Goal: Task Accomplishment & Management: Manage account settings

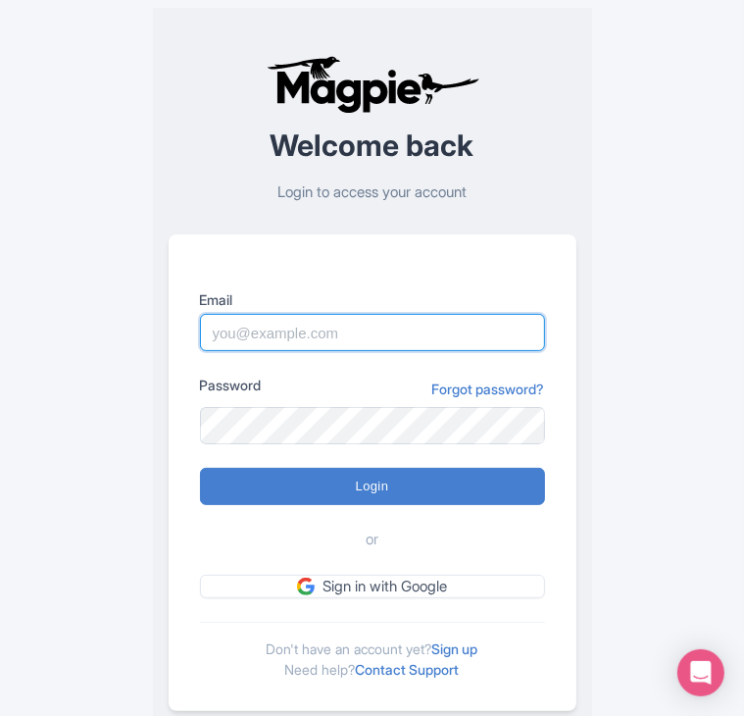
click at [259, 332] on input "Email" at bounding box center [372, 332] width 345 height 37
paste input "info@cookinrio.com"
type input "info@cookinrio.com"
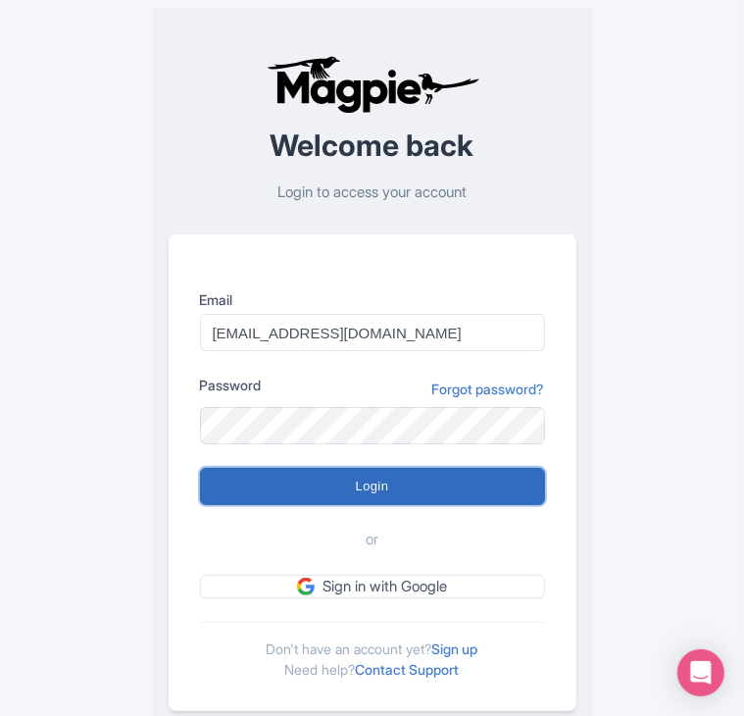
click at [384, 475] on input "Login" at bounding box center [372, 486] width 345 height 37
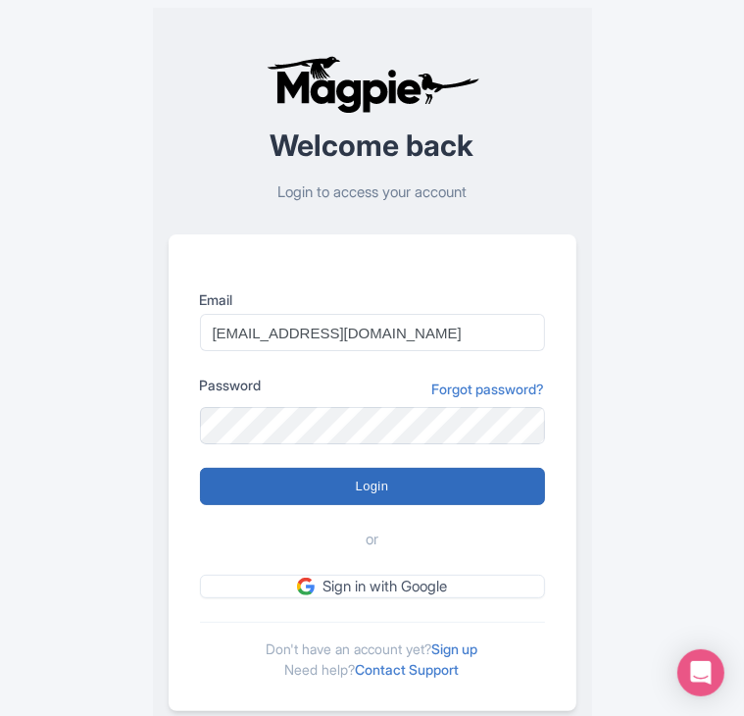
type input "Logging in..."
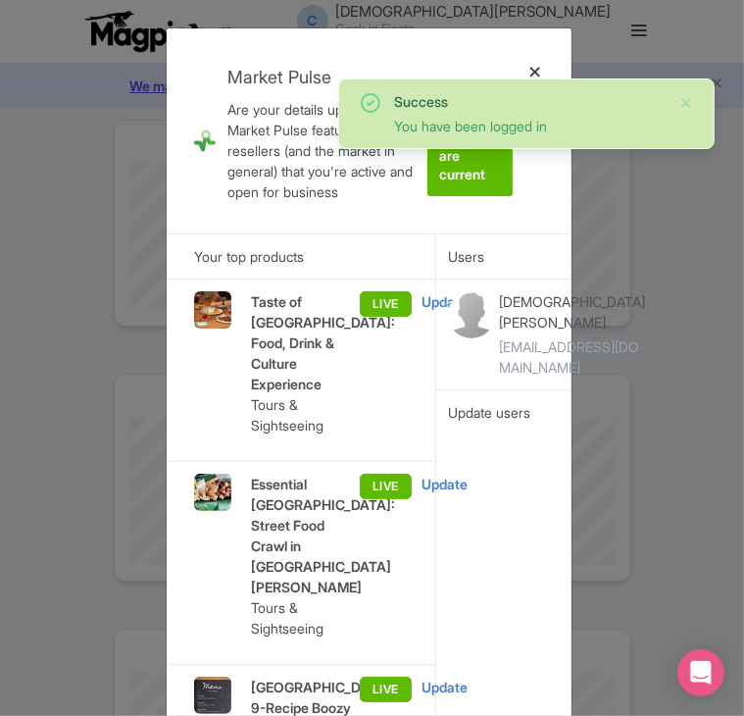
click at [531, 68] on div at bounding box center [536, 131] width 47 height 174
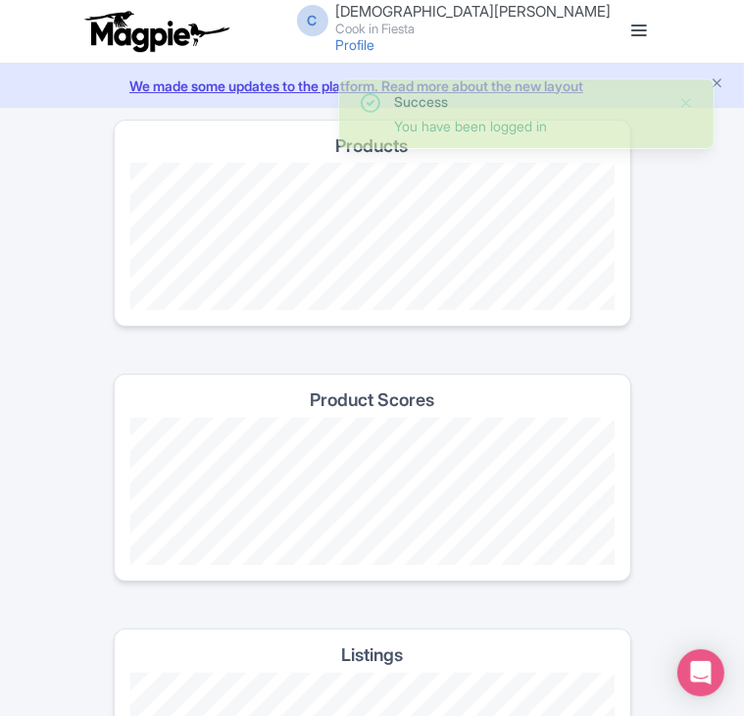
click at [629, 26] on link at bounding box center [639, 31] width 31 height 31
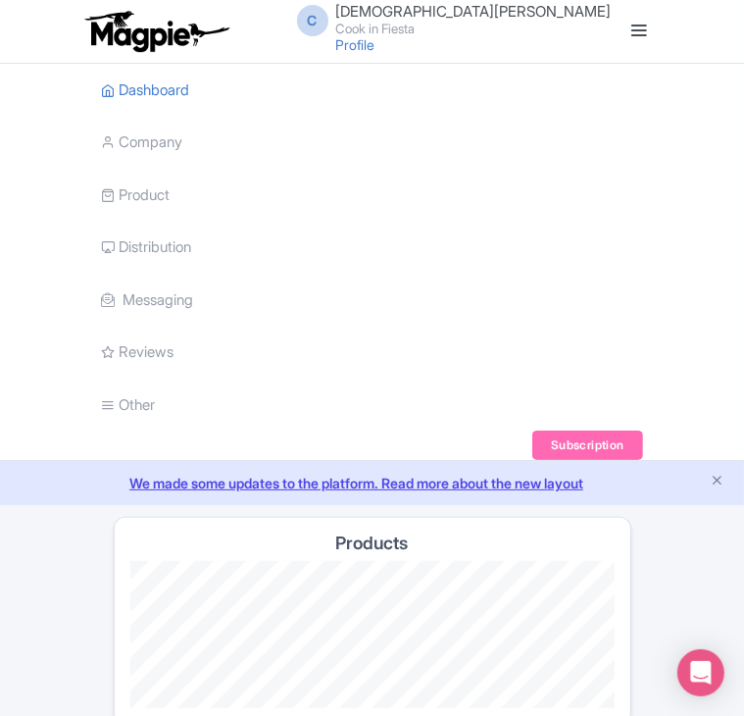
click at [175, 205] on li "Product My Products Image Library Rate Sheets" at bounding box center [372, 195] width 565 height 53
click at [157, 197] on link "Product" at bounding box center [136, 196] width 69 height 54
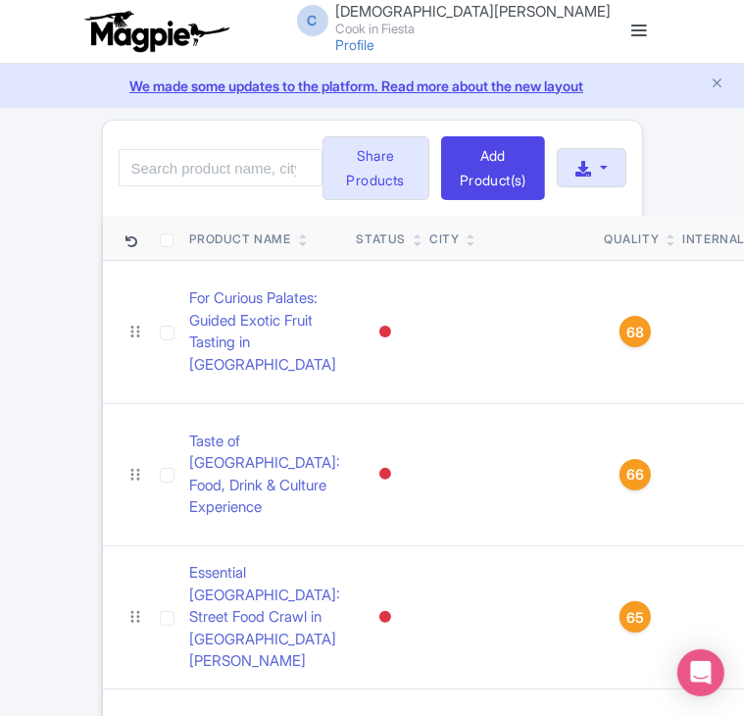
scroll to position [2, 0]
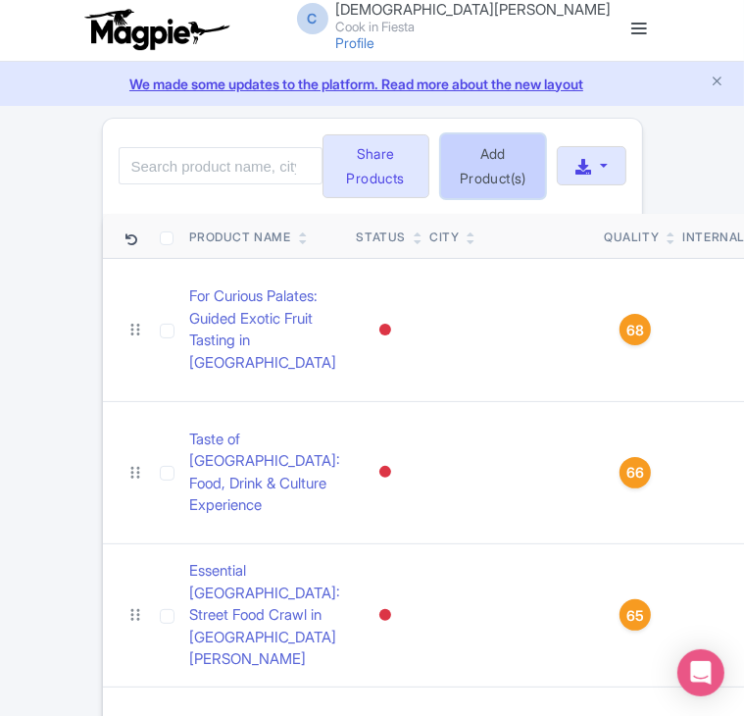
click at [498, 199] on link "Add Product(s)" at bounding box center [493, 166] width 104 height 65
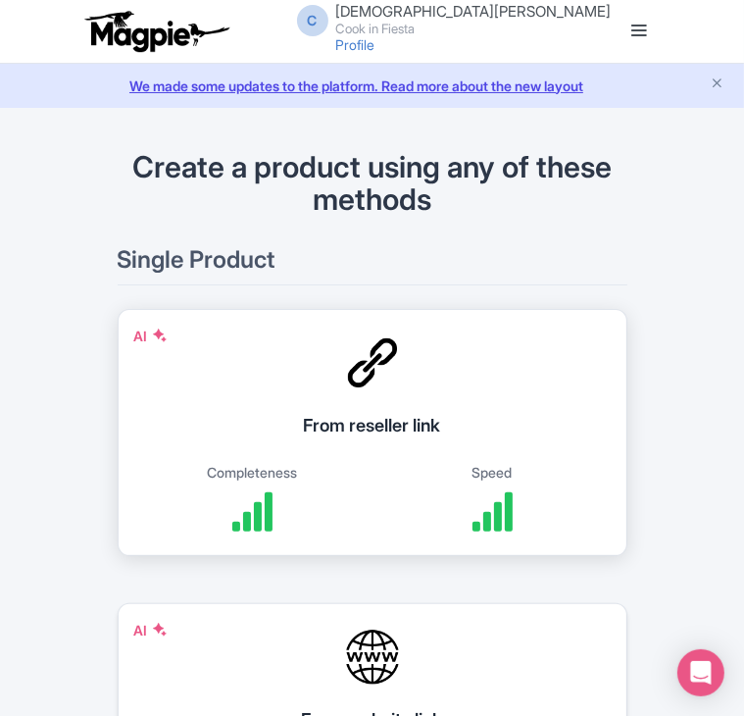
scroll to position [196, 0]
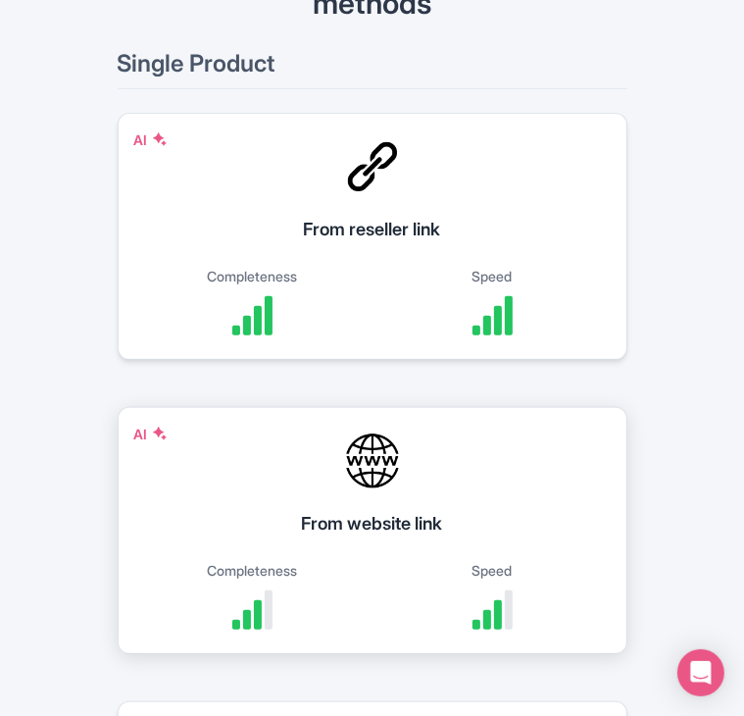
click at [479, 488] on div "AI From website link Completeness Speed" at bounding box center [373, 530] width 510 height 247
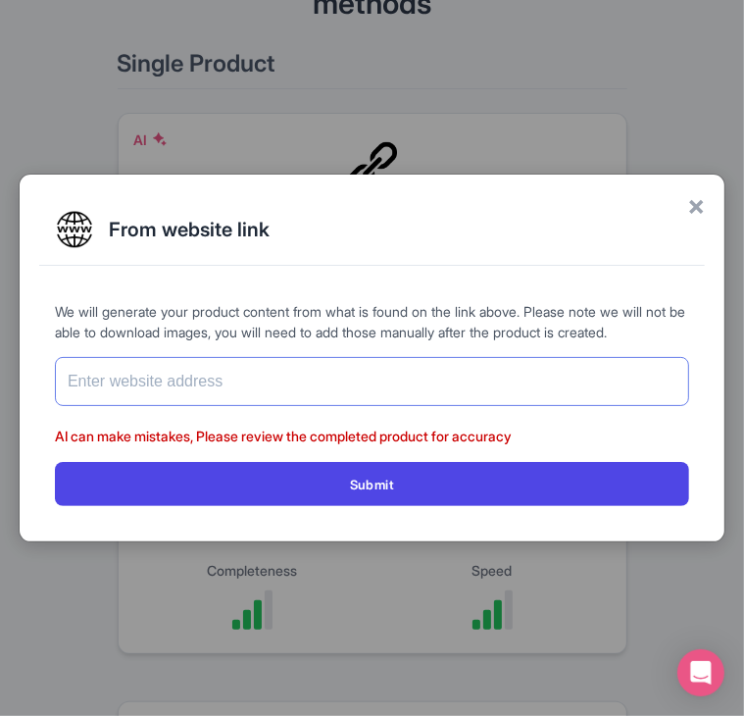
click at [255, 378] on input "text" at bounding box center [372, 381] width 634 height 49
click at [225, 363] on input "text" at bounding box center [372, 381] width 634 height 49
paste input "[URL][DOMAIN_NAME]"
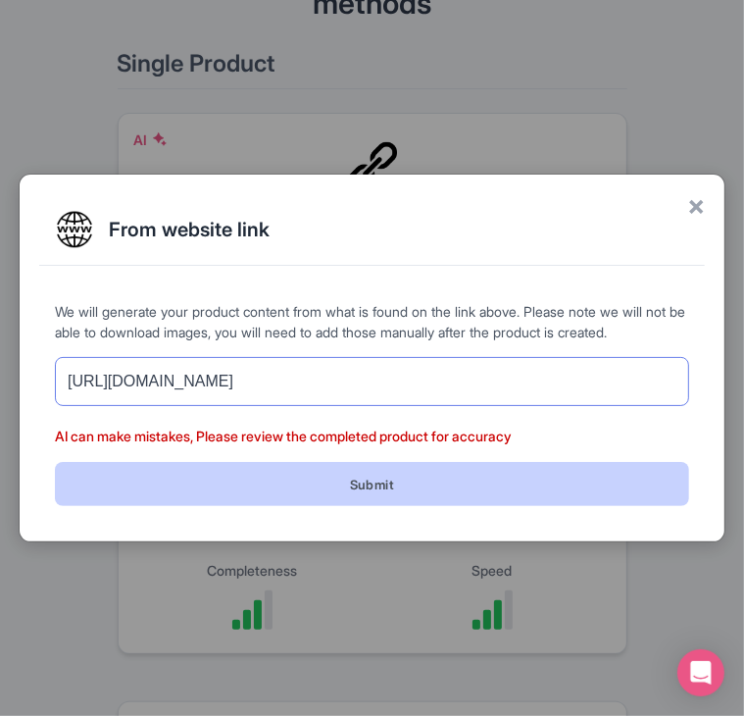
type input "[URL][DOMAIN_NAME]"
click at [316, 472] on button "Submit" at bounding box center [372, 484] width 634 height 44
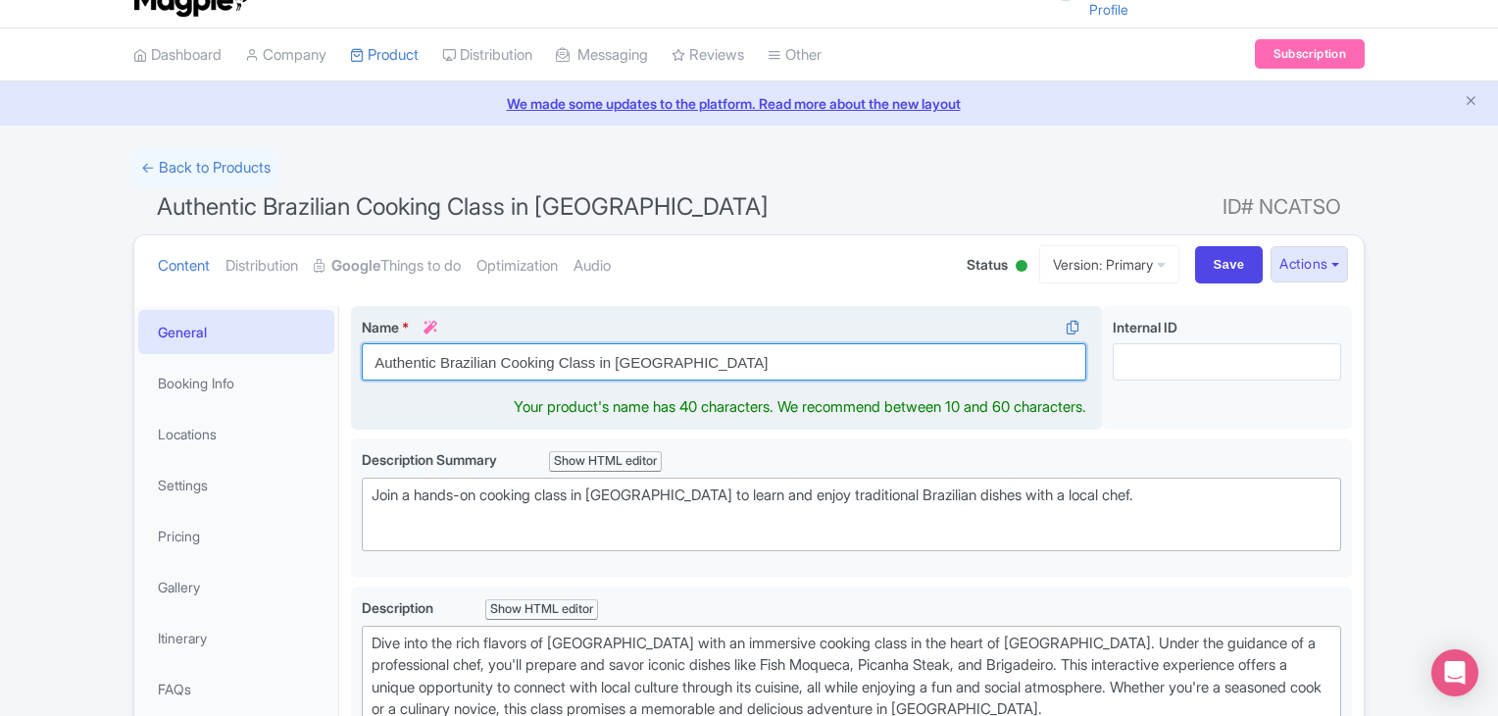
scroll to position [58, 0]
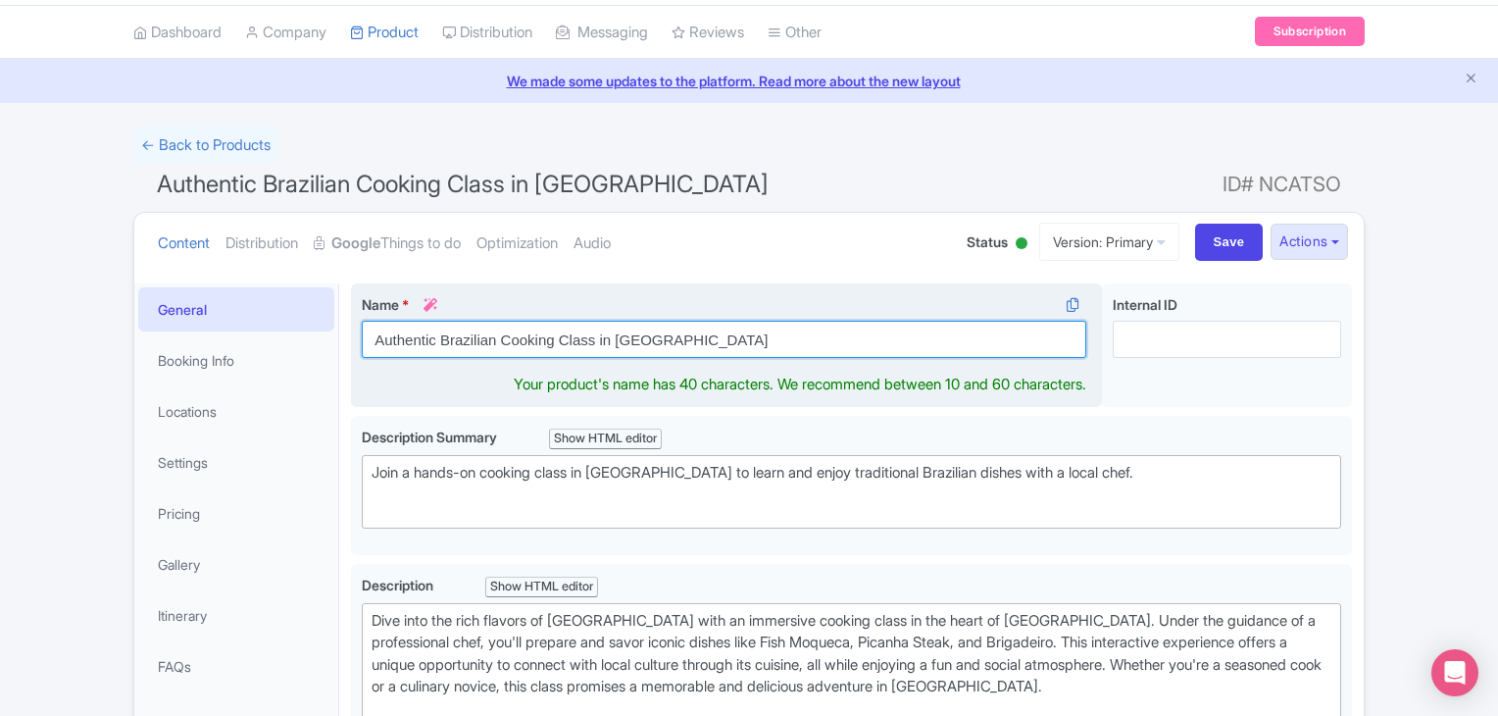
click at [365, 360] on div "Name * i Authentic Brazilian Cooking Class in Rio Your product's name has 40 ch…" at bounding box center [726, 345] width 751 height 125
drag, startPoint x: 628, startPoint y: 340, endPoint x: 725, endPoint y: 364, distance: 98.9
click at [725, 364] on div "Name * i Rio: Authentic Brazilian Cooking Class in Rio Your product's name has …" at bounding box center [726, 345] width 751 height 125
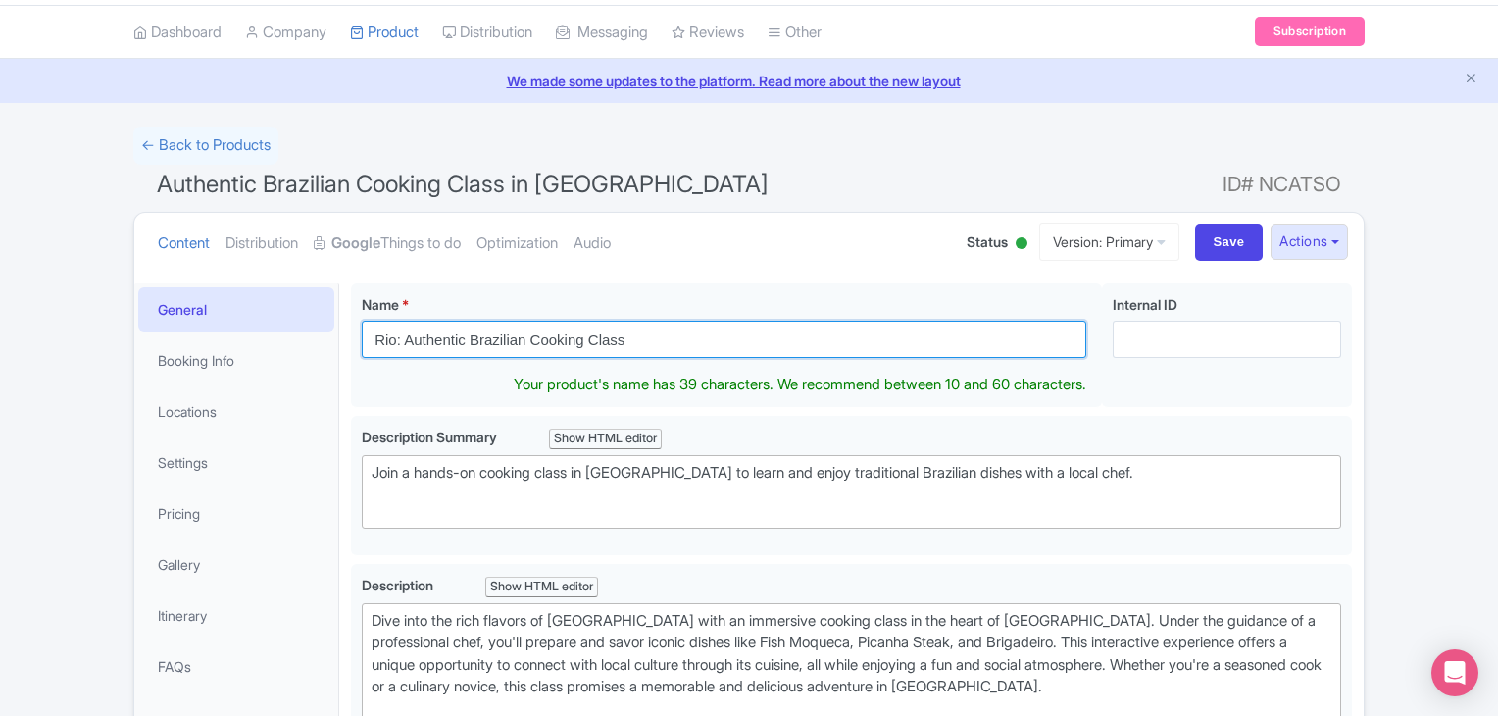
type input "Rio: Authentic Brazilian Cooking Class"
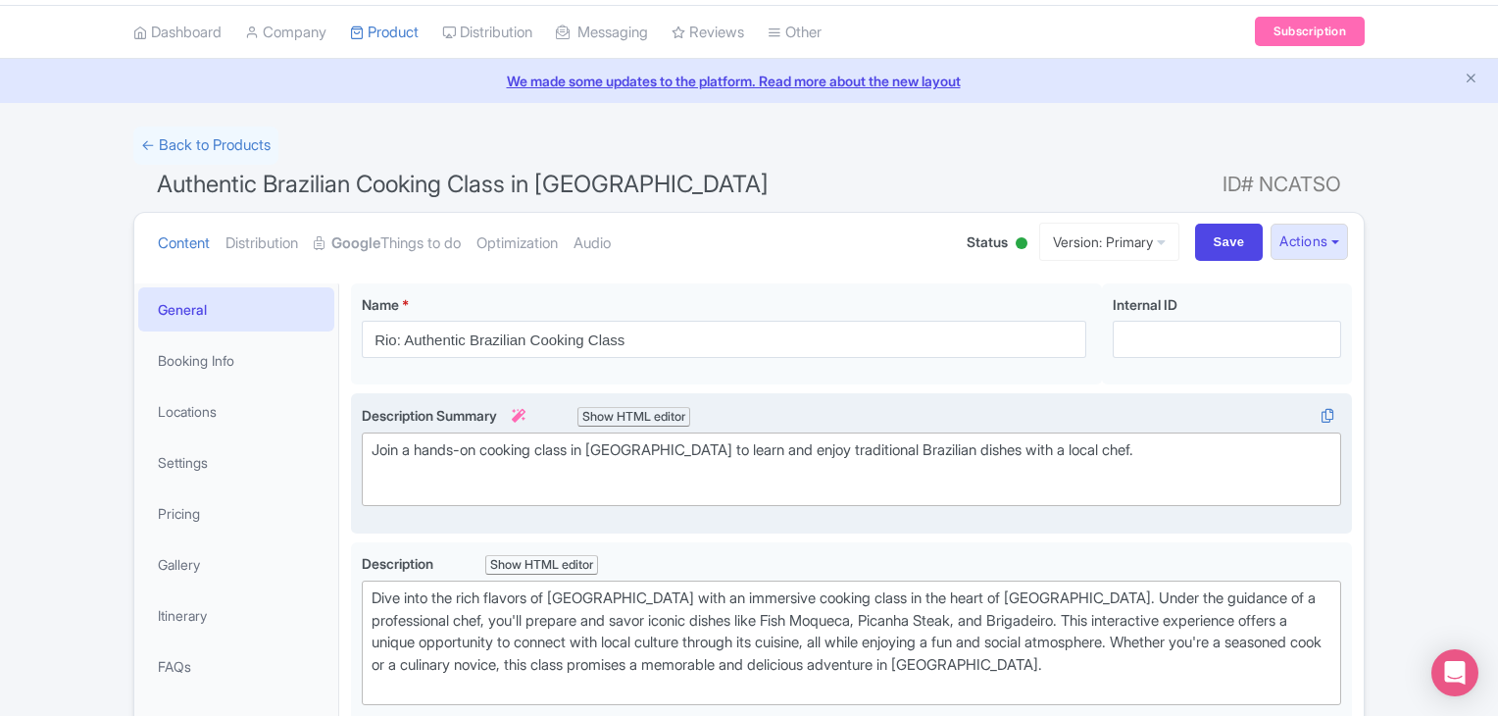
click at [743, 420] on div "Join a hands-on cooking class in Rio de Janeiro to learn and enjoy traditional …" at bounding box center [851, 463] width 1001 height 140
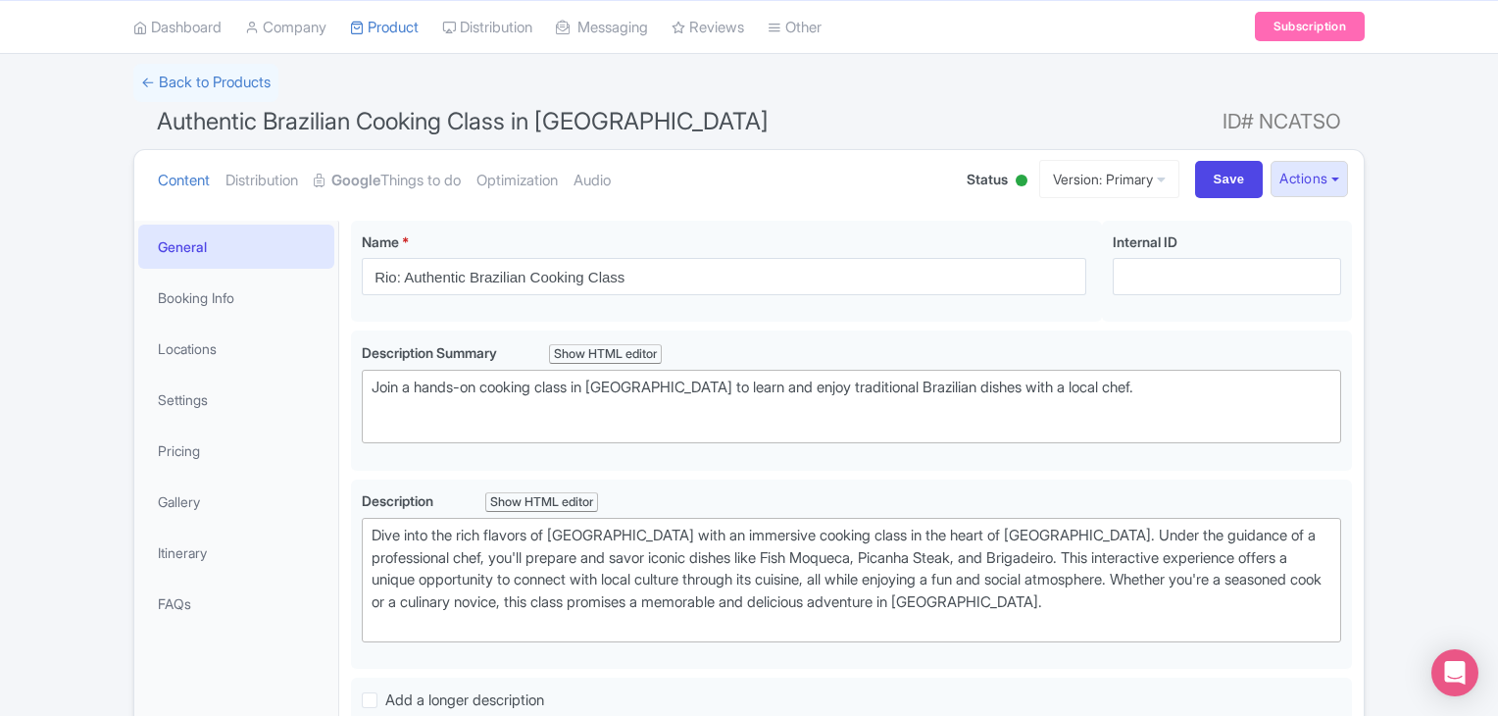
scroll to position [209, 0]
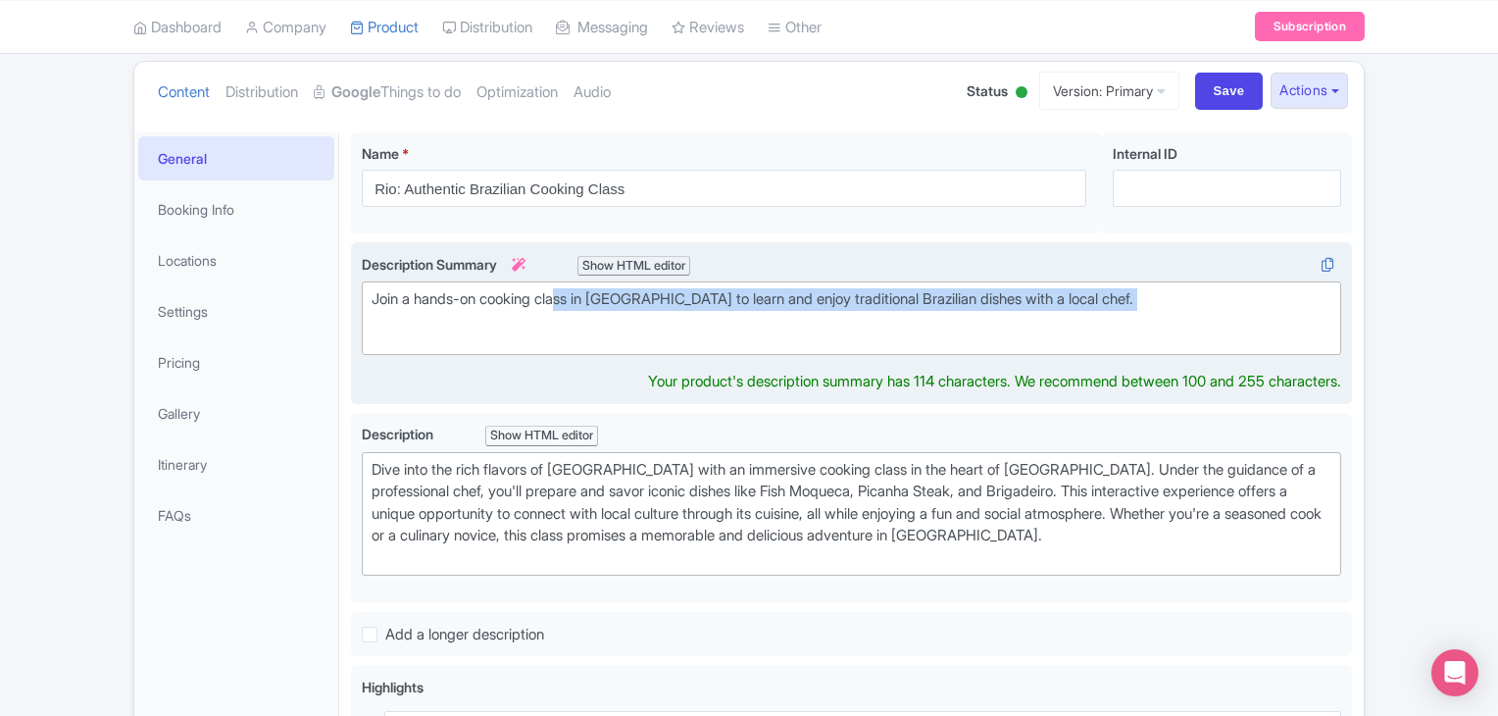
drag, startPoint x: 570, startPoint y: 295, endPoint x: 978, endPoint y: 309, distance: 409.1
click at [743, 309] on div "Join a hands-on cooking class in [GEOGRAPHIC_DATA] to learn and enjoy tradition…" at bounding box center [852, 310] width 960 height 44
click at [743, 309] on div "Join a hands-on cooking class in Rio de Janeiro to learn and enjoy traditional …" at bounding box center [852, 310] width 960 height 44
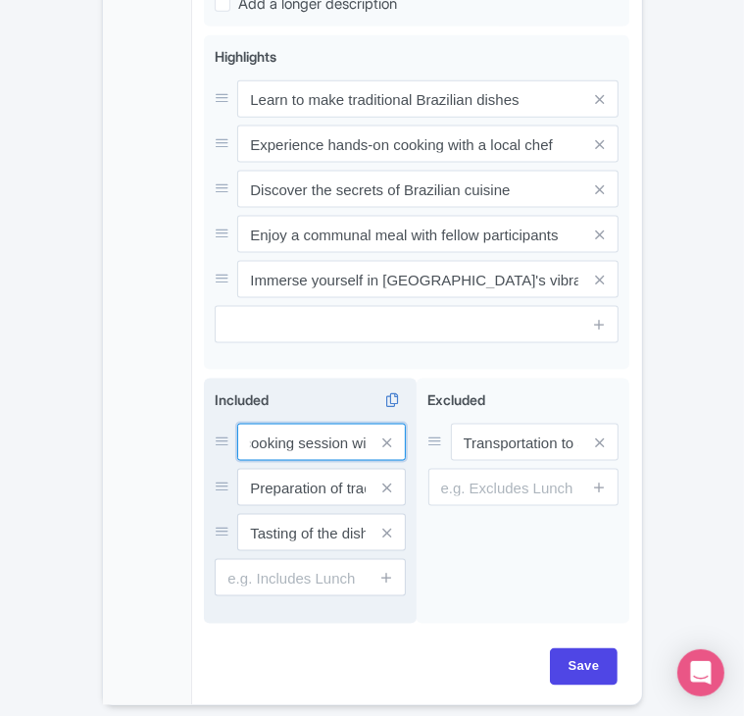
scroll to position [0, 214]
drag, startPoint x: 292, startPoint y: 437, endPoint x: 411, endPoint y: 449, distance: 119.2
click at [411, 449] on div "Included i Hands-on cooking session with a professional chef Preparation of tra…" at bounding box center [310, 500] width 213 height 245
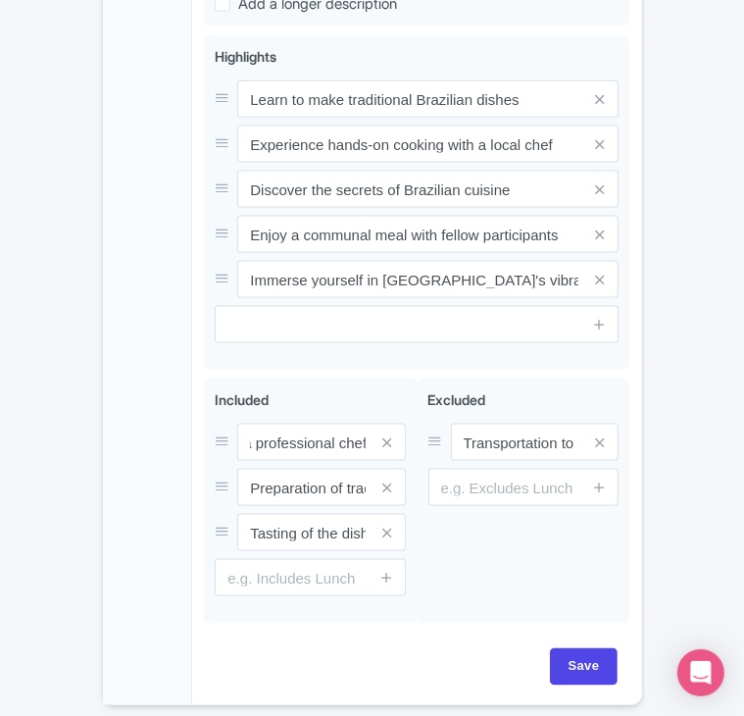
scroll to position [0, 0]
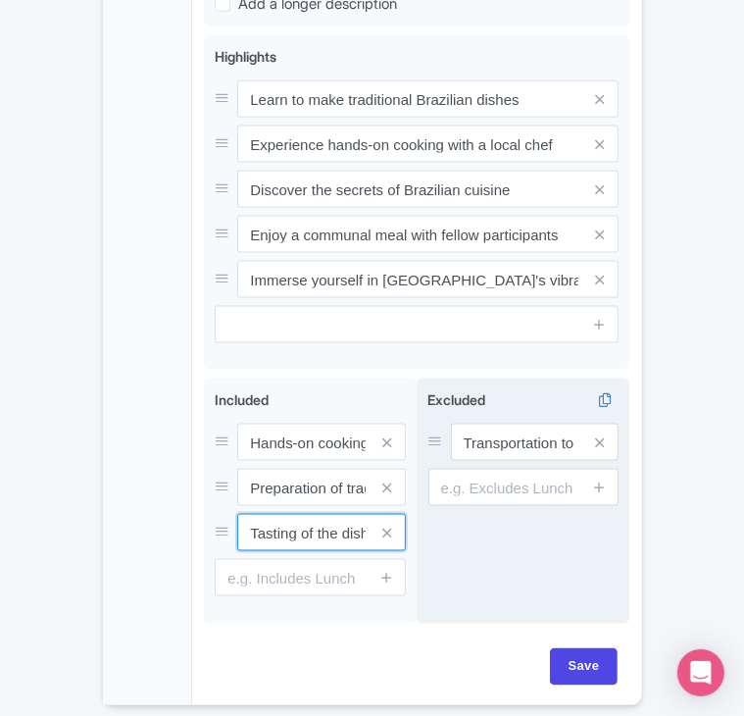
drag, startPoint x: 294, startPoint y: 529, endPoint x: 452, endPoint y: 533, distance: 157.9
click at [452, 533] on div "Hands-on cooking session with a professional chef Preparation of traditional Br…" at bounding box center [416, 504] width 425 height 253
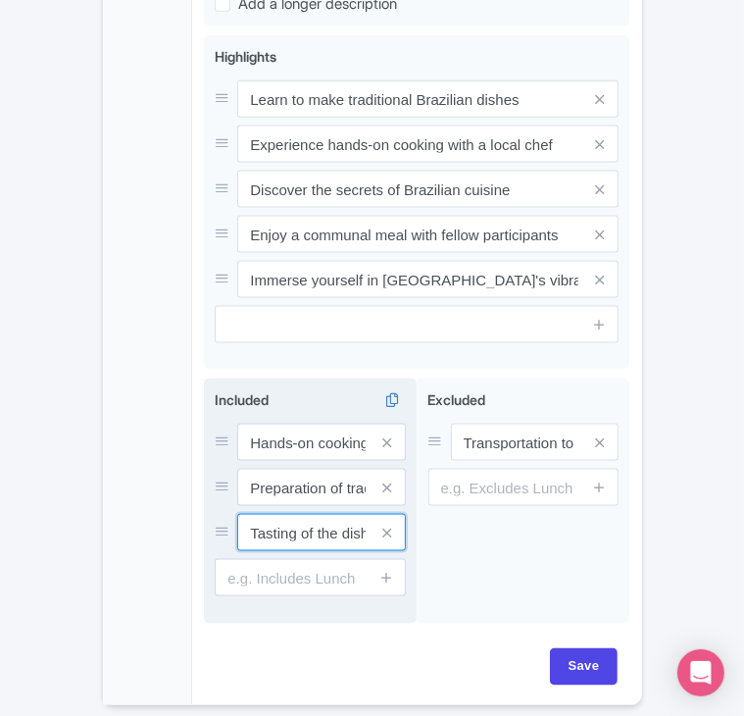
click at [316, 516] on input "Tasting of the dishes prepared during the class" at bounding box center [321, 532] width 169 height 37
drag, startPoint x: 316, startPoint y: 516, endPoint x: 388, endPoint y: 519, distance: 72.6
click at [388, 519] on div "Tasting of the dishes prepared during the class" at bounding box center [321, 532] width 169 height 37
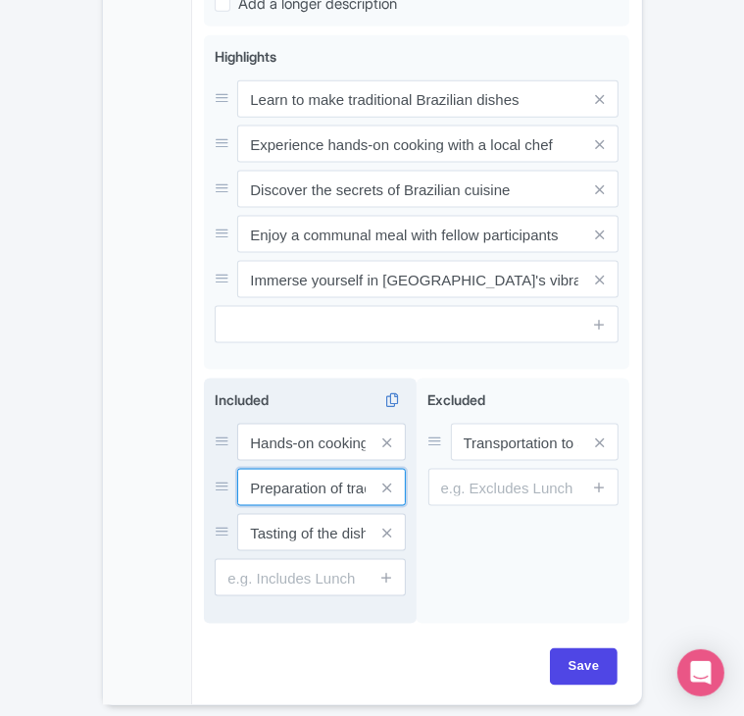
scroll to position [0, 151]
drag, startPoint x: 325, startPoint y: 485, endPoint x: 407, endPoint y: 487, distance: 81.4
click at [407, 487] on div "Included i Hands-on cooking session with a professional chef Preparation of tra…" at bounding box center [310, 500] width 213 height 245
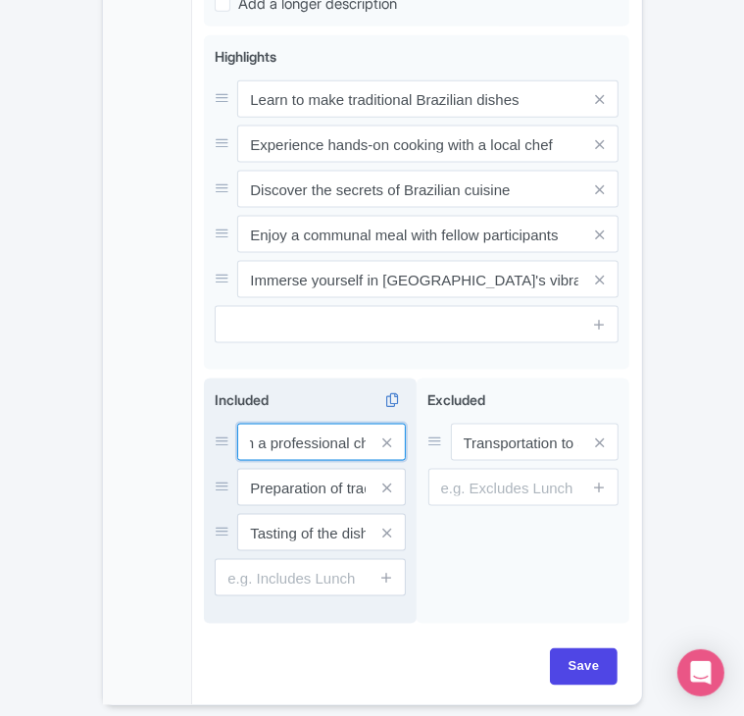
scroll to position [0, 214]
drag, startPoint x: 283, startPoint y: 438, endPoint x: 370, endPoint y: 451, distance: 87.2
click at [370, 451] on div "Hands-on cooking session with a professional chef Preparation of traditional Br…" at bounding box center [310, 487] width 191 height 127
click at [325, 448] on input "Hands-on cooking session with a professional chef" at bounding box center [321, 442] width 169 height 37
drag, startPoint x: 310, startPoint y: 440, endPoint x: 371, endPoint y: 438, distance: 60.8
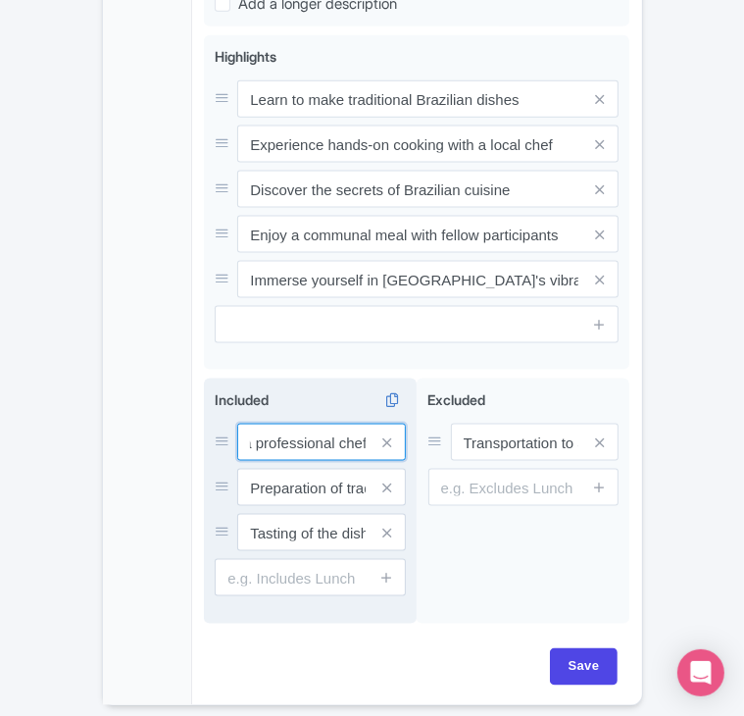
click at [371, 438] on div "Hands-on cooking session with a professional chef" at bounding box center [321, 442] width 169 height 37
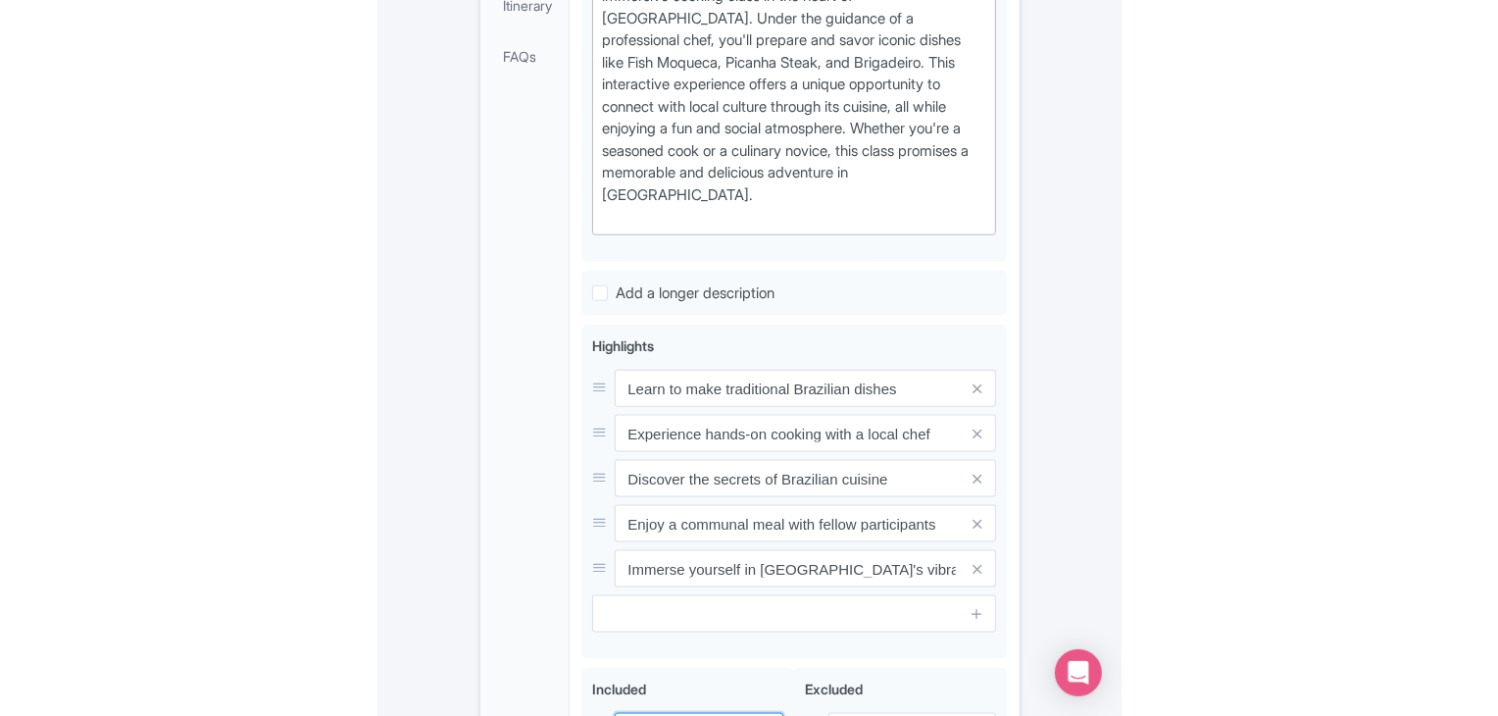
scroll to position [0, 0]
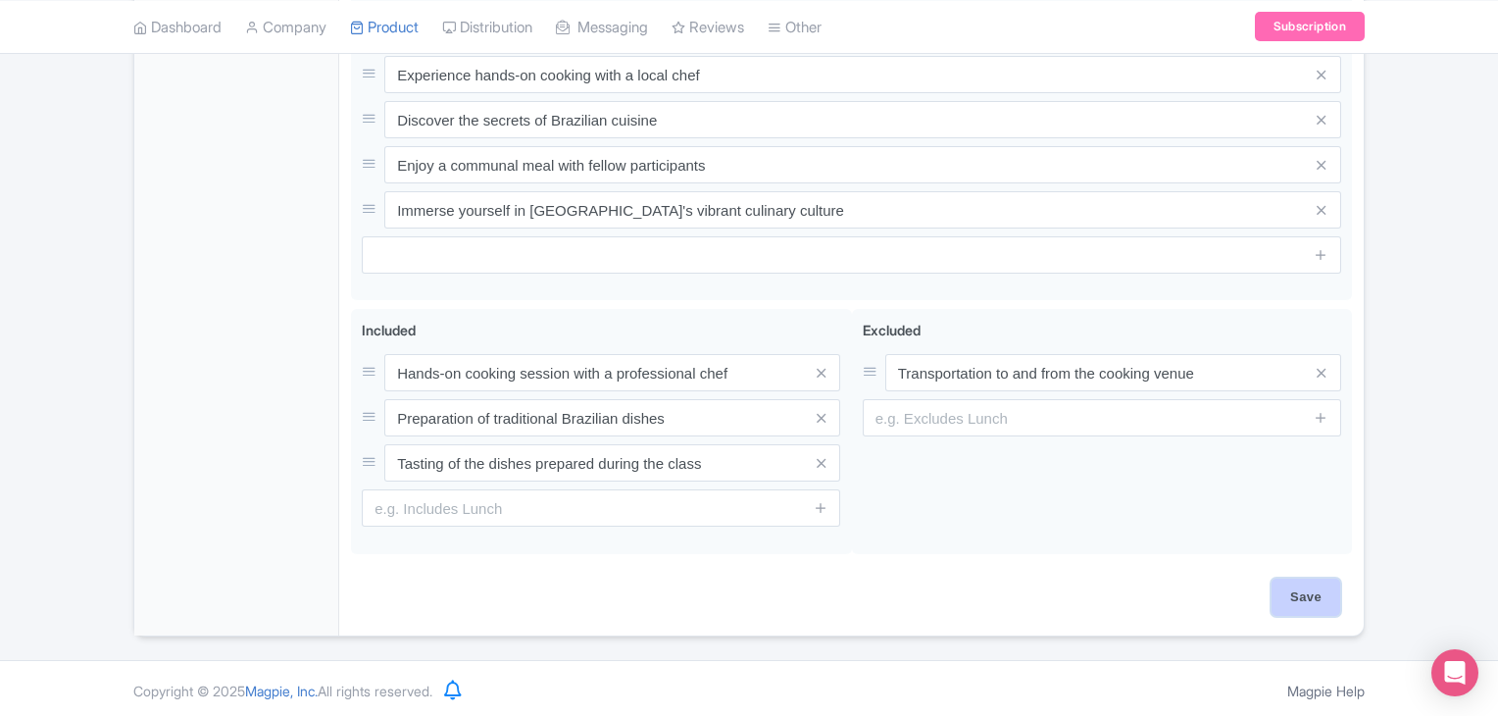
click at [743, 609] on input "Save" at bounding box center [1306, 596] width 69 height 37
type input "Saving..."
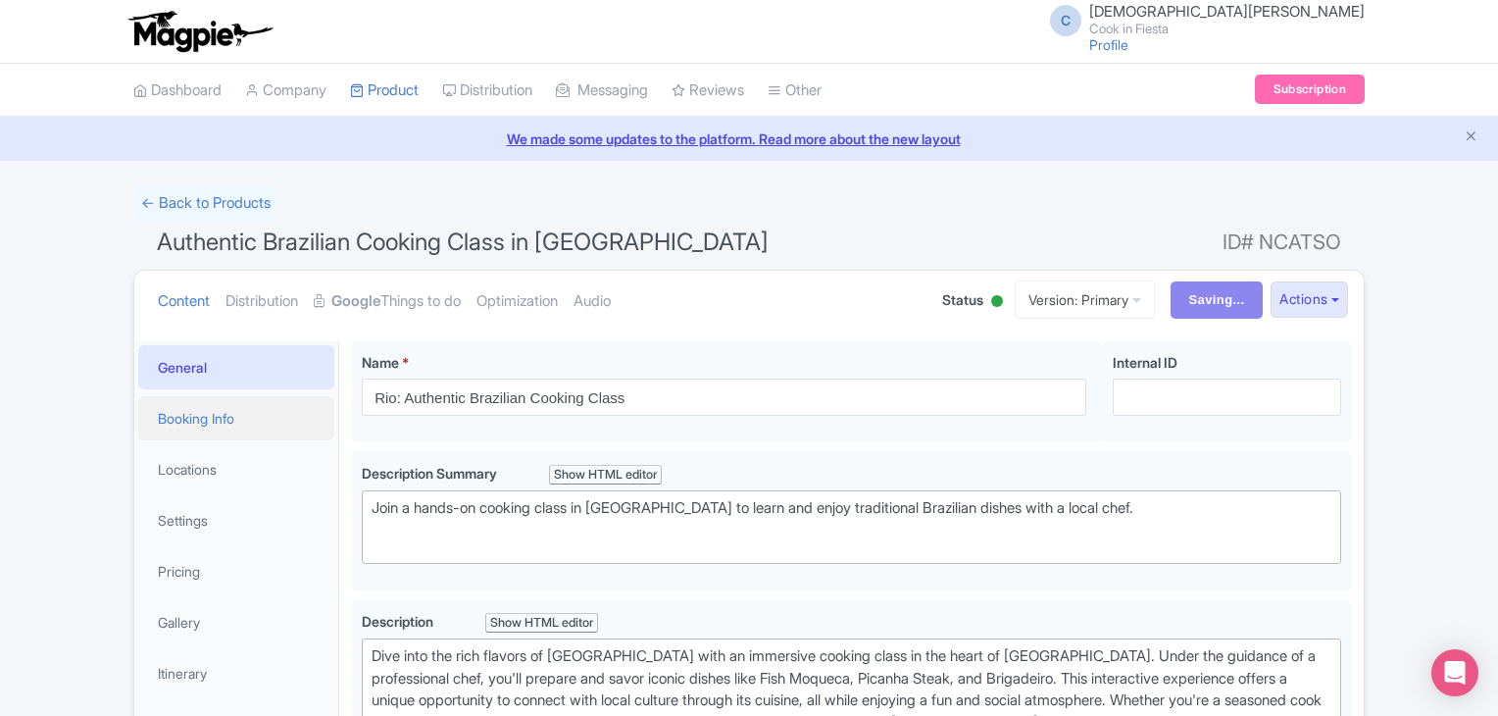
click at [247, 429] on link "Booking Info" at bounding box center [236, 418] width 196 height 44
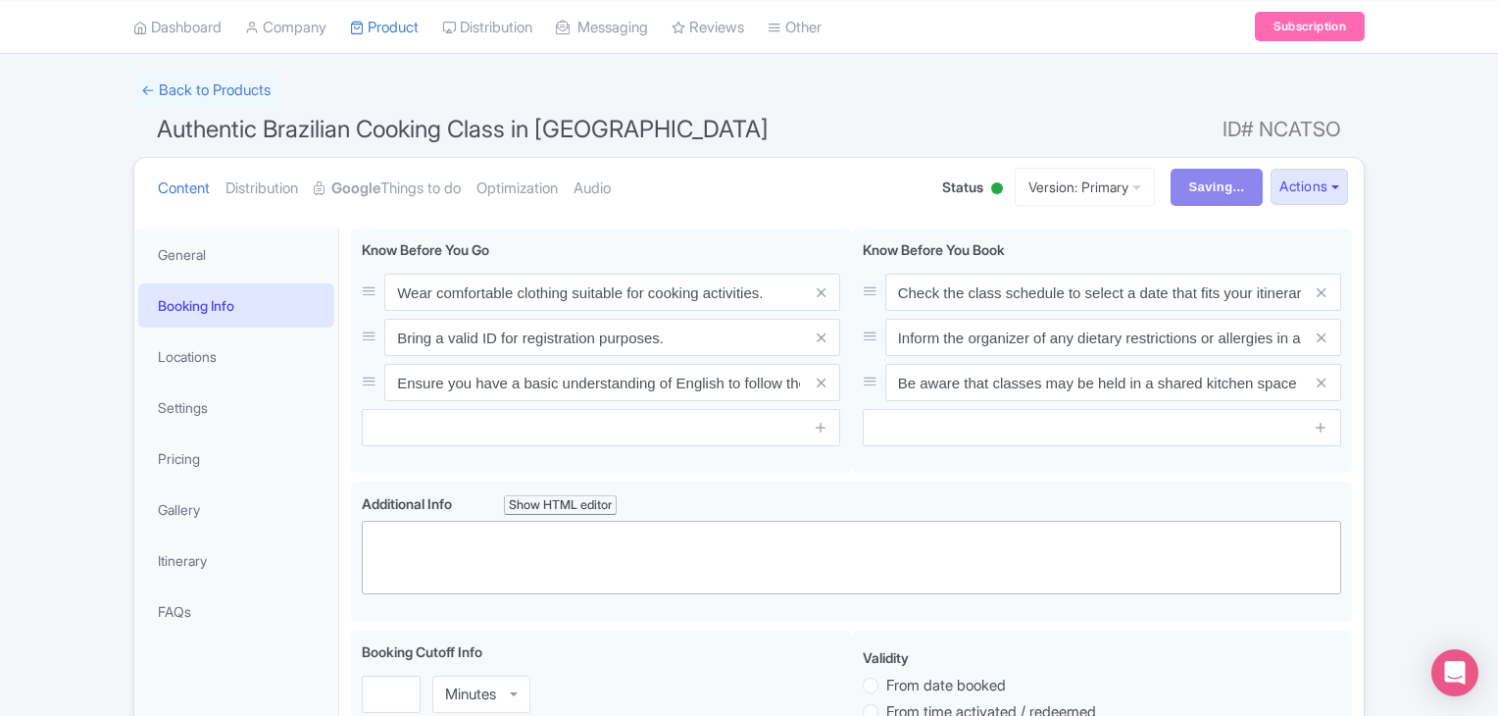
scroll to position [114, 0]
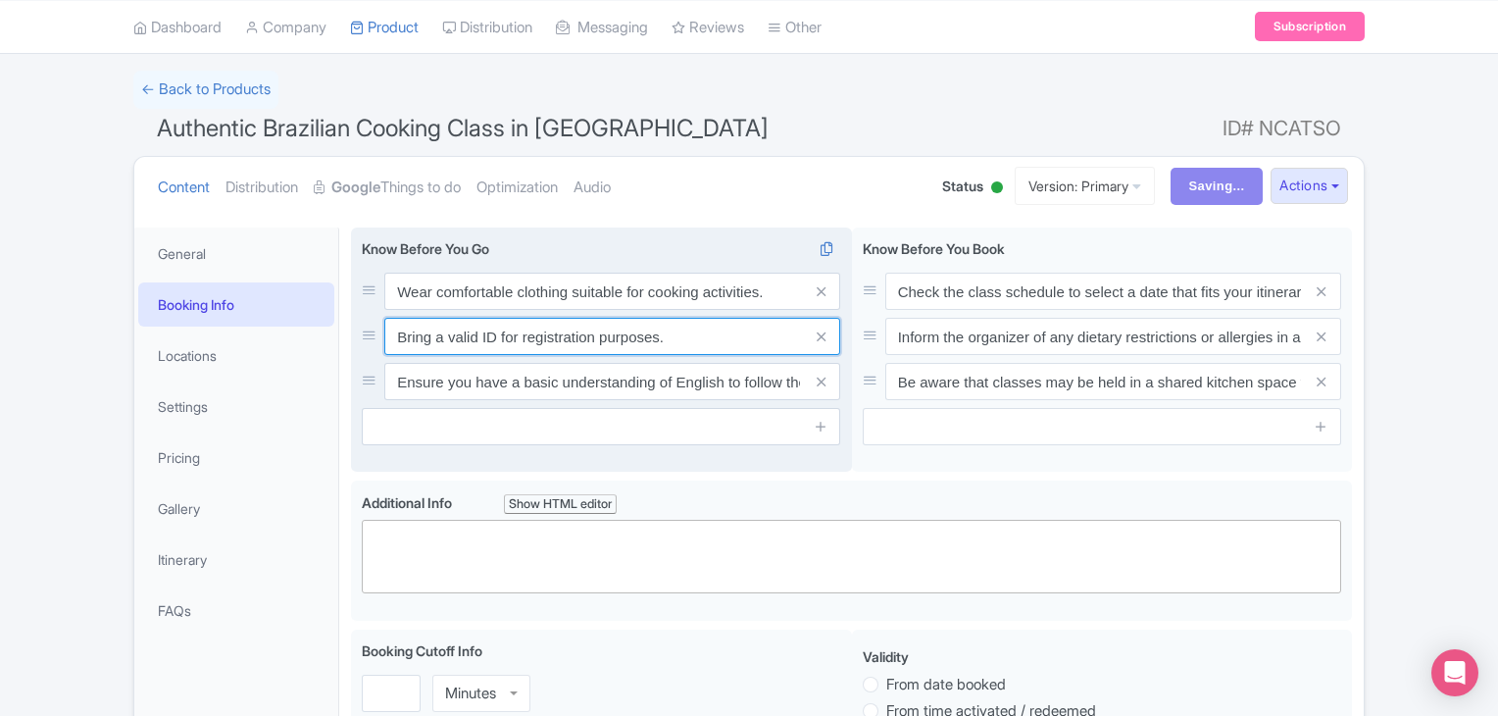
drag, startPoint x: 491, startPoint y: 342, endPoint x: 616, endPoint y: 360, distance: 125.8
click at [616, 360] on div "Wear comfortable clothing suitable for cooking activities. Bring a valid ID for…" at bounding box center [601, 336] width 478 height 127
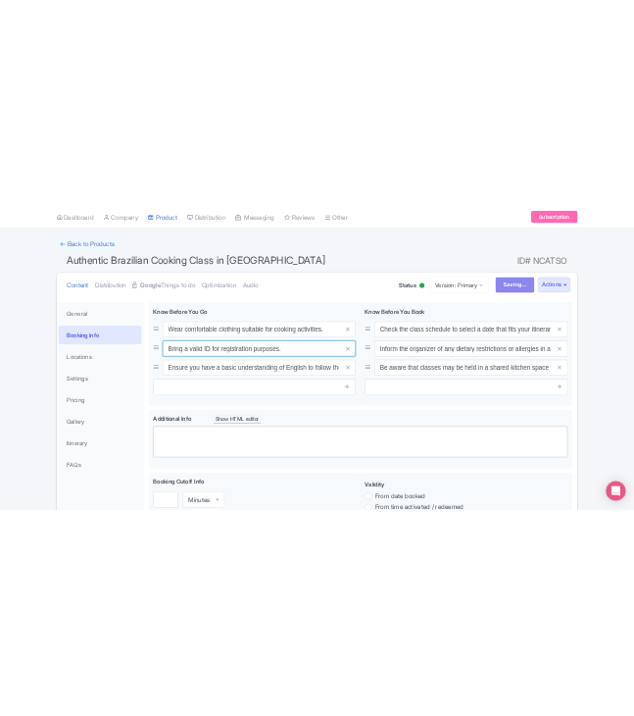
scroll to position [60, 0]
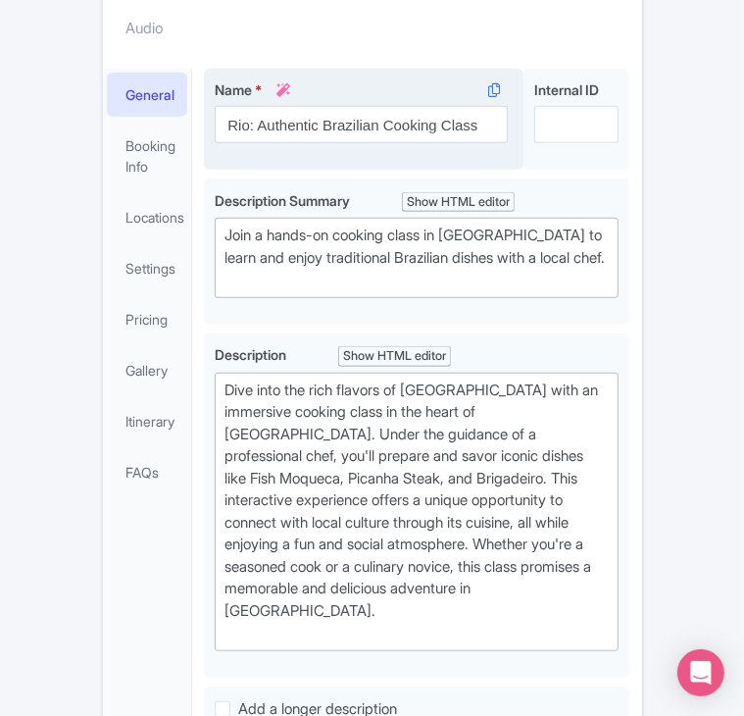
scroll to position [562, 0]
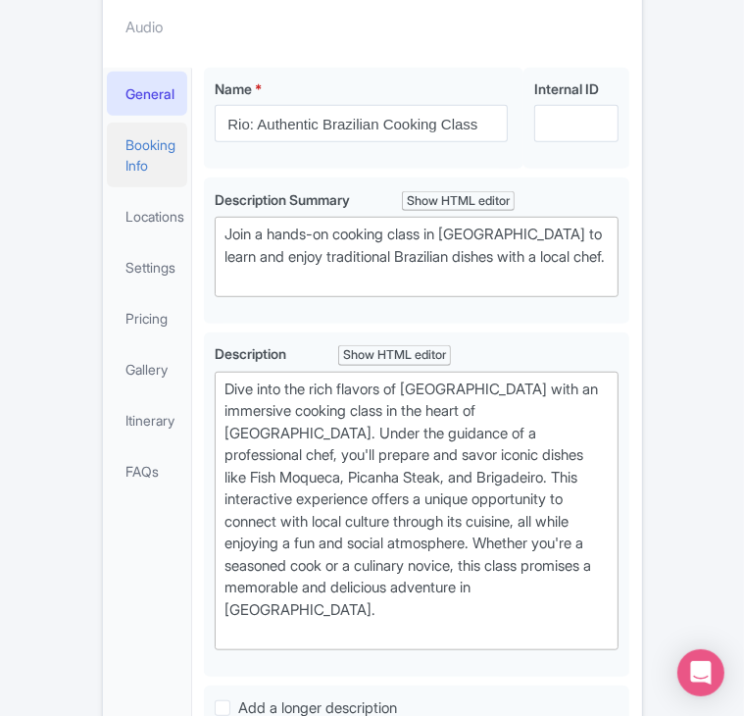
click at [146, 138] on link "Booking Info" at bounding box center [147, 155] width 81 height 65
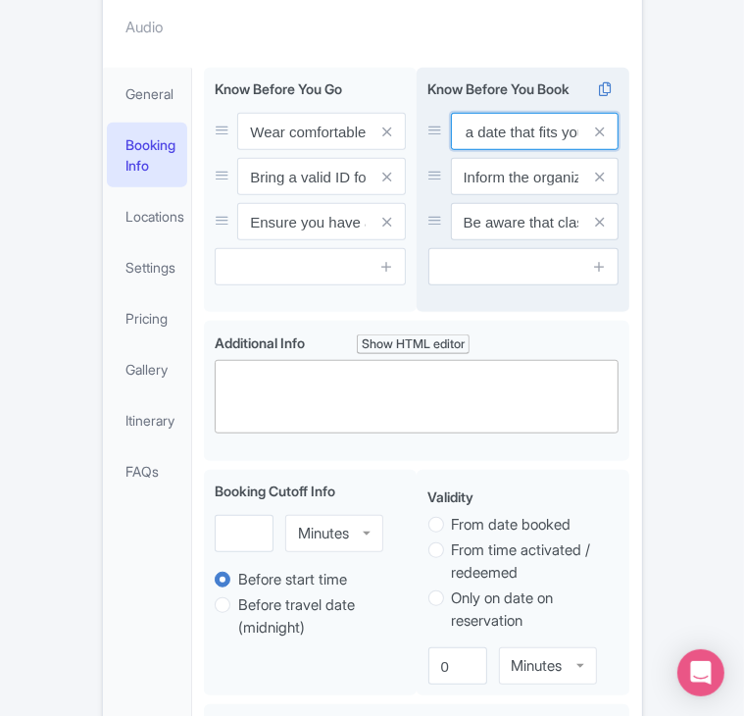
scroll to position [0, 298]
drag, startPoint x: 498, startPoint y: 144, endPoint x: 608, endPoint y: 150, distance: 110.0
click at [608, 150] on div "Check the class schedule to select a date that fits your itinerary. Inform the …" at bounding box center [523, 176] width 191 height 127
click at [539, 133] on input "Check the class schedule to select a date that fits your itinerary." at bounding box center [535, 131] width 169 height 37
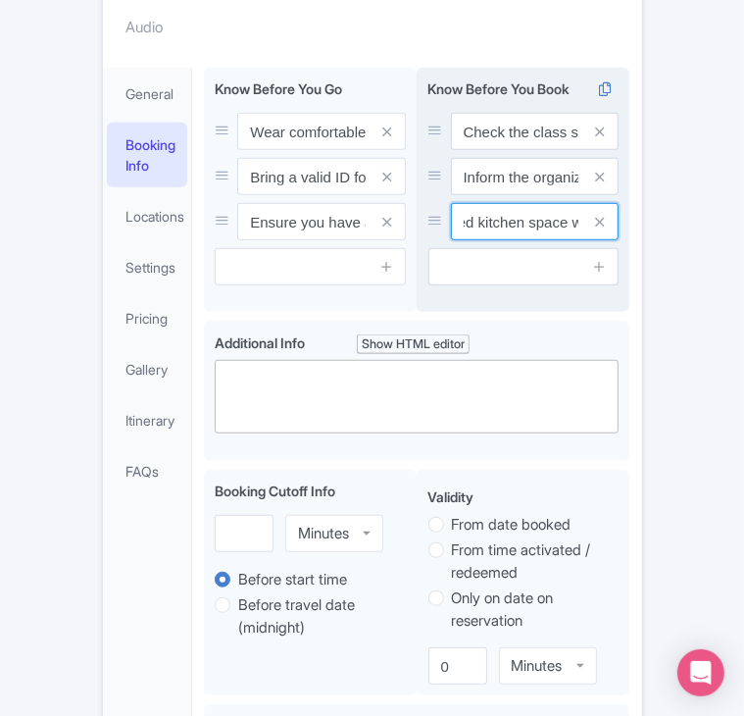
scroll to position [0, 433]
drag, startPoint x: 501, startPoint y: 220, endPoint x: 594, endPoint y: 228, distance: 93.6
click at [594, 228] on div "Be aware that classes may be held in a shared kitchen space with other particip…" at bounding box center [535, 221] width 169 height 37
click at [532, 230] on input "Be aware that classes may be held in a shared kitchen space with other particip…" at bounding box center [535, 221] width 169 height 37
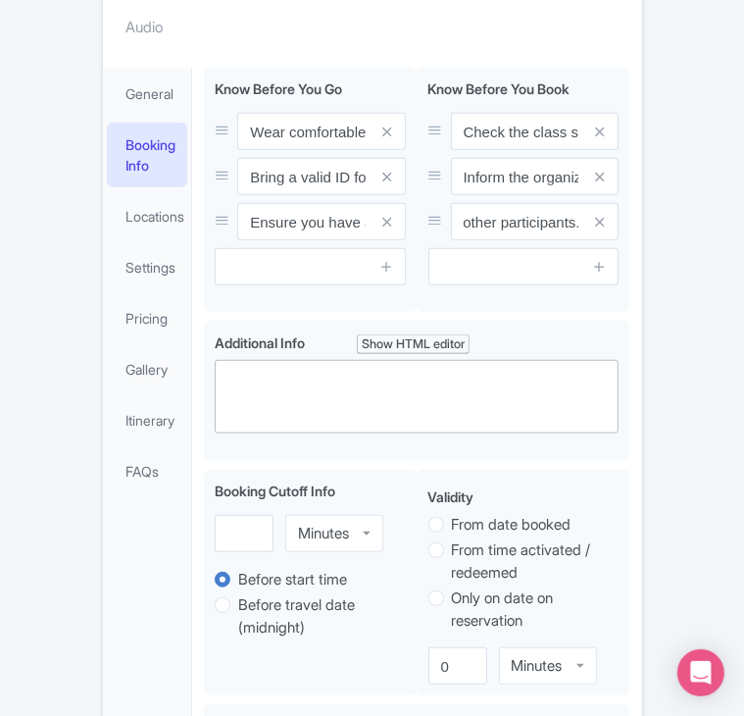
scroll to position [0, 0]
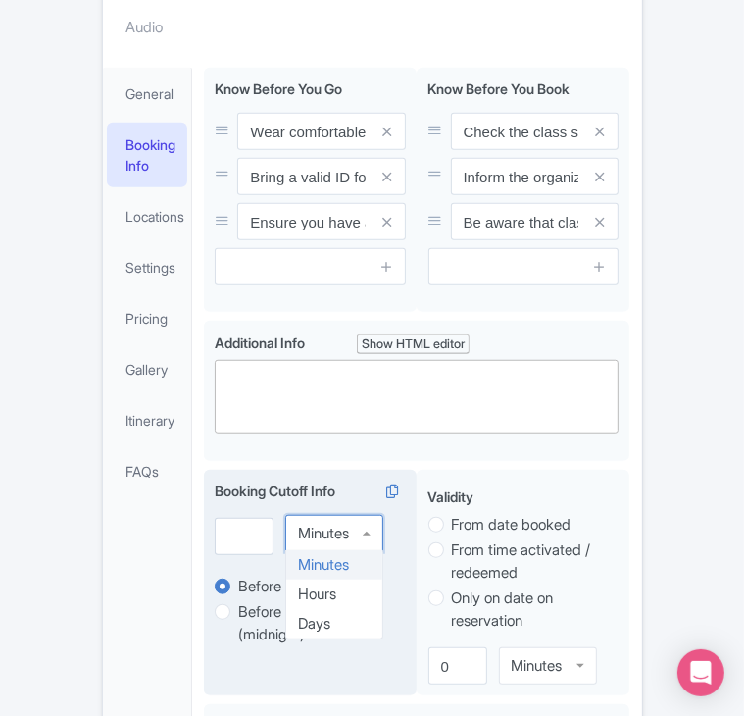
click at [311, 540] on div "Minutes" at bounding box center [334, 533] width 98 height 37
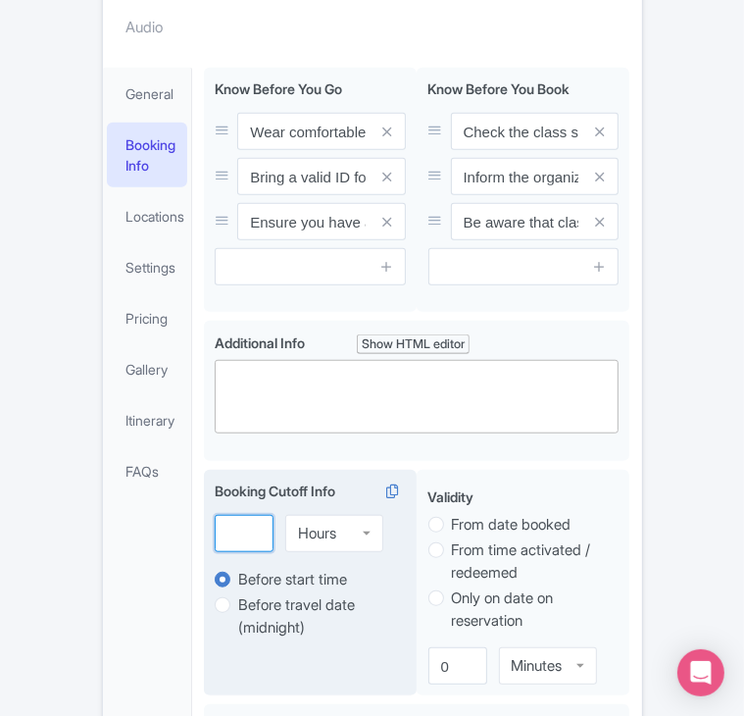
click at [242, 527] on input "number" at bounding box center [244, 533] width 59 height 37
type input "2"
type input "Saving..."
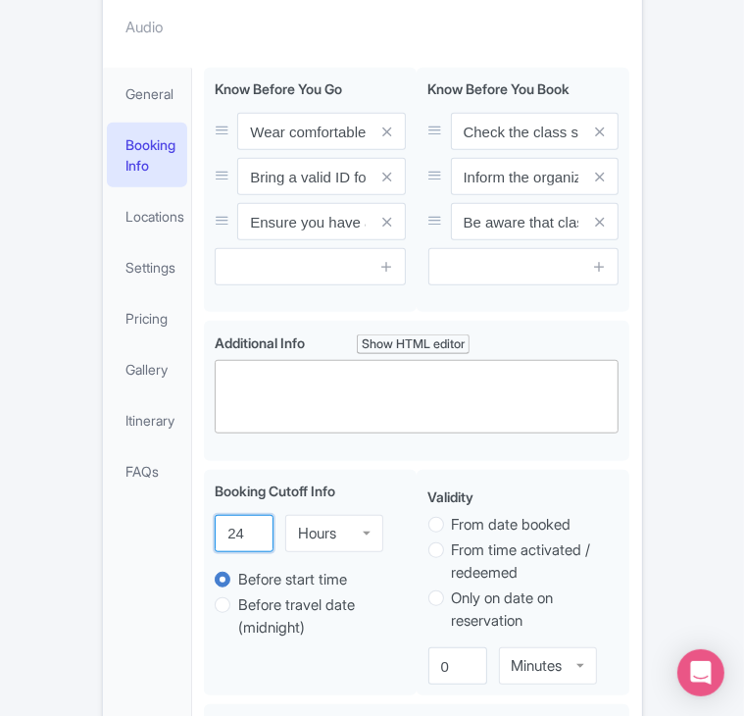
type input "24"
click at [655, 556] on div "Success Product updated successfully ← Back to Products Rio: Authentic Brazilia…" at bounding box center [372, 599] width 744 height 2082
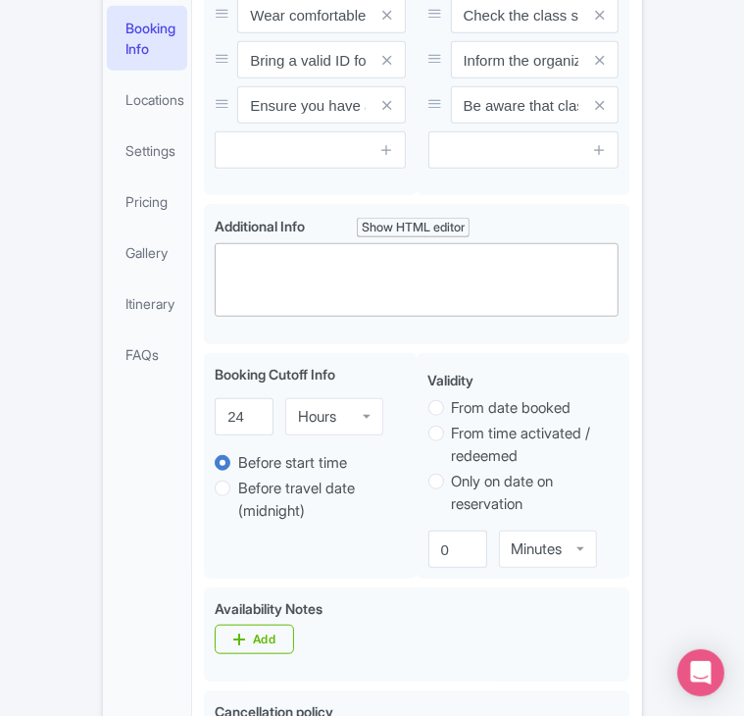
scroll to position [679, 0]
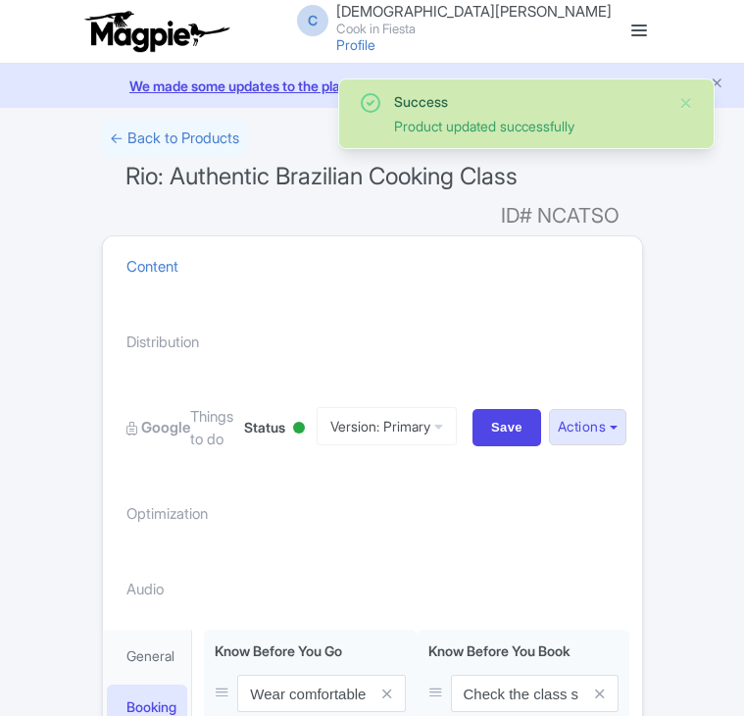
scroll to position [628, 0]
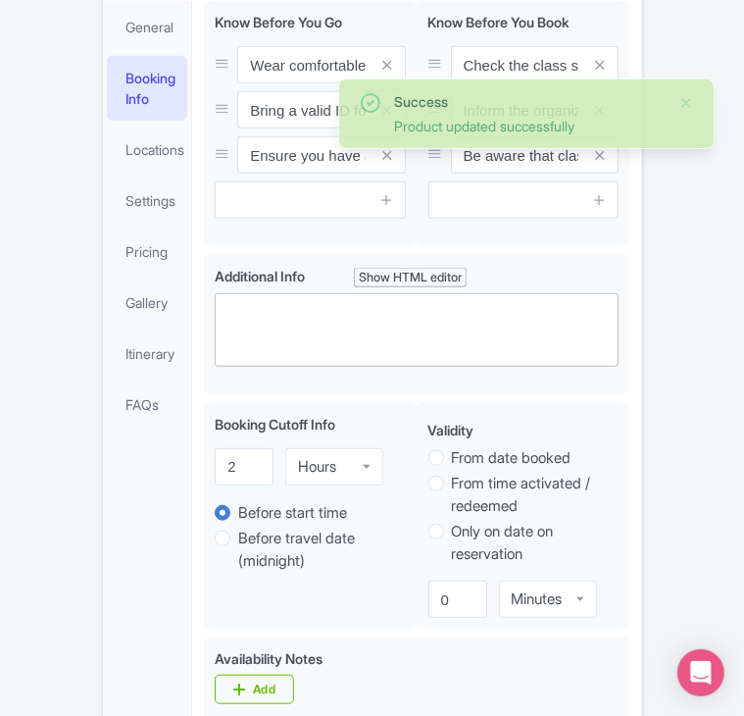
click at [35, 350] on div "Success Product updated successfully ← Back to Products Rio: Authentic Brazilia…" at bounding box center [372, 532] width 744 height 2082
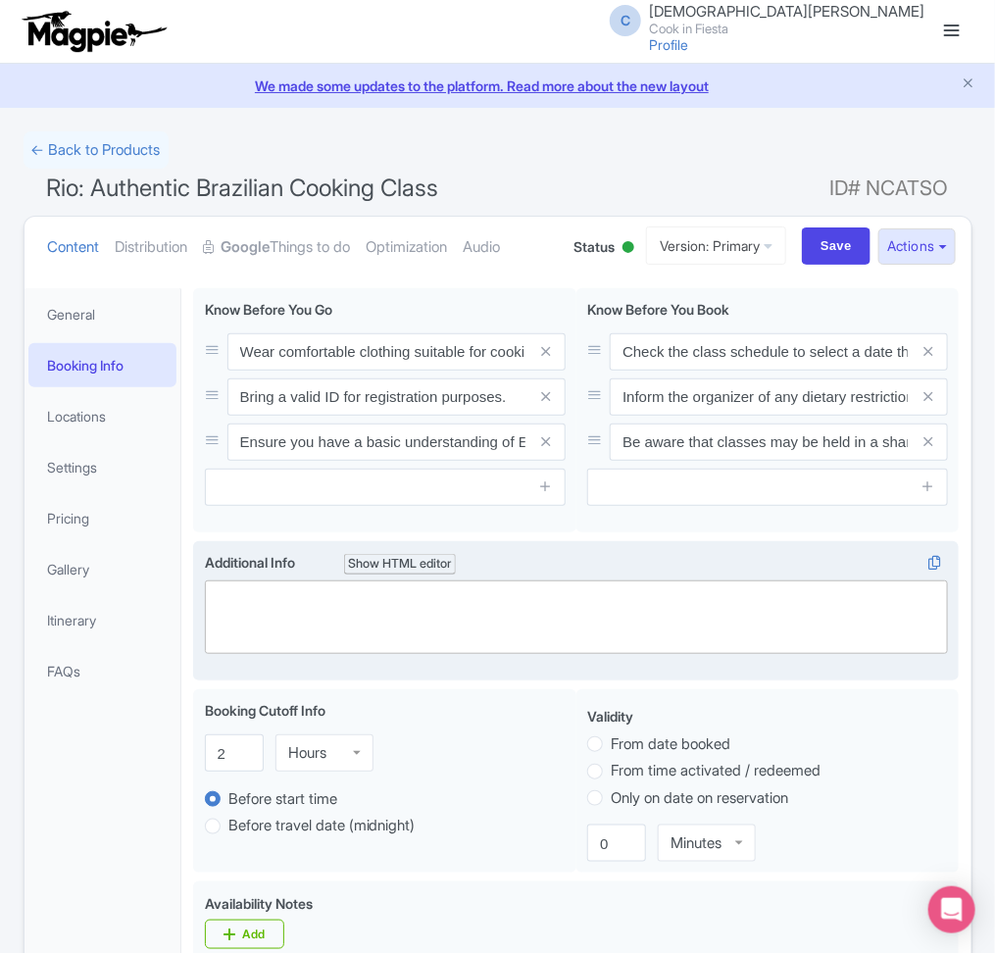
scroll to position [186, 0]
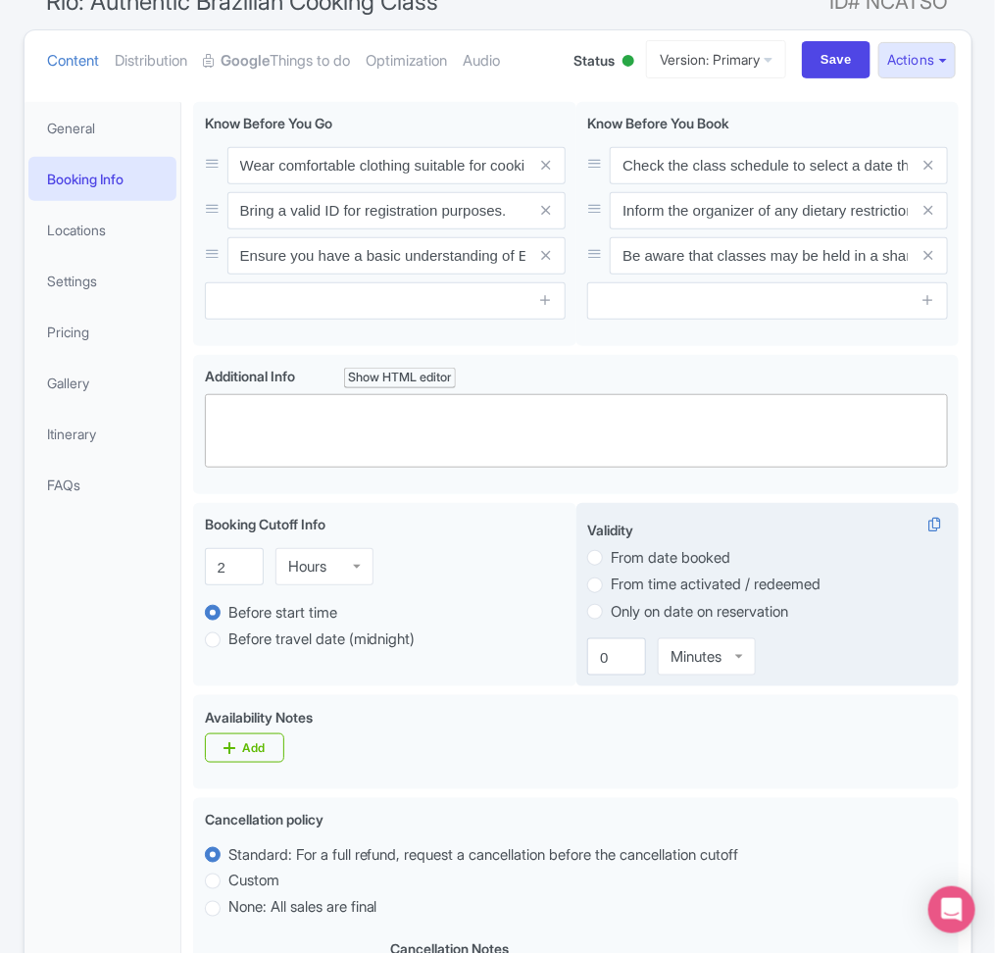
click at [700, 563] on label "From date booked" at bounding box center [671, 558] width 120 height 23
click at [630, 563] on input "From date booked" at bounding box center [621, 556] width 20 height 20
radio input "true"
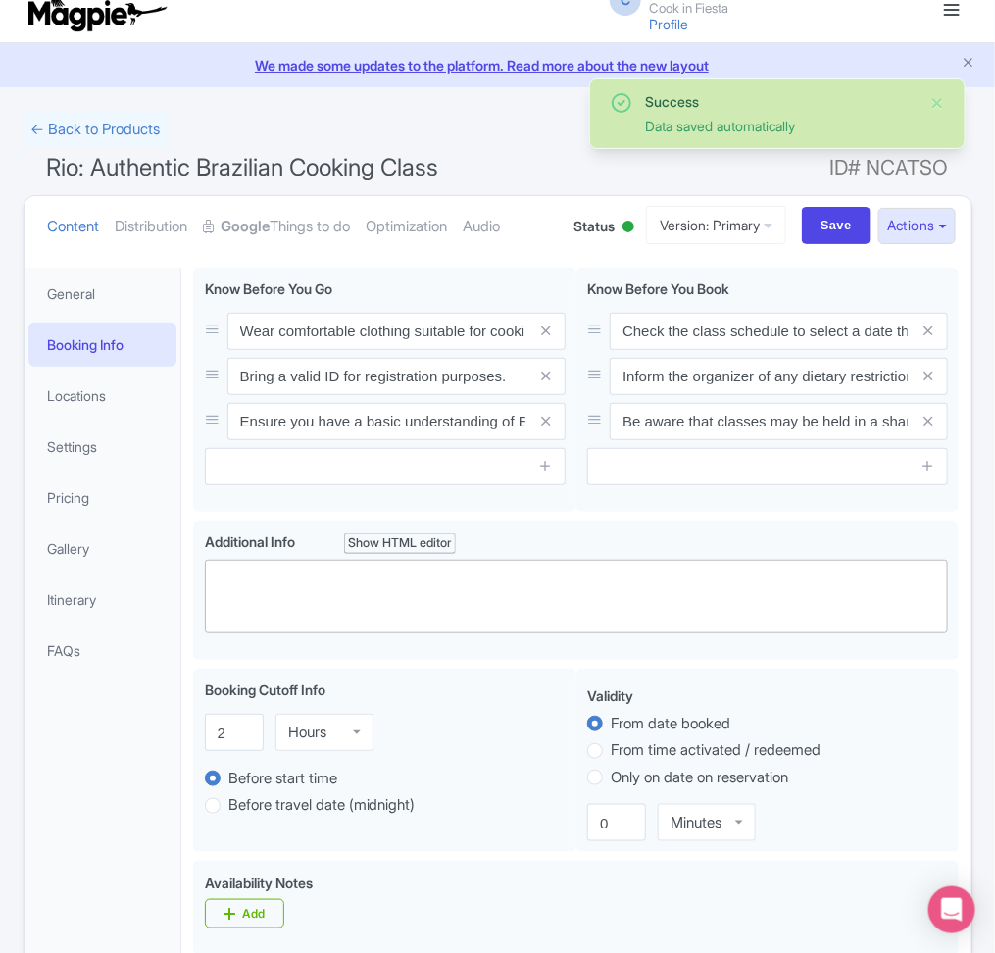
scroll to position [0, 0]
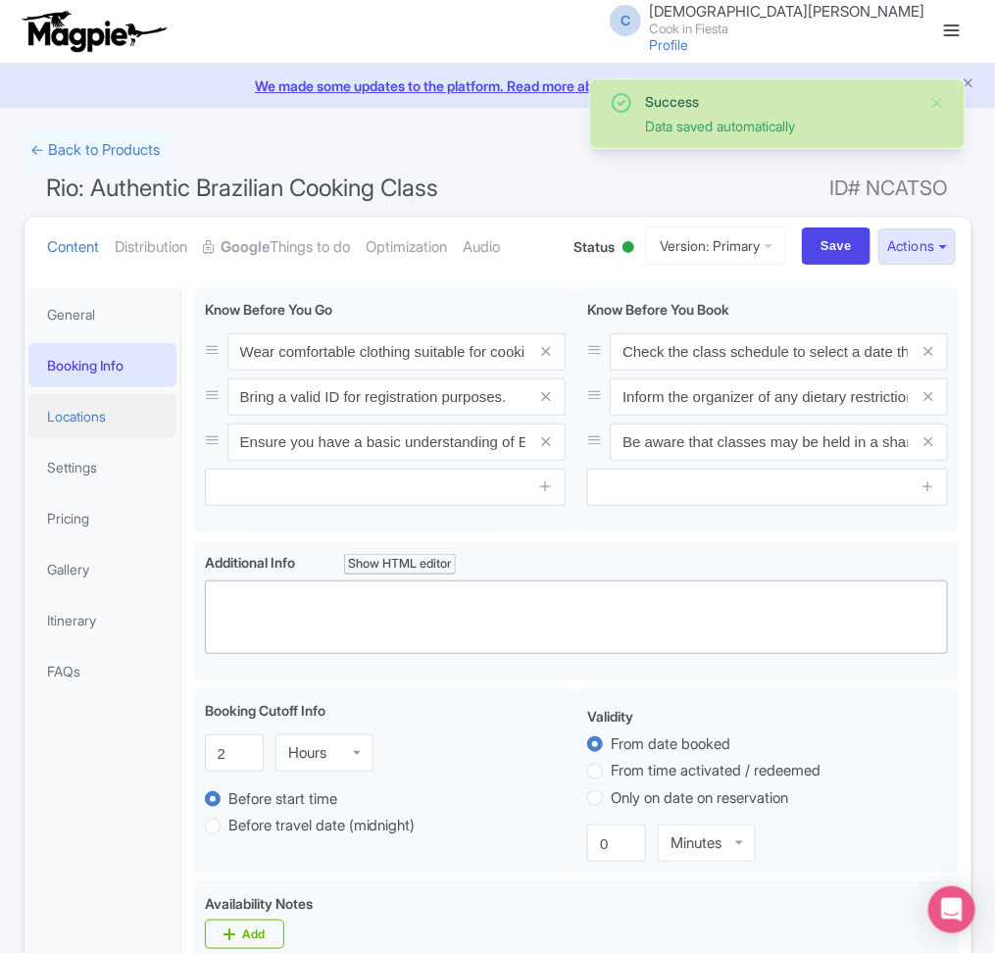
click at [121, 426] on link "Locations" at bounding box center [102, 416] width 149 height 44
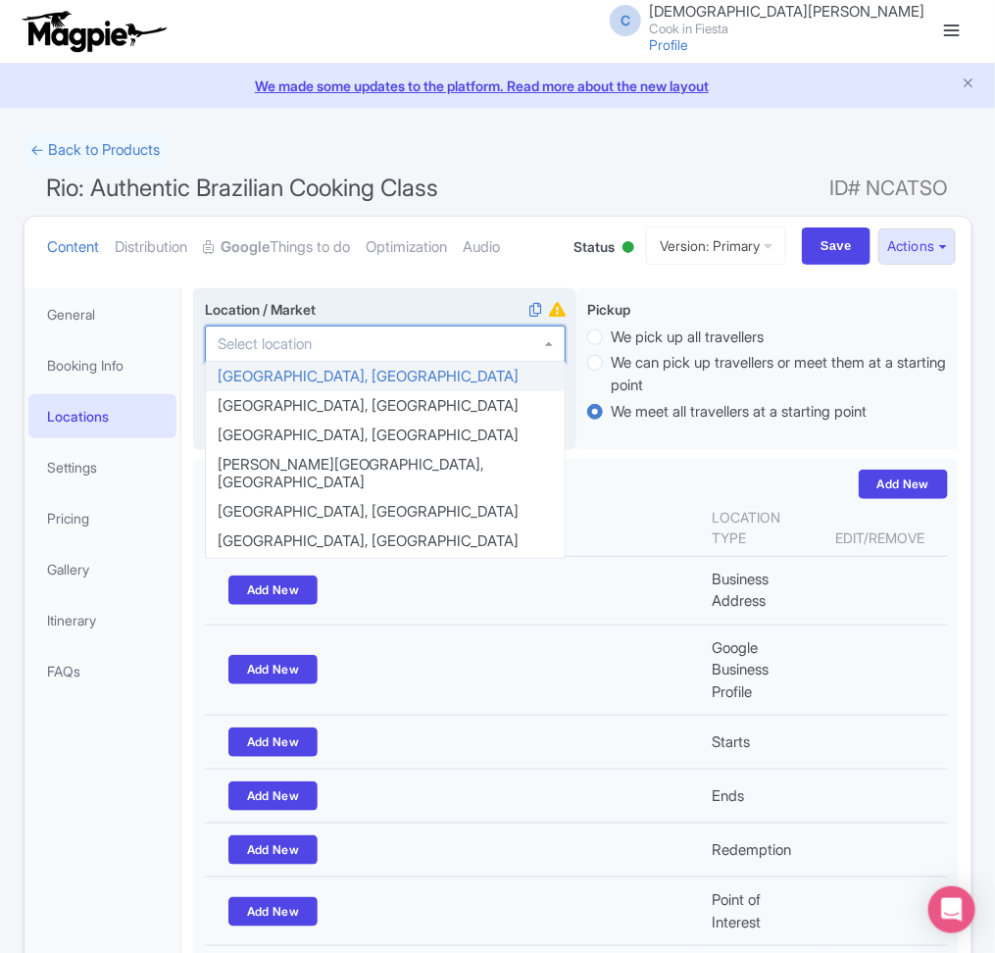
click at [355, 336] on div at bounding box center [385, 343] width 361 height 37
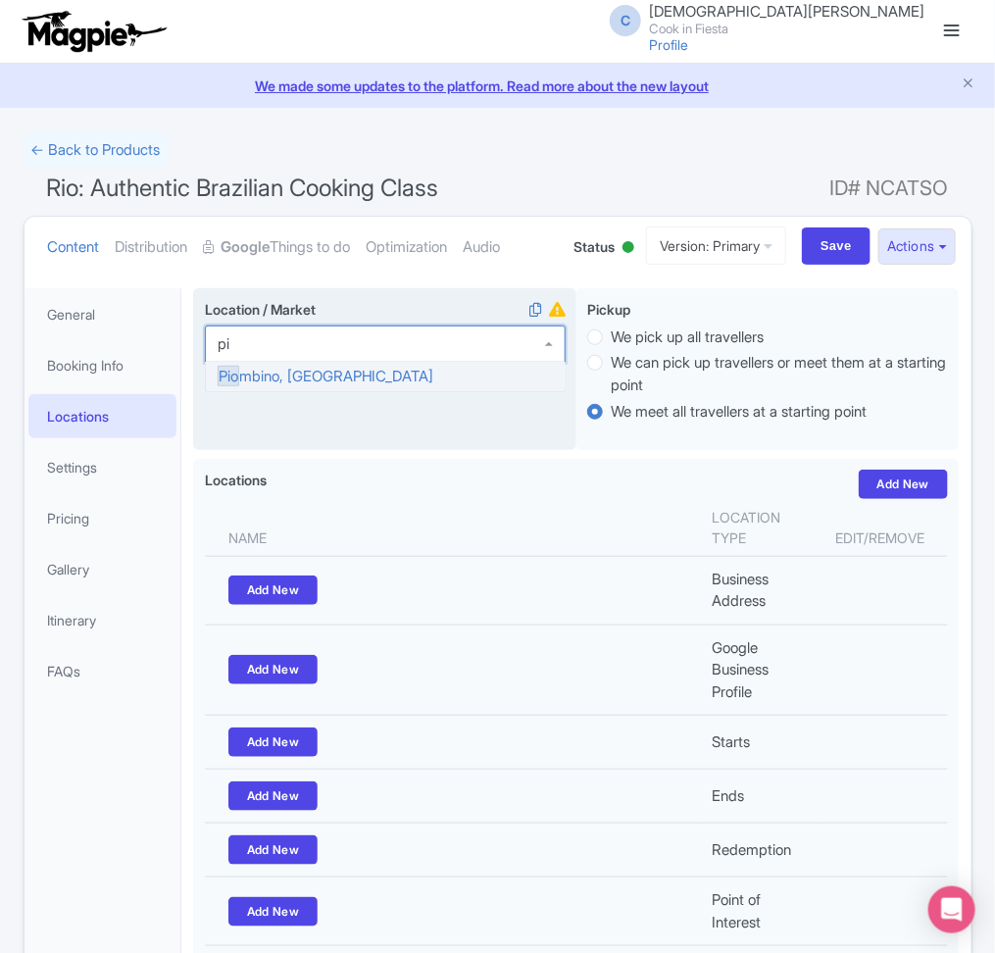
type input "p"
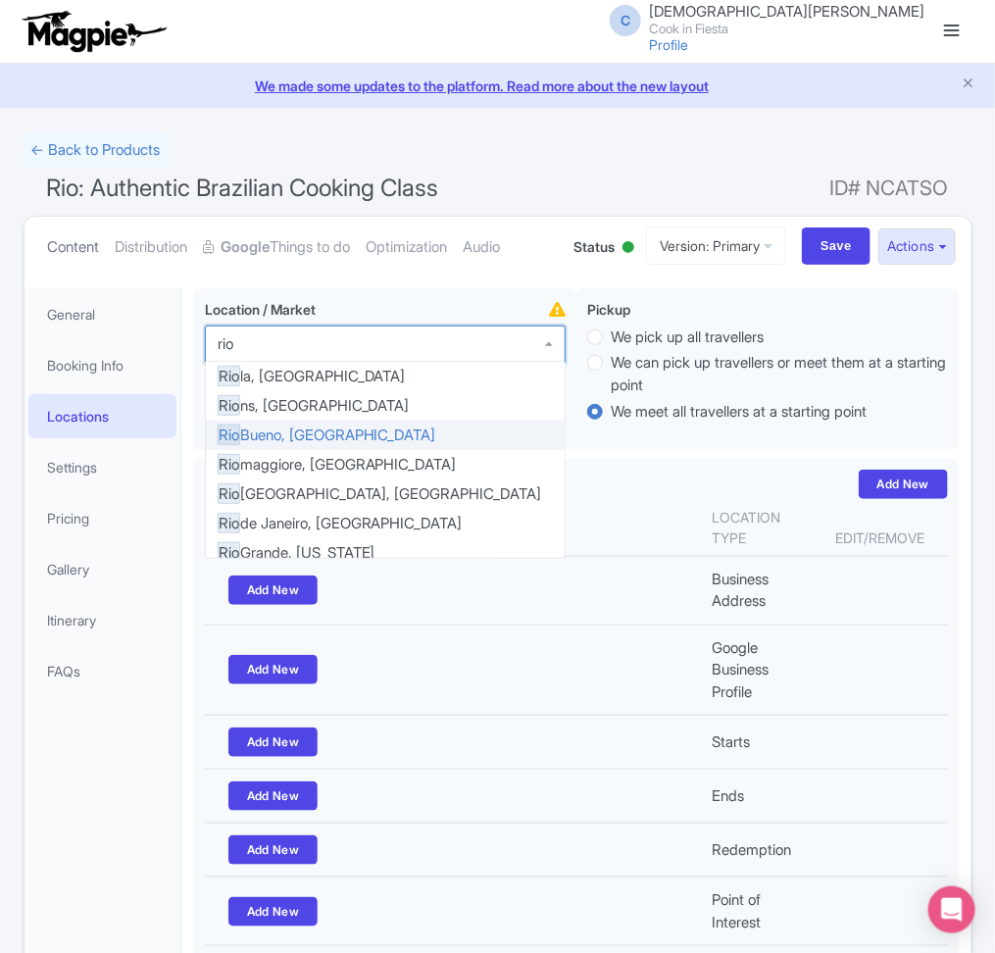
type input "rio"
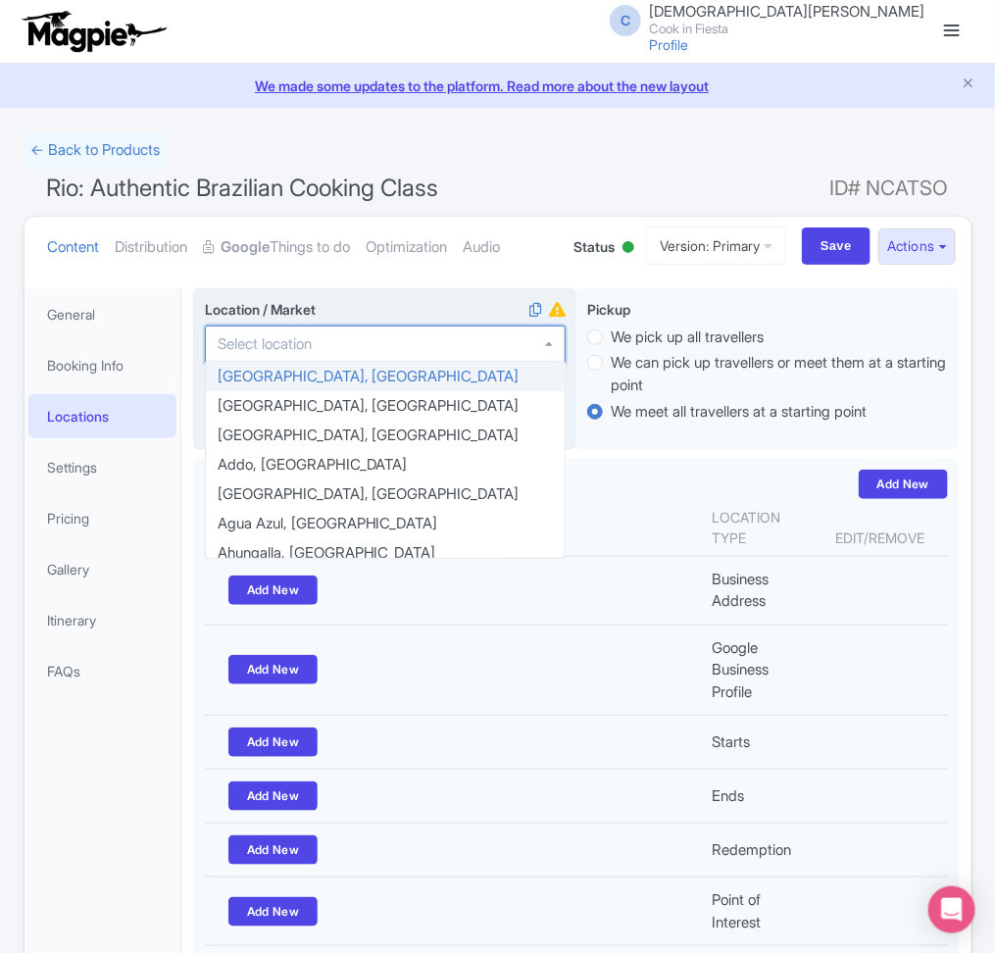
click at [370, 354] on div at bounding box center [385, 343] width 361 height 37
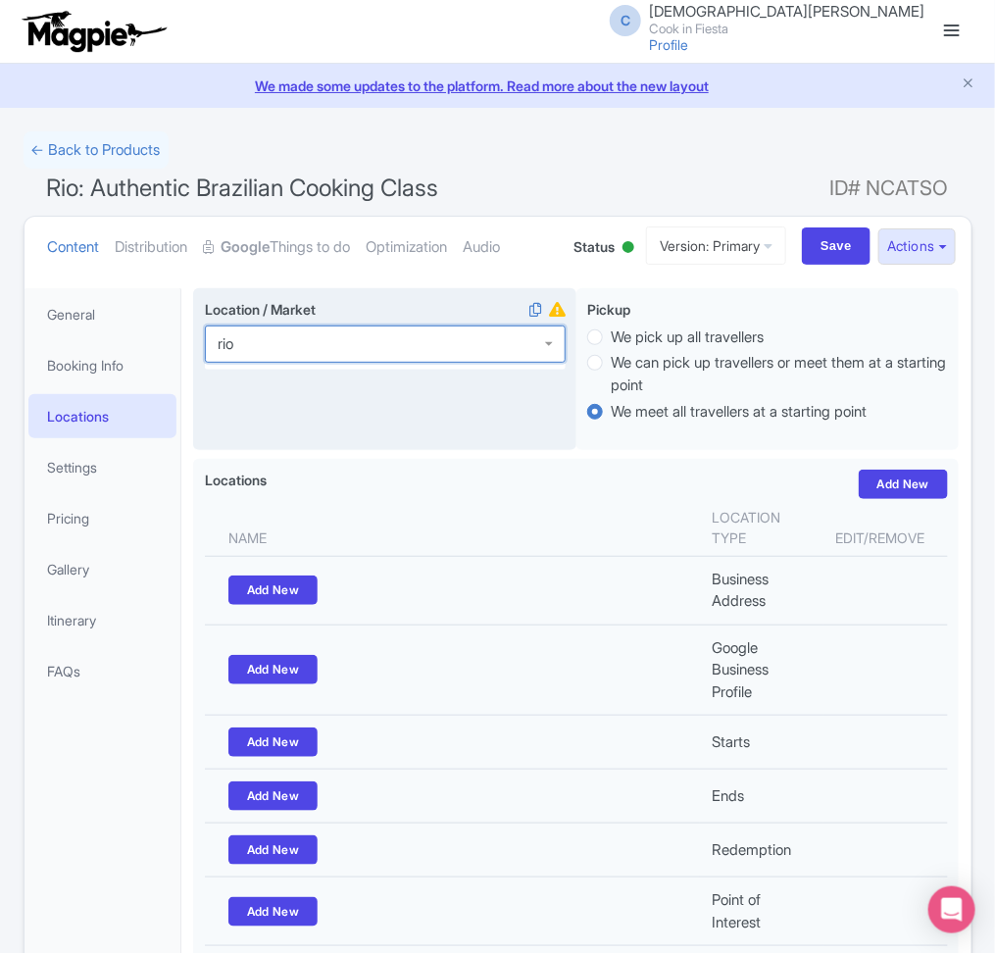
type input "rio"
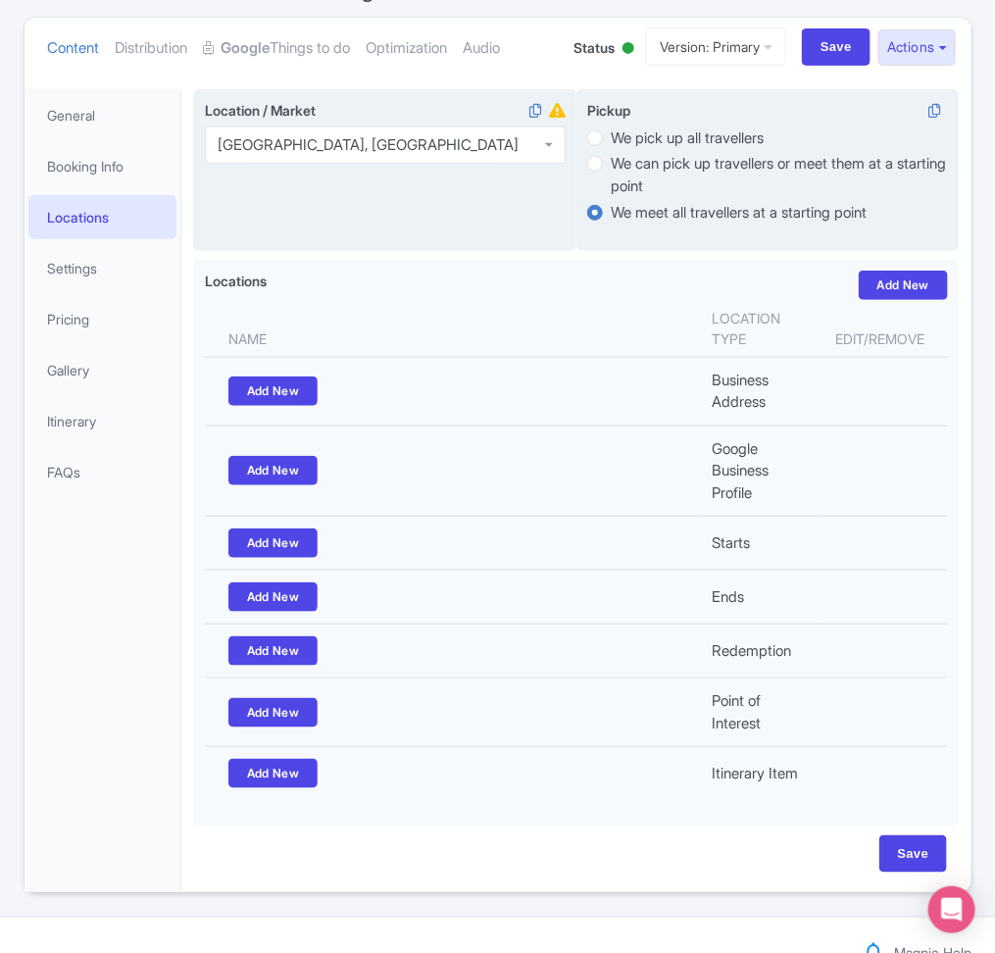
scroll to position [227, 0]
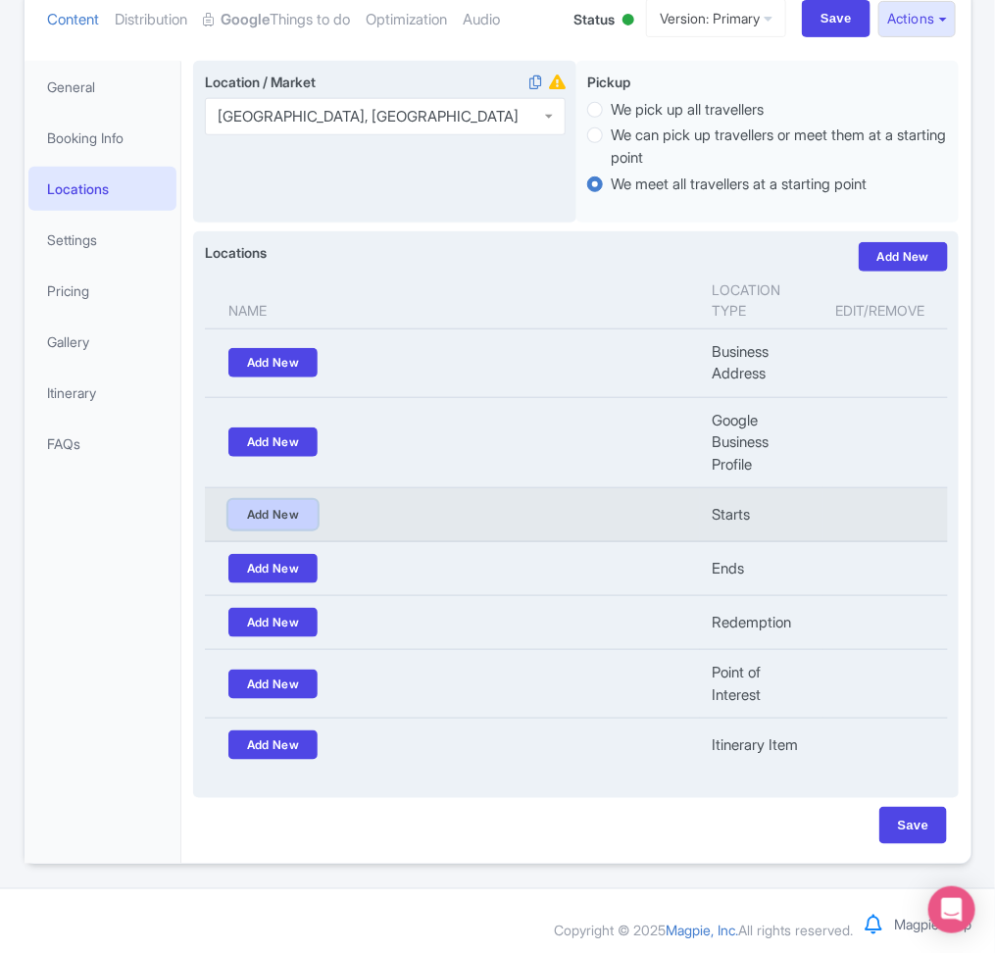
click at [306, 529] on link "Add New" at bounding box center [273, 514] width 90 height 29
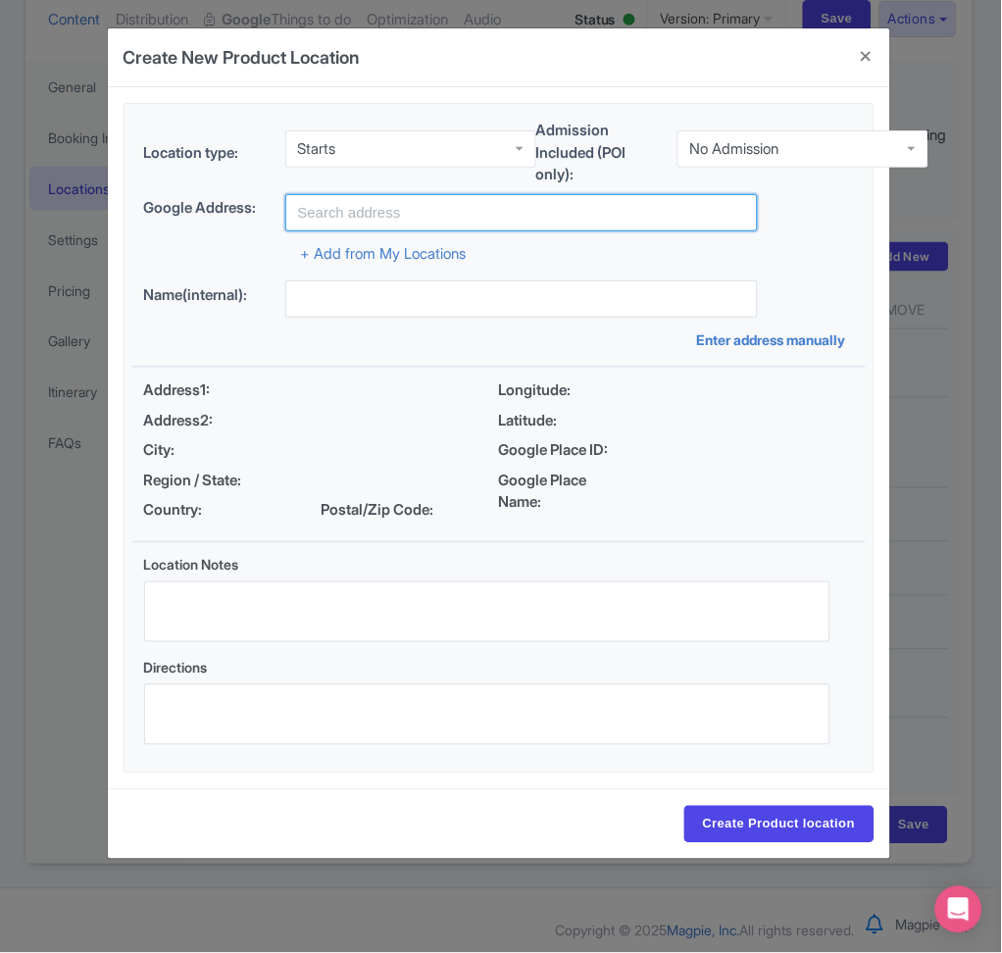
click at [351, 205] on input "text" at bounding box center [522, 212] width 474 height 37
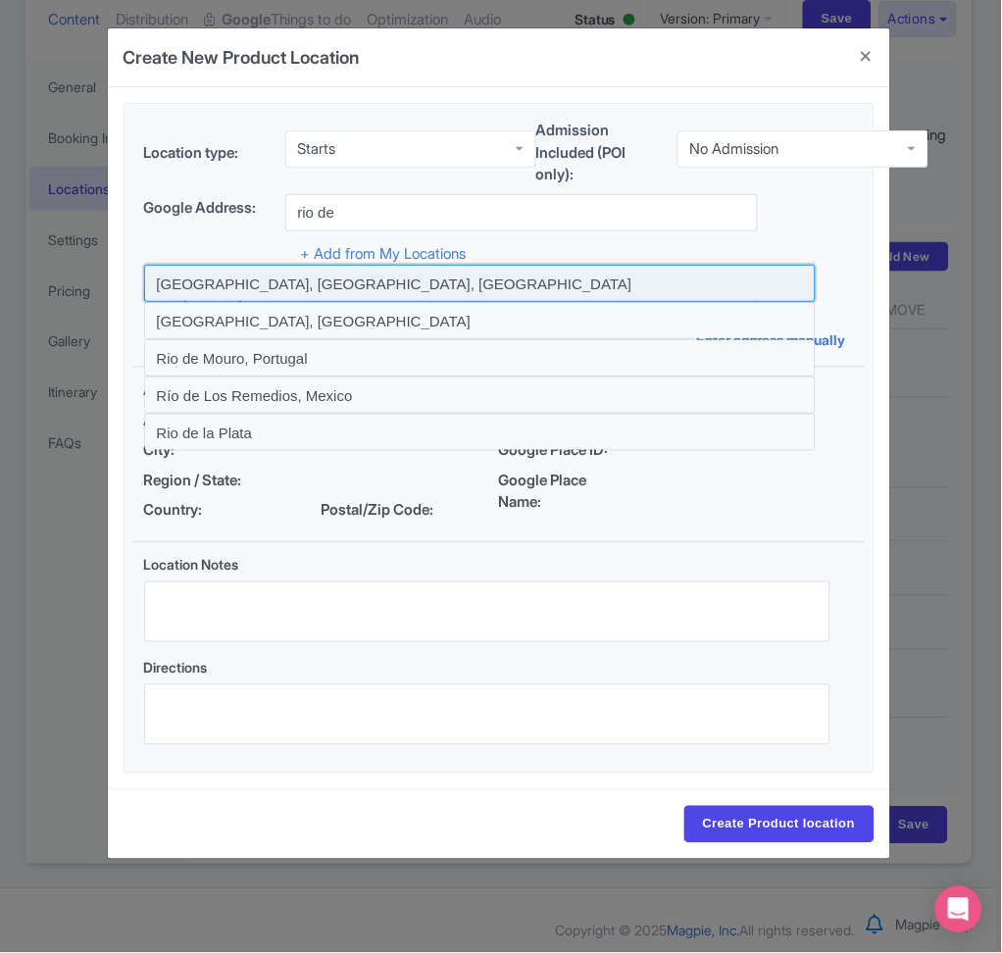
click at [400, 289] on input at bounding box center [480, 283] width 673 height 37
type input "Rio de Janeiro, State of Rio de Janeiro, Brazil"
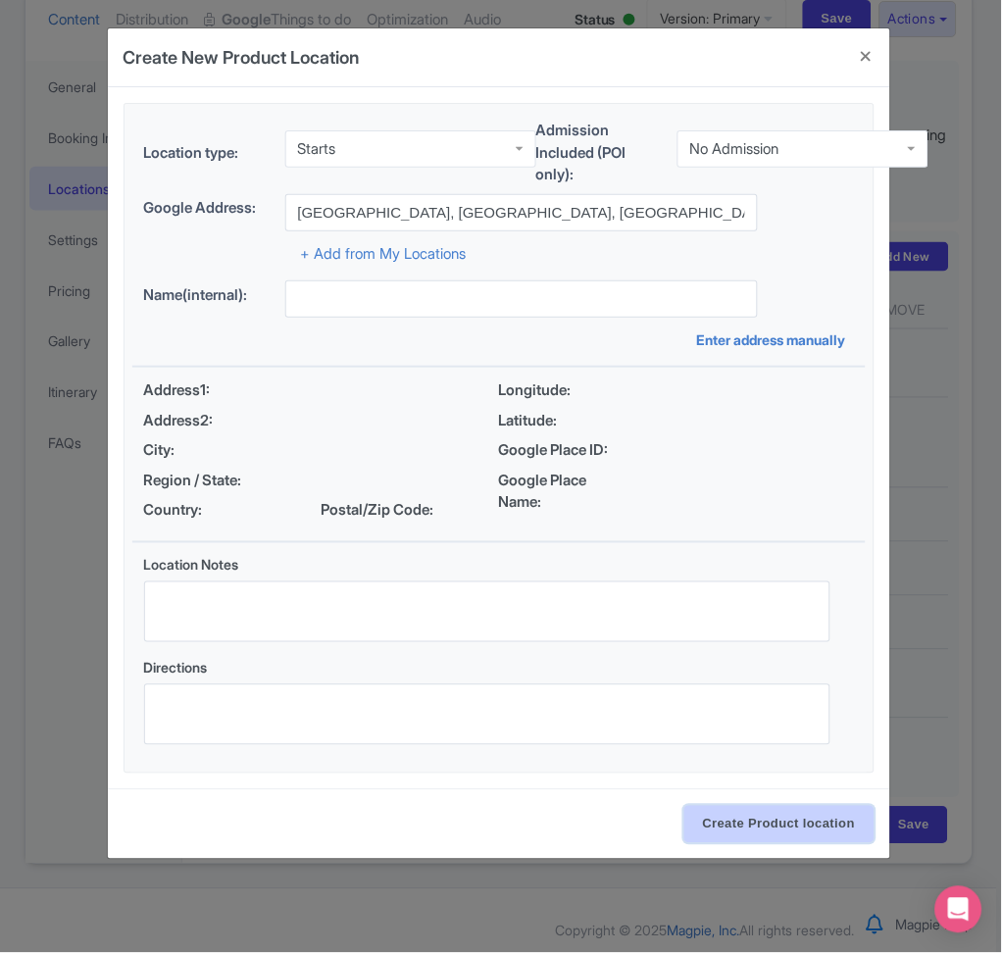
click at [743, 715] on input "Create Product location" at bounding box center [779, 824] width 190 height 37
type input "Rio de Janeiro, State of Rio de Janeiro, Brazil"
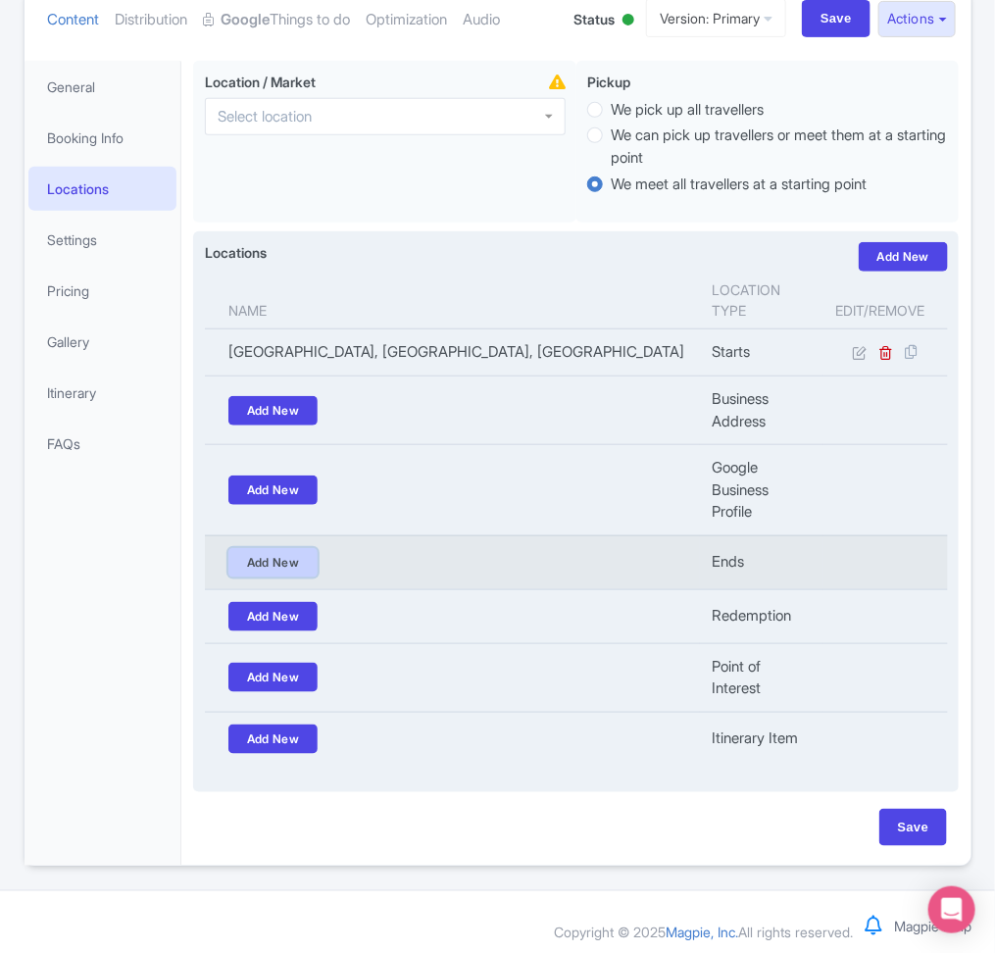
click at [280, 575] on link "Add New" at bounding box center [273, 562] width 90 height 29
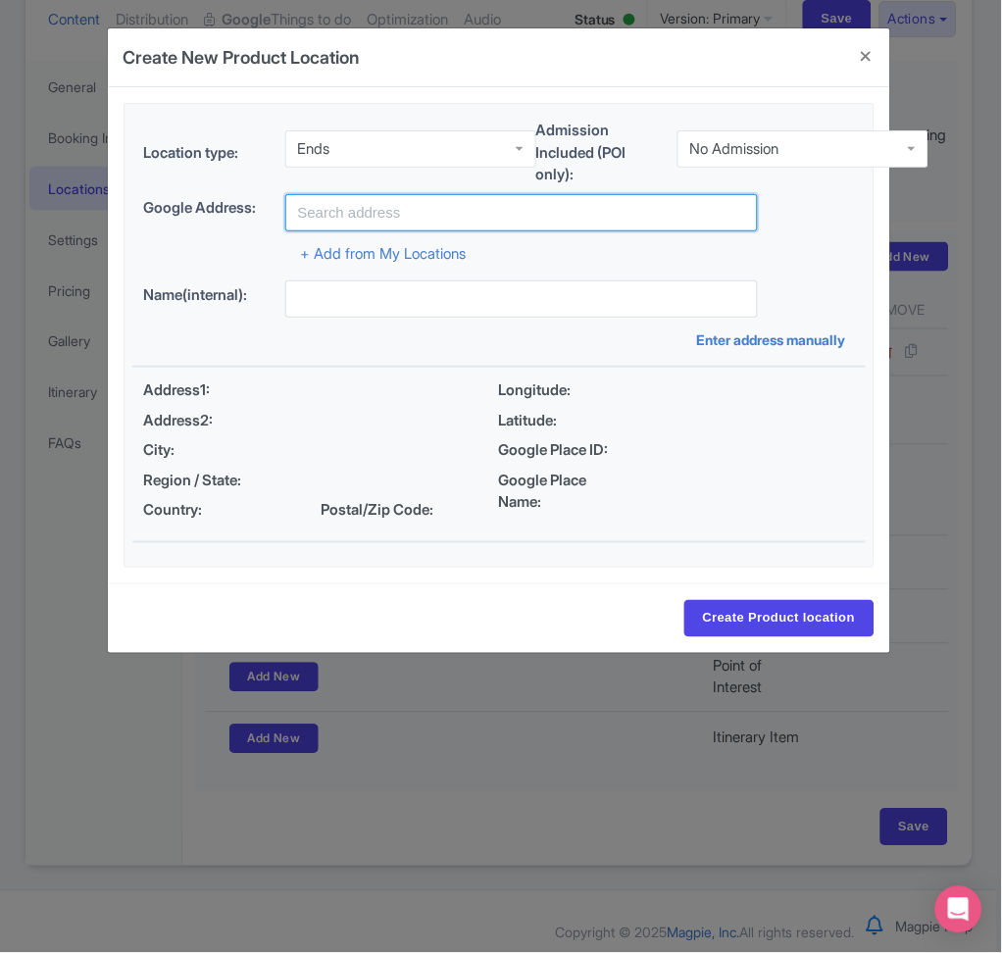
click at [388, 225] on input "text" at bounding box center [522, 212] width 474 height 37
type input "Rio de Janeiro, State of Rio de Janeiro, Brazil"
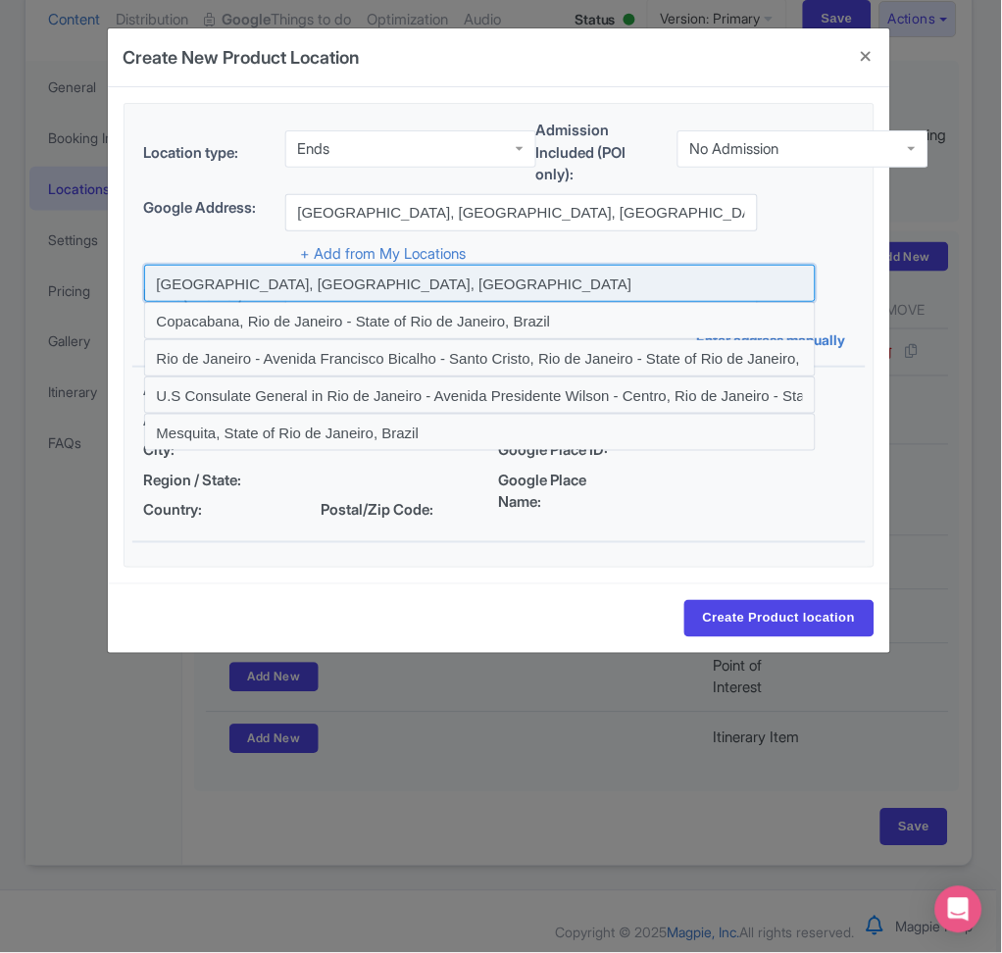
click at [422, 283] on input at bounding box center [480, 283] width 673 height 37
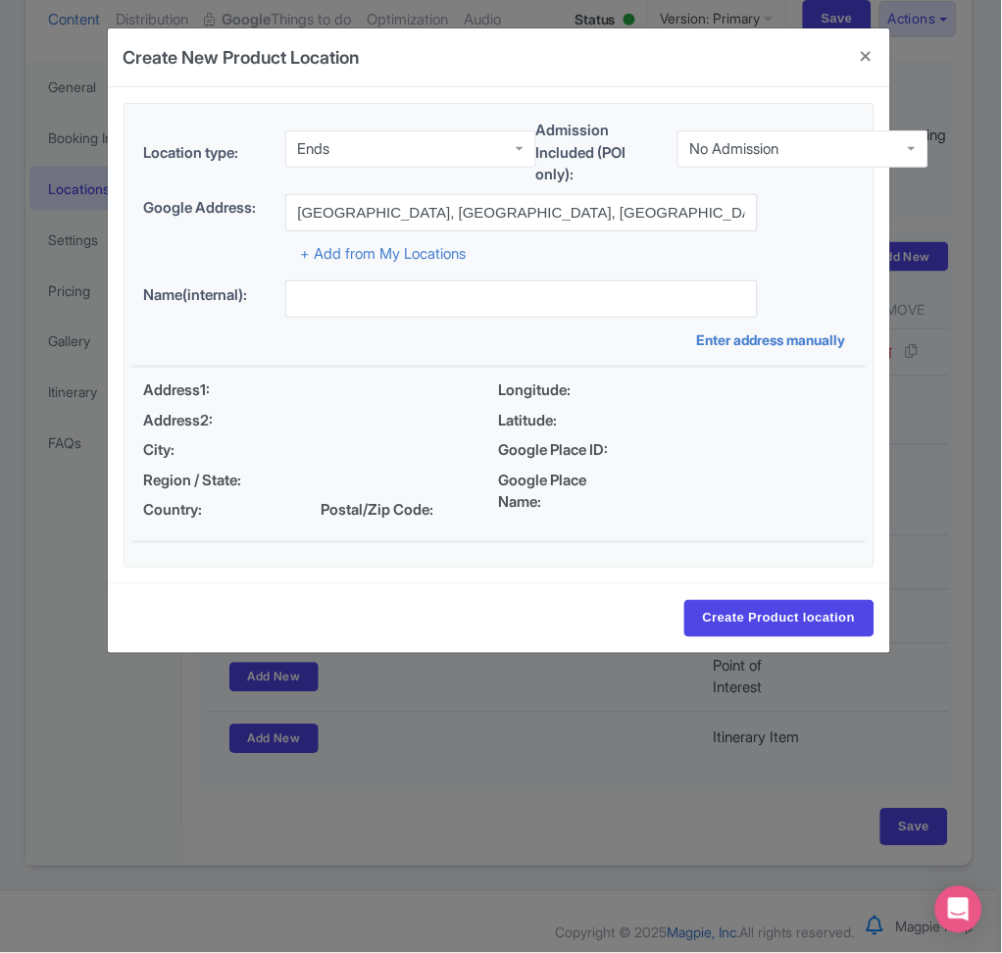
type input "Rio de Janeiro, State of Rio de Janeiro, Brazil"
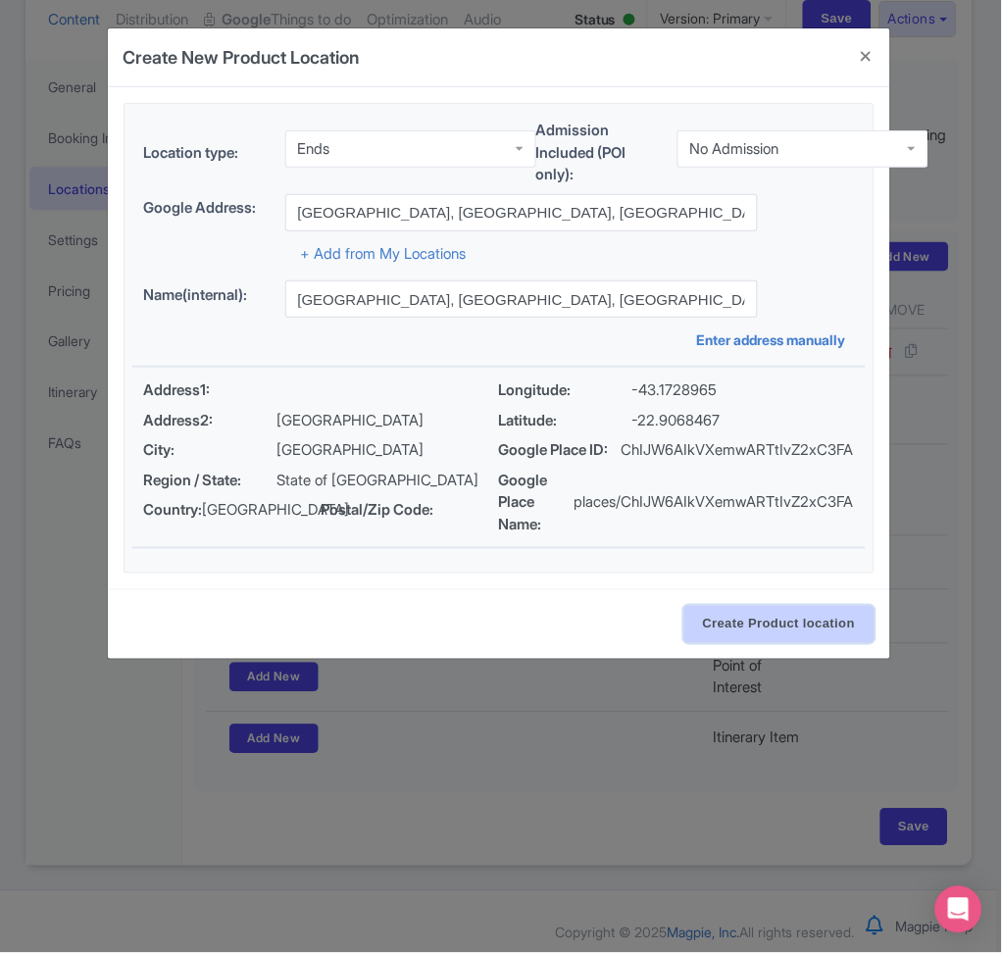
click at [743, 625] on input "Create Product location" at bounding box center [779, 624] width 190 height 37
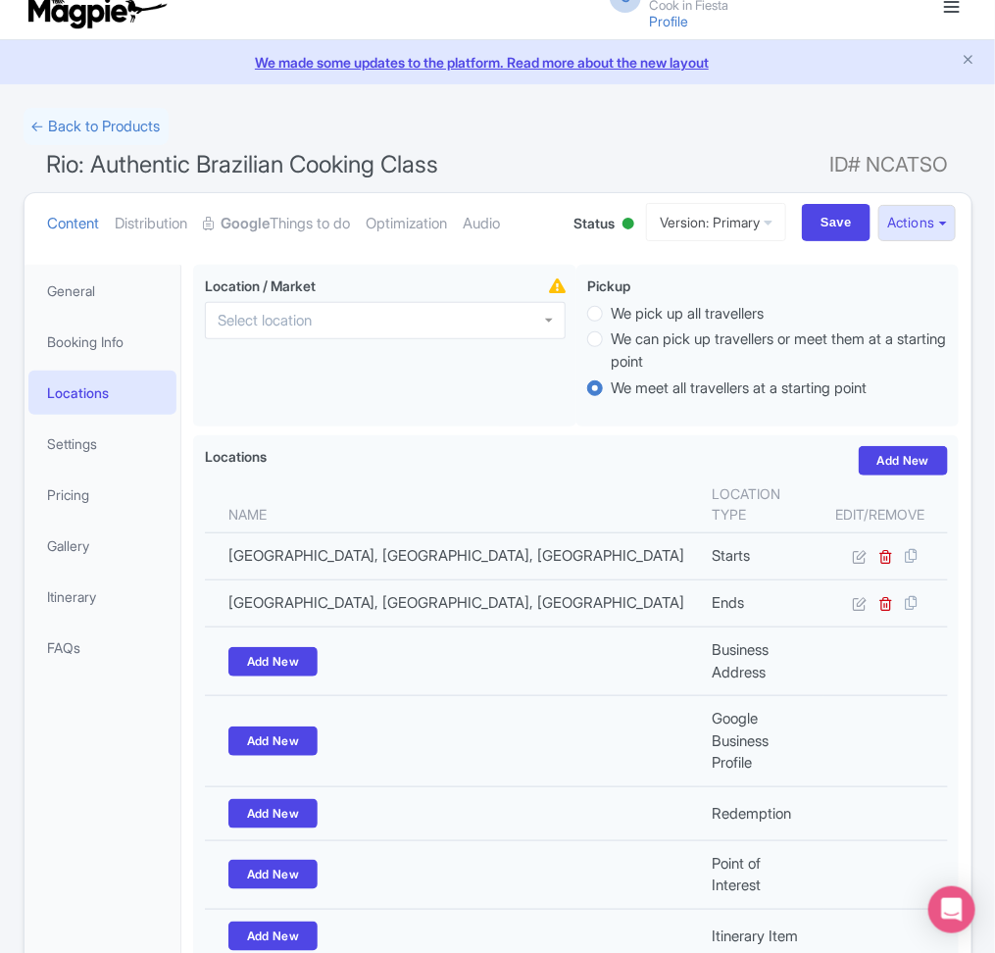
scroll to position [5, 0]
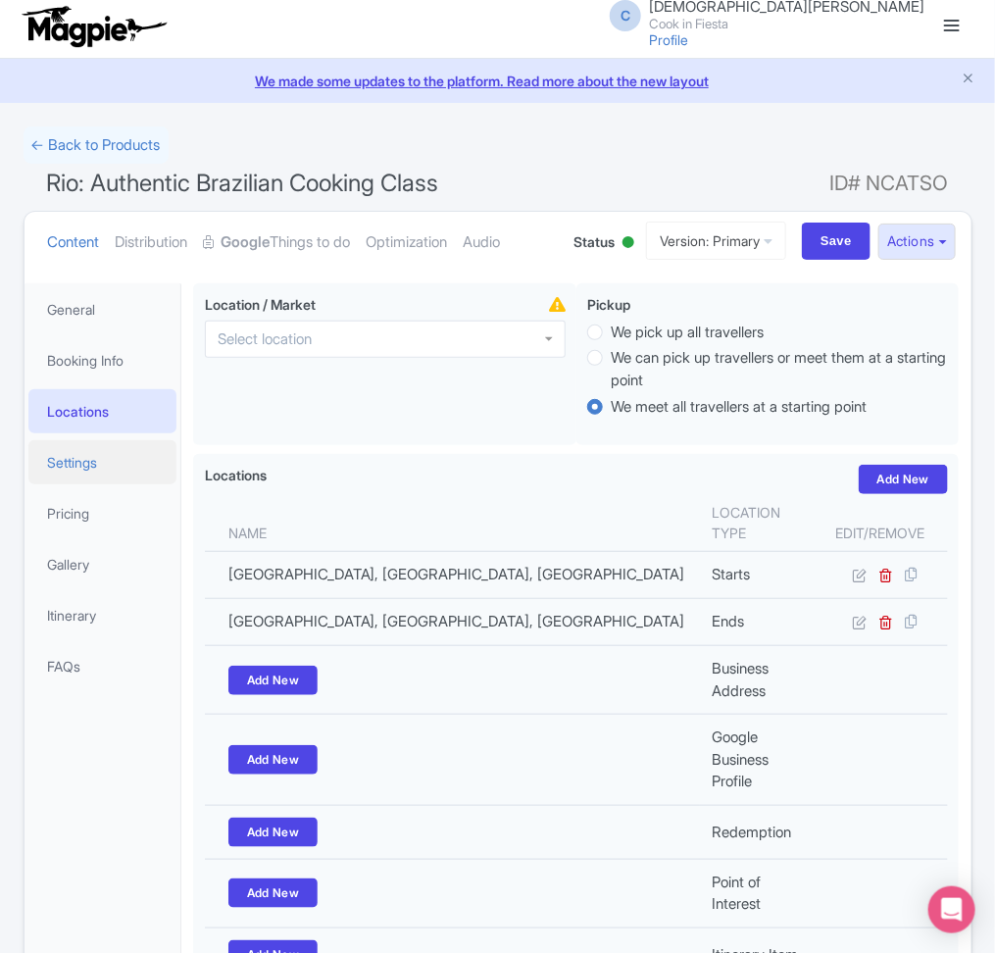
click at [124, 464] on link "Settings" at bounding box center [102, 462] width 149 height 44
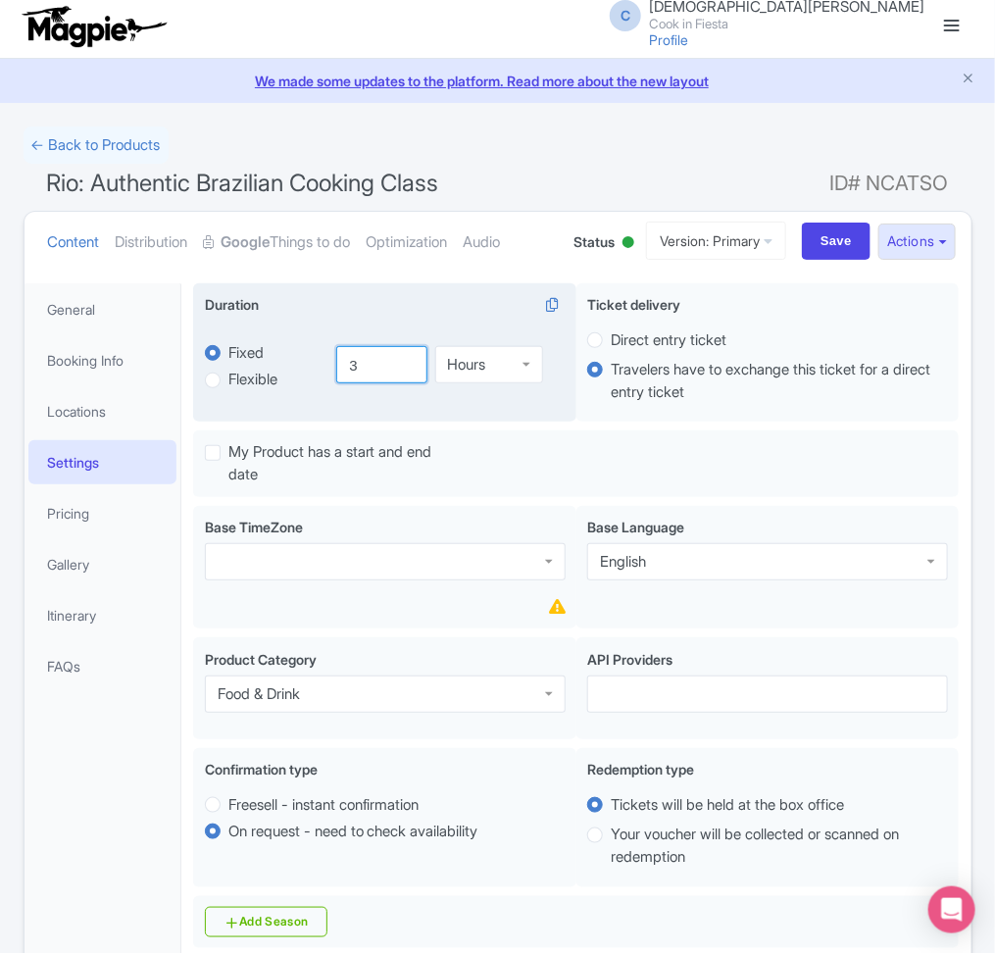
click at [400, 374] on input "3" at bounding box center [381, 364] width 90 height 37
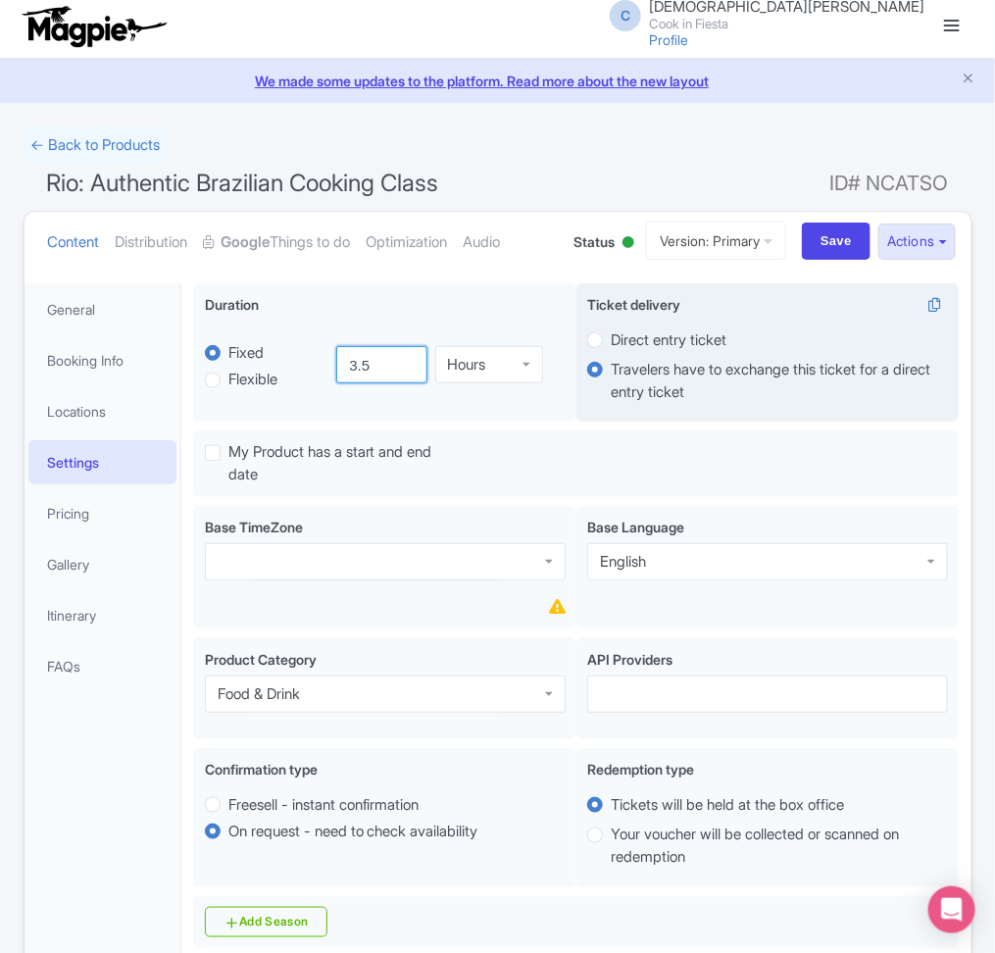
type input "3.5"
click at [708, 337] on label "Direct entry ticket" at bounding box center [669, 340] width 116 height 23
click at [630, 337] on input "Direct entry ticket" at bounding box center [621, 338] width 20 height 20
radio input "true"
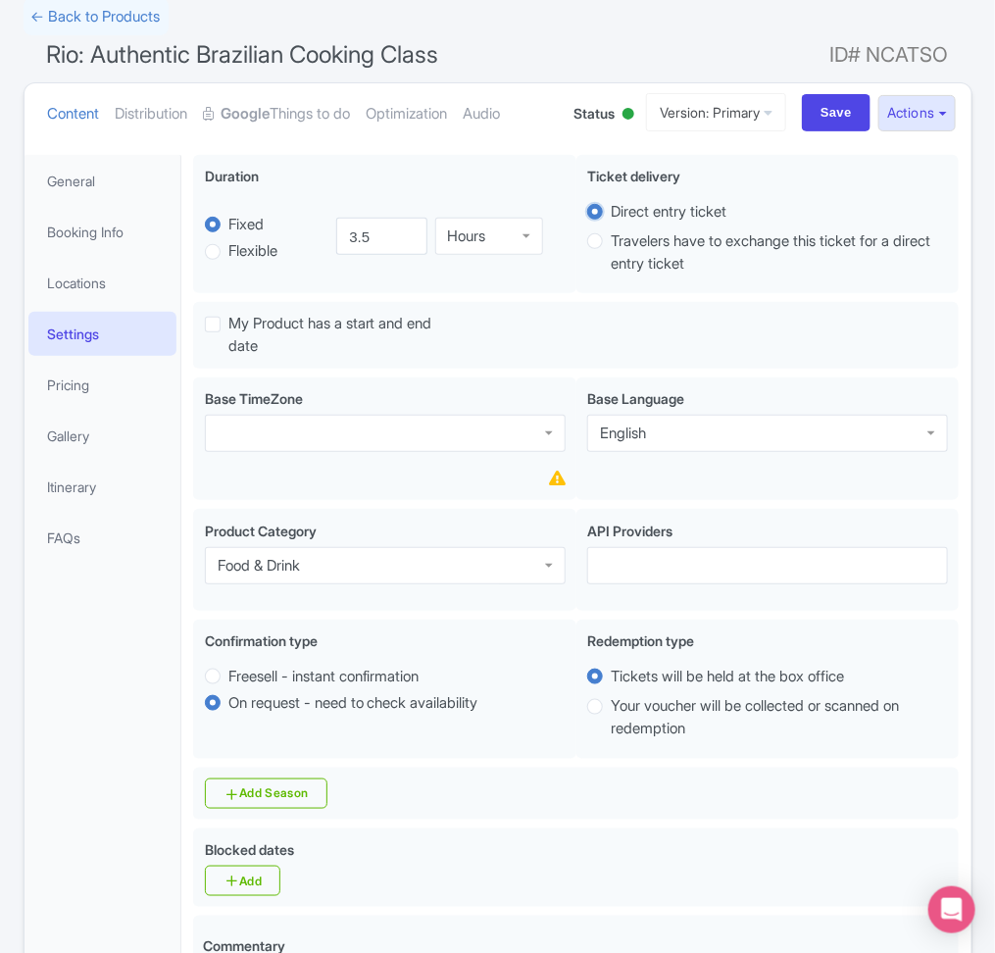
scroll to position [152, 0]
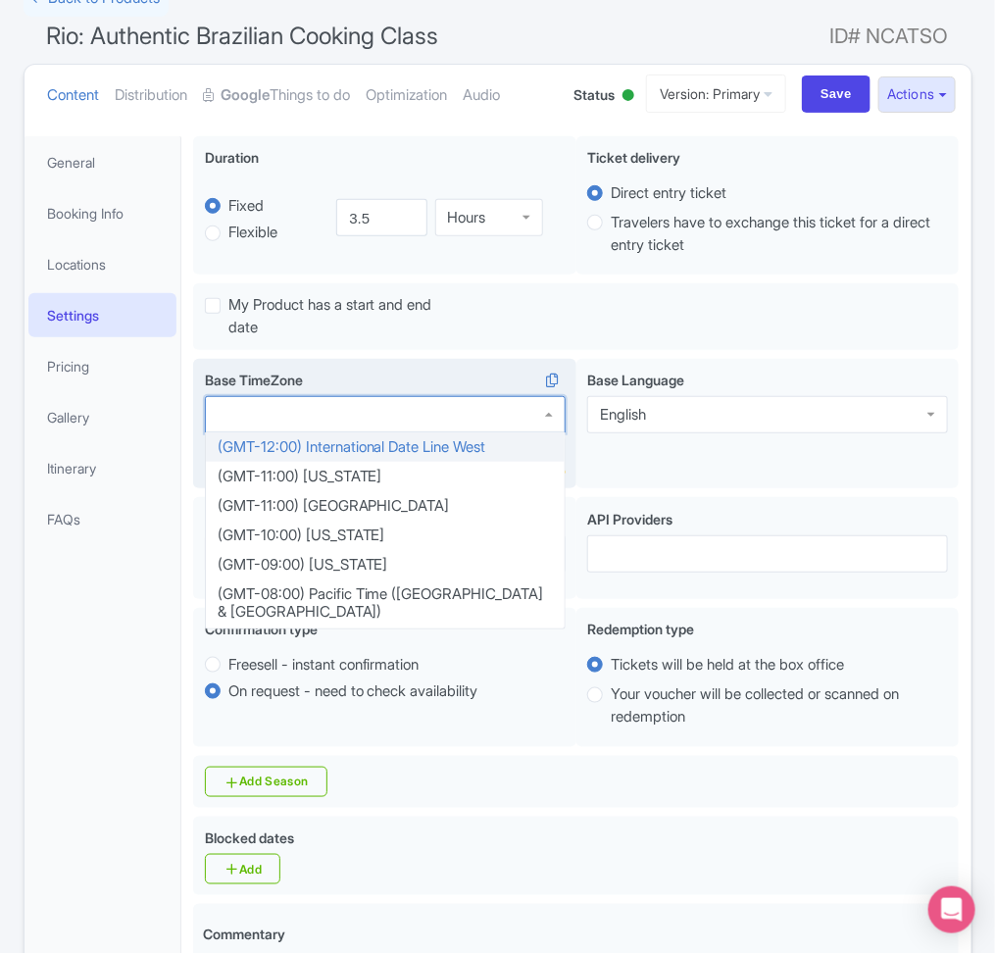
click at [411, 431] on div at bounding box center [385, 414] width 361 height 37
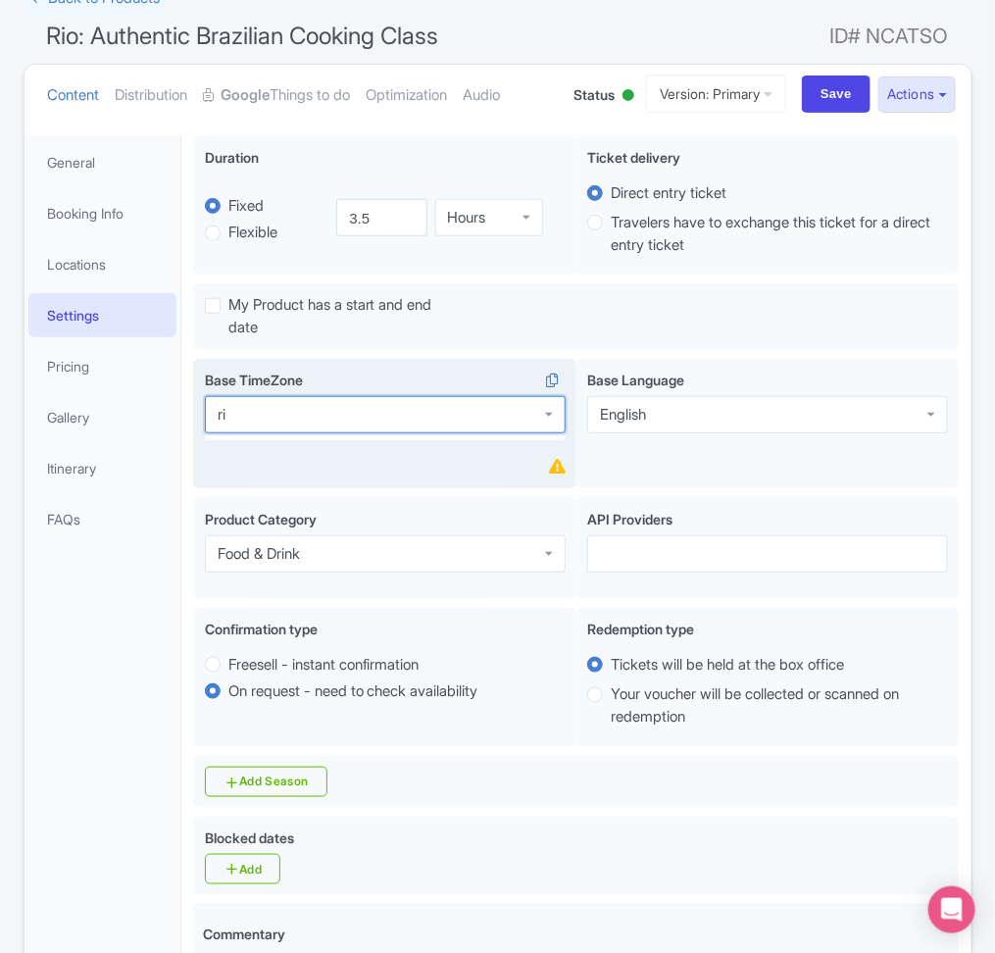
type input "r"
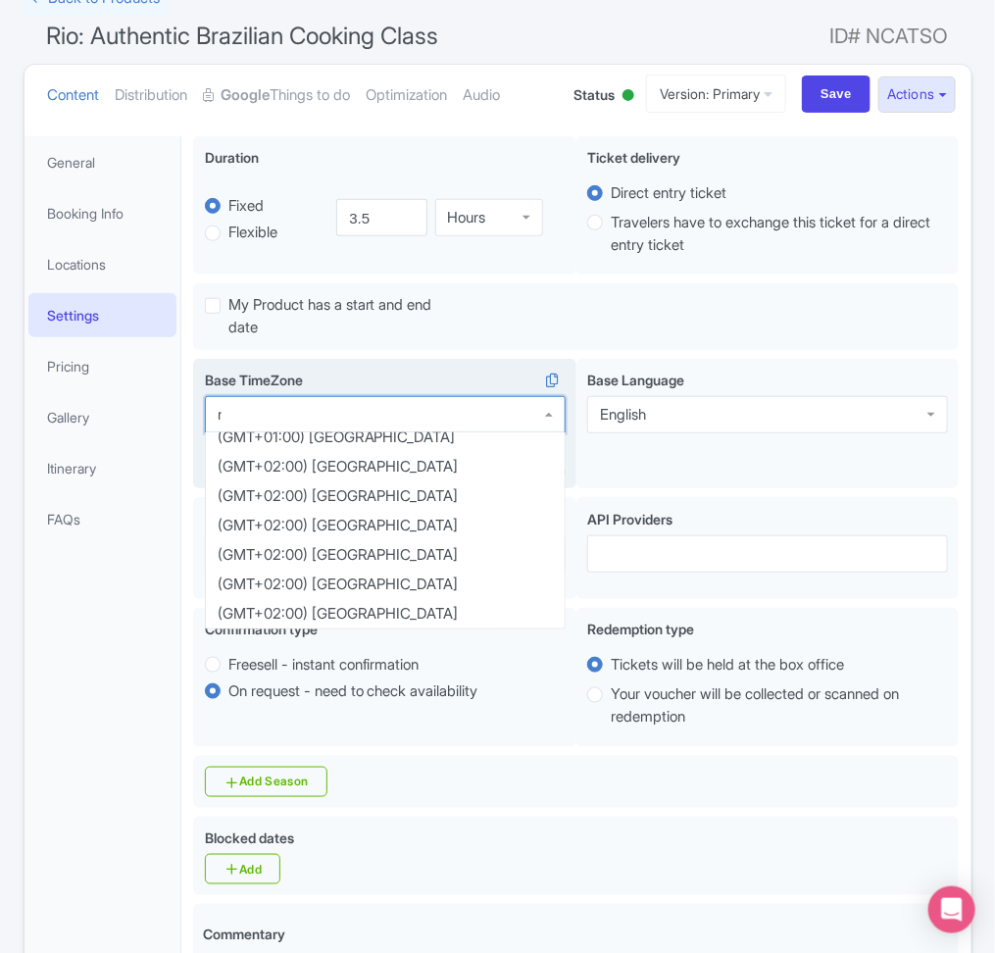
scroll to position [0, 0]
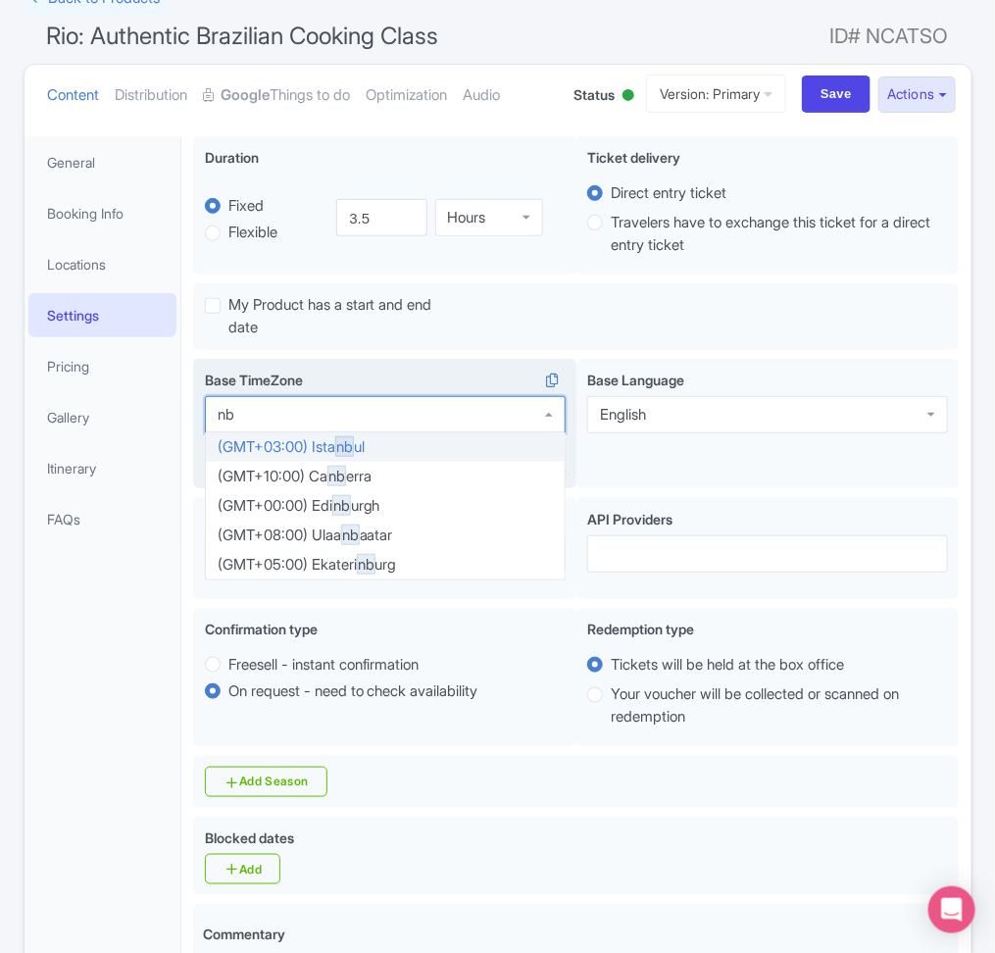
type input "n"
type input "bras"
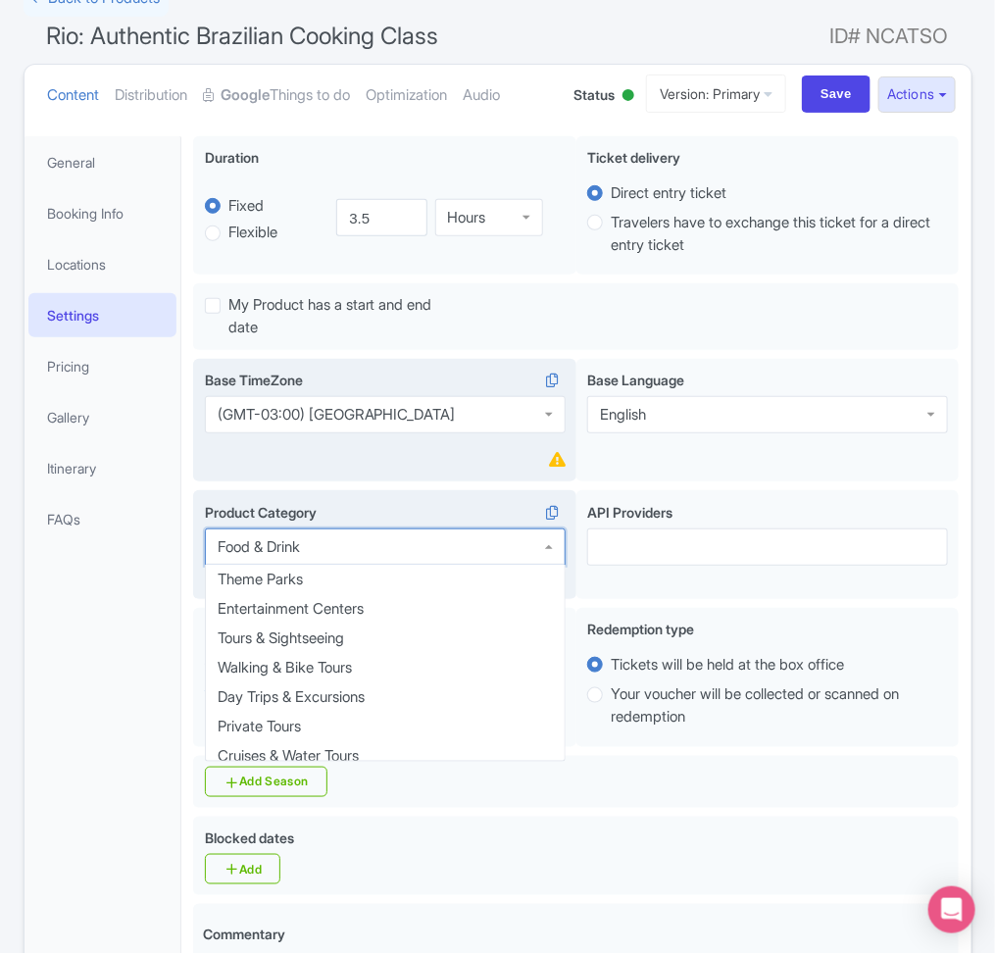
scroll to position [69, 0]
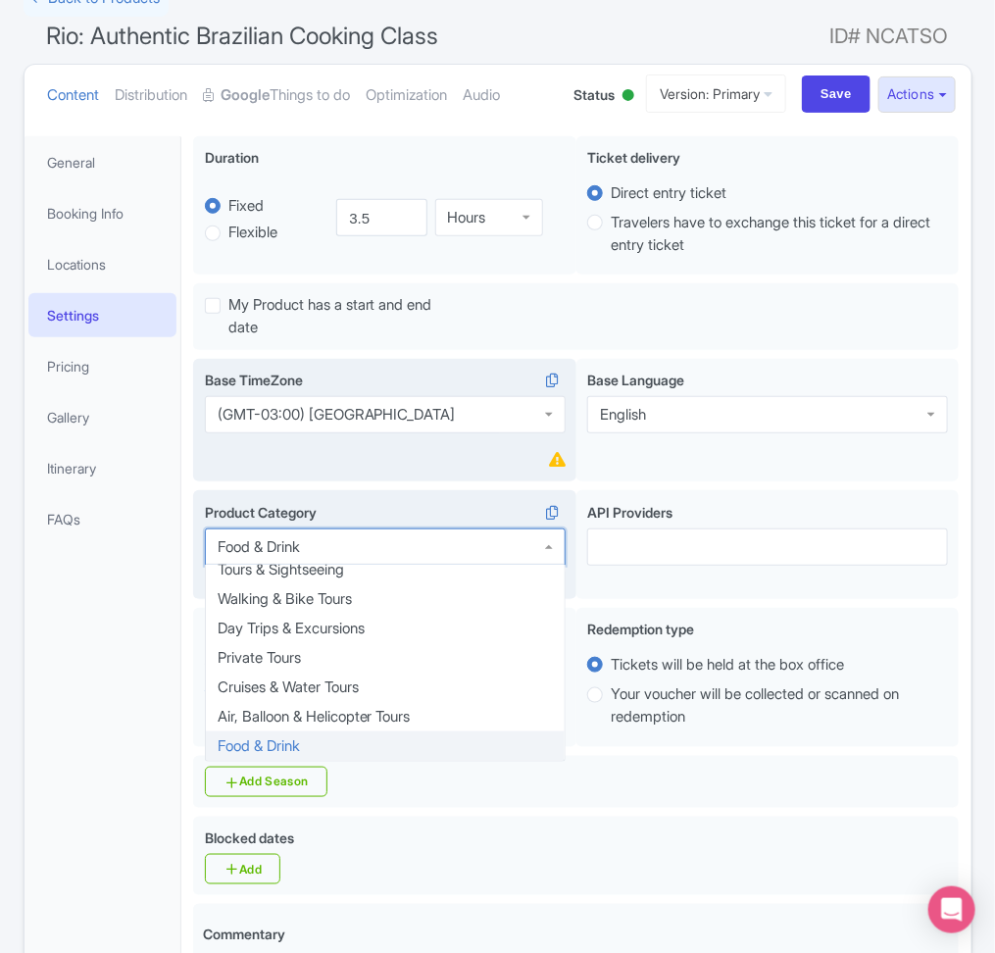
click at [366, 548] on div "Food & Drink" at bounding box center [385, 546] width 361 height 37
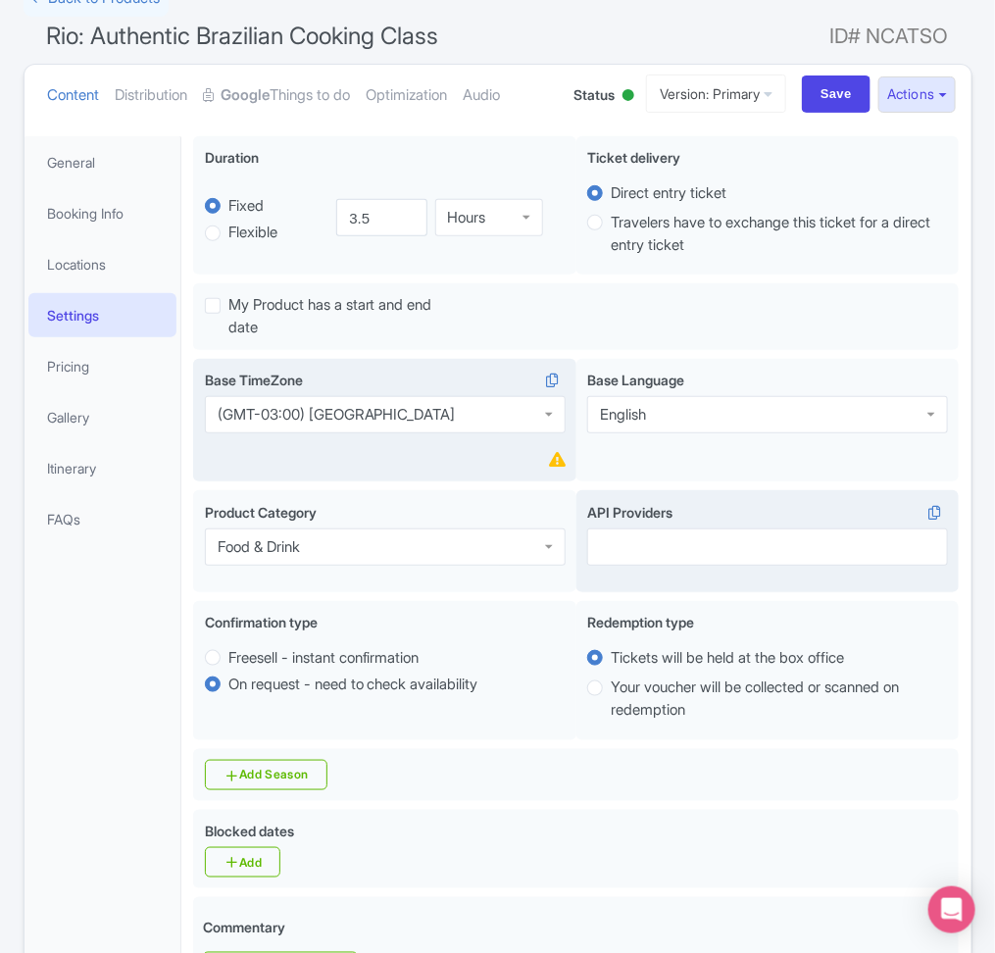
click at [743, 600] on div "Food & Drink Product Category Food & Drink Food & Drink Theme Parks Entertainme…" at bounding box center [576, 545] width 766 height 110
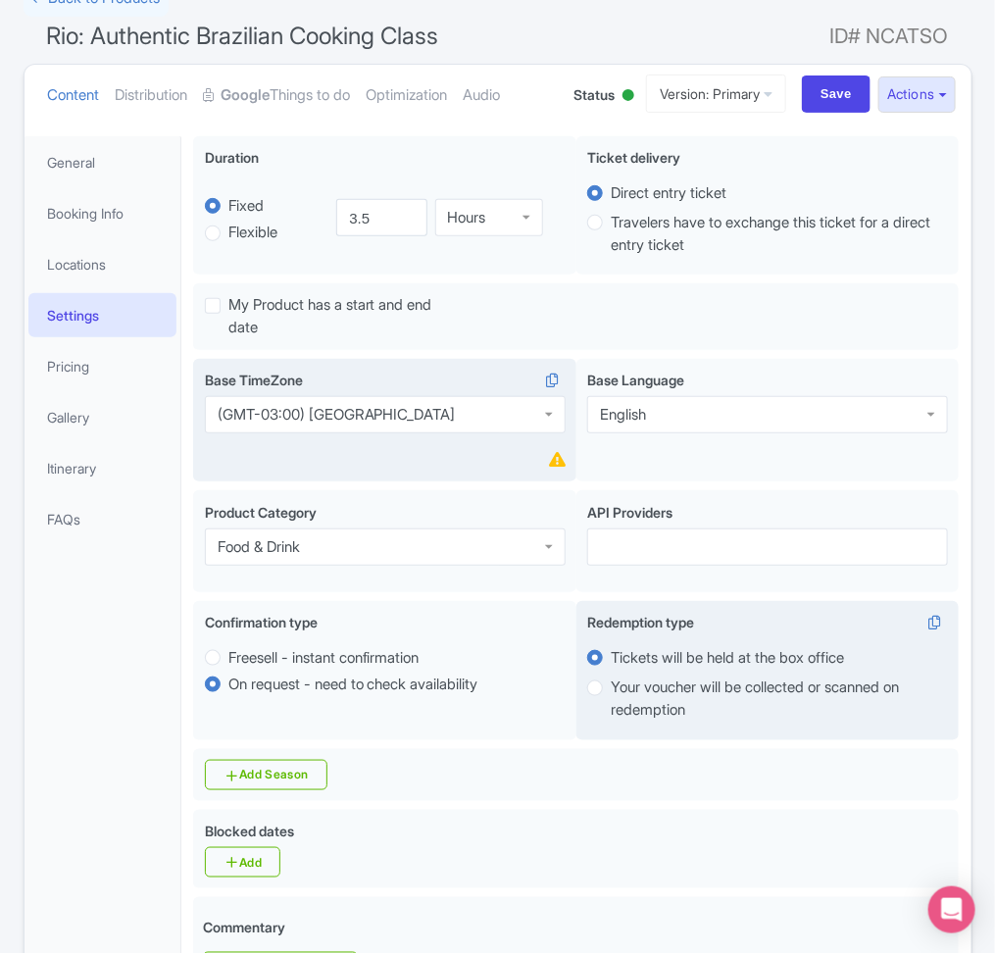
click at [716, 700] on label "Your voucher will be collected or scanned on redemption" at bounding box center [779, 698] width 337 height 44
click at [630, 696] on input "Your voucher will be collected or scanned on redemption" at bounding box center [621, 686] width 20 height 20
radio input "true"
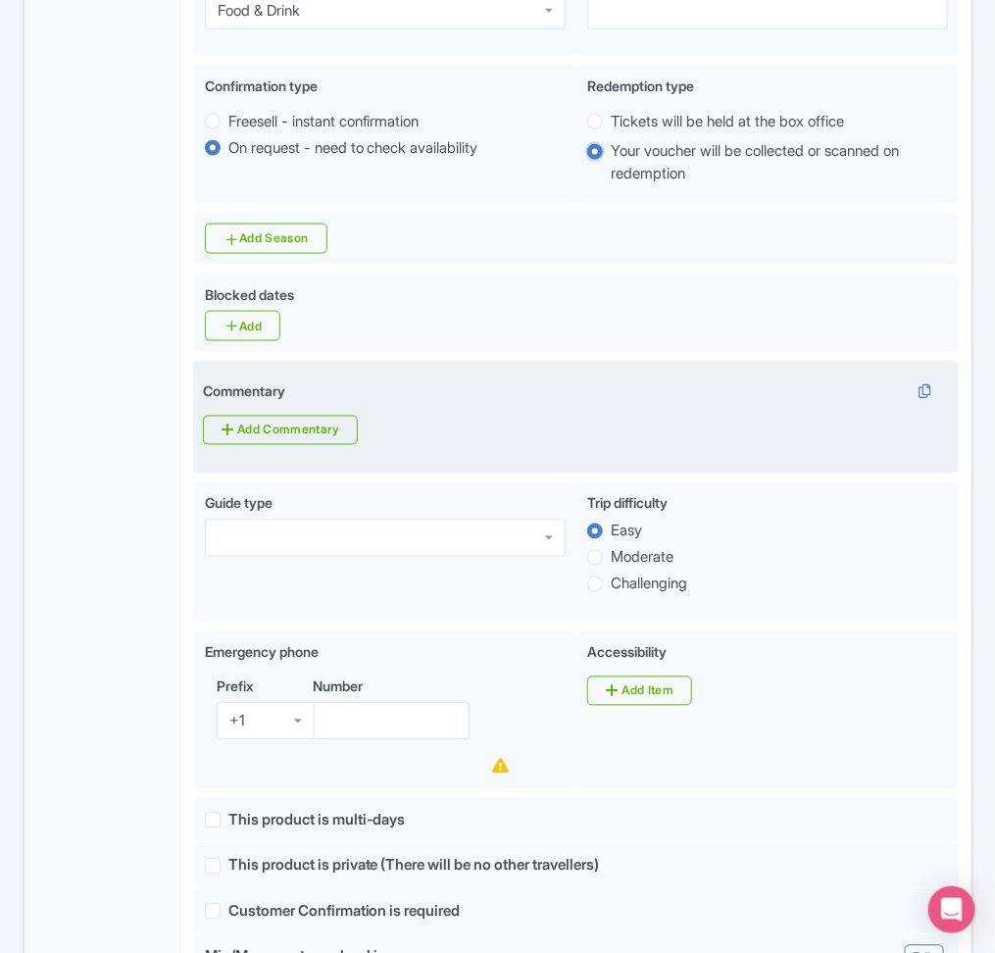
scroll to position [762, 0]
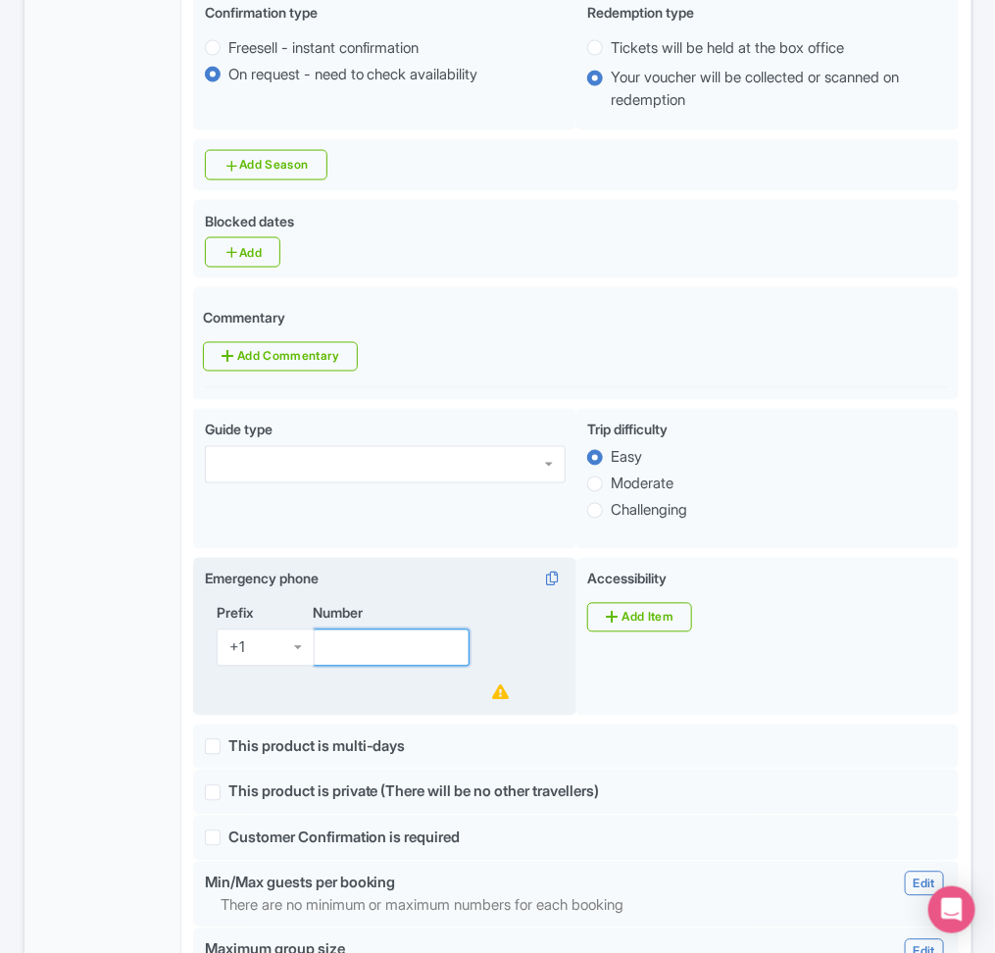
click at [394, 660] on input "Number" at bounding box center [392, 647] width 158 height 37
paste input "+507 6012-1985"
drag, startPoint x: 356, startPoint y: 663, endPoint x: 284, endPoint y: 674, distance: 72.4
click at [284, 674] on div "Prefix +1 +1 Number +507 6012-1985" at bounding box center [385, 654] width 361 height 102
type input "6012-1985"
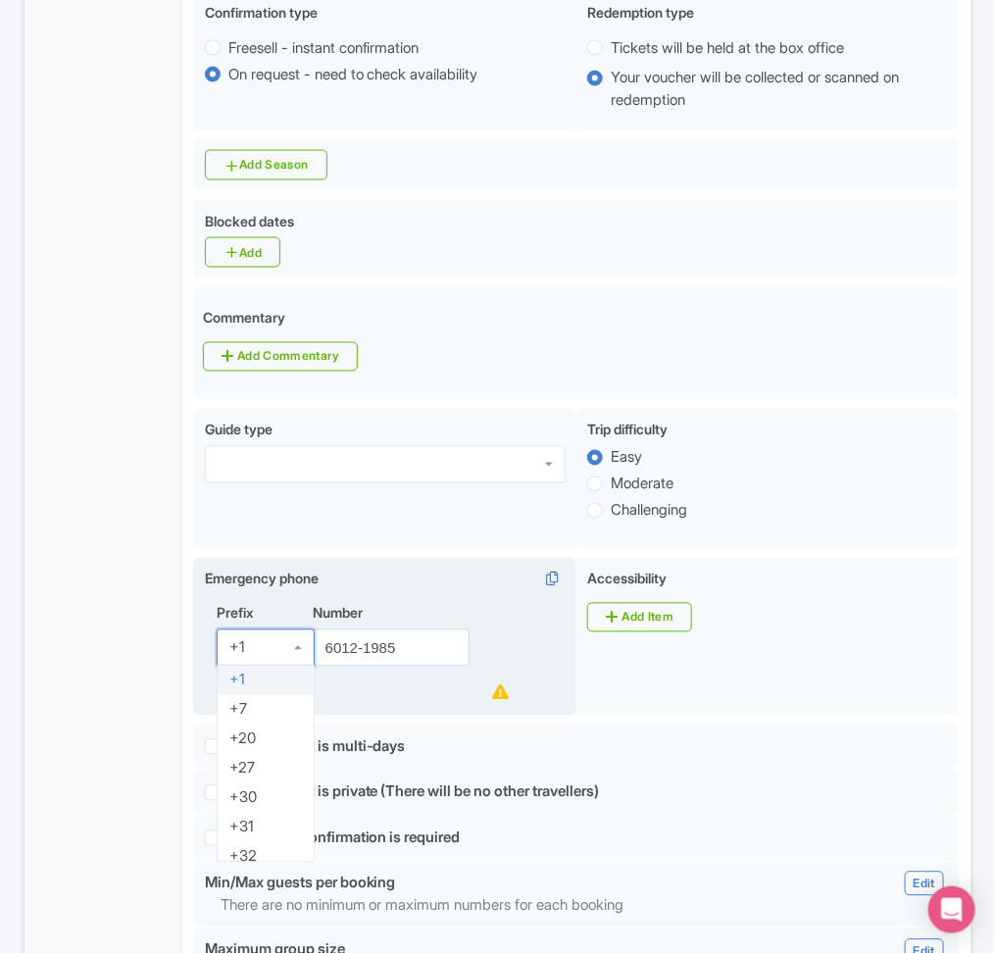
click at [284, 667] on div "+1" at bounding box center [266, 647] width 98 height 37
type input "507"
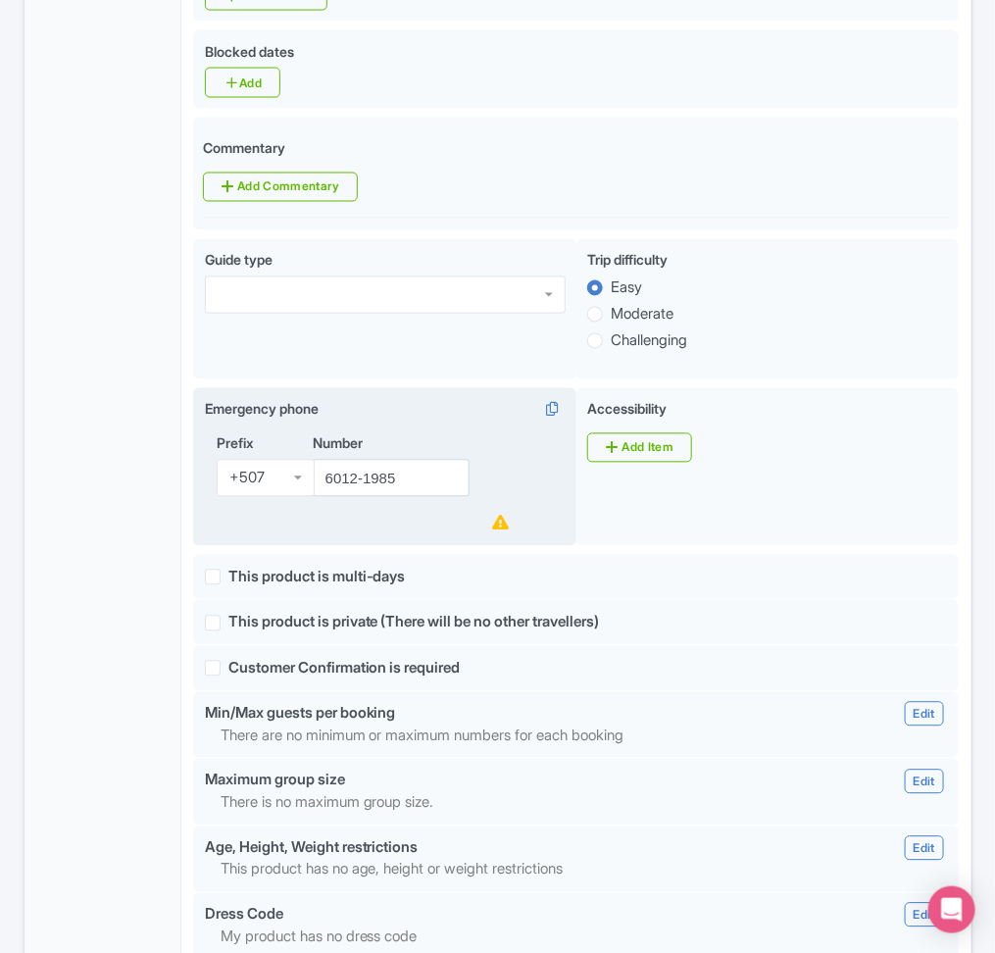
scroll to position [976, 0]
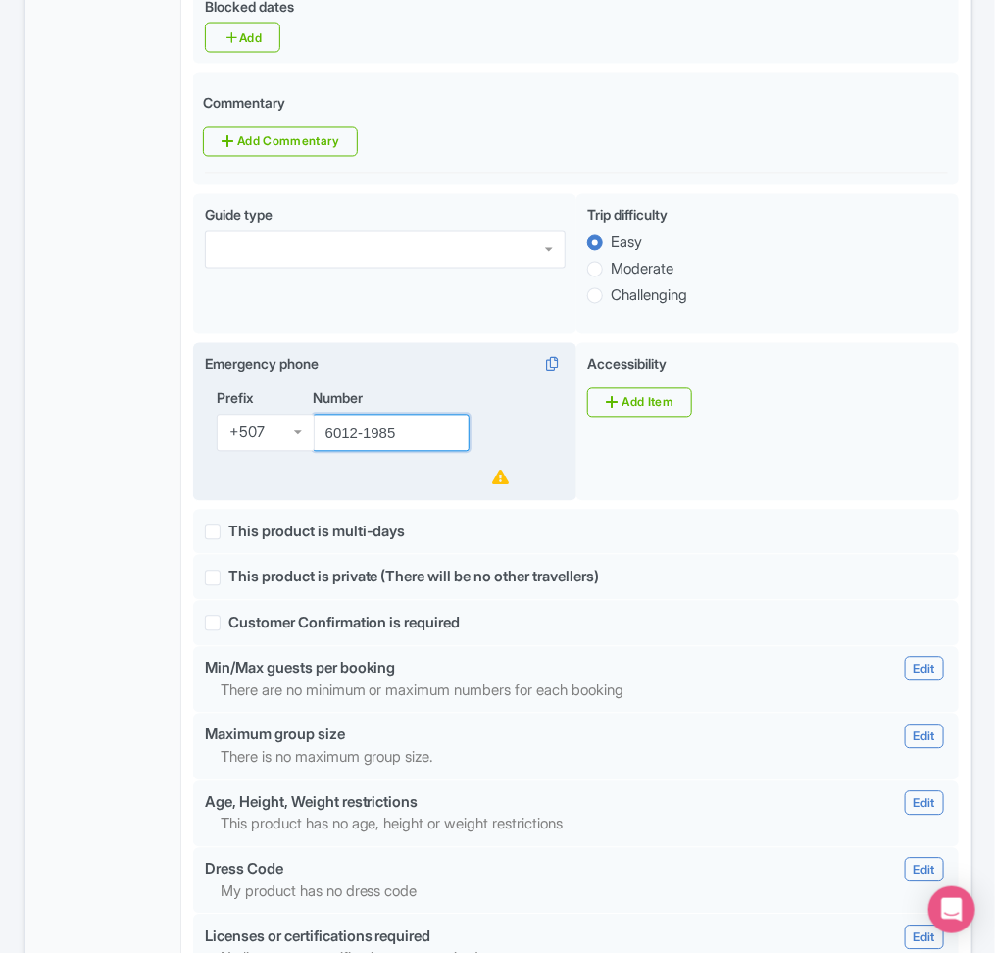
click at [369, 452] on input "6012-1985" at bounding box center [392, 433] width 158 height 37
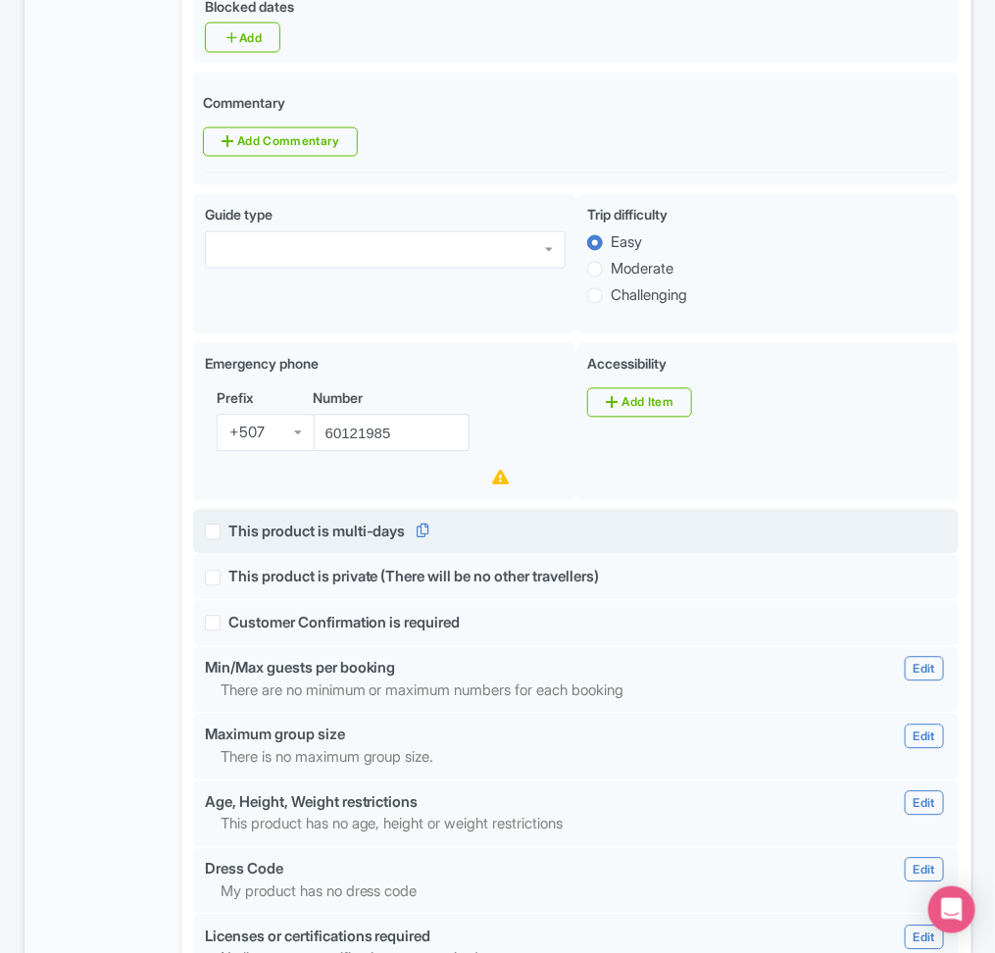
click at [414, 541] on div at bounding box center [421, 532] width 31 height 23
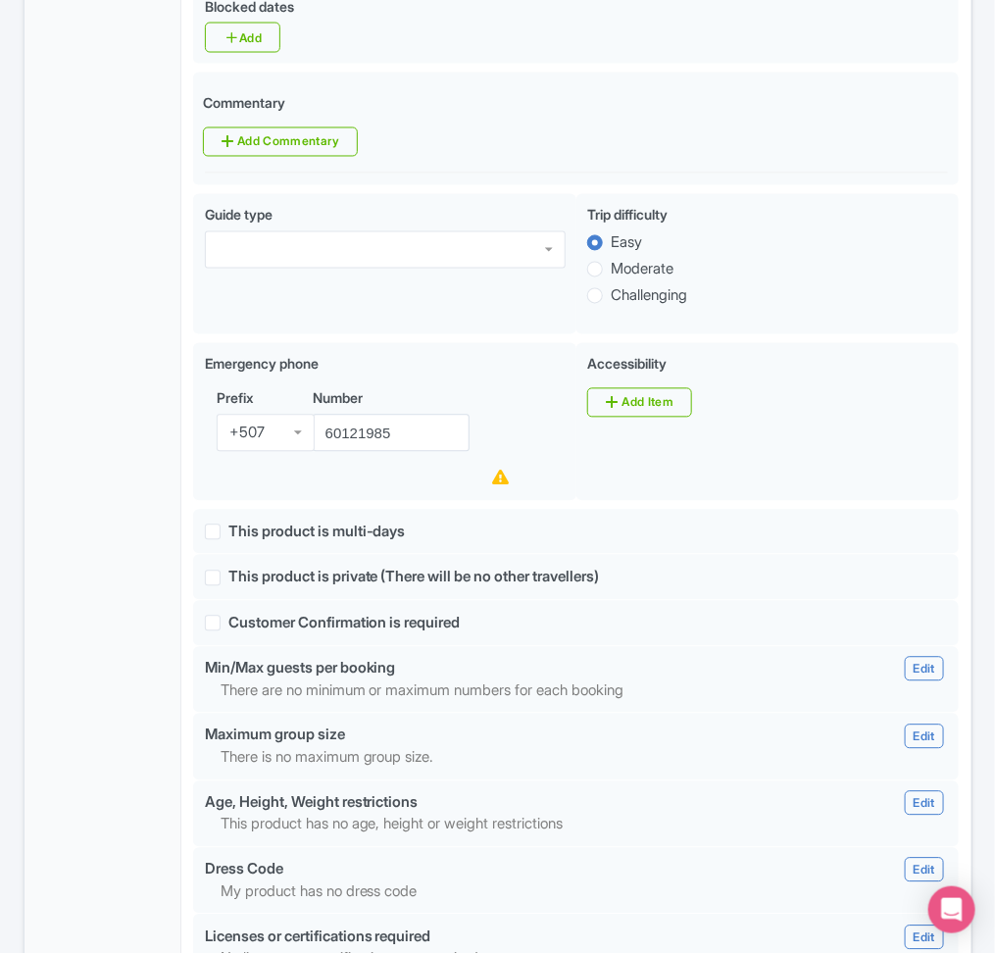
click at [90, 524] on div "General Booking Info Locations Settings Pricing Gallery Itinerary FAQs" at bounding box center [104, 406] width 158 height 2188
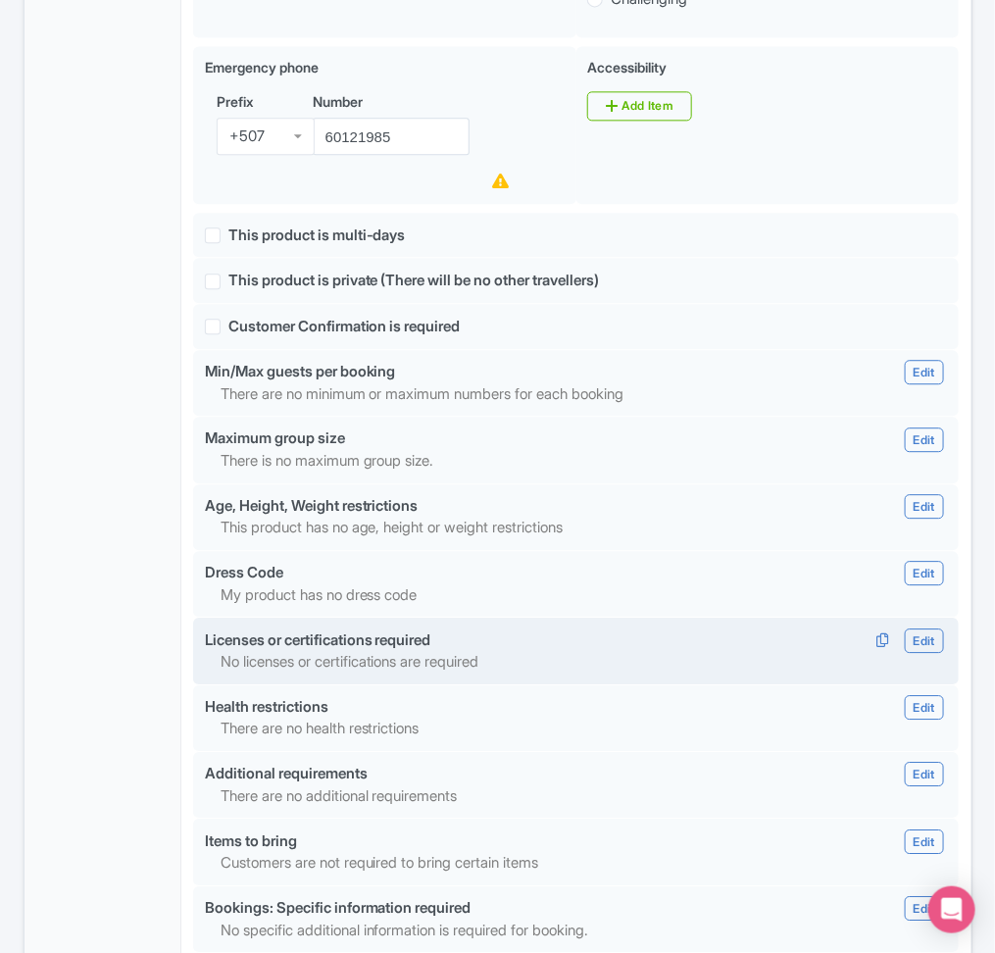
scroll to position [1274, 0]
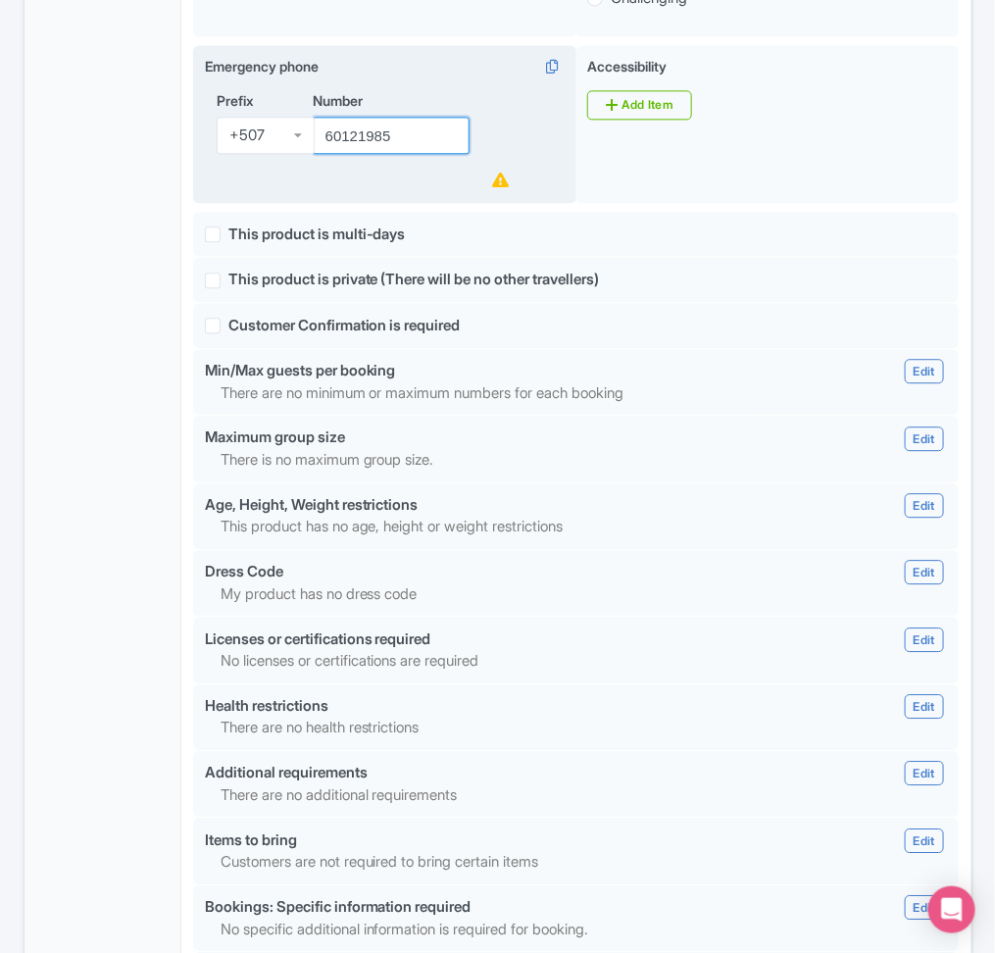
click at [327, 154] on input "60121985" at bounding box center [392, 135] width 158 height 37
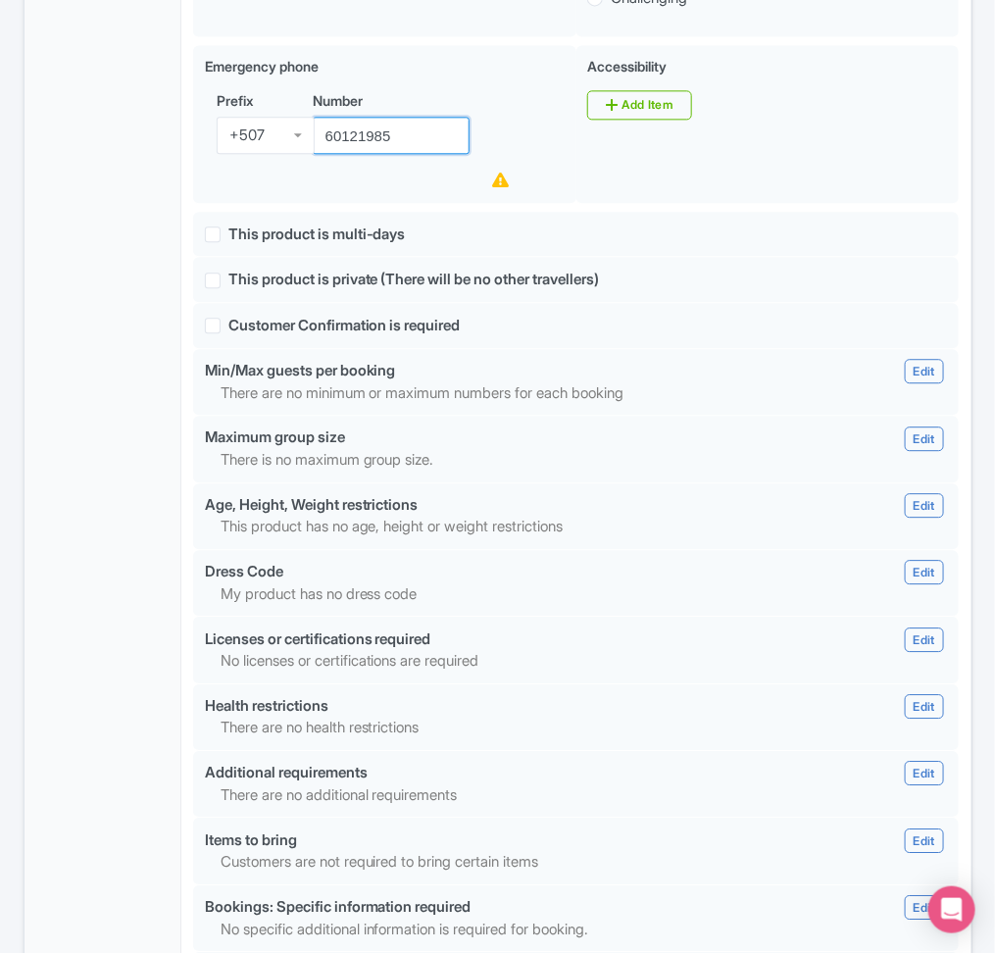
type input "60121985"
click at [95, 344] on div "General Booking Info Locations Settings Pricing Gallery Itinerary FAQs" at bounding box center [104, 108] width 158 height 2188
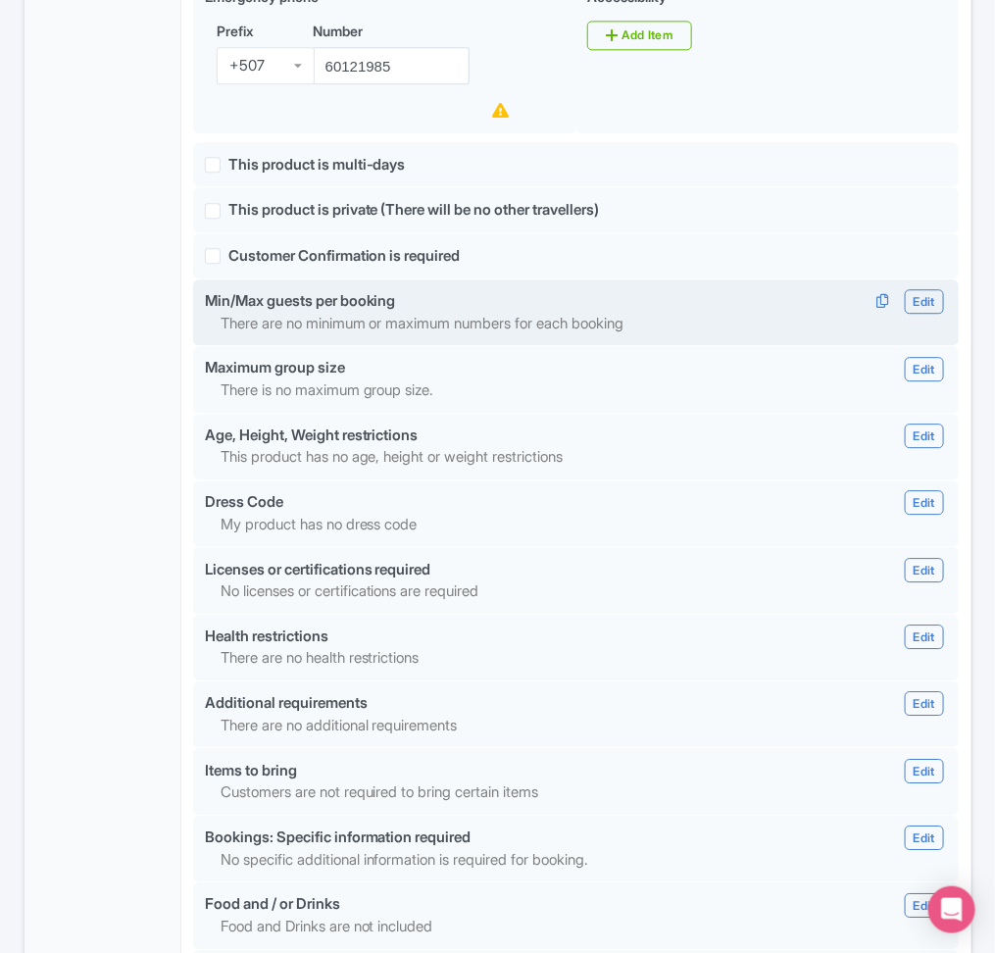
scroll to position [1346, 0]
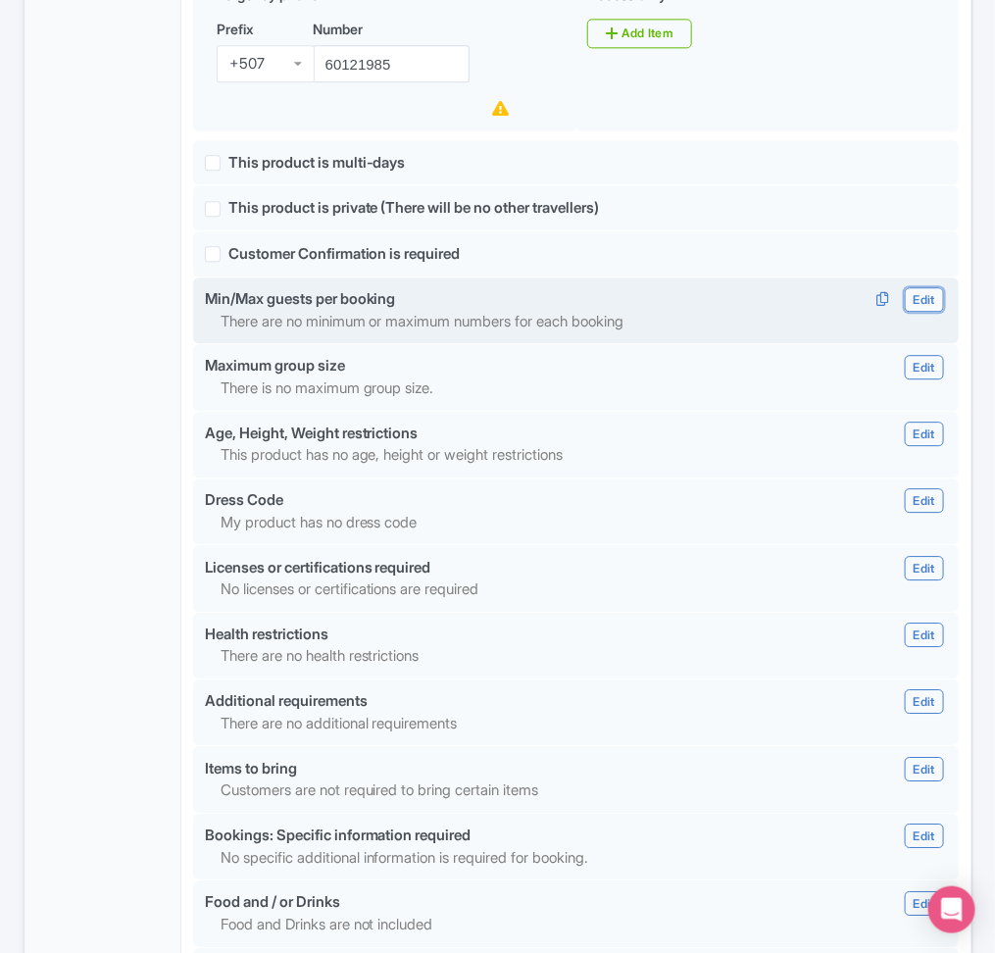
click at [743, 312] on link "Edit" at bounding box center [924, 299] width 39 height 25
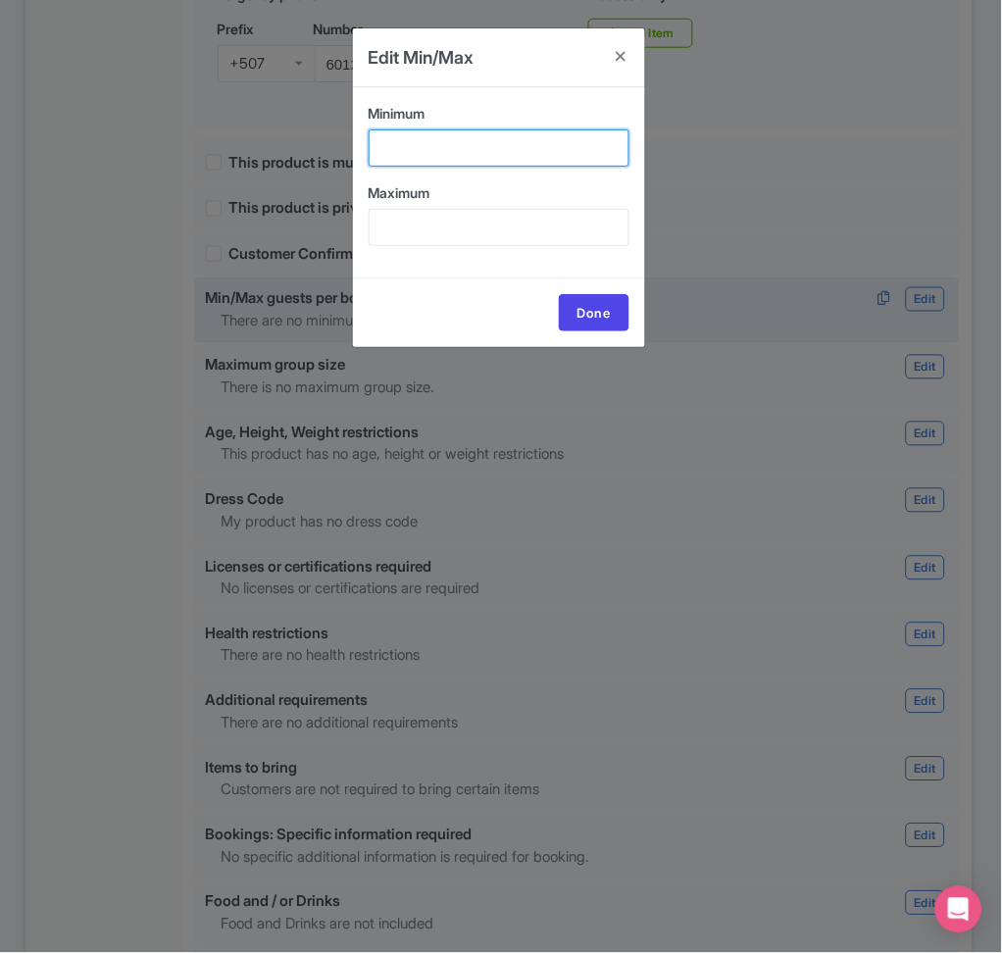
click at [456, 147] on input "Minimum" at bounding box center [499, 147] width 261 height 37
type input "1"
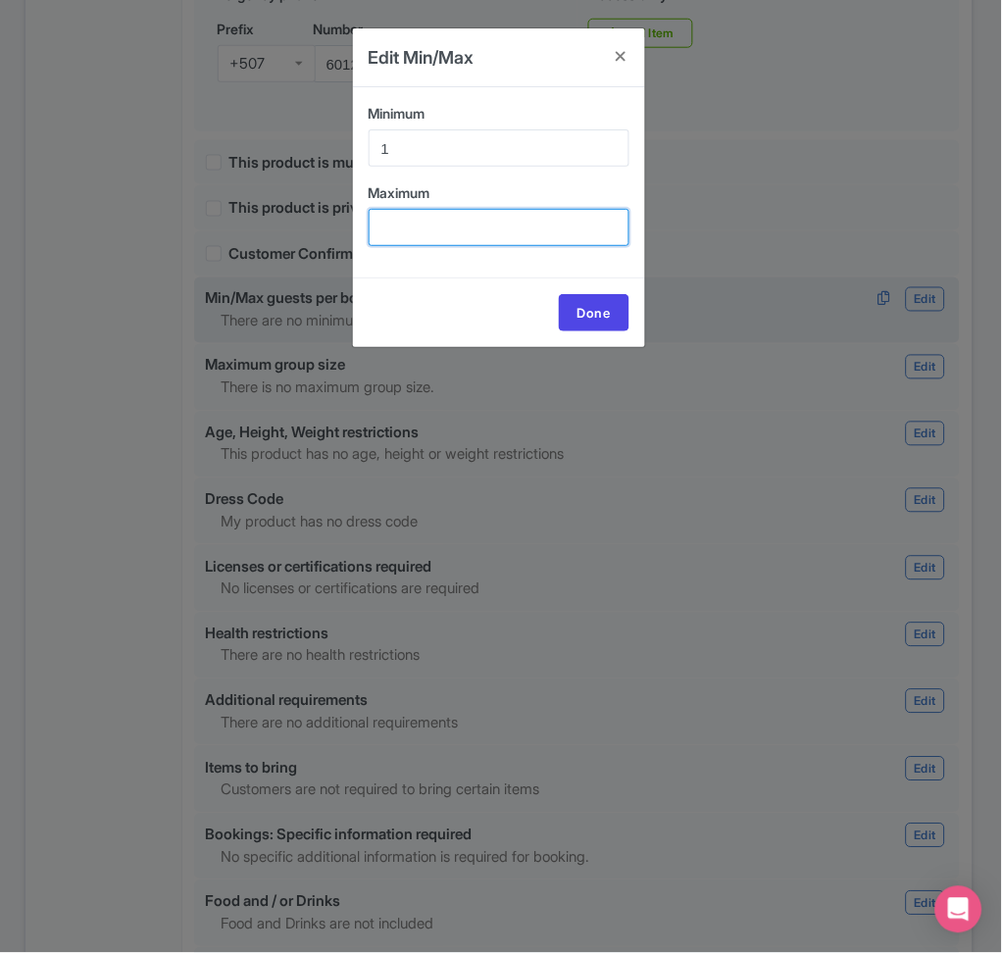
click at [447, 222] on input "Maximum" at bounding box center [499, 227] width 261 height 37
type input "24"
click at [606, 323] on link "Done" at bounding box center [594, 312] width 71 height 37
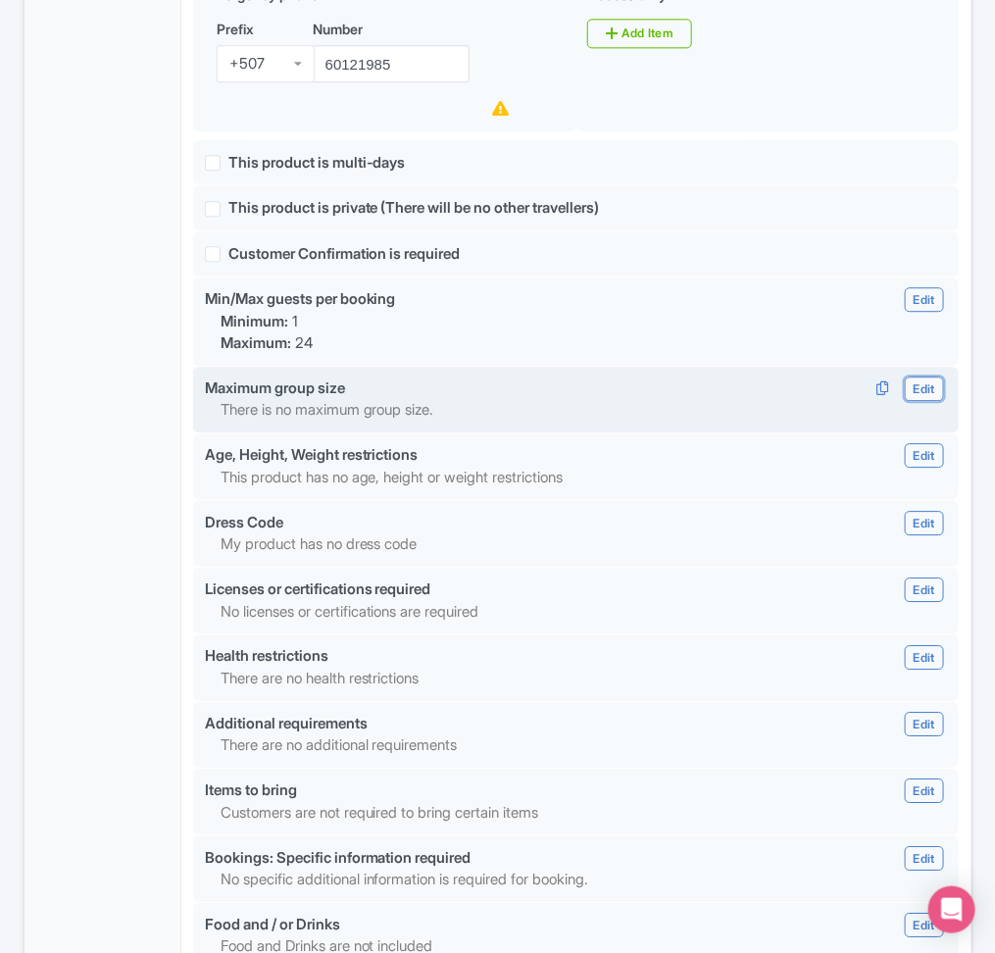
click at [743, 401] on link "Edit" at bounding box center [924, 388] width 39 height 25
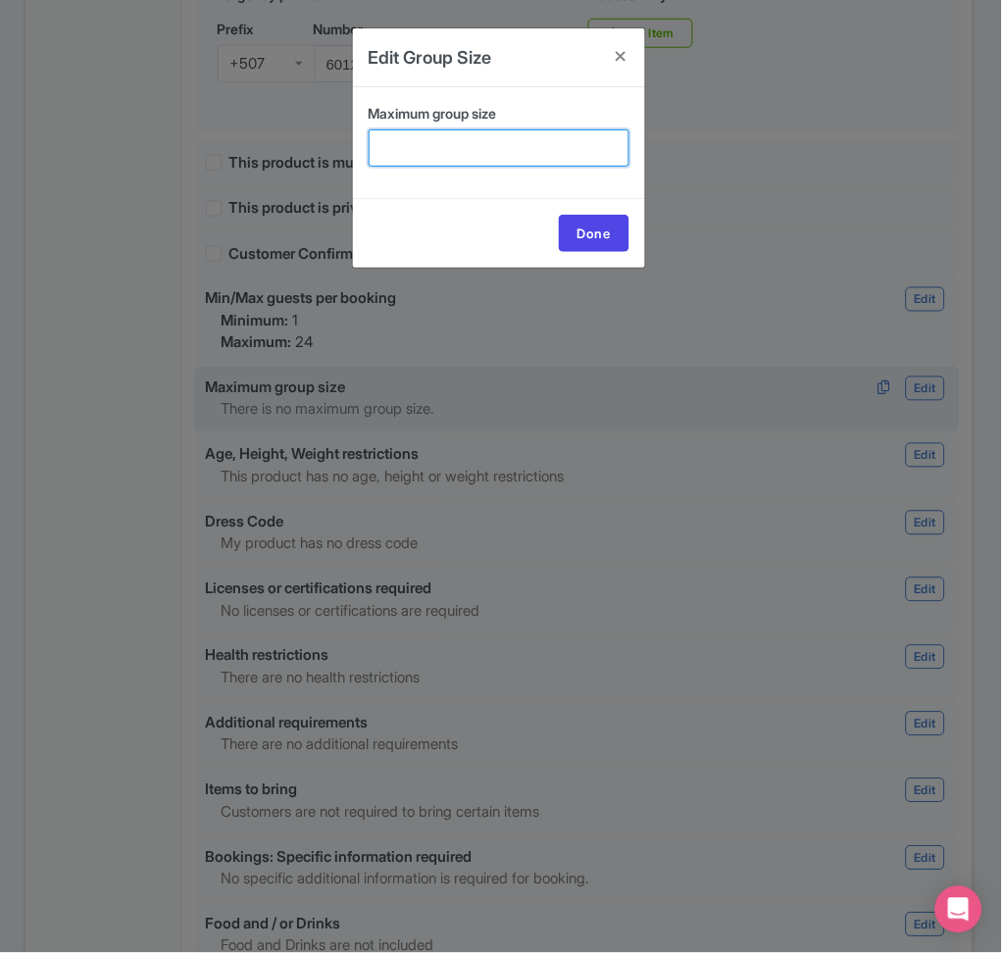
click at [463, 145] on input "Maximum group size" at bounding box center [499, 147] width 261 height 37
type input "24"
click at [583, 224] on link "Done" at bounding box center [594, 233] width 71 height 37
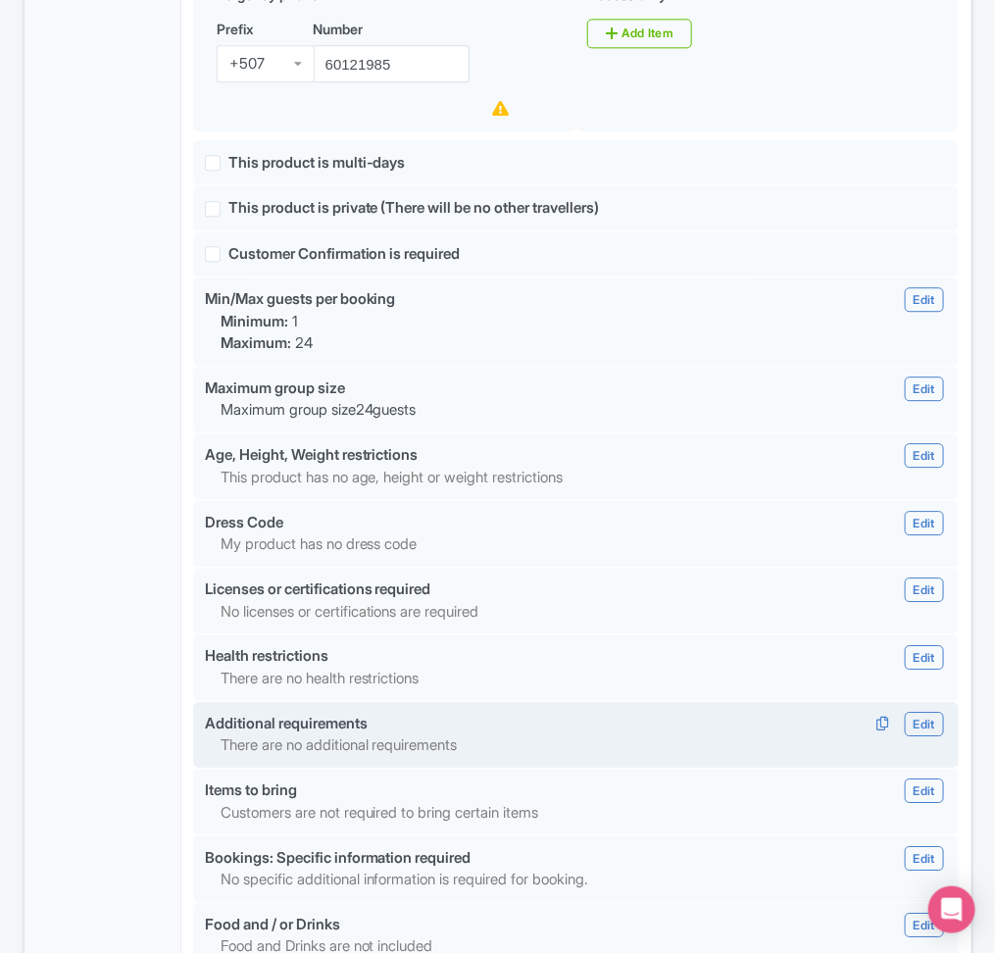
scroll to position [1660, 0]
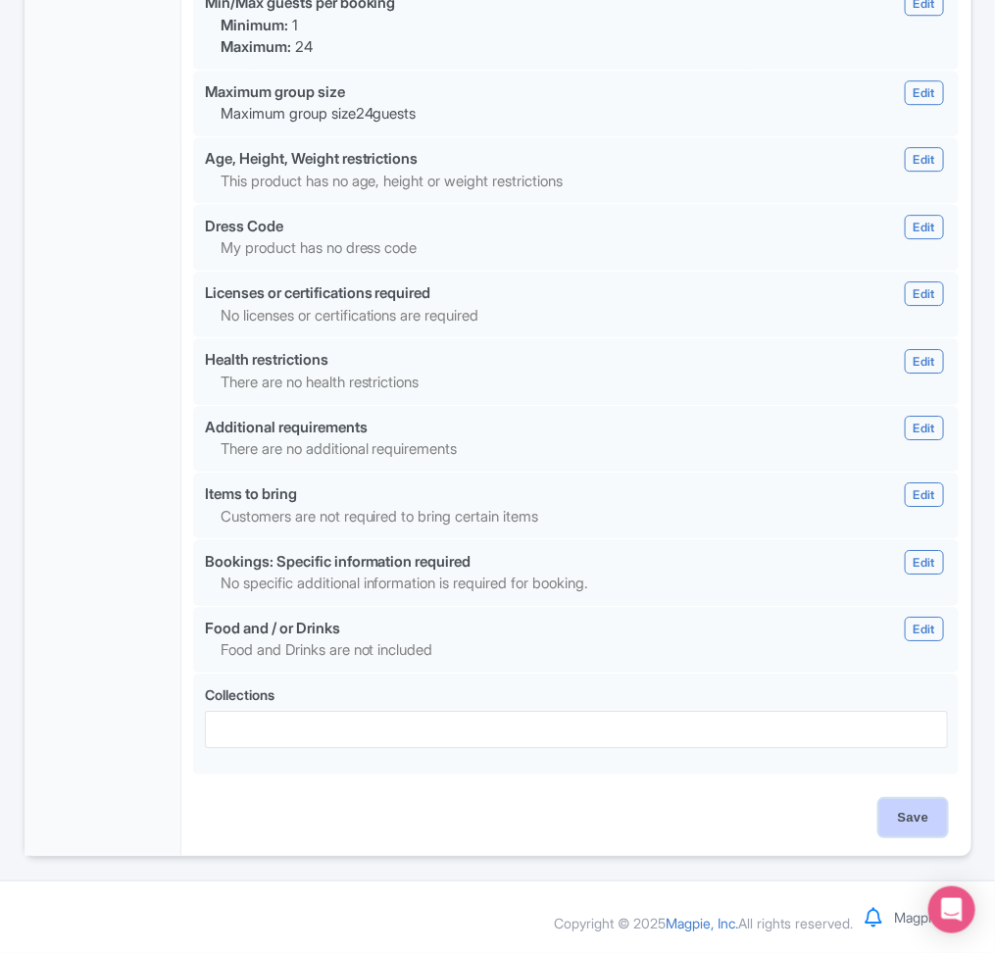
click at [743, 715] on input "Save" at bounding box center [913, 817] width 69 height 37
type input "Update Product"
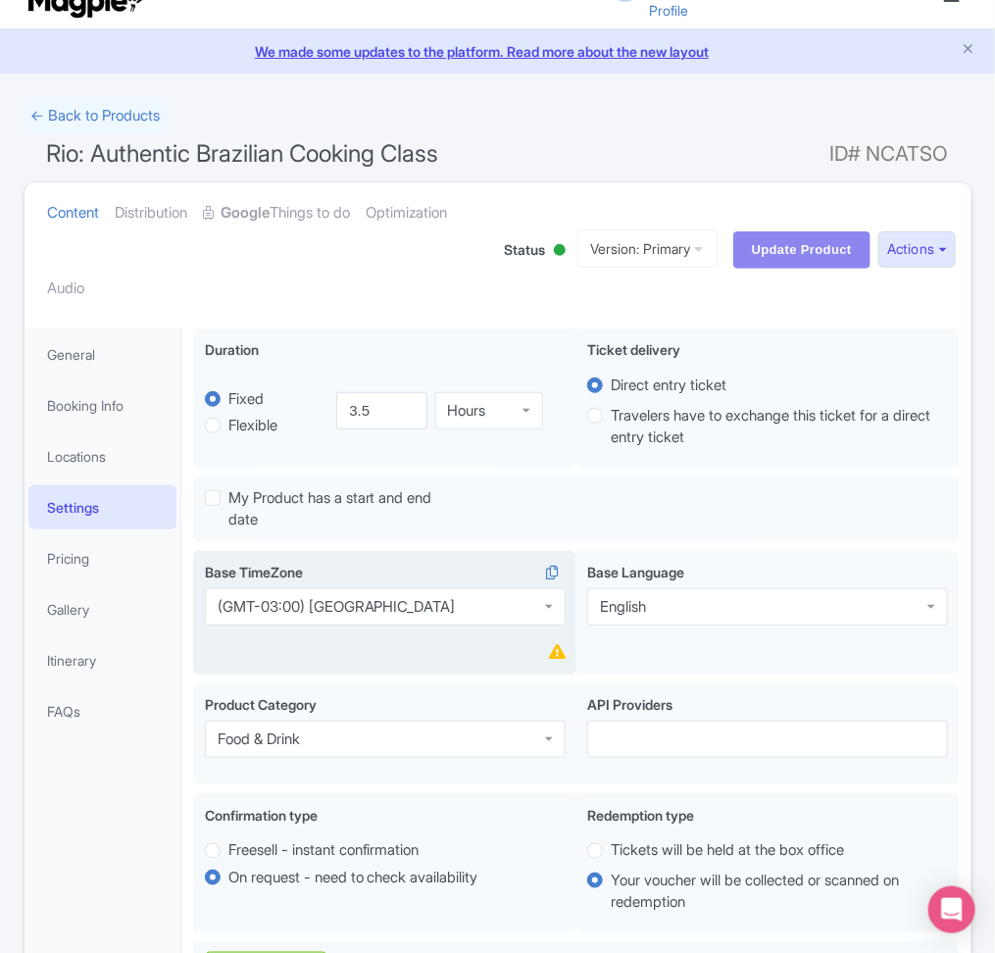
scroll to position [0, 0]
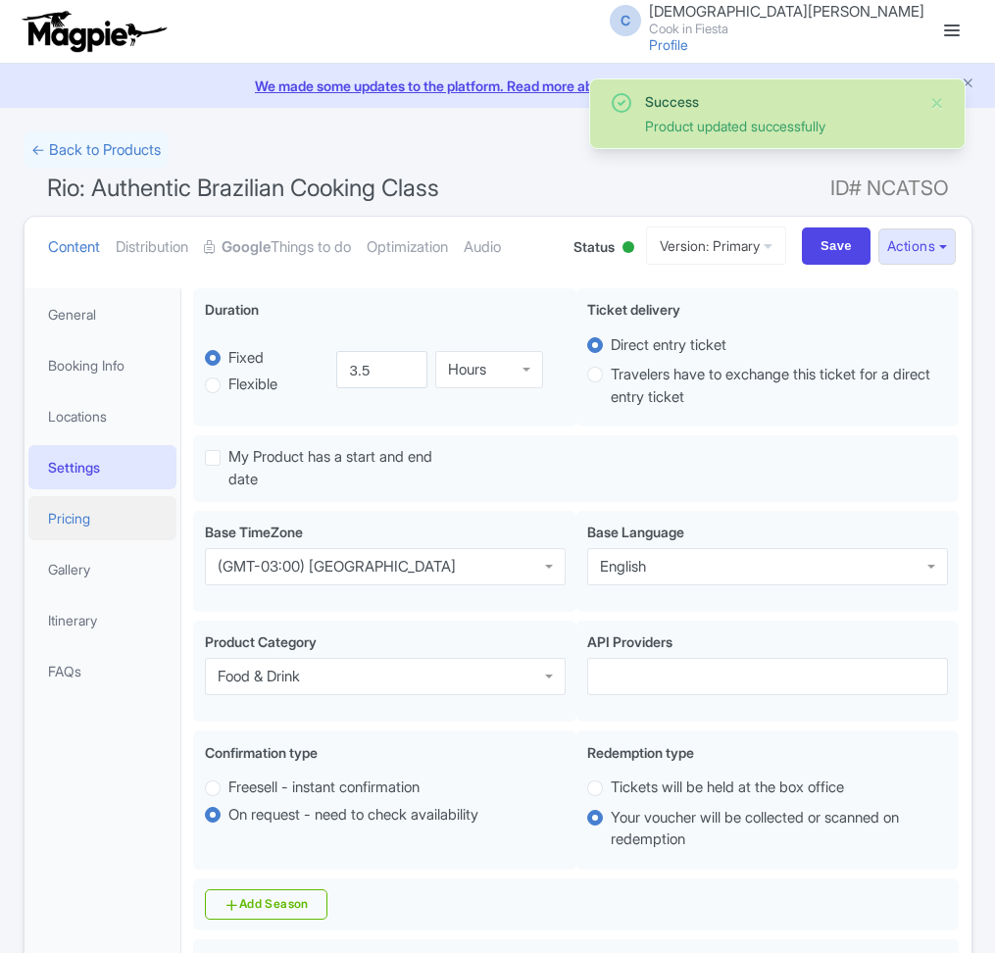
scroll to position [287, 0]
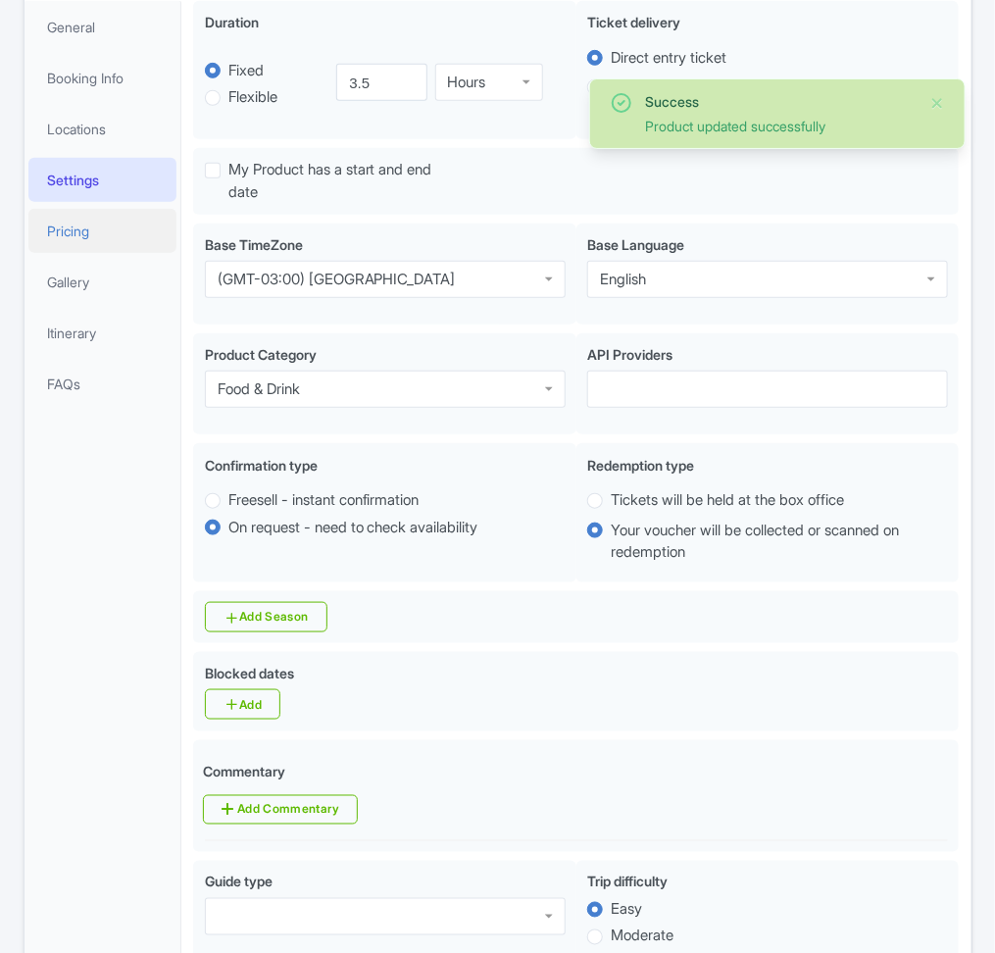
click at [108, 224] on link "Pricing" at bounding box center [102, 231] width 149 height 44
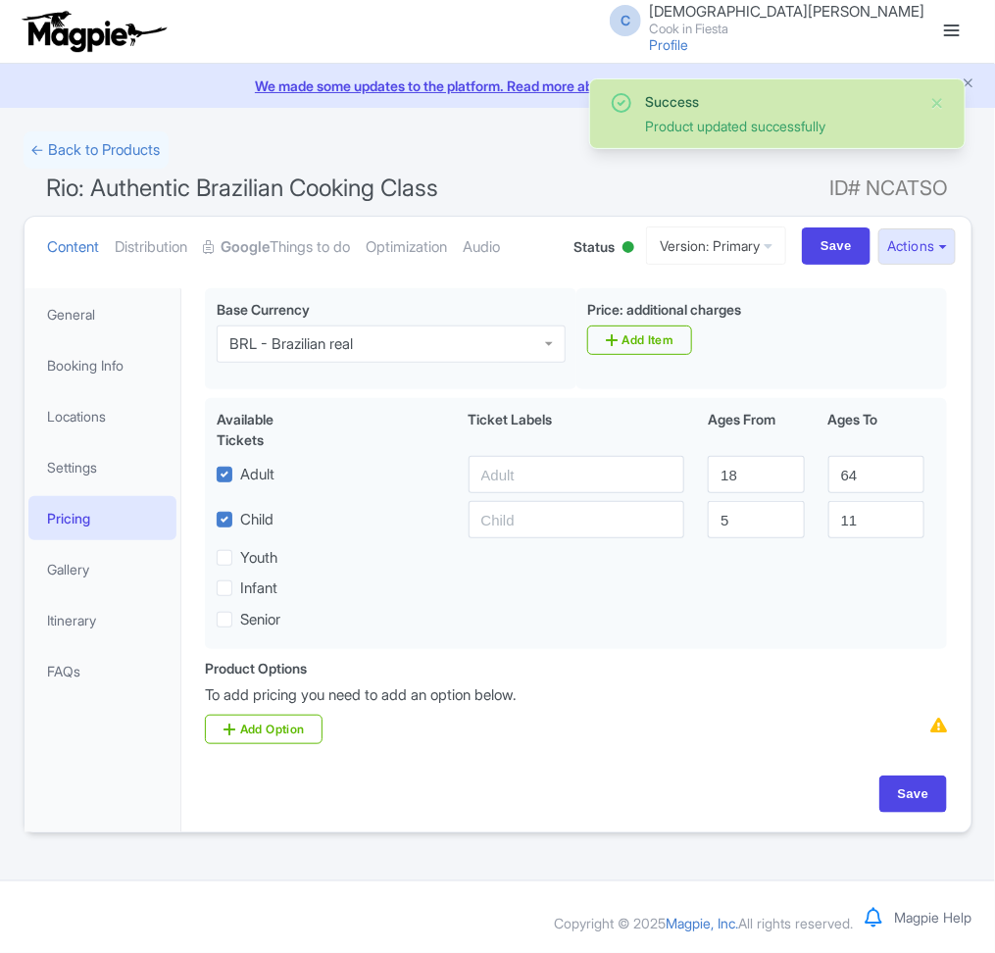
scroll to position [0, 0]
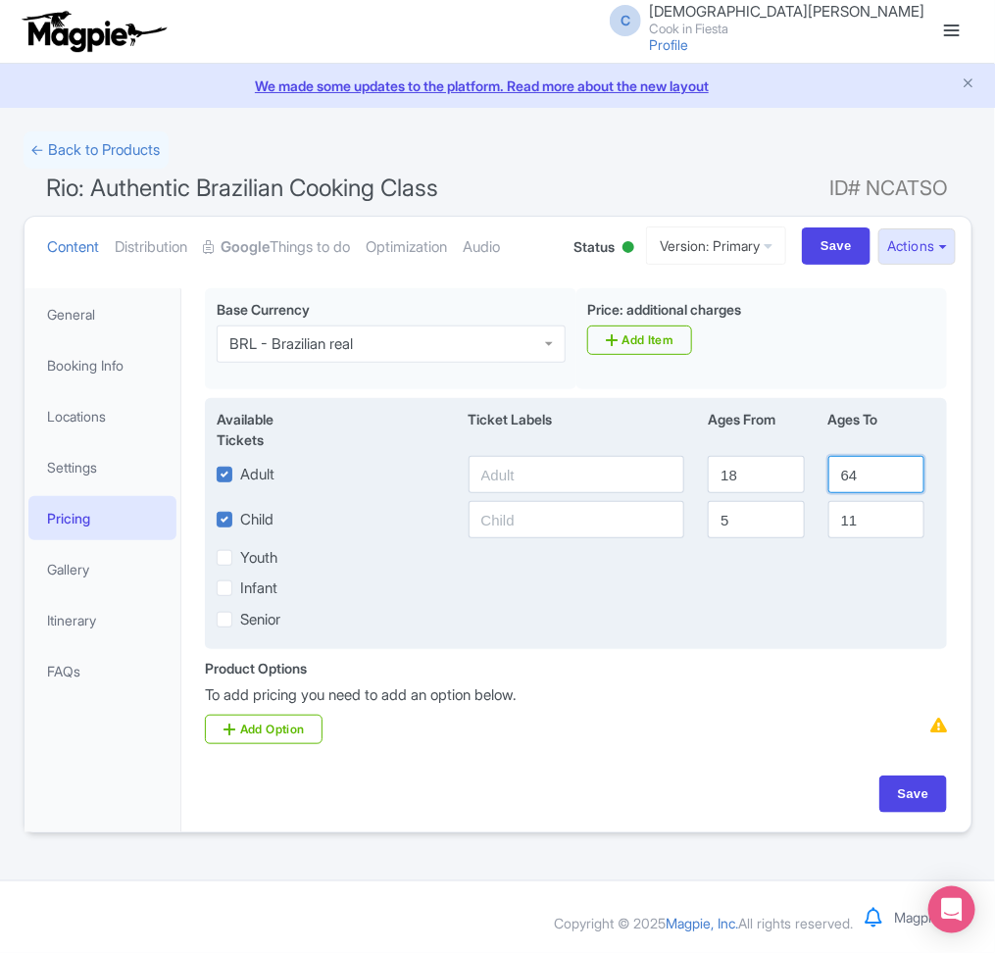
drag, startPoint x: 860, startPoint y: 488, endPoint x: 843, endPoint y: 487, distance: 16.7
click at [843, 487] on input "64" at bounding box center [876, 474] width 96 height 37
type input "99"
drag, startPoint x: 767, startPoint y: 530, endPoint x: 653, endPoint y: 526, distance: 113.8
click at [653, 526] on div "Child [DEMOGRAPHIC_DATA] 11" at bounding box center [577, 519] width 744 height 37
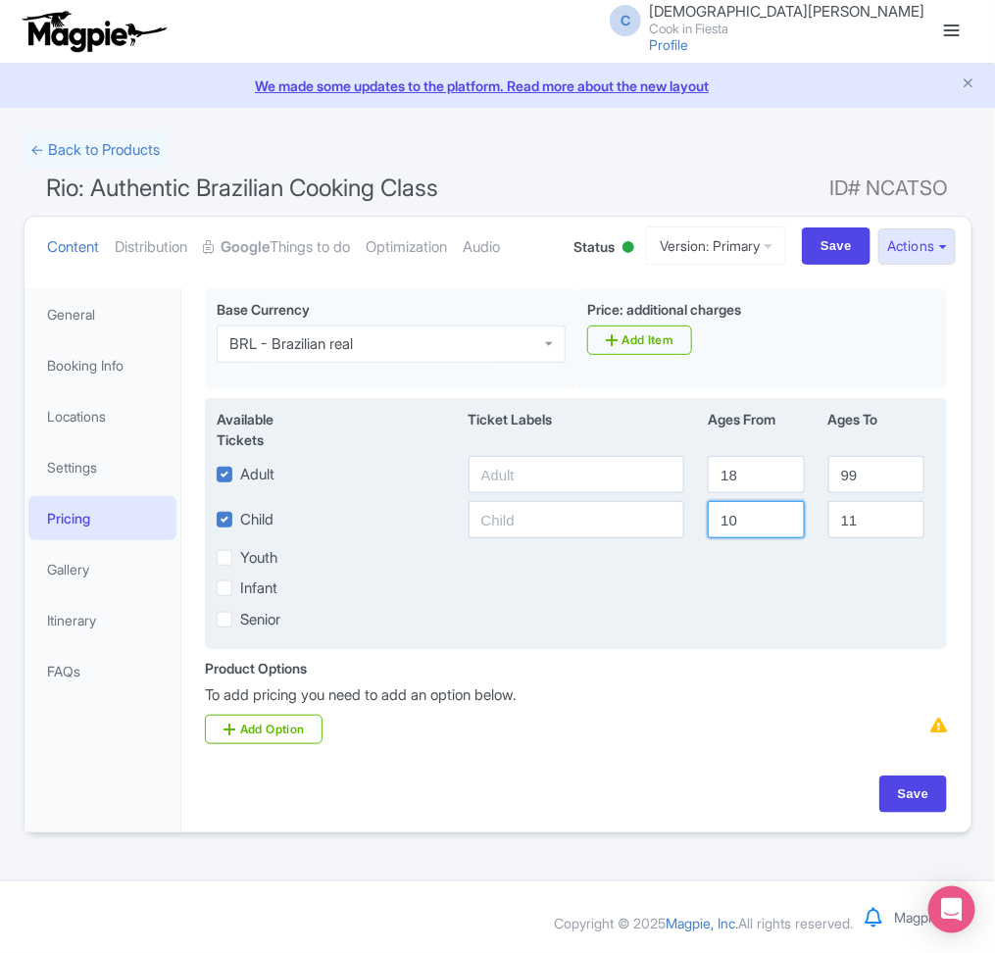
type input "10"
click at [870, 521] on input "11" at bounding box center [876, 519] width 96 height 37
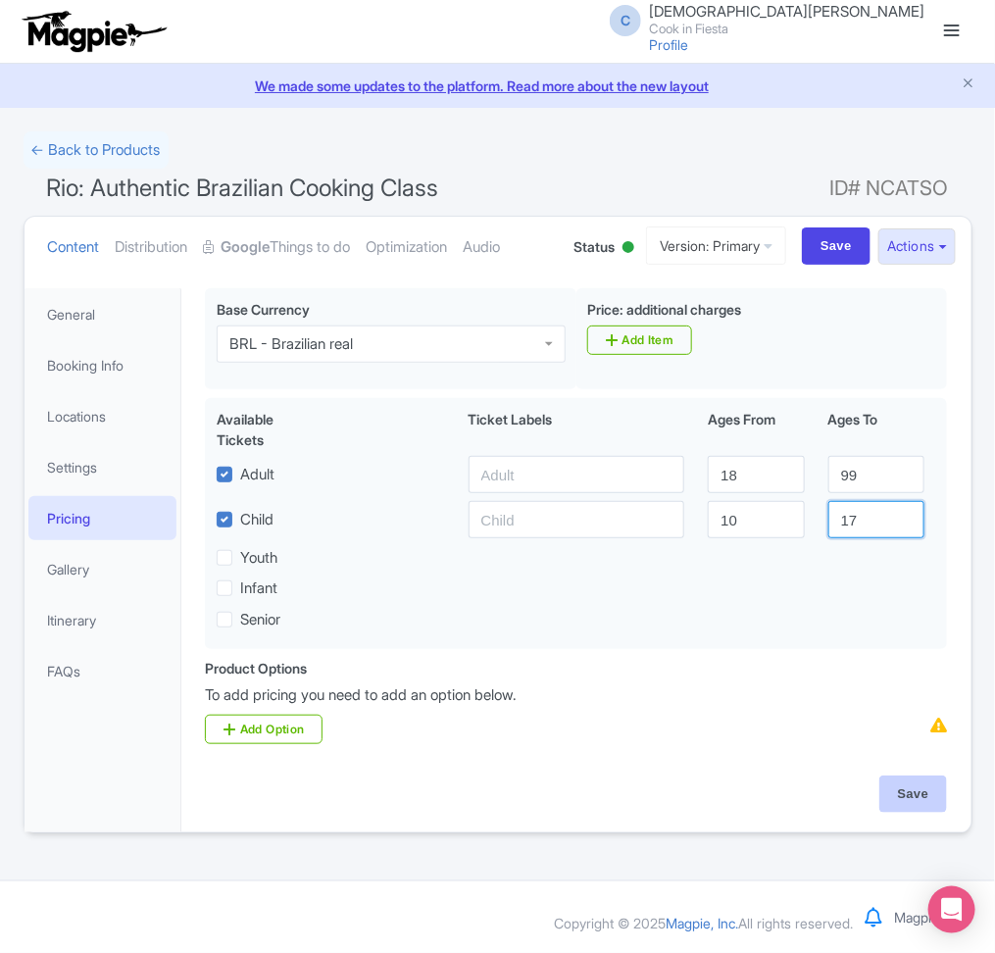
type input "17"
click at [892, 798] on input "Save" at bounding box center [913, 793] width 69 height 37
type input "Saving..."
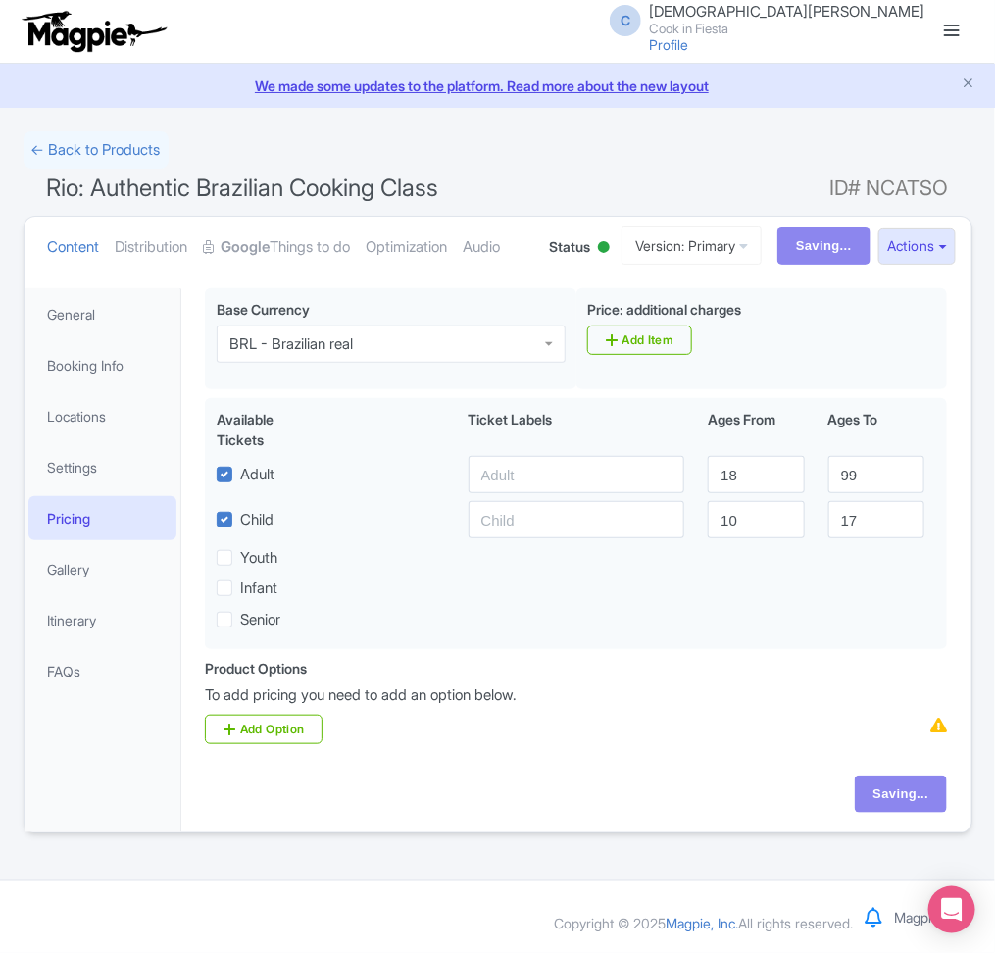
scroll to position [58, 0]
click at [265, 743] on link "Add Option" at bounding box center [264, 729] width 118 height 29
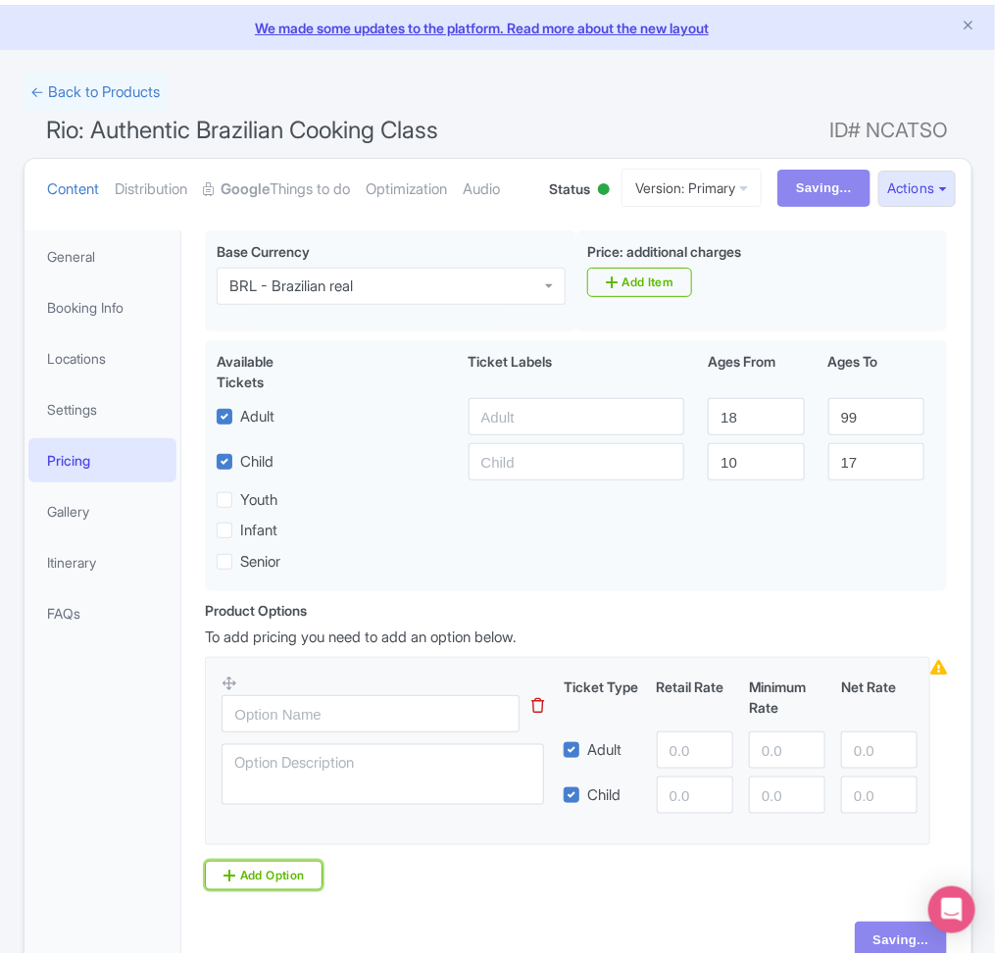
scroll to position [262, 0]
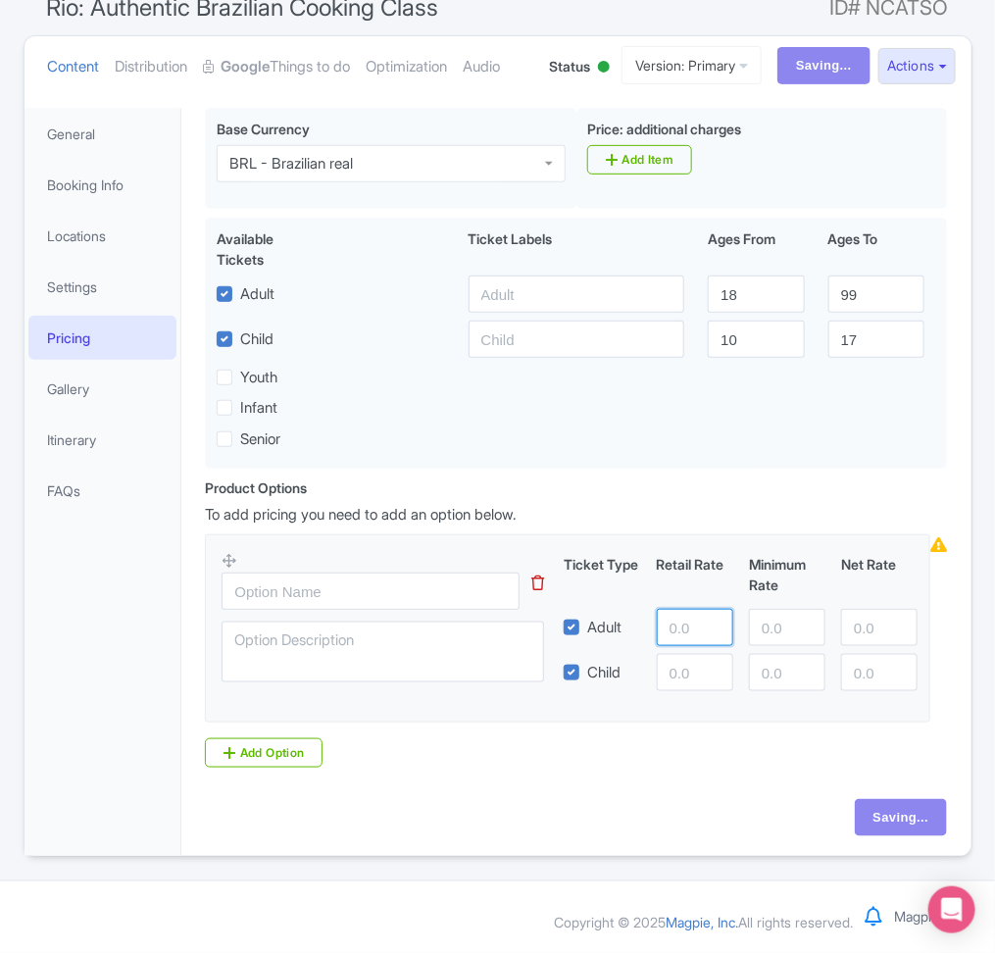
click at [681, 629] on input "number" at bounding box center [695, 627] width 76 height 37
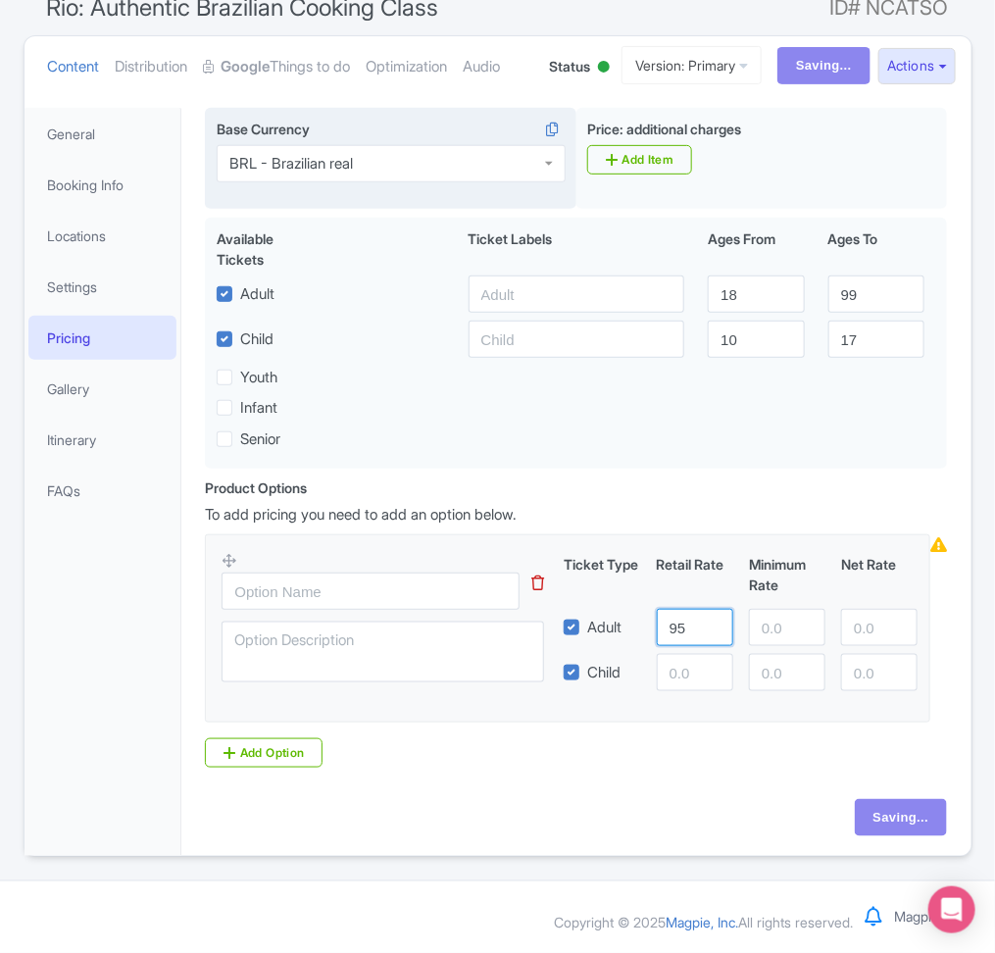
type input "95"
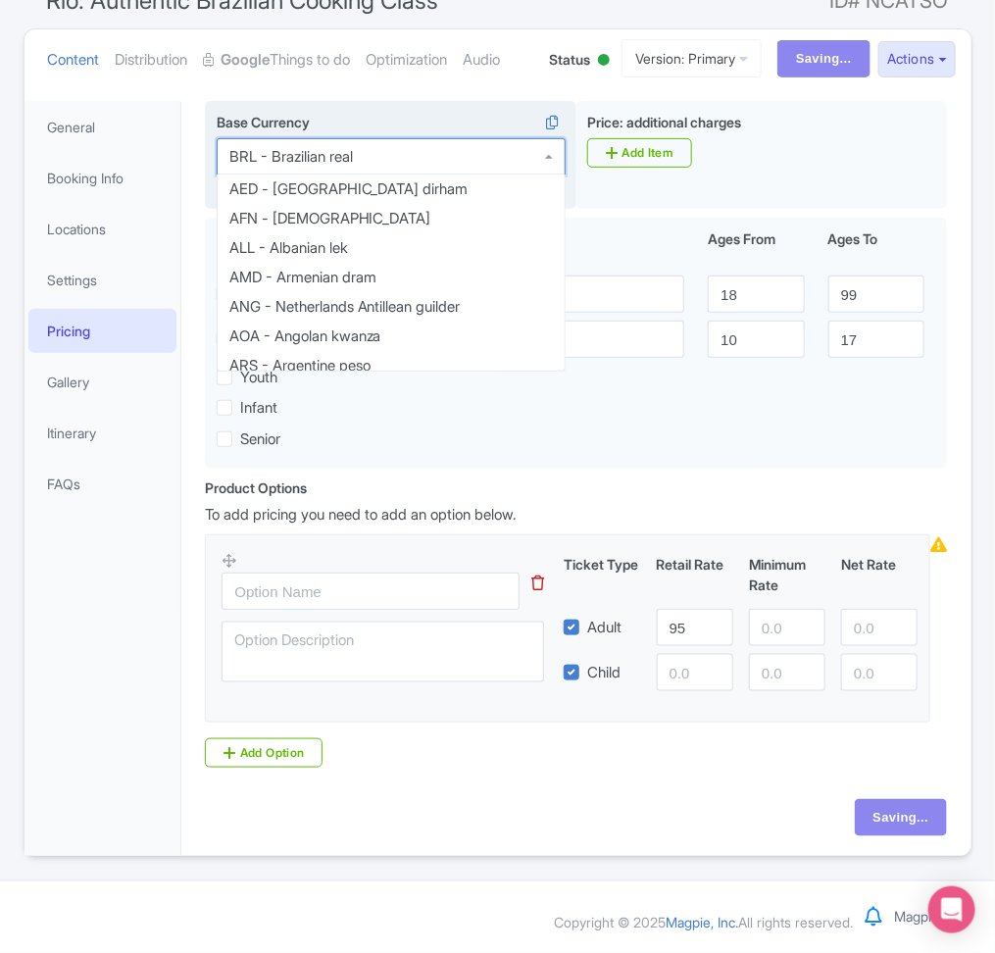
click at [442, 157] on div "BRL - Brazilian real" at bounding box center [391, 156] width 349 height 37
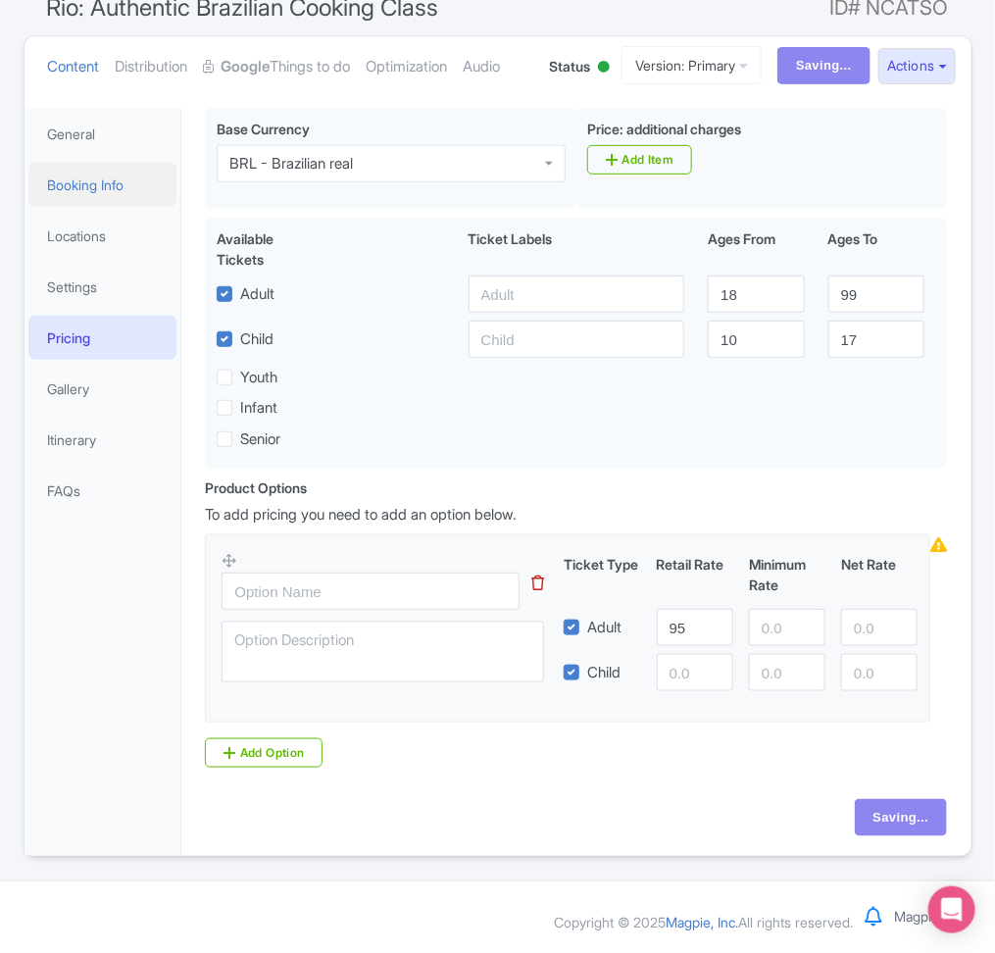
drag, startPoint x: 444, startPoint y: 164, endPoint x: 144, endPoint y: 171, distance: 300.1
click at [144, 171] on div "General Booking Info Locations Settings Pricing Gallery Itinerary FAQs Wear com…" at bounding box center [498, 476] width 947 height 761
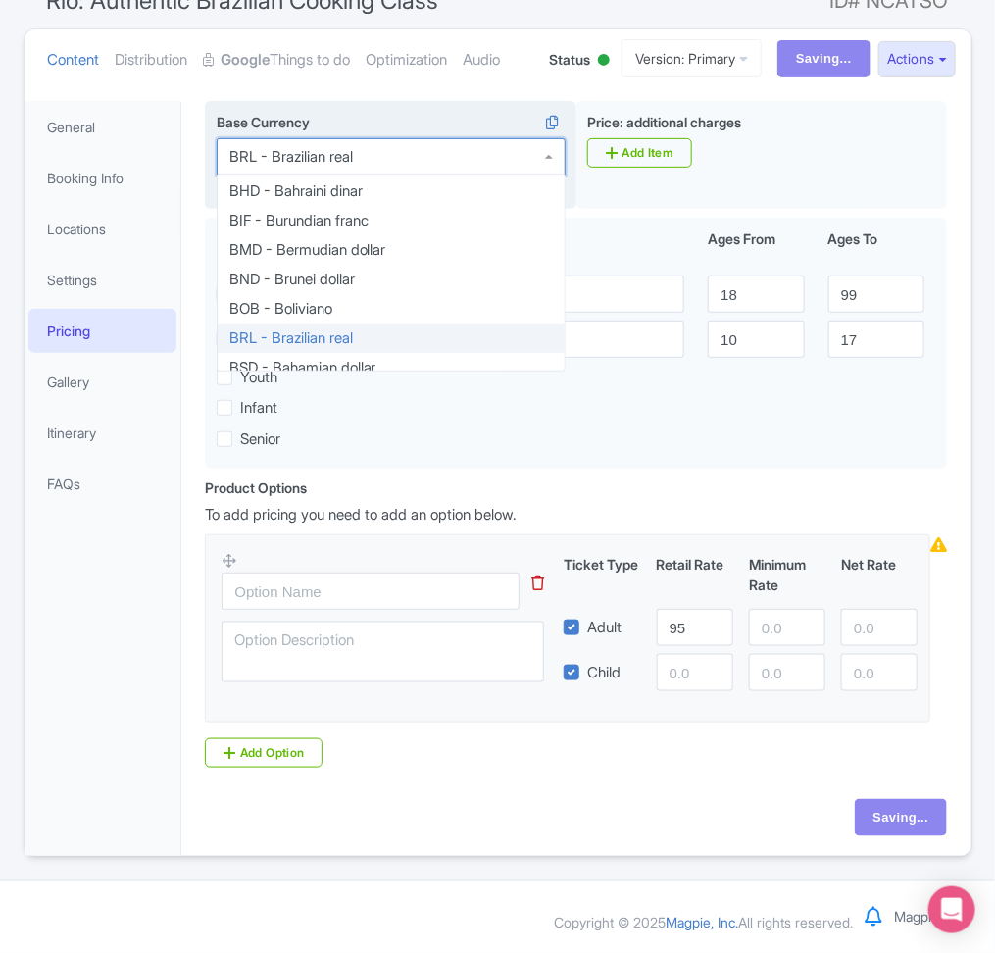
click at [261, 170] on div "BRL - Brazilian real" at bounding box center [391, 156] width 349 height 37
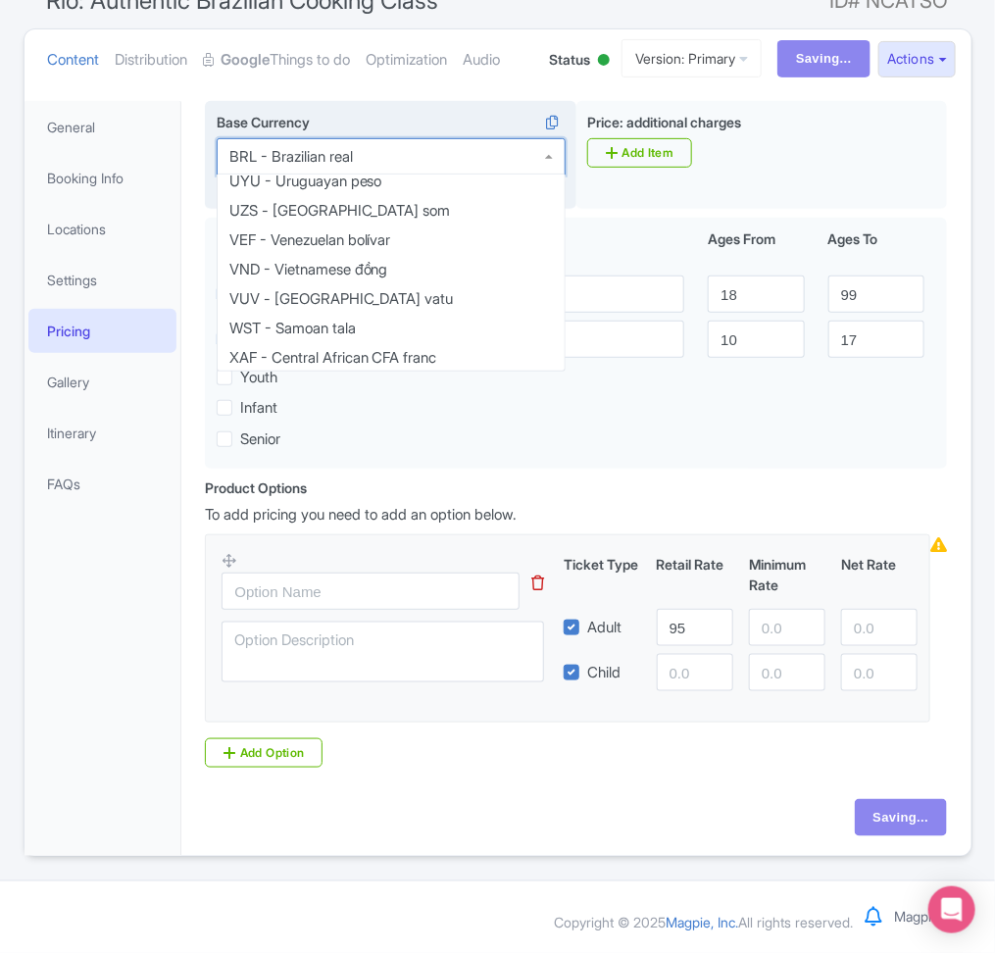
scroll to position [4141, 0]
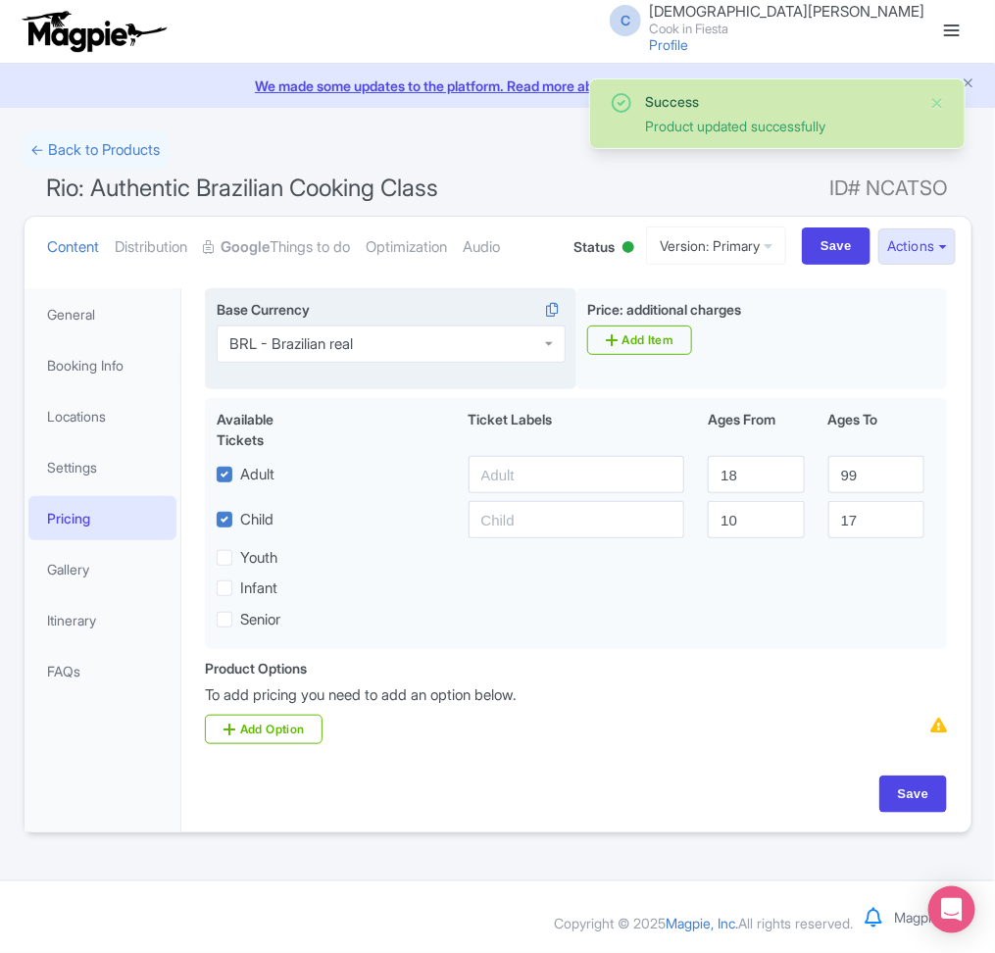
click at [371, 347] on div "BRL - Brazilian real" at bounding box center [391, 343] width 349 height 37
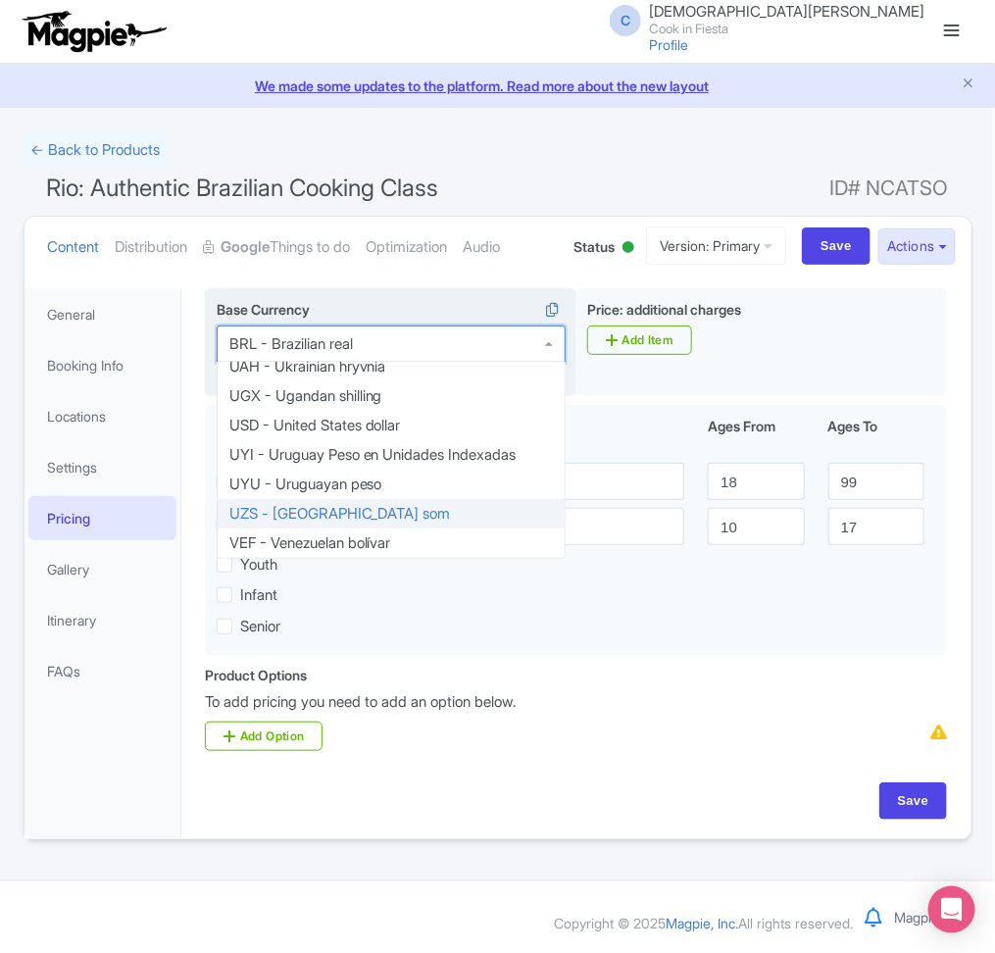
scroll to position [4235, 0]
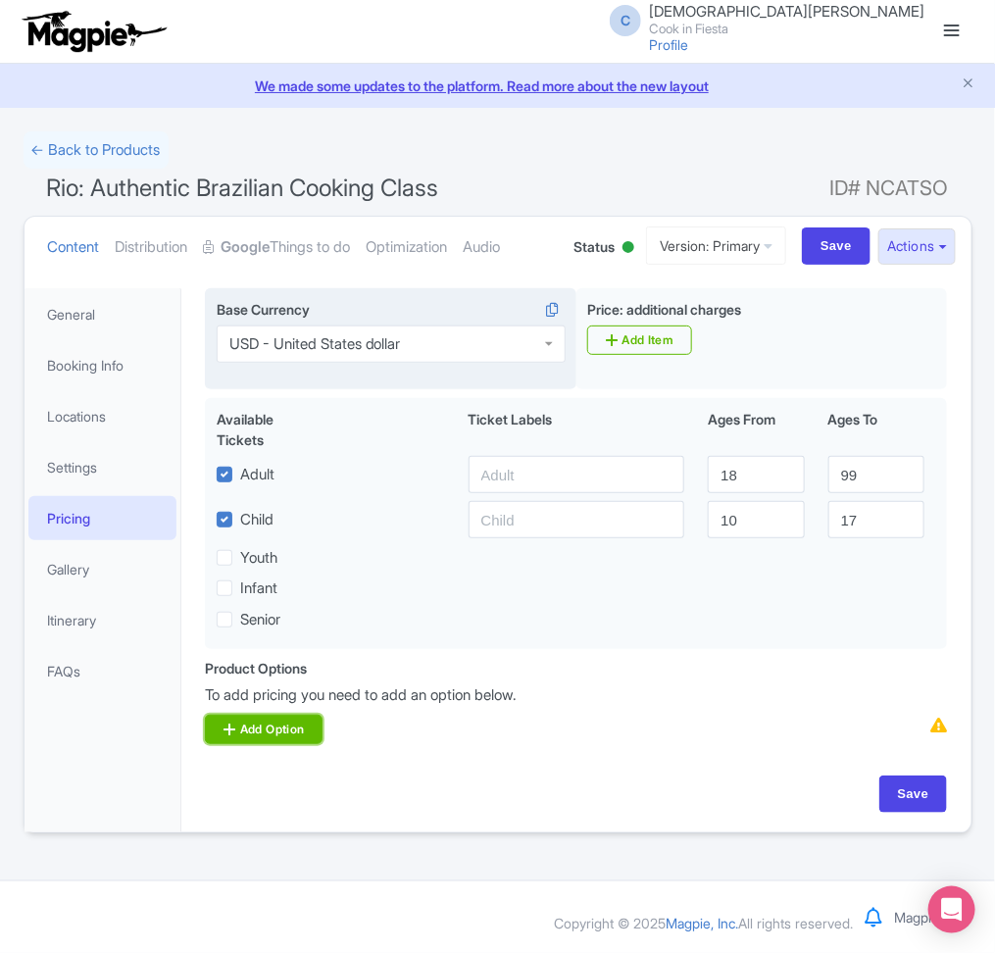
click at [295, 738] on link "Add Option" at bounding box center [264, 729] width 118 height 29
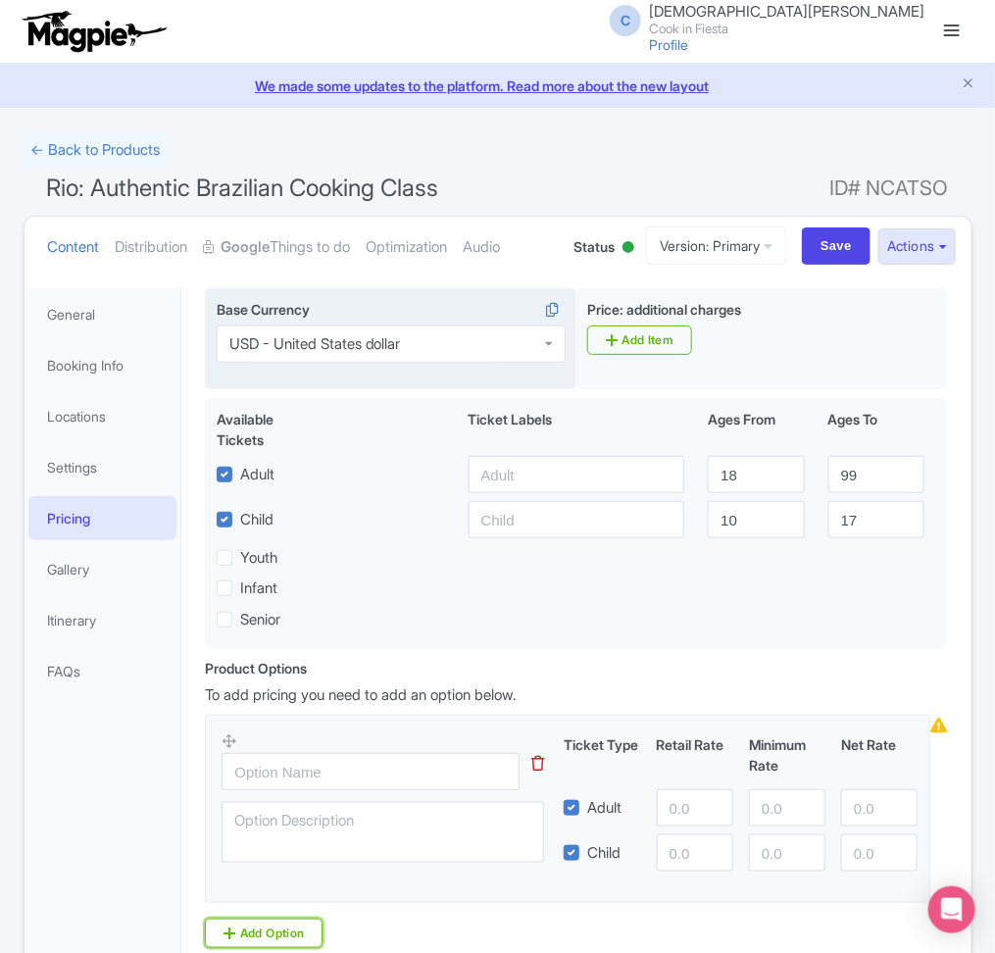
scroll to position [188, 0]
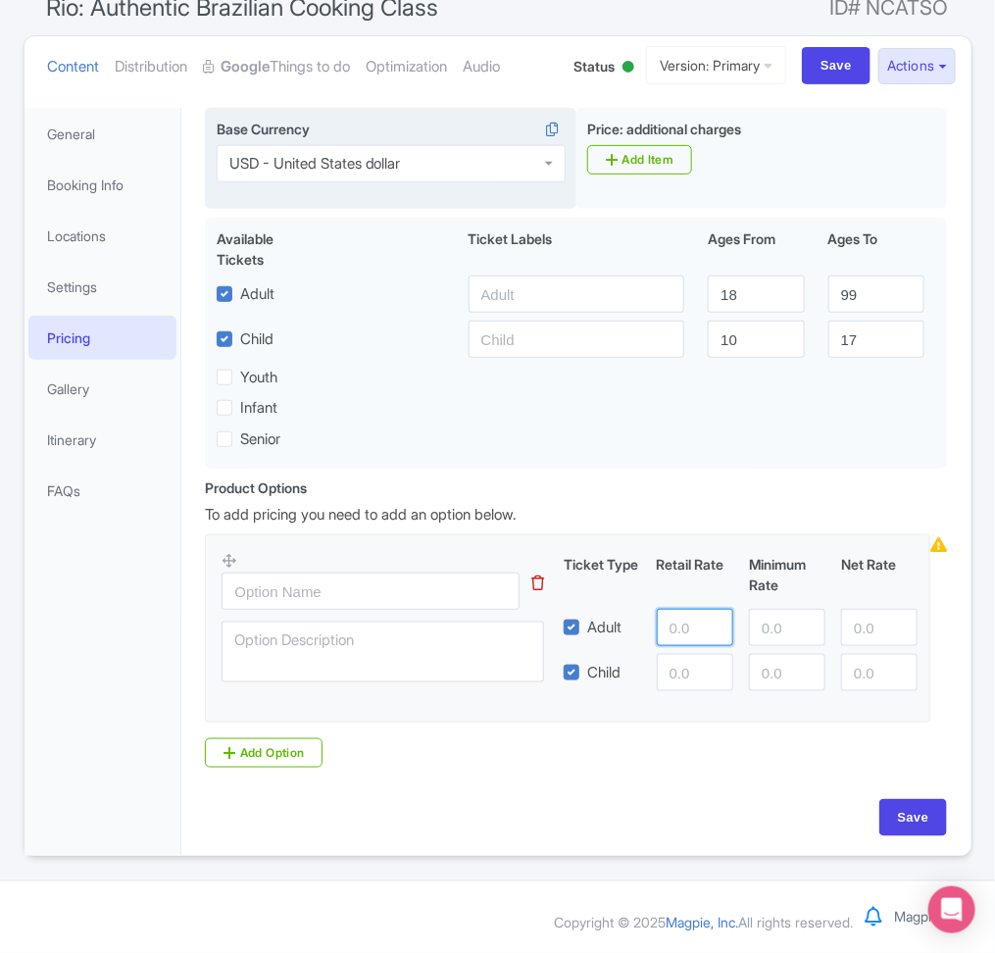
click at [691, 636] on input "number" at bounding box center [695, 627] width 76 height 37
type input "95"
click at [327, 828] on div "Save" at bounding box center [576, 817] width 742 height 37
click at [687, 676] on input "number" at bounding box center [695, 672] width 76 height 37
type input "67"
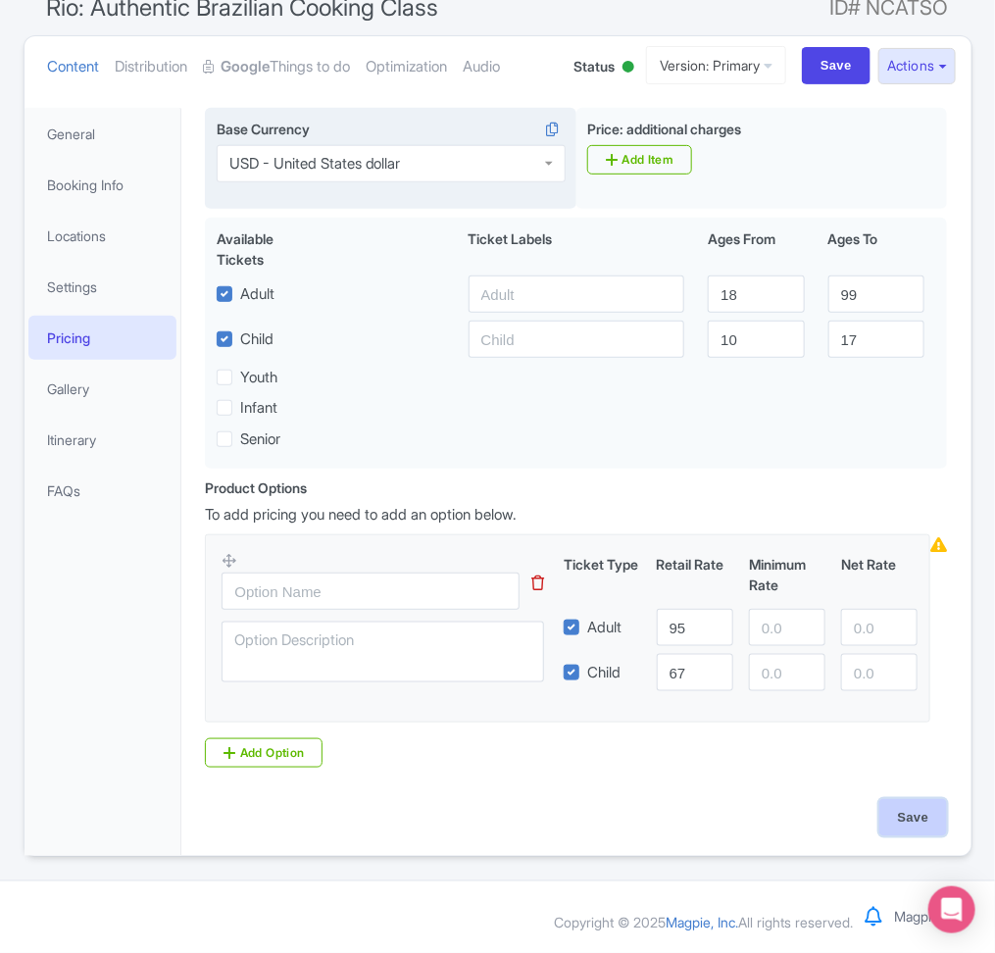
click at [923, 824] on input "Save" at bounding box center [913, 817] width 69 height 37
type input "Saving..."
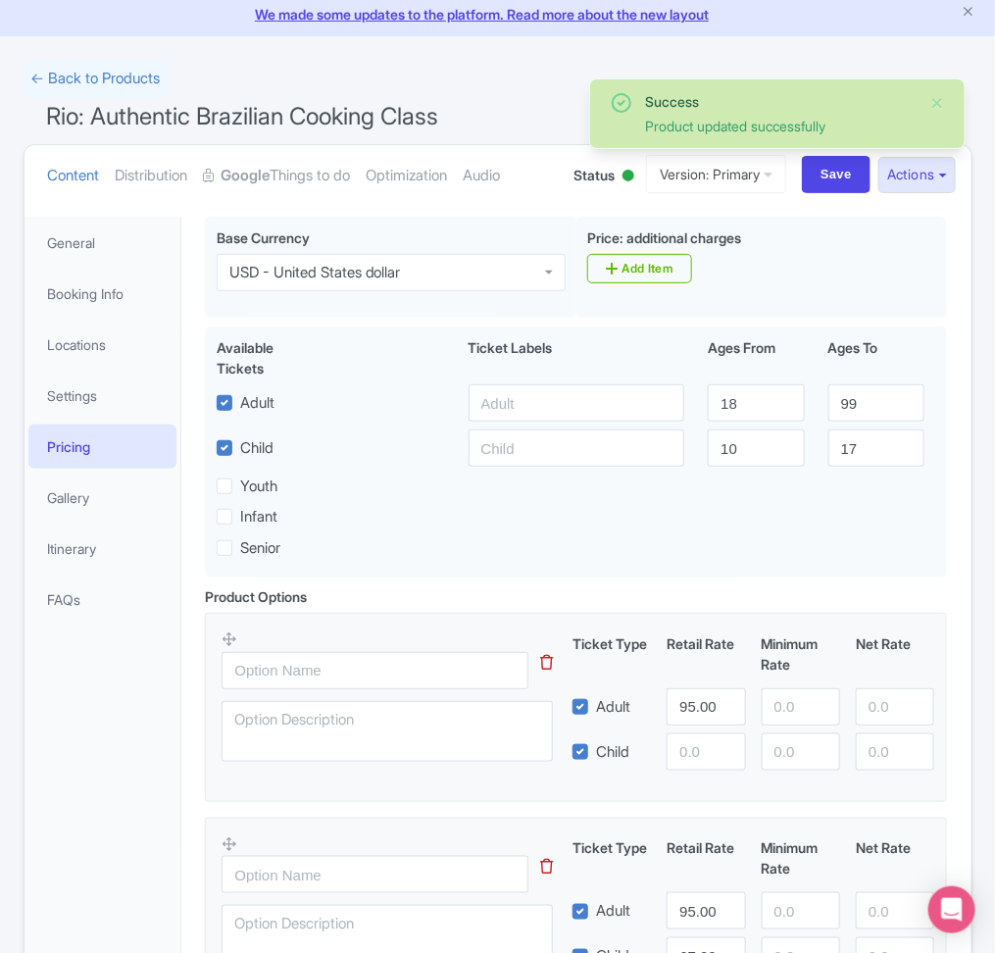
scroll to position [34, 0]
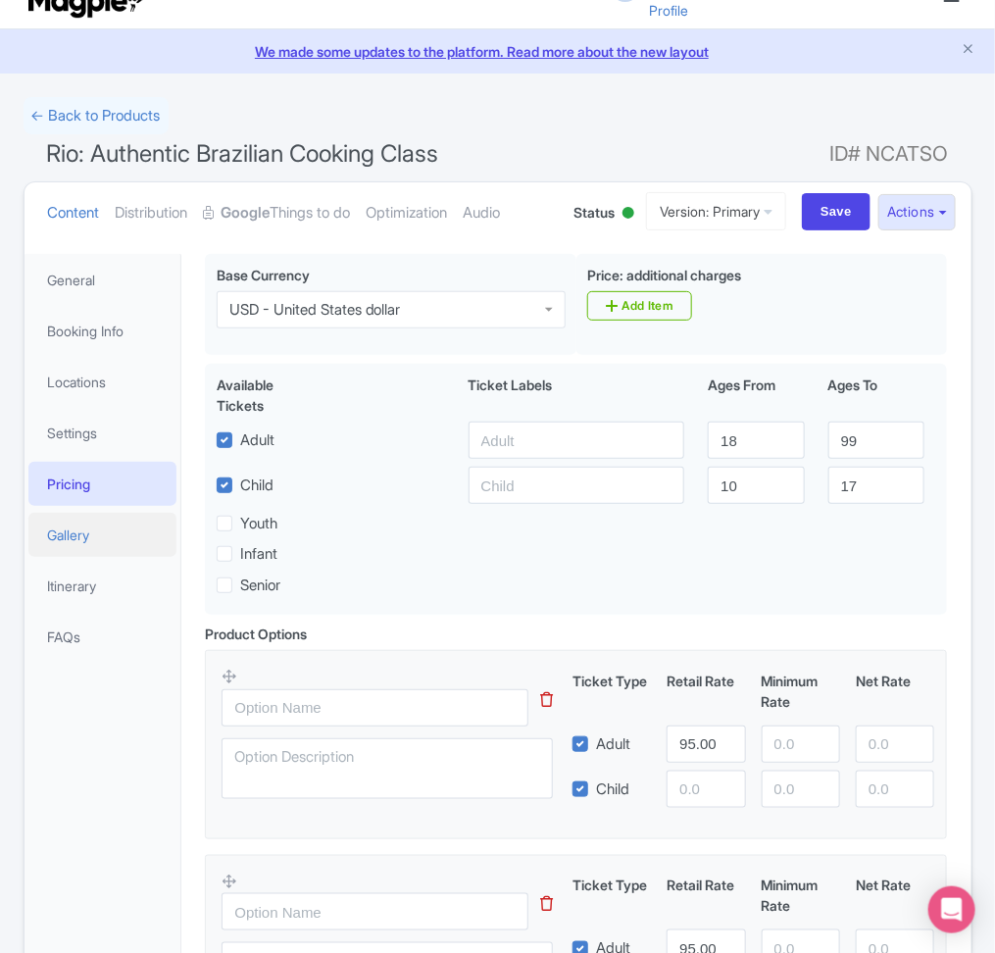
click at [137, 545] on link "Gallery" at bounding box center [102, 535] width 149 height 44
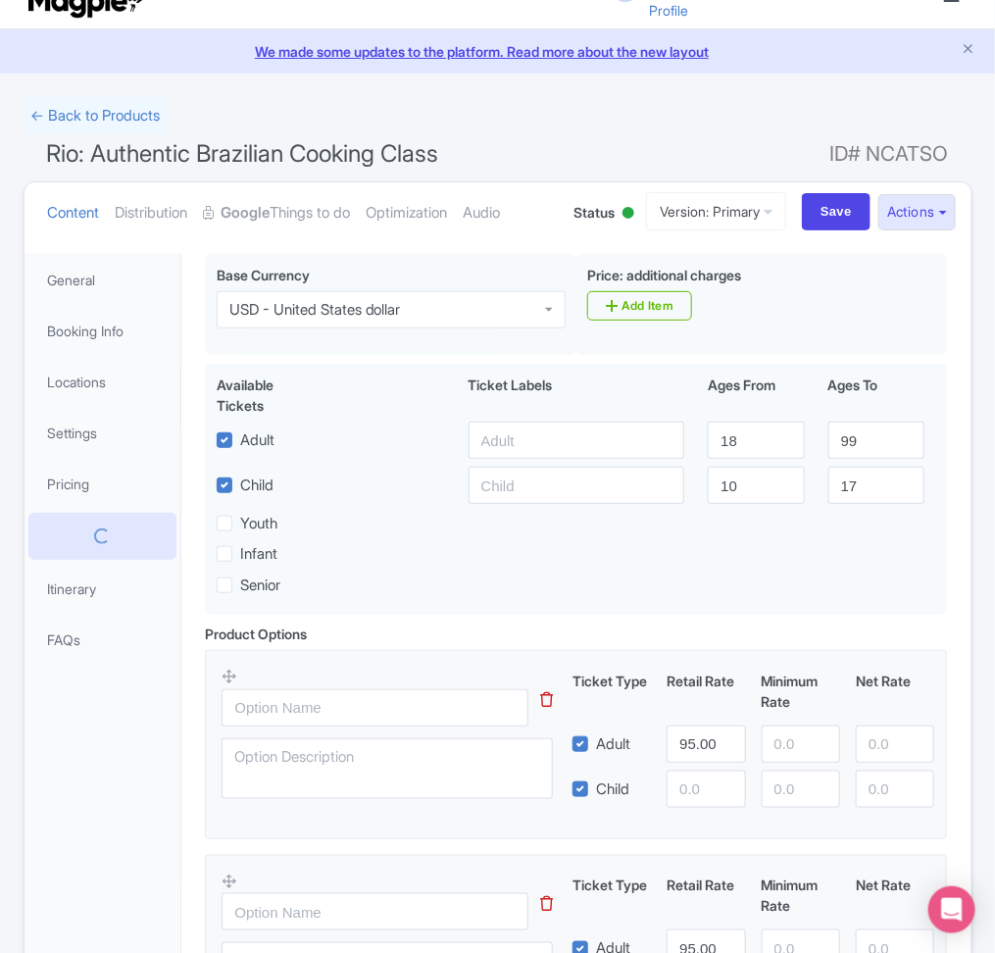
scroll to position [0, 0]
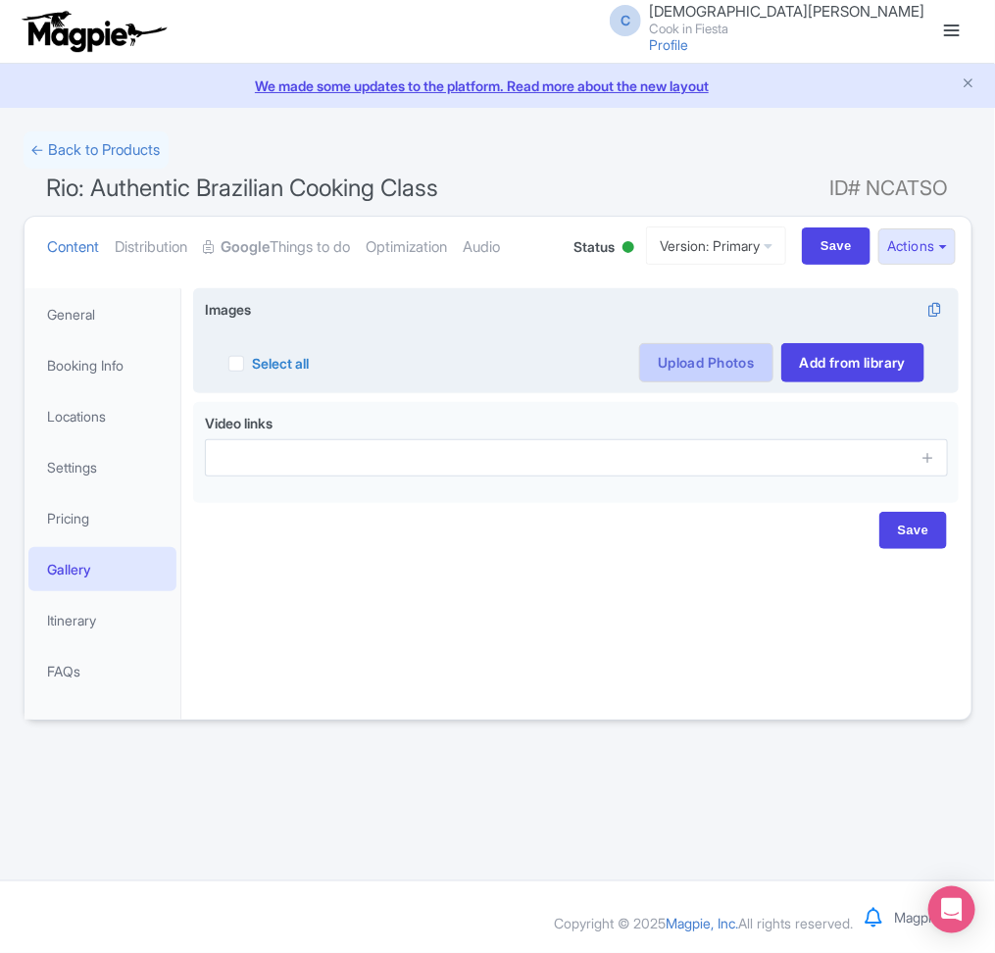
click at [730, 370] on link "Upload Photos" at bounding box center [705, 362] width 133 height 39
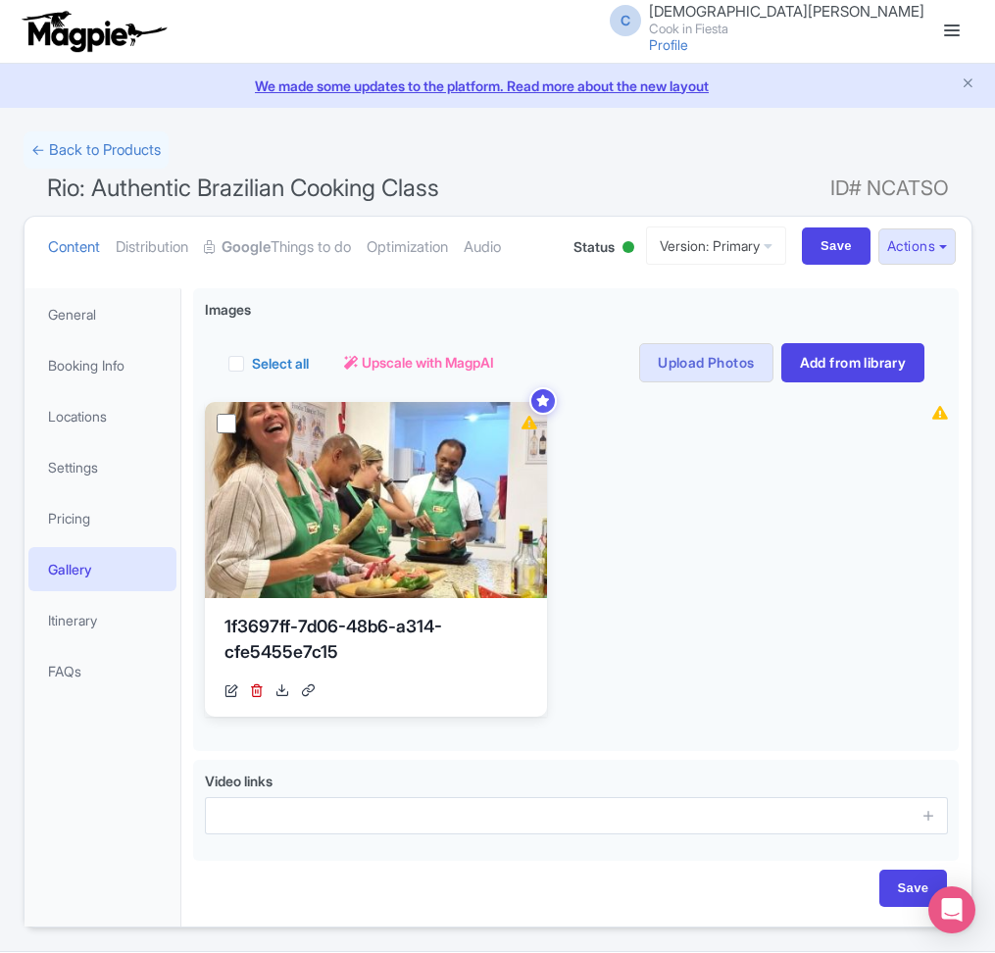
scroll to position [73, 0]
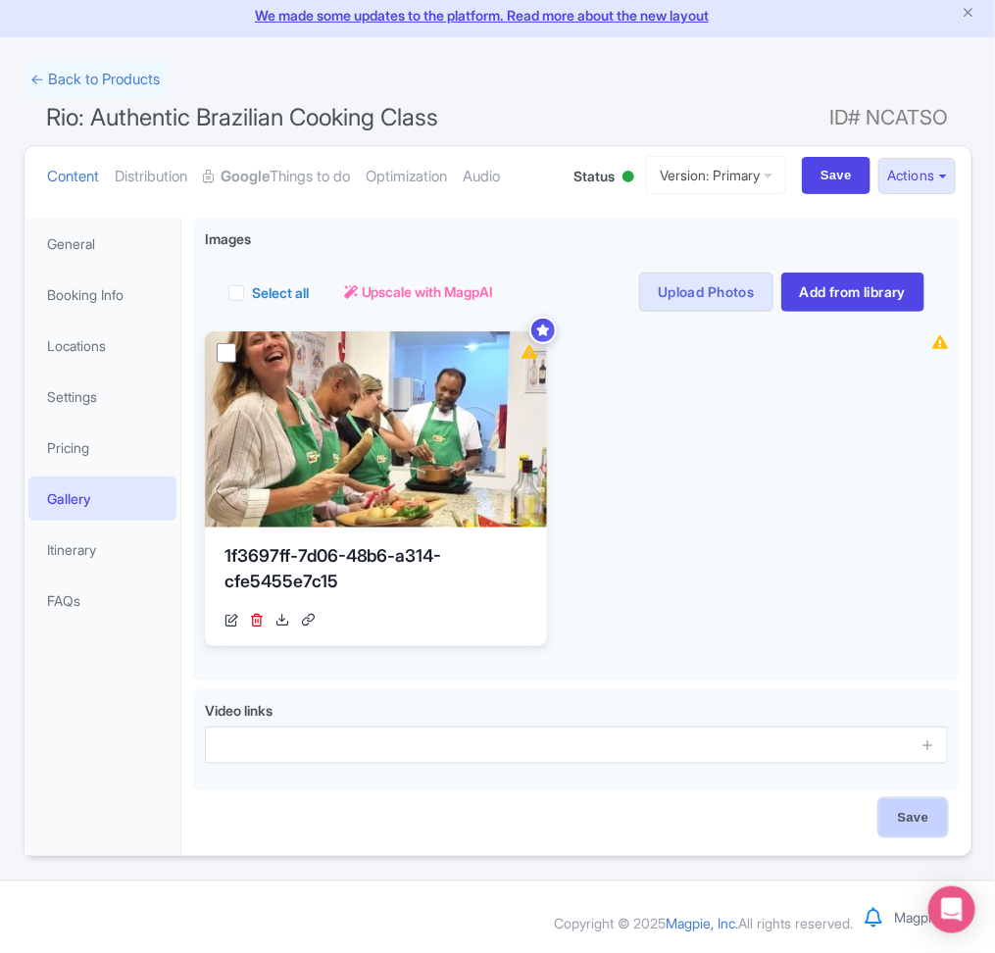
click at [888, 825] on input "Save" at bounding box center [913, 817] width 69 height 37
type input "Saving..."
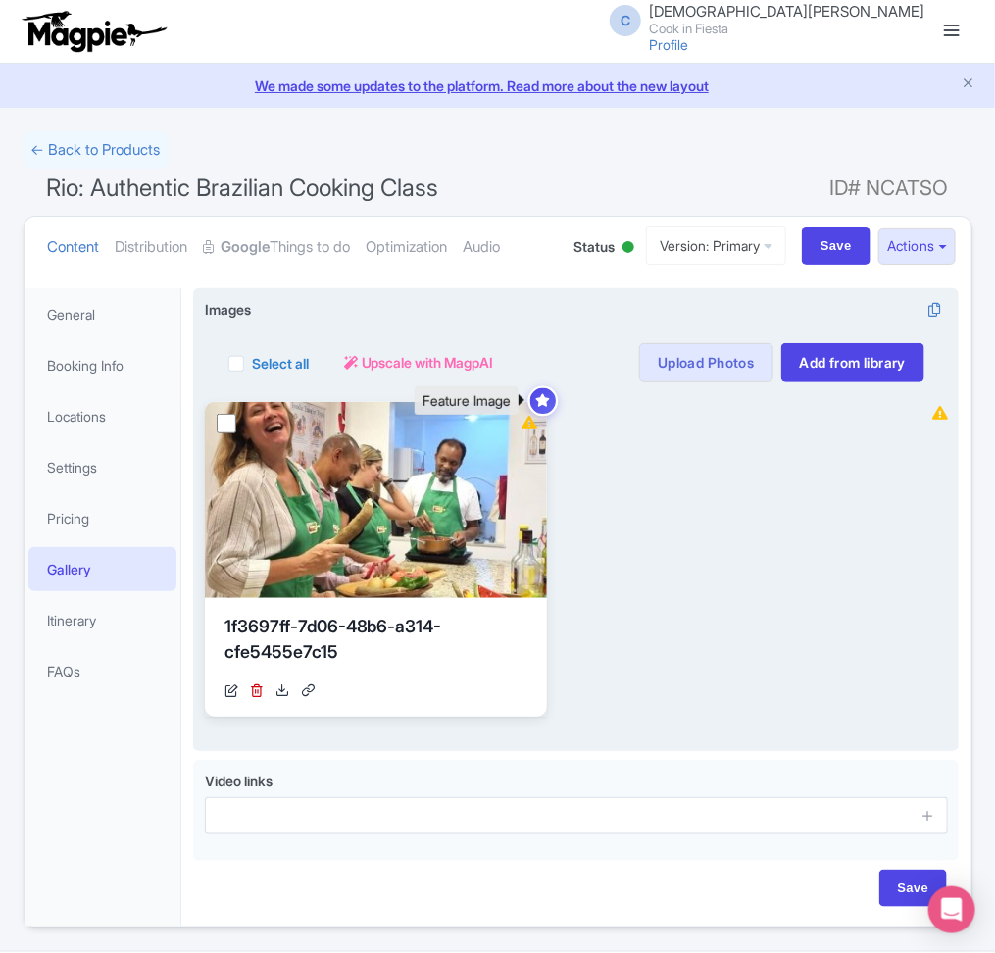
click at [554, 397] on div at bounding box center [543, 400] width 30 height 30
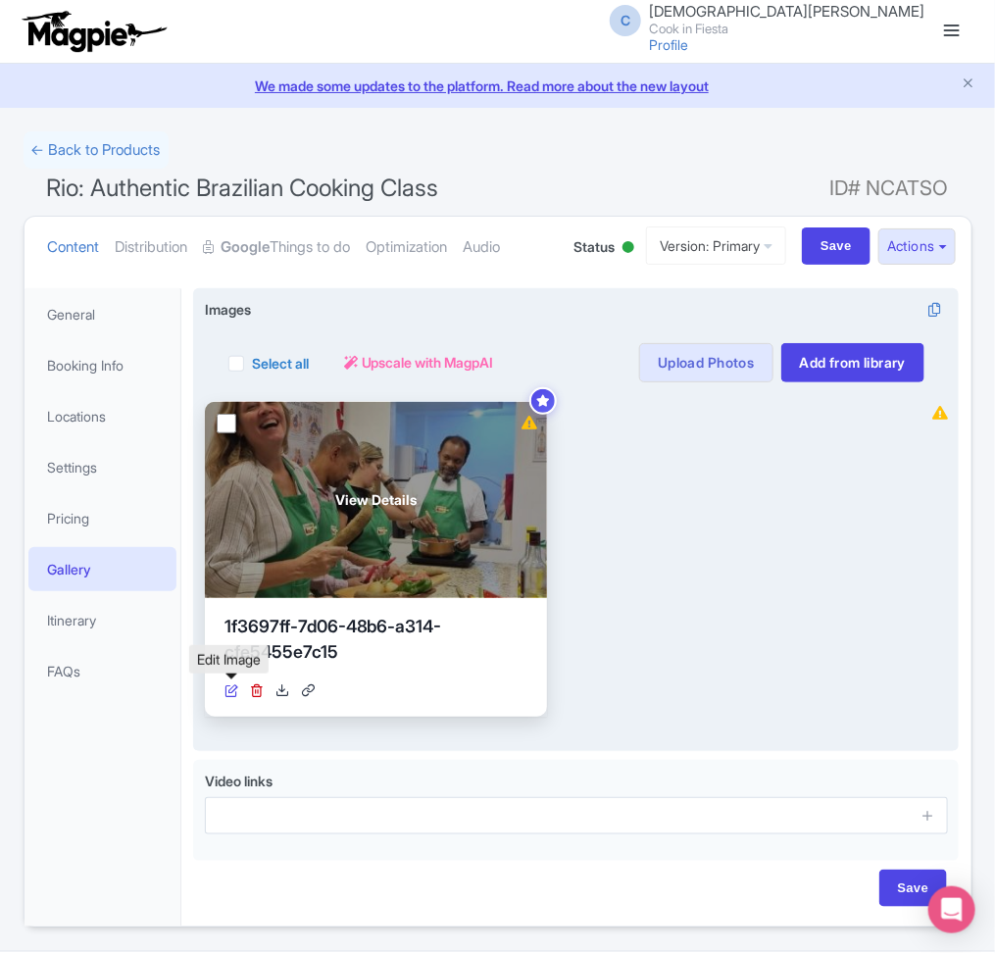
click at [236, 688] on icon at bounding box center [232, 690] width 14 height 14
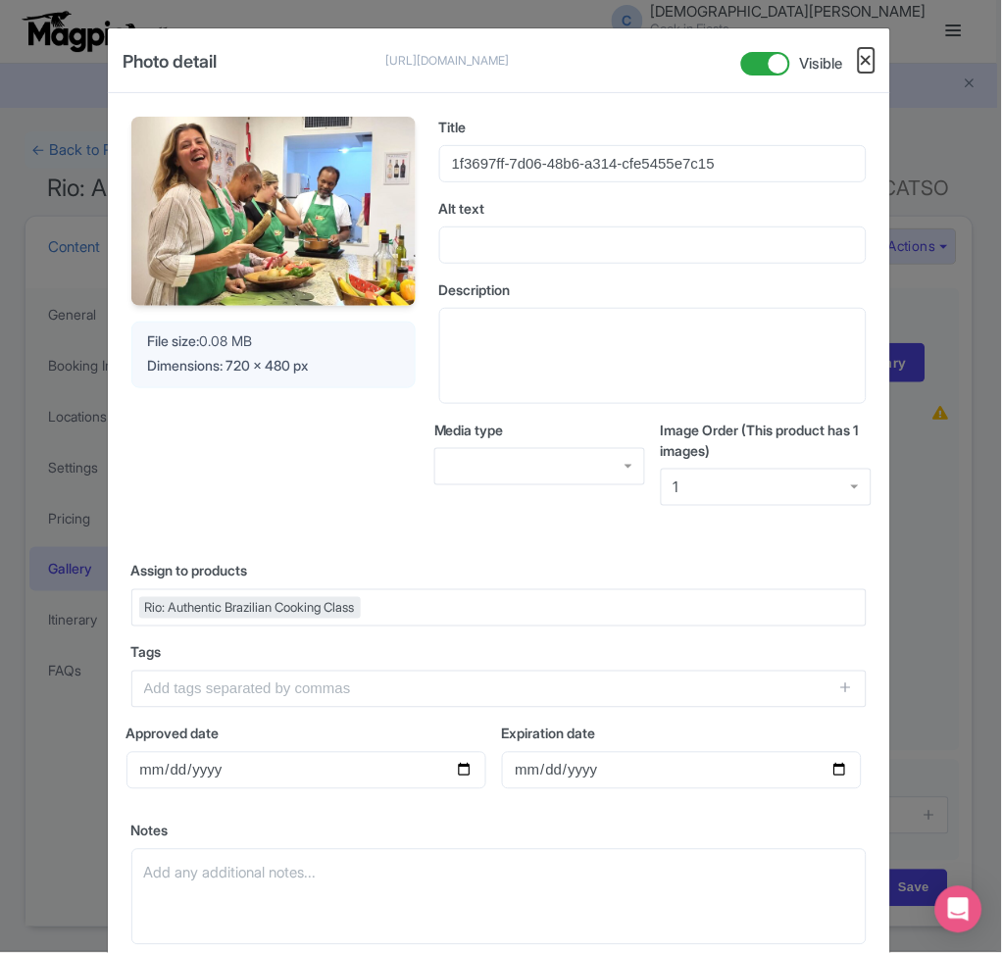
click at [859, 61] on button "Close" at bounding box center [867, 60] width 16 height 25
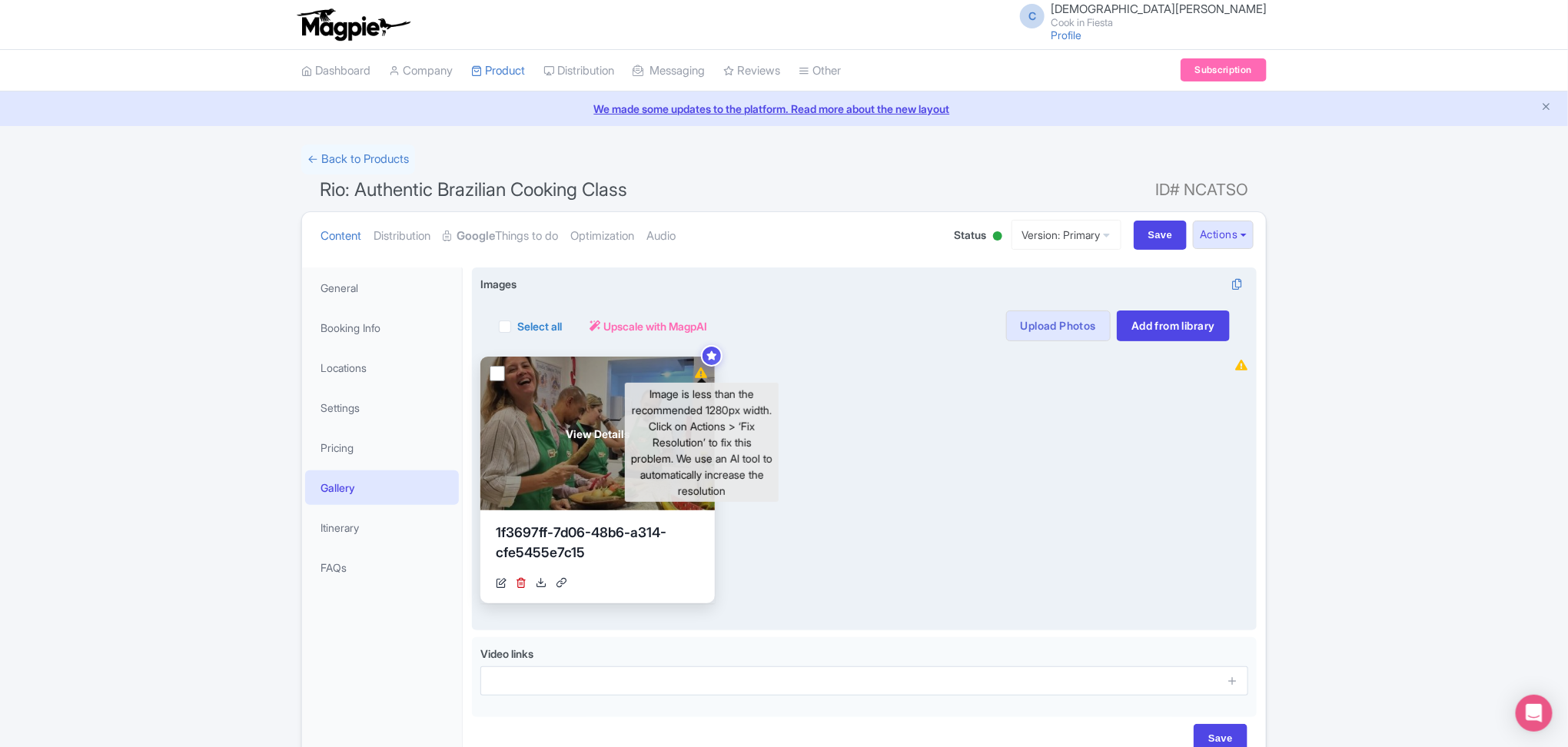
click at [699, 372] on icon at bounding box center [701, 373] width 13 height 11
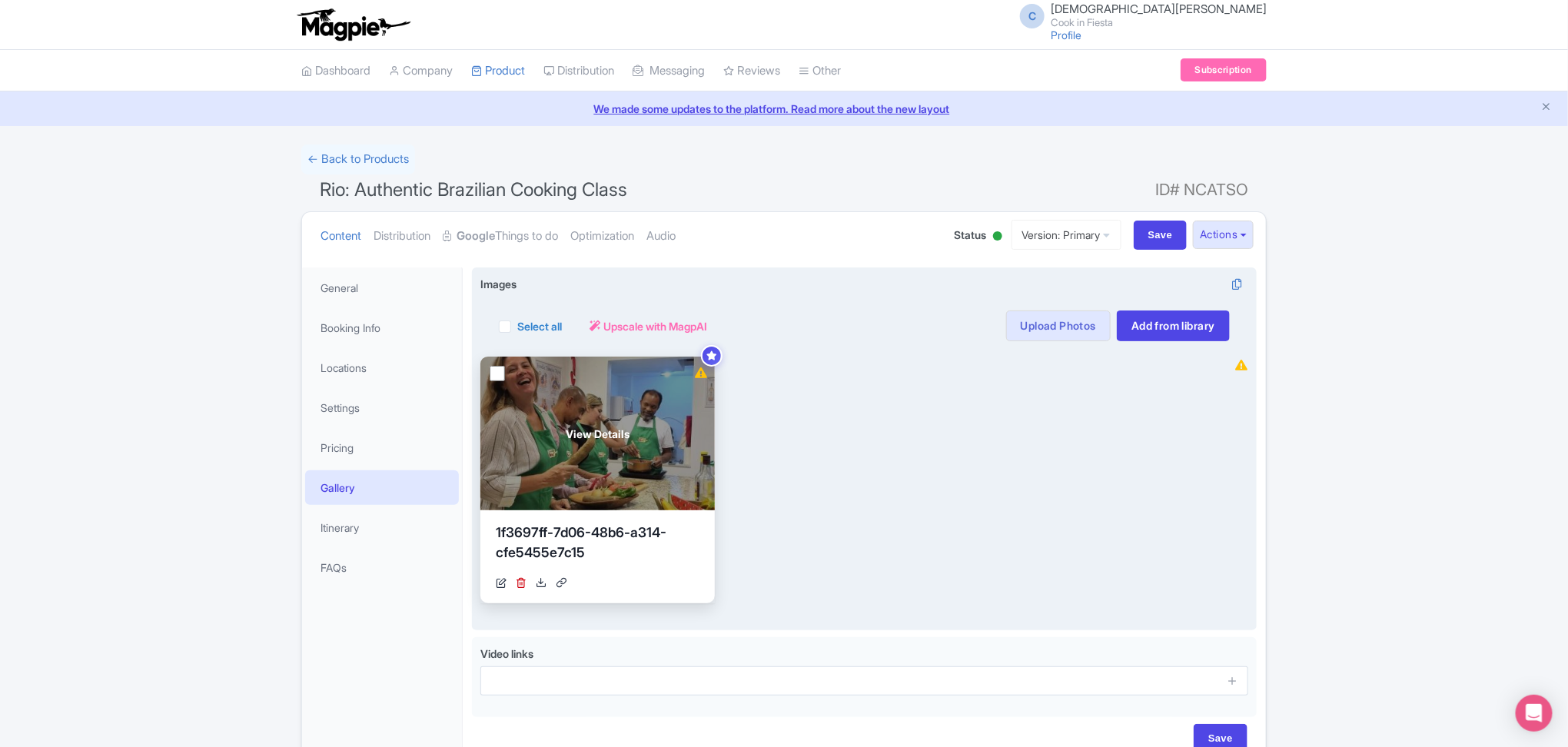
click at [496, 376] on input "checkbox" at bounding box center [498, 374] width 16 height 16
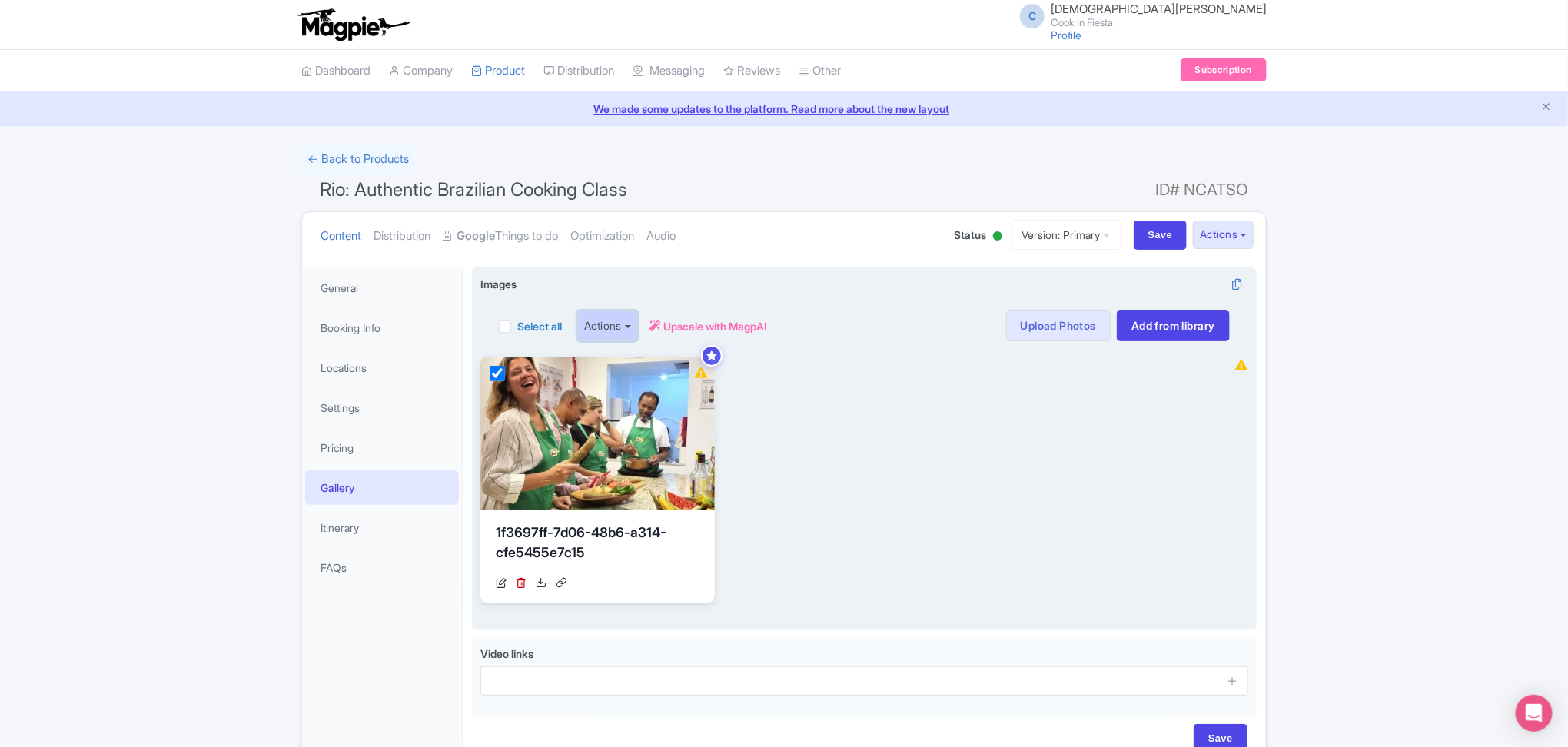
click at [612, 327] on button "Actions" at bounding box center [607, 325] width 60 height 31
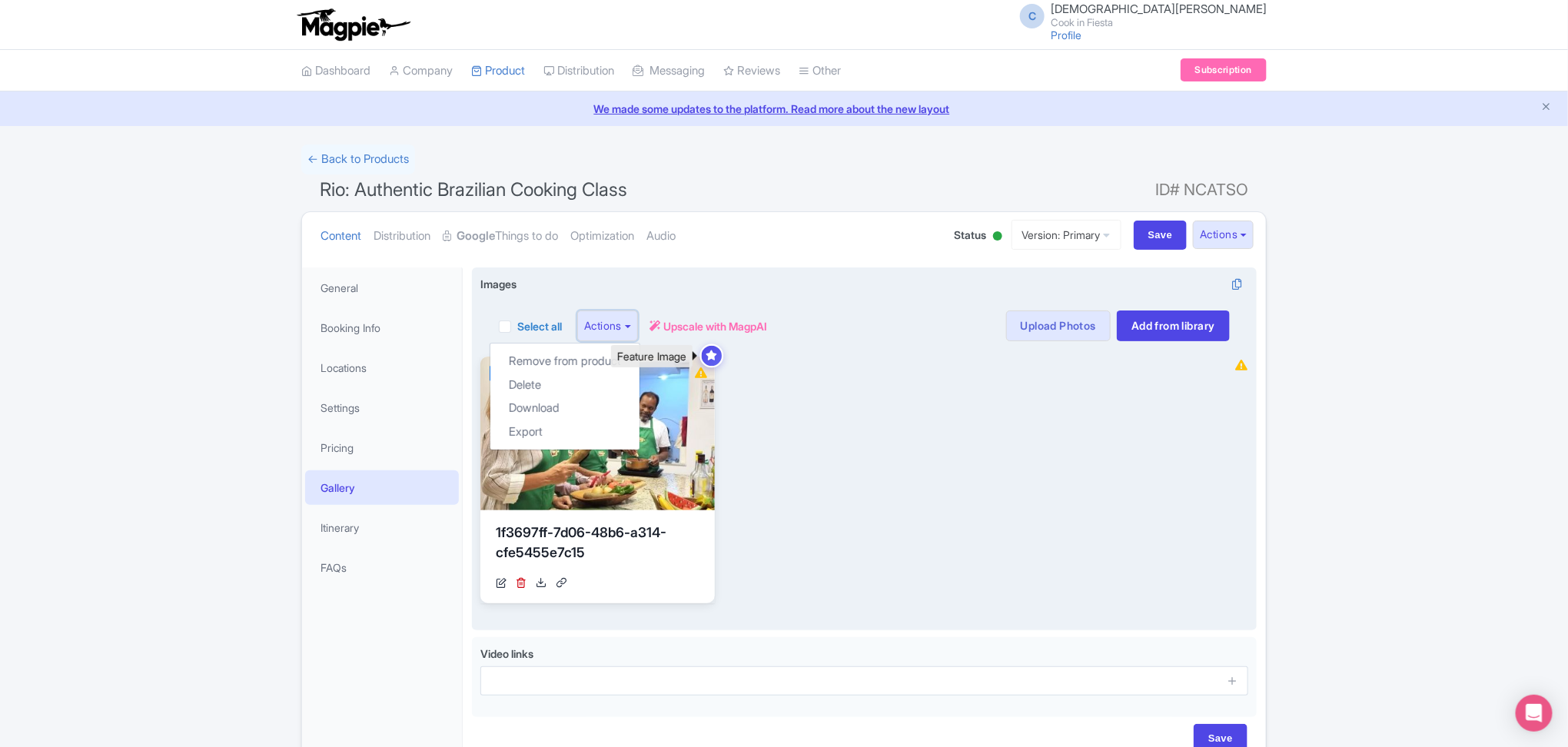
click at [714, 354] on icon at bounding box center [711, 355] width 12 height 10
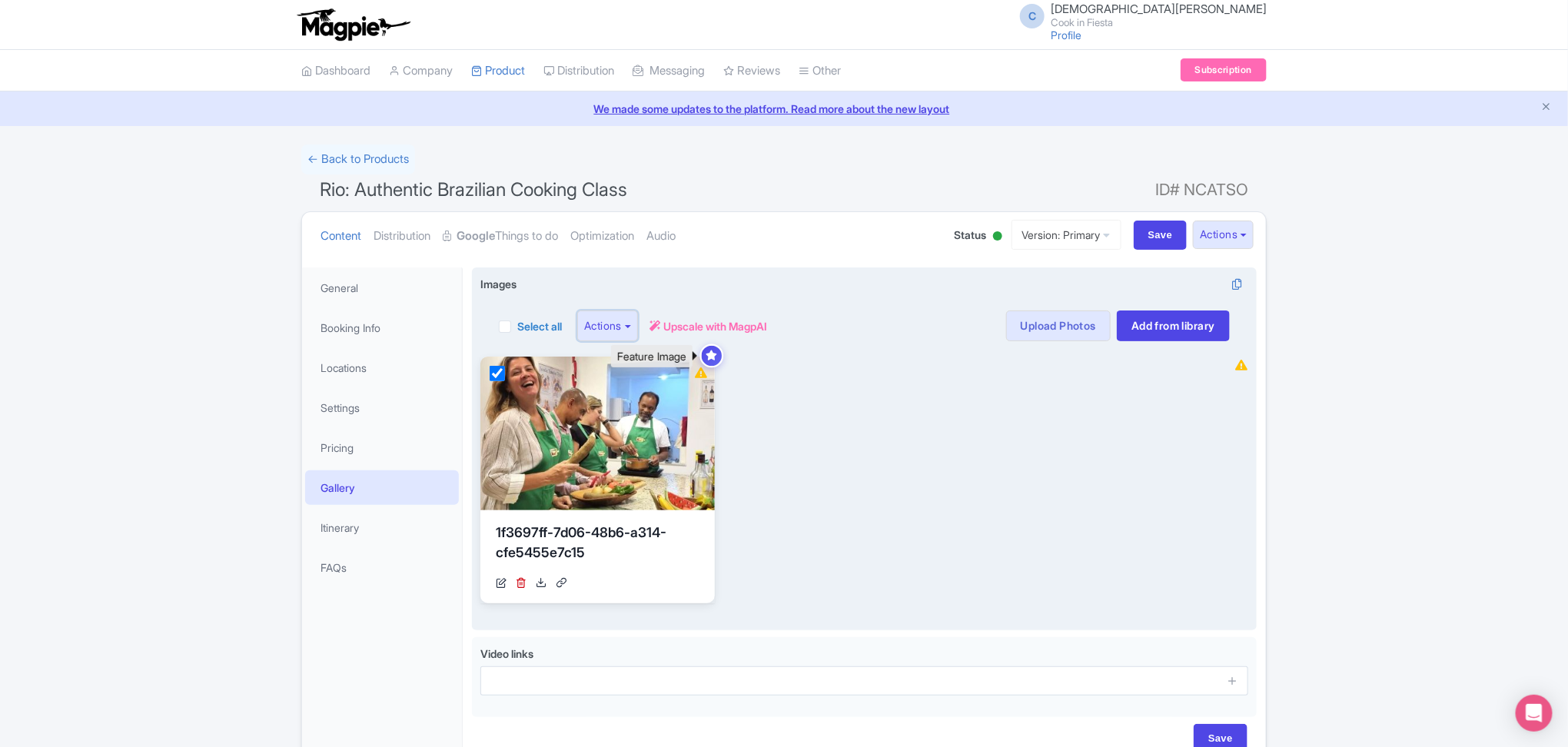
click at [714, 354] on icon at bounding box center [711, 355] width 12 height 10
click at [709, 356] on icon at bounding box center [711, 355] width 12 height 10
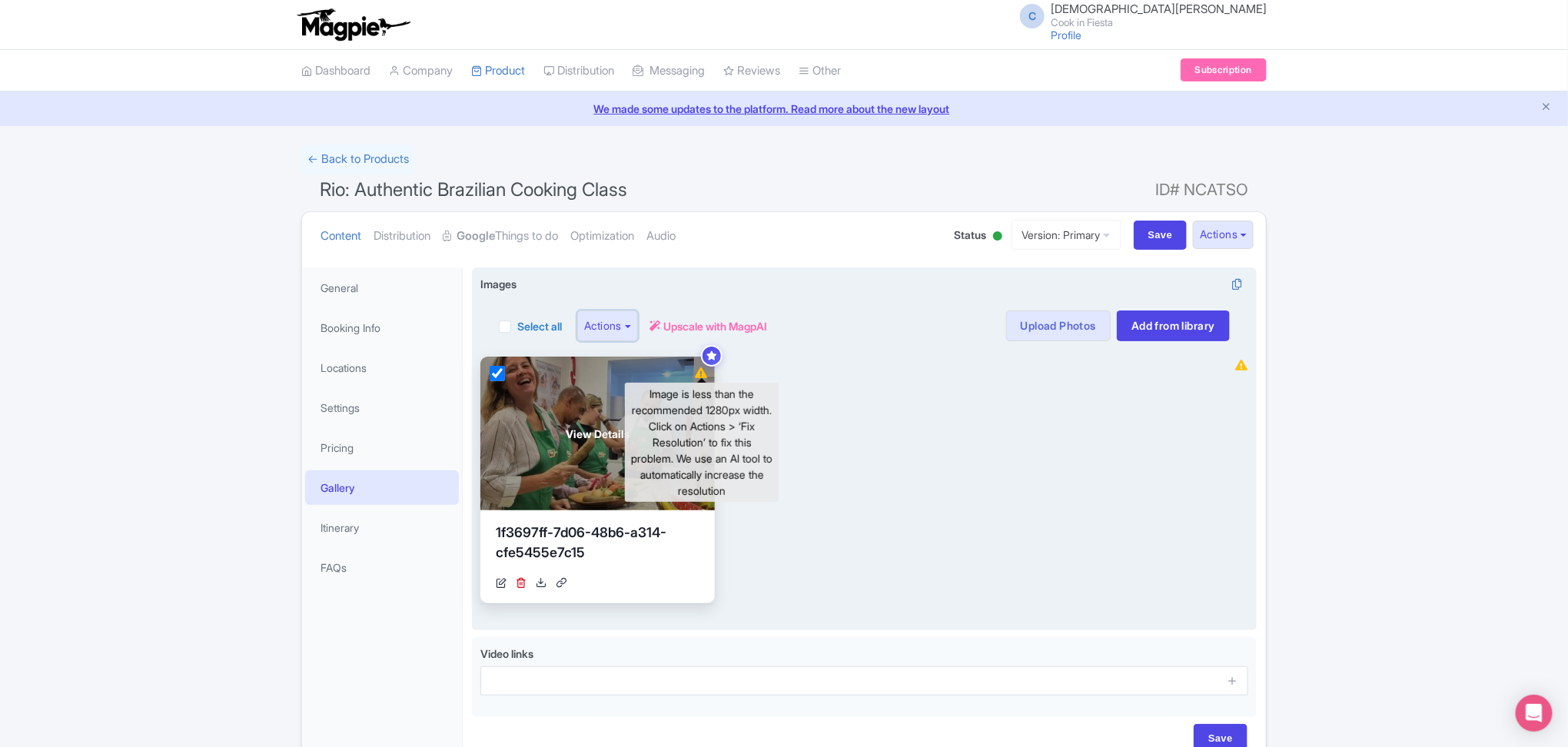
click at [698, 373] on icon at bounding box center [701, 373] width 13 height 11
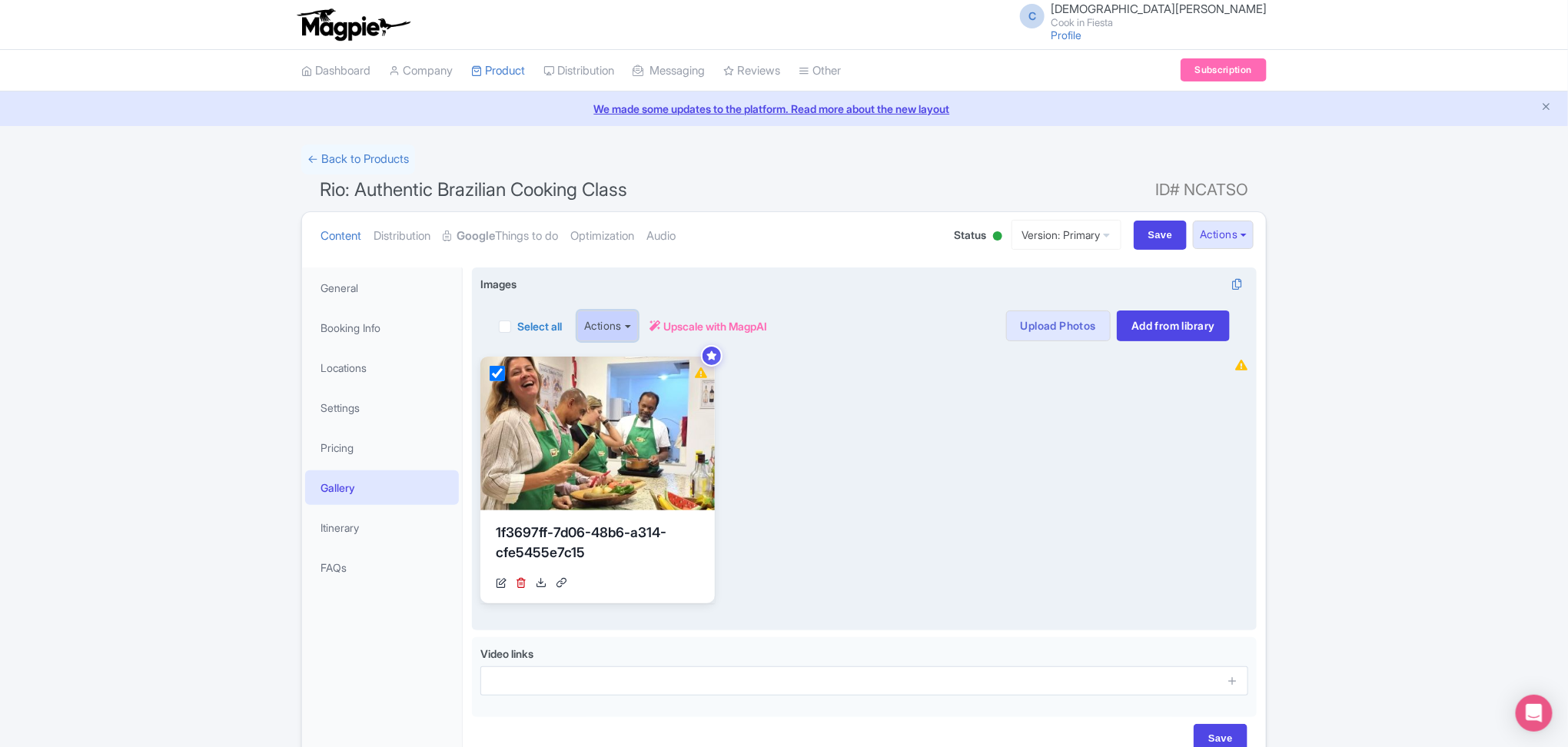
click at [628, 336] on button "Actions" at bounding box center [607, 325] width 60 height 31
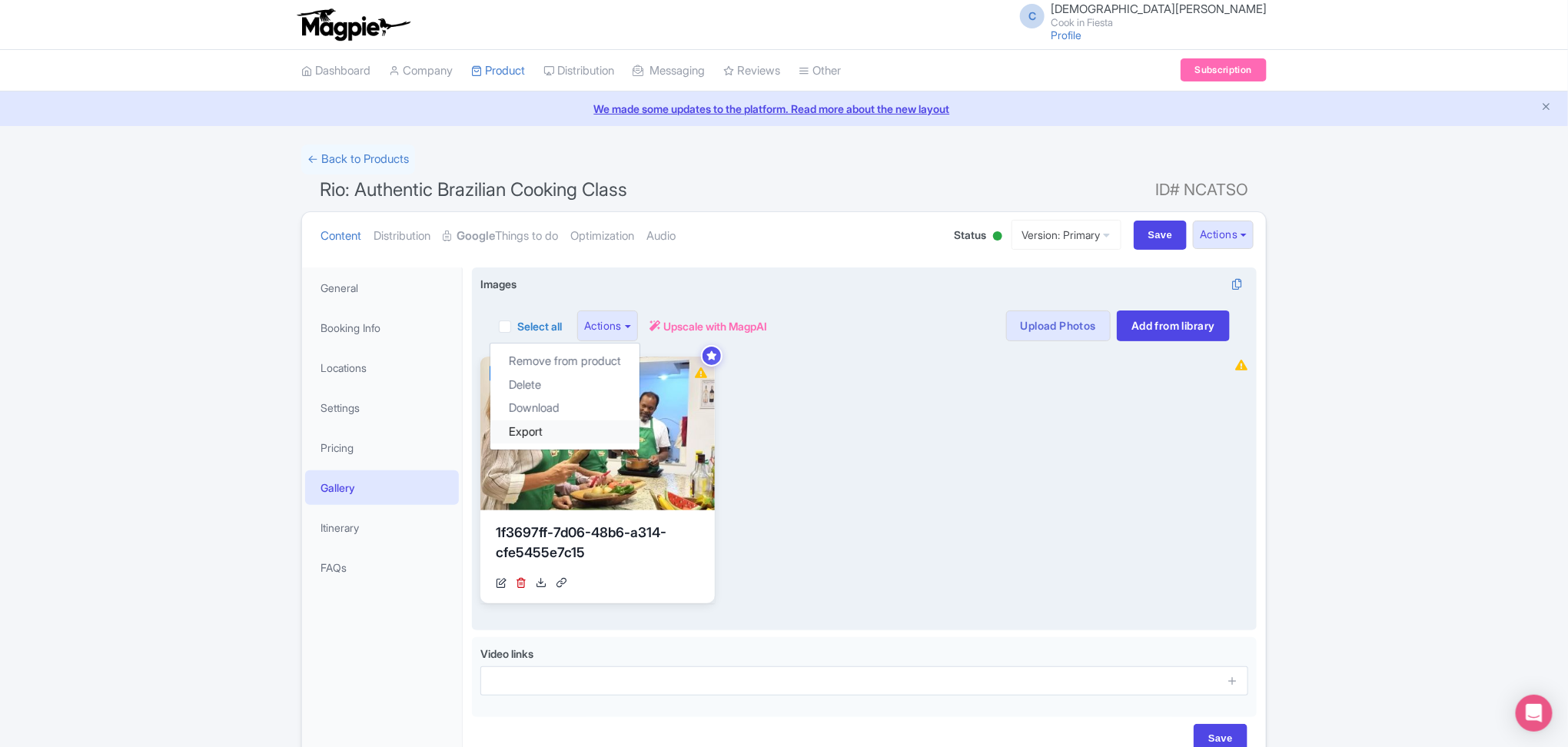
click at [575, 426] on link "Export" at bounding box center [564, 432] width 149 height 24
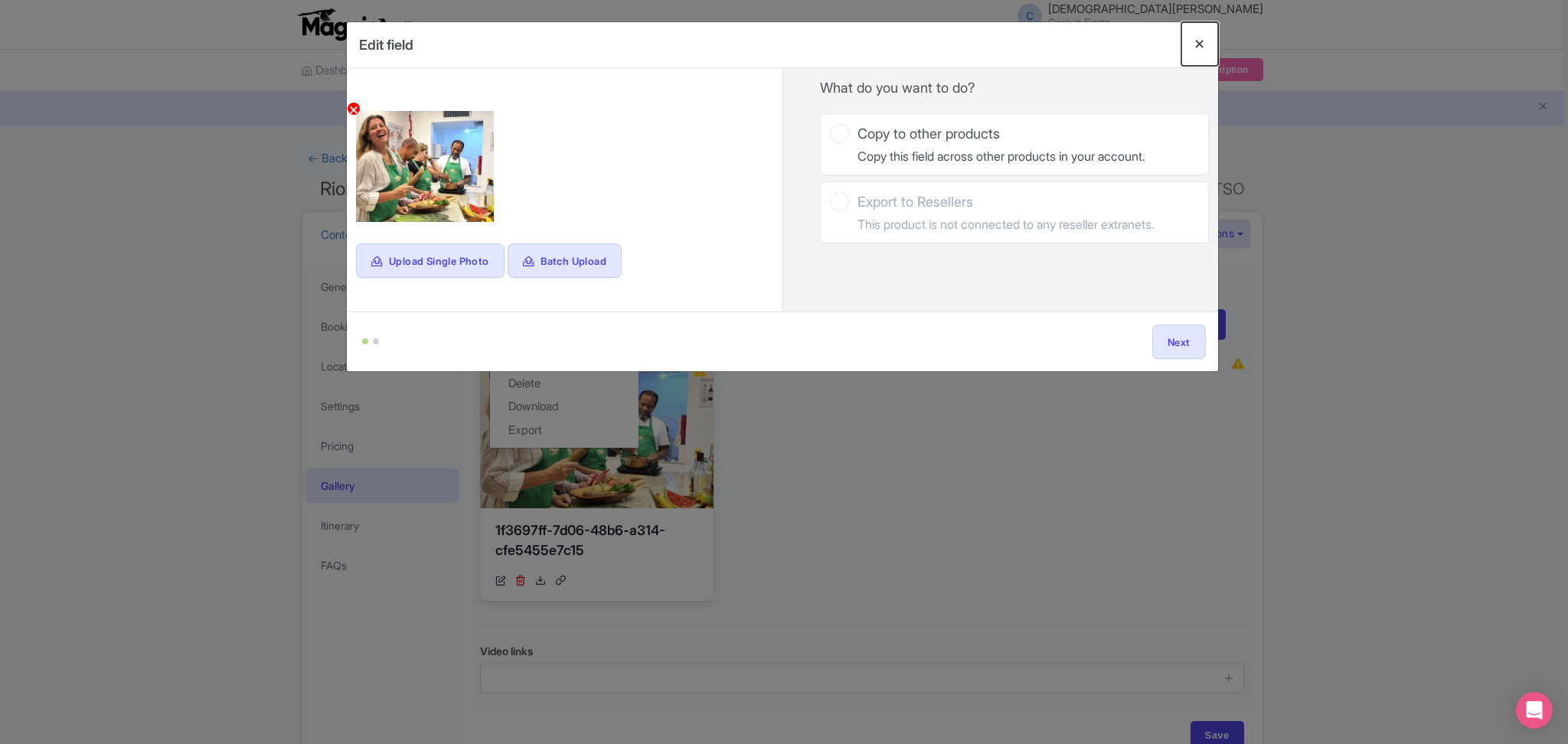
click at [776, 48] on button "Close" at bounding box center [1199, 44] width 37 height 44
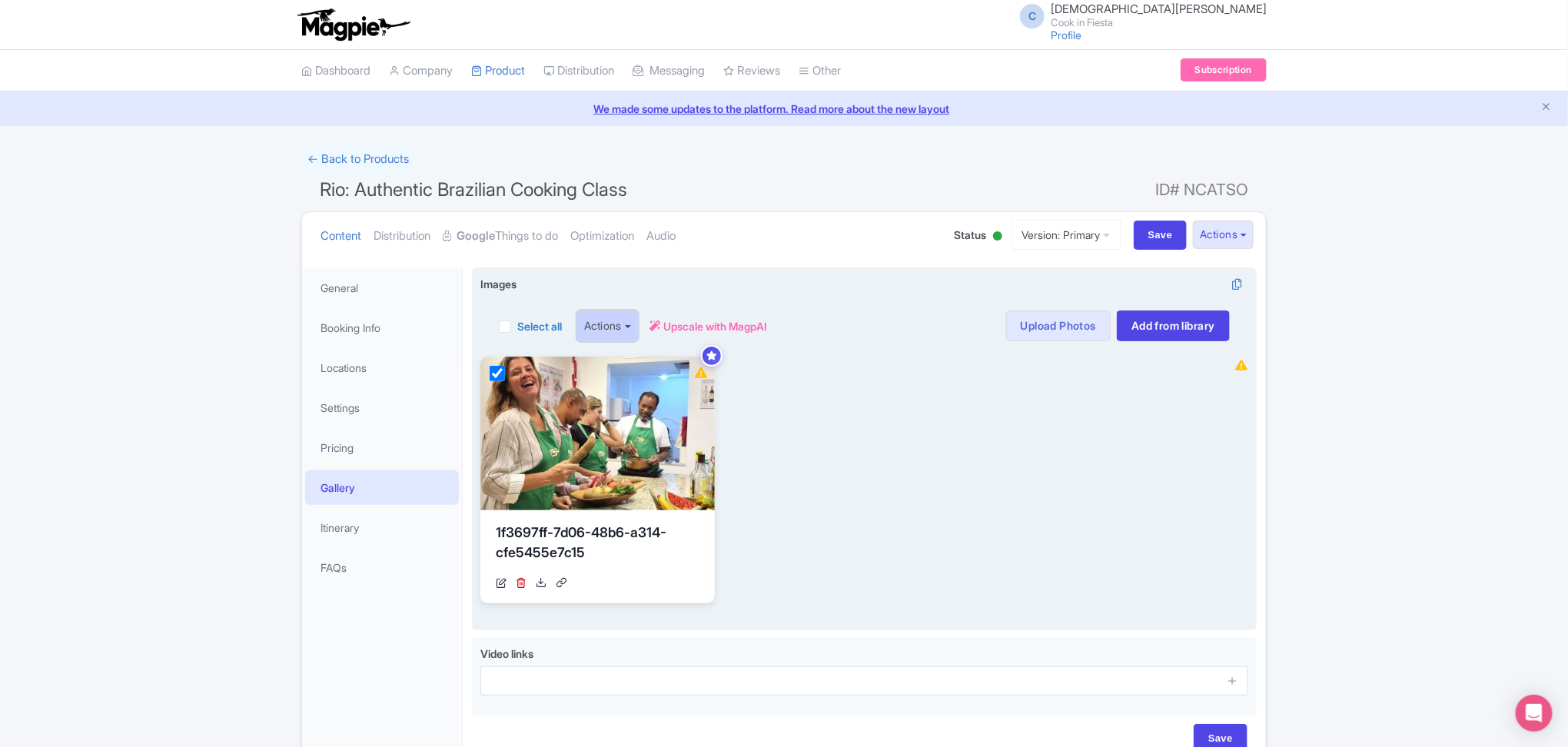
click at [629, 324] on button "Actions" at bounding box center [607, 325] width 60 height 31
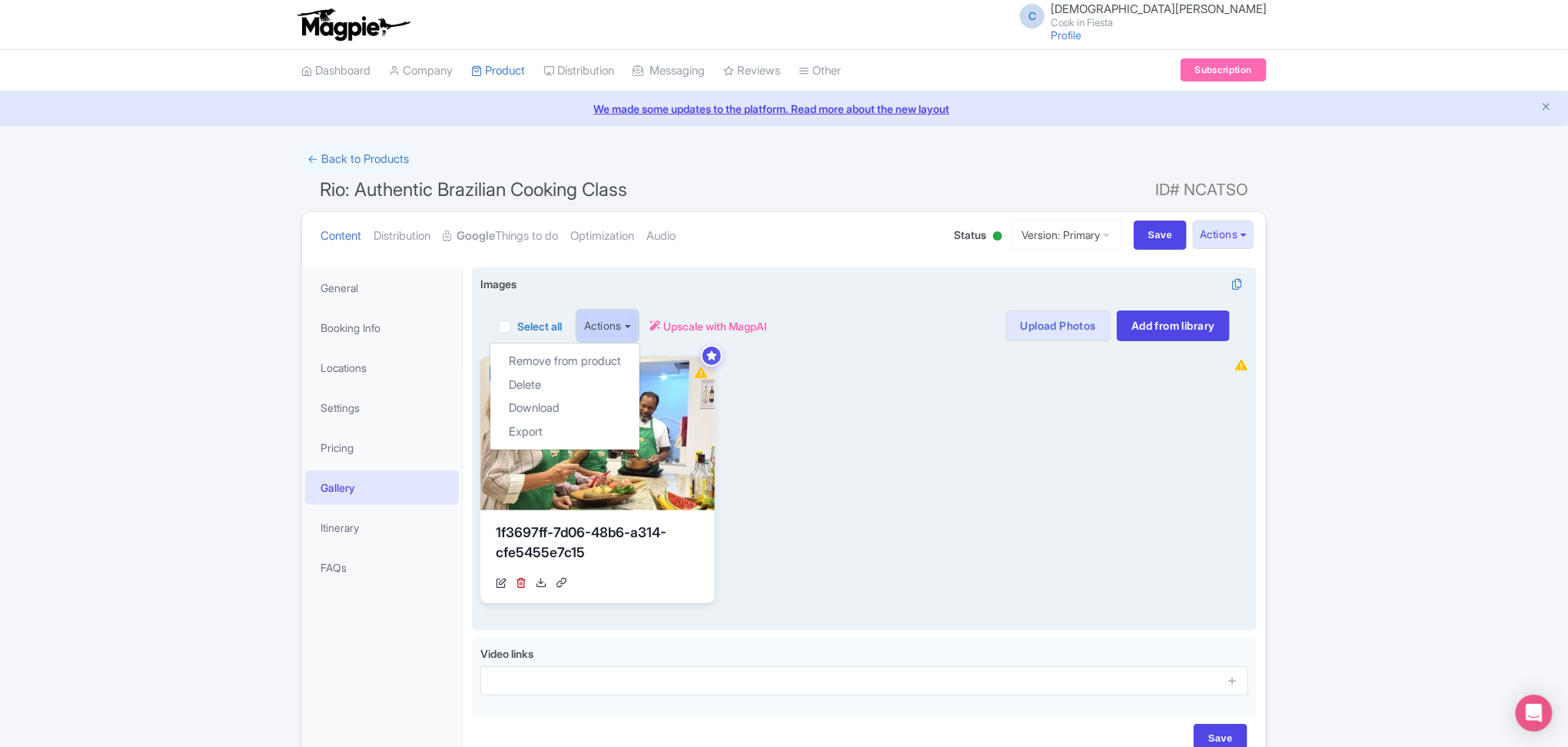
click at [629, 324] on button "Actions" at bounding box center [607, 325] width 60 height 31
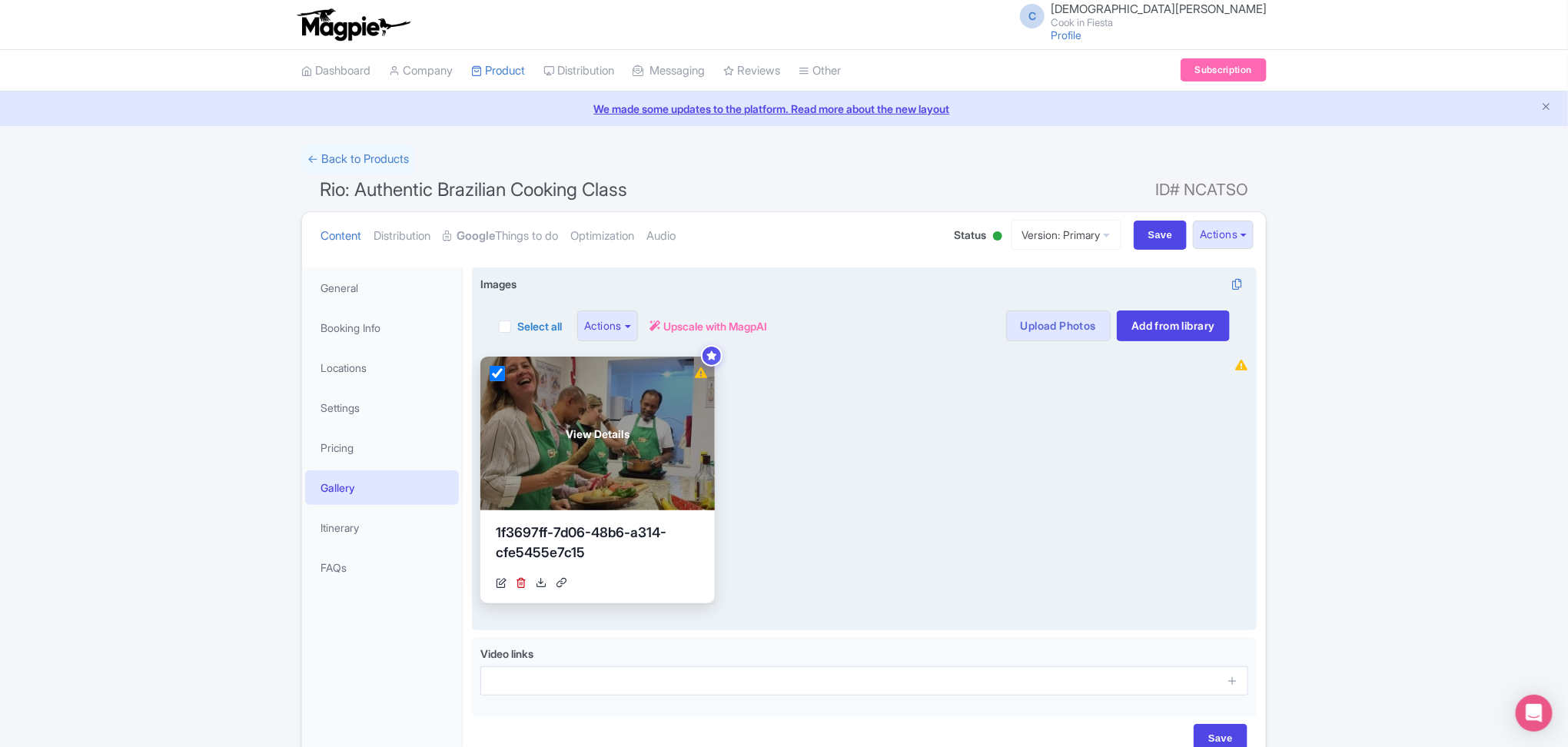
click at [495, 368] on input "checkbox" at bounding box center [498, 374] width 16 height 16
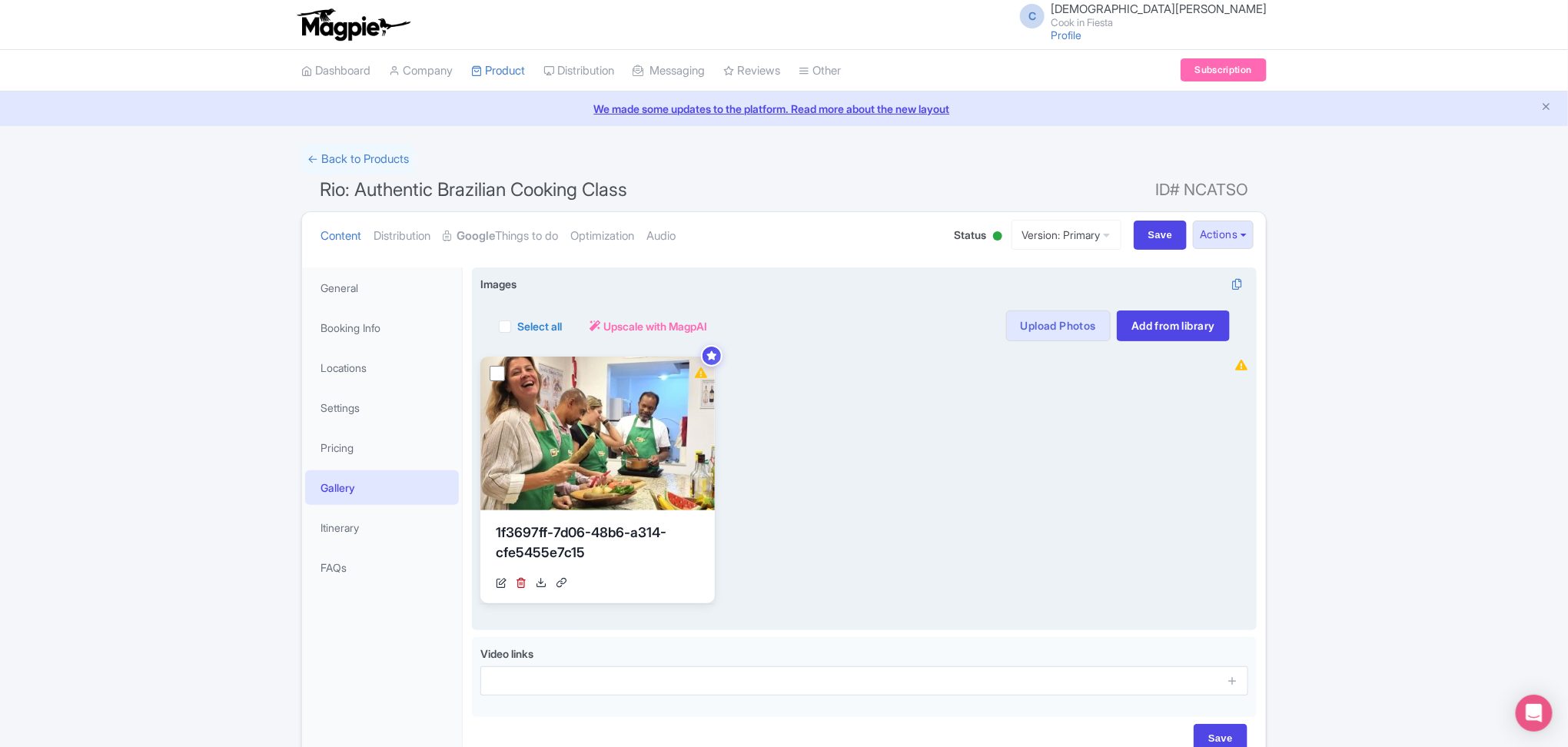
click at [538, 326] on label "Select all" at bounding box center [539, 326] width 45 height 16
click at [528, 326] on input "Select all" at bounding box center [522, 321] width 10 height 10
checkbox input "true"
click at [678, 332] on span "Upscale with MagpAI" at bounding box center [716, 326] width 103 height 16
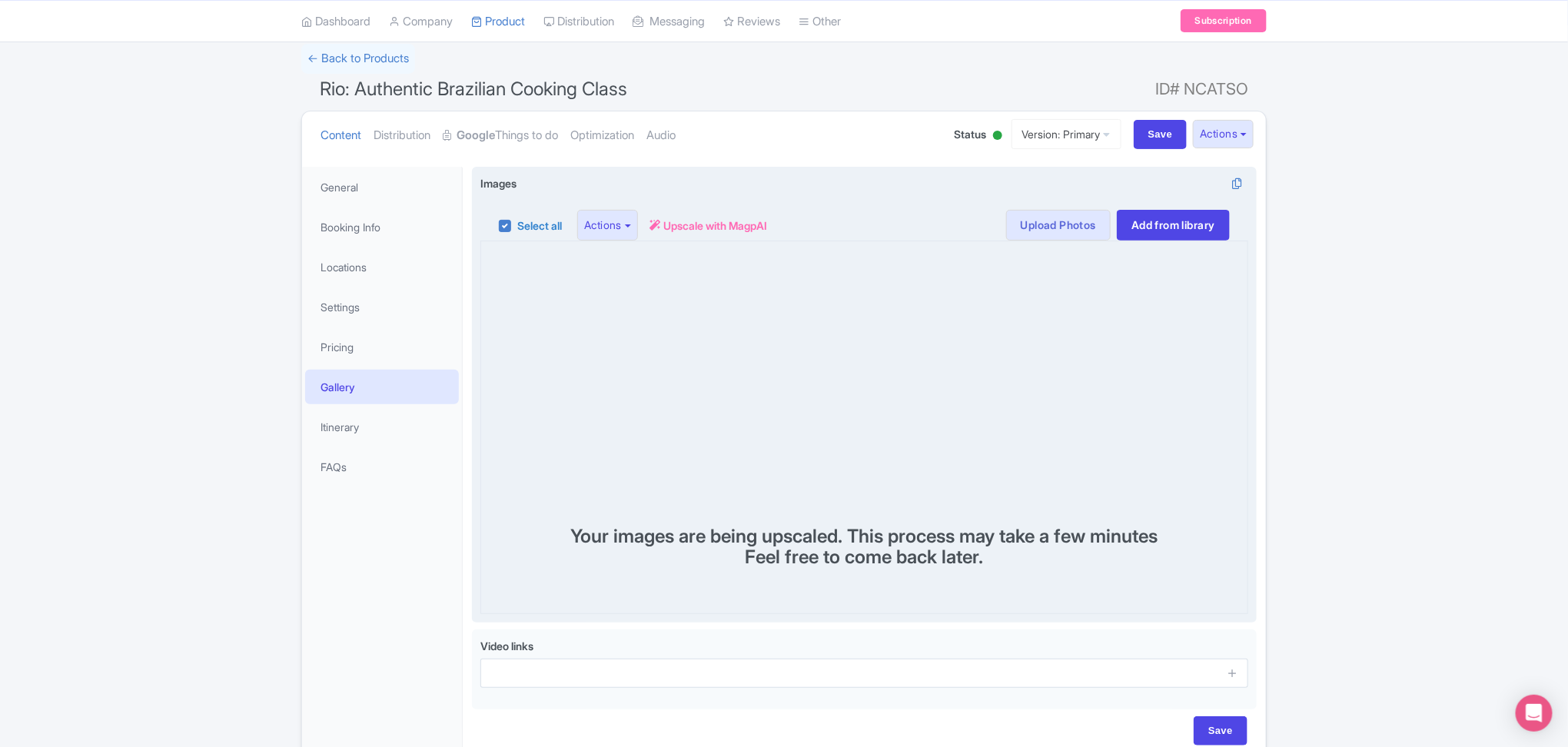
scroll to position [20, 0]
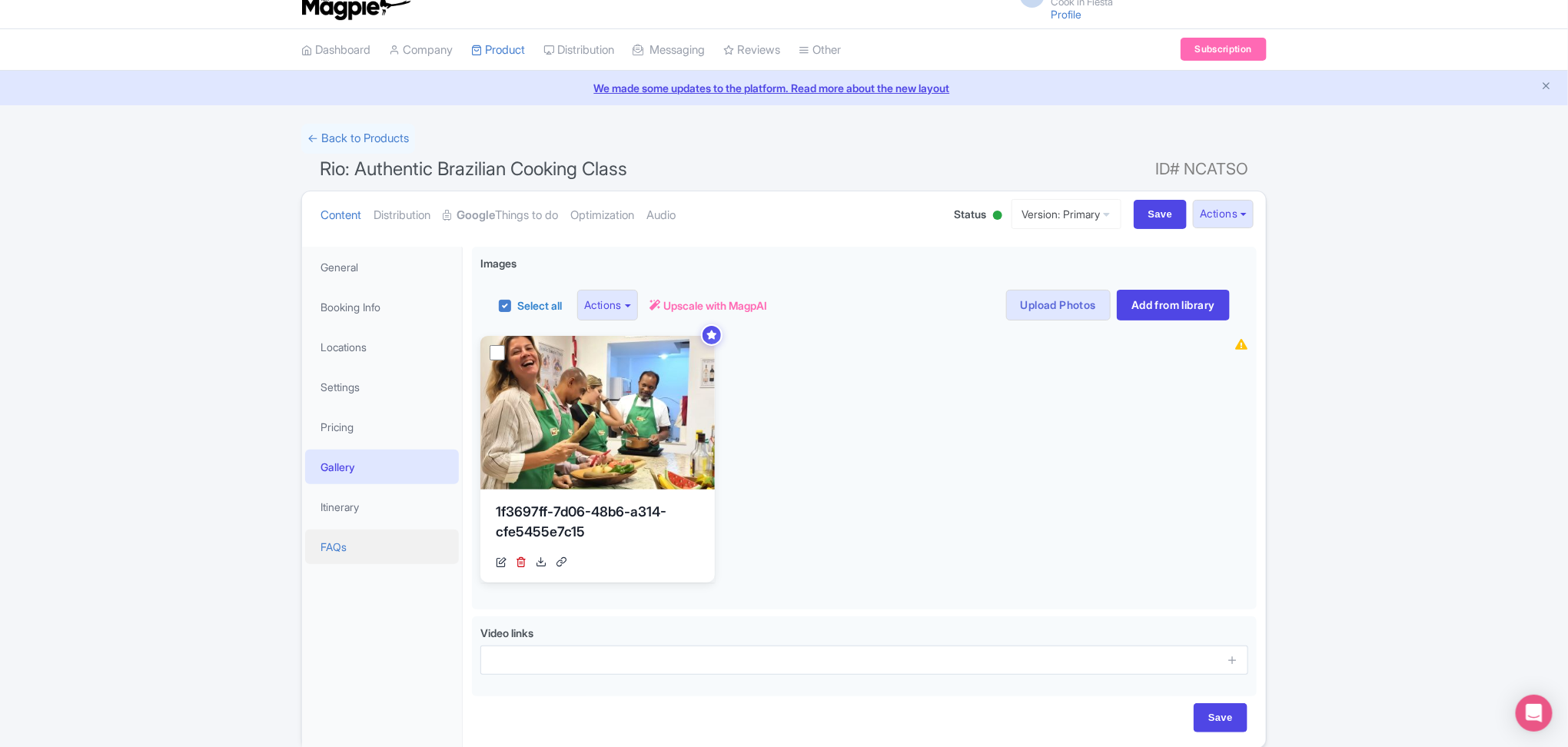
click at [368, 542] on link "FAQs" at bounding box center [382, 546] width 154 height 34
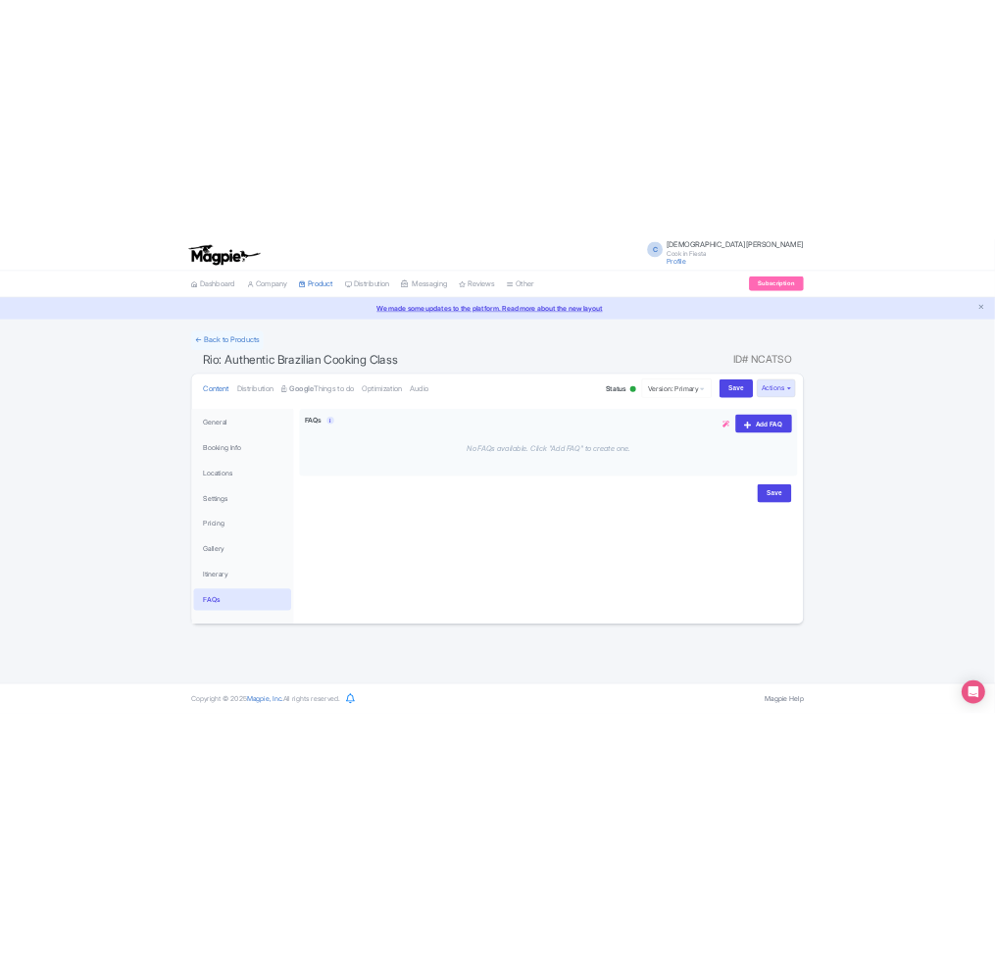
scroll to position [0, 0]
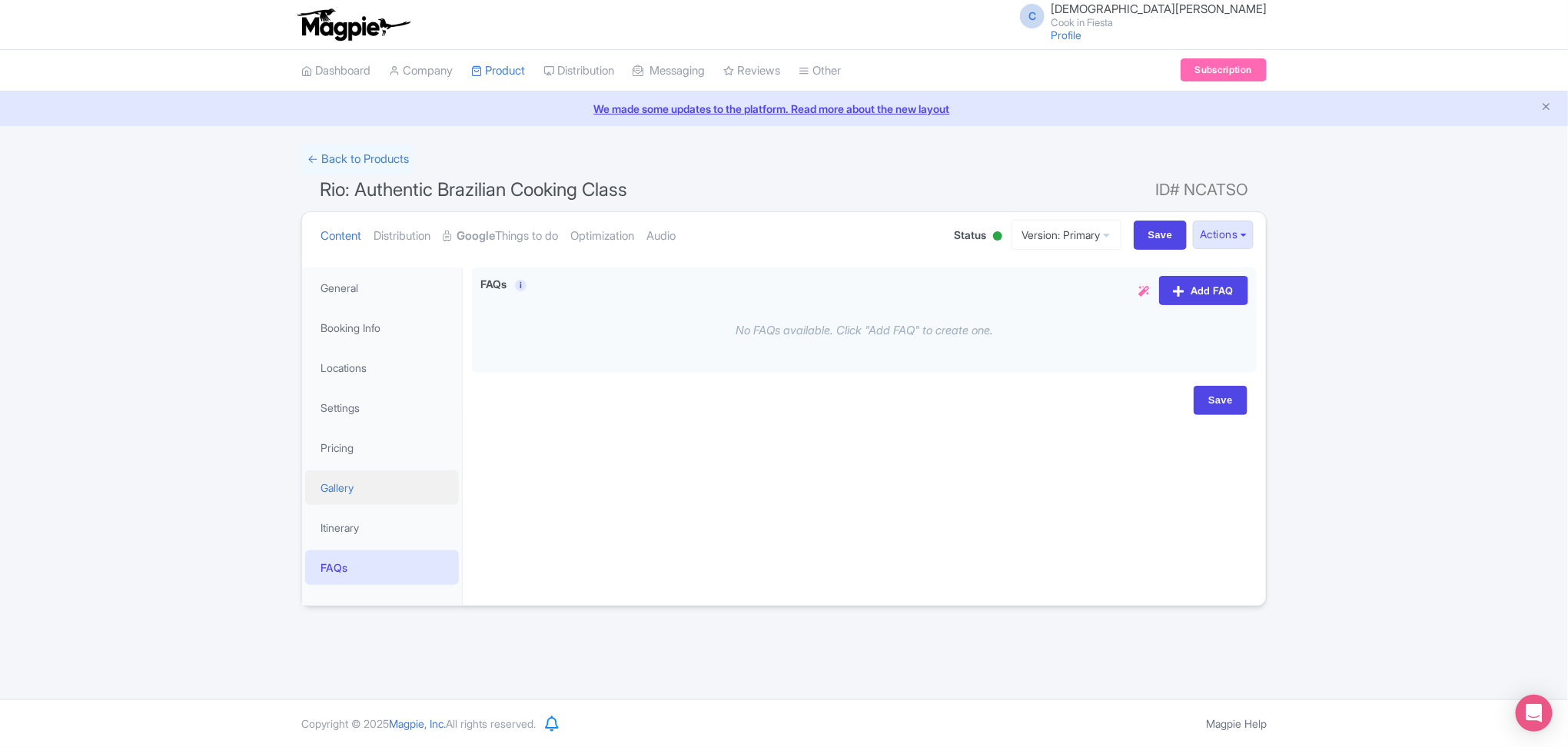
click at [387, 485] on link "Gallery" at bounding box center [382, 488] width 154 height 34
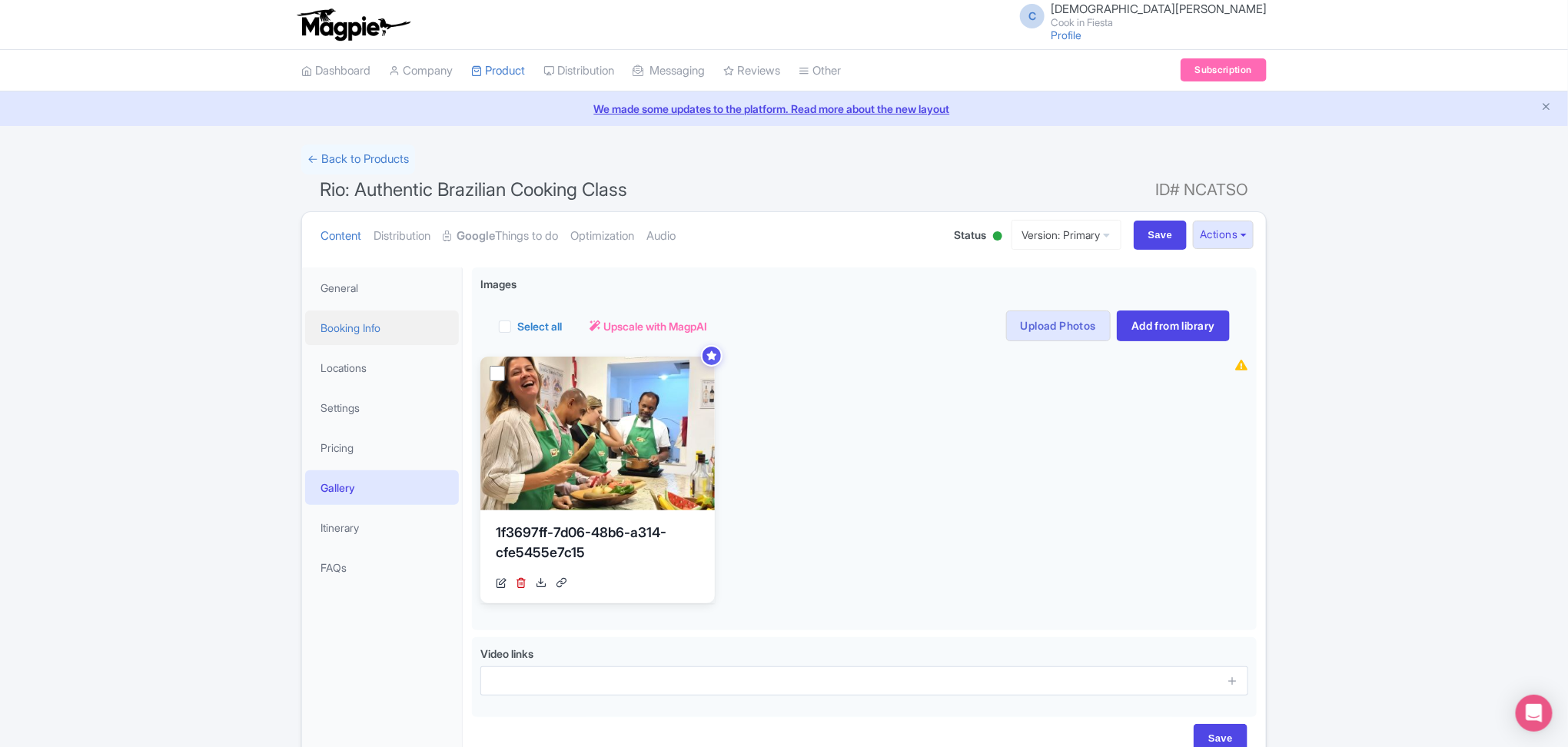
click at [388, 343] on link "Booking Info" at bounding box center [382, 328] width 154 height 34
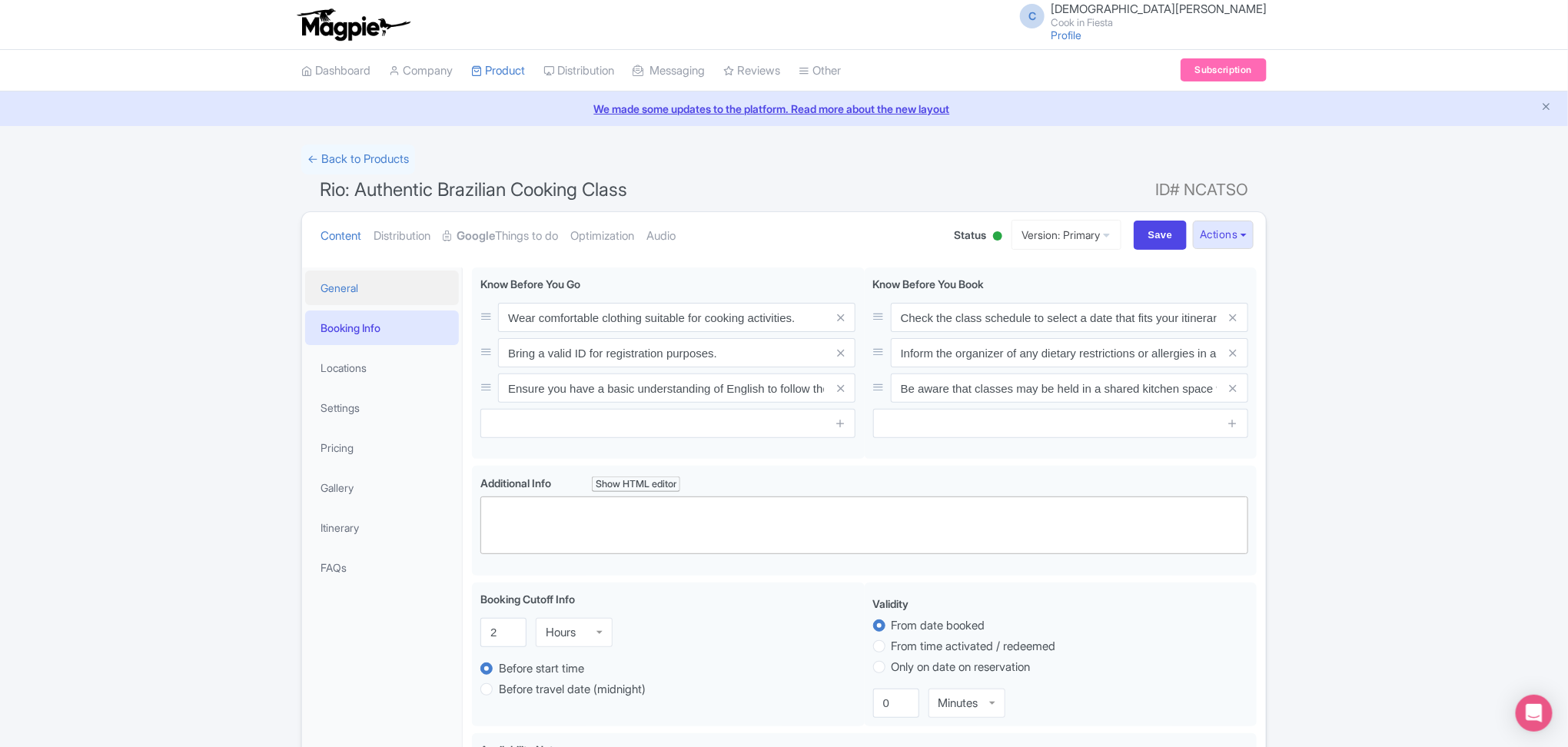
click at [401, 291] on link "General" at bounding box center [382, 288] width 154 height 34
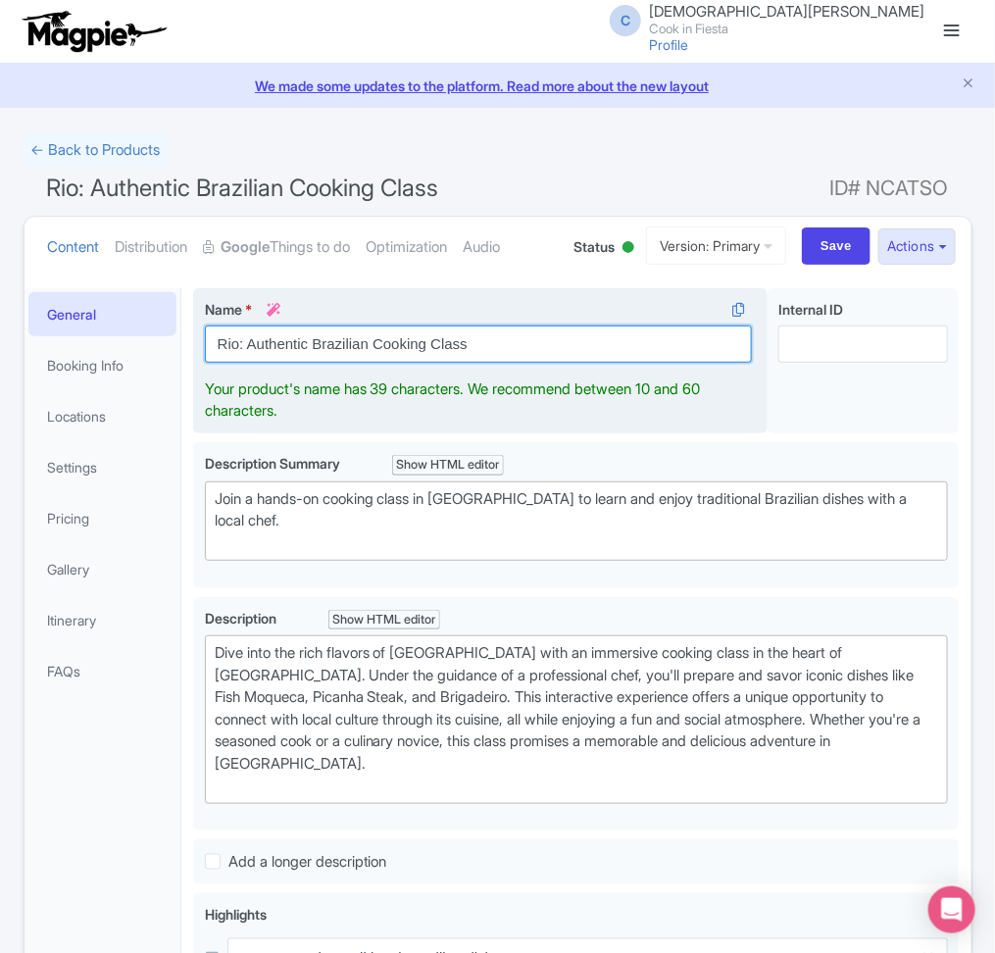
drag, startPoint x: 215, startPoint y: 352, endPoint x: 486, endPoint y: 344, distance: 271.7
click at [486, 344] on input "Rio: Authentic Brazilian Cooking Class" at bounding box center [479, 343] width 548 height 37
paste input "9-Dish & Caipis Fiesta + Optional Market Tour"
click at [220, 353] on input "9-Dish & Caipis Fiesta + Optional Market Tour" at bounding box center [479, 343] width 548 height 37
click at [394, 351] on input "Pio: 9-Dish & Caipis Fiesta + Optional Market Tour" at bounding box center [479, 343] width 548 height 37
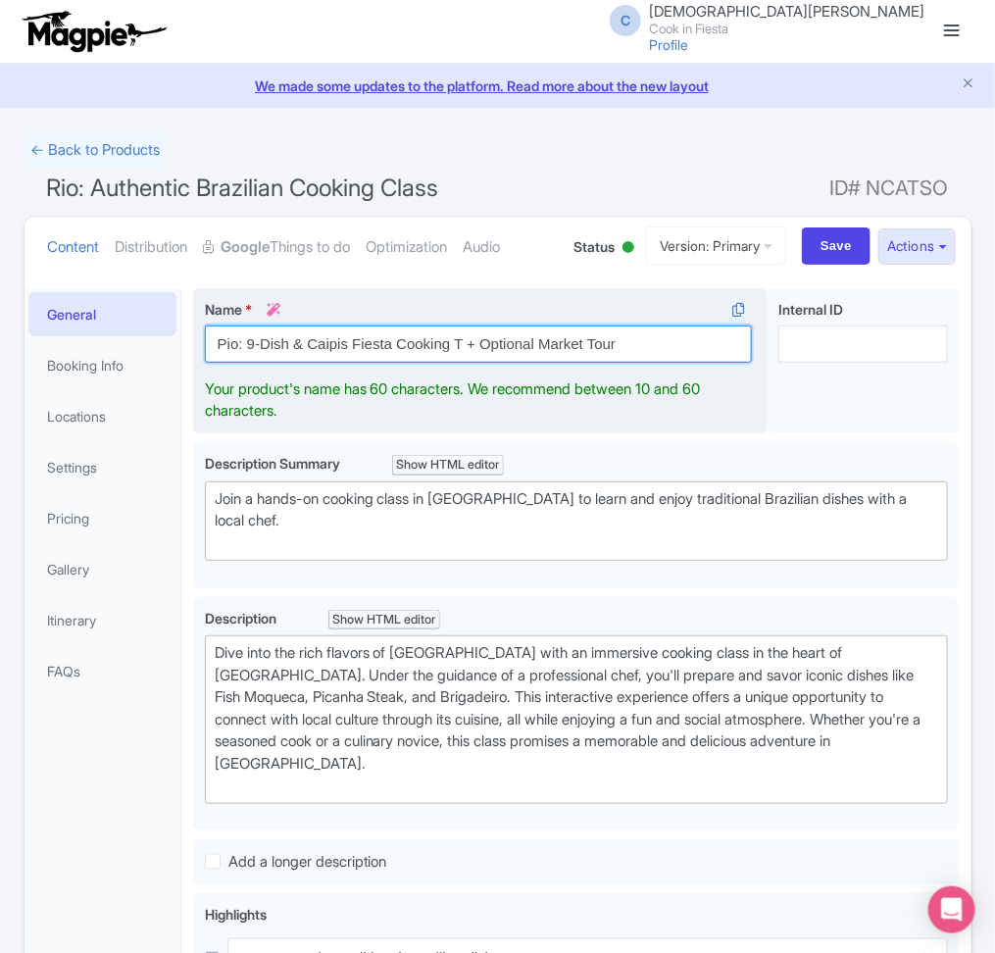
click at [455, 351] on input "Pio: 9-Dish & Caipis Fiesta Cooking T + Optional Market Tour" at bounding box center [479, 343] width 548 height 37
drag, startPoint x: 496, startPoint y: 342, endPoint x: 507, endPoint y: 344, distance: 11.0
click at [507, 344] on input "Pio: 9-Dish & Caipis Fiesta Cooking Class + Optional Market Tour" at bounding box center [479, 343] width 548 height 37
click at [561, 350] on input "Pio: 9-Dish & Caipis Fiesta Cooking Class + Optional Market Tour" at bounding box center [479, 343] width 548 height 37
click at [228, 346] on input "Pio: 9-Dish & Caipis Fiesta Cooking Class + Optional Market Tour" at bounding box center [479, 343] width 548 height 37
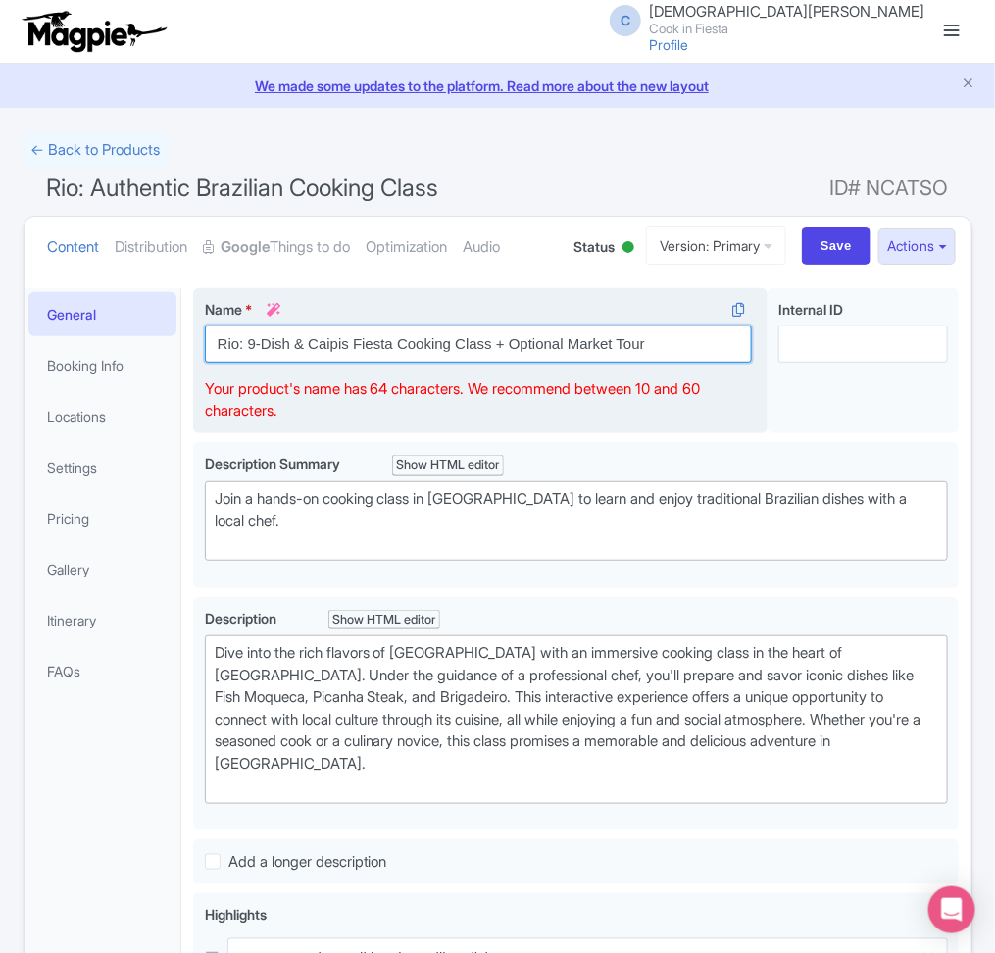
drag, startPoint x: 311, startPoint y: 346, endPoint x: 349, endPoint y: 351, distance: 38.5
click at [349, 351] on input "Rio: 9-Dish & Caipis Fiesta Cooking Class + Optional Market Tour" at bounding box center [479, 343] width 548 height 37
drag, startPoint x: 395, startPoint y: 348, endPoint x: 240, endPoint y: 350, distance: 154.9
click at [240, 350] on input "Rio: 9-Dish & Caipis Fiesta Cooking Class + Optional Market Tour" at bounding box center [479, 343] width 548 height 37
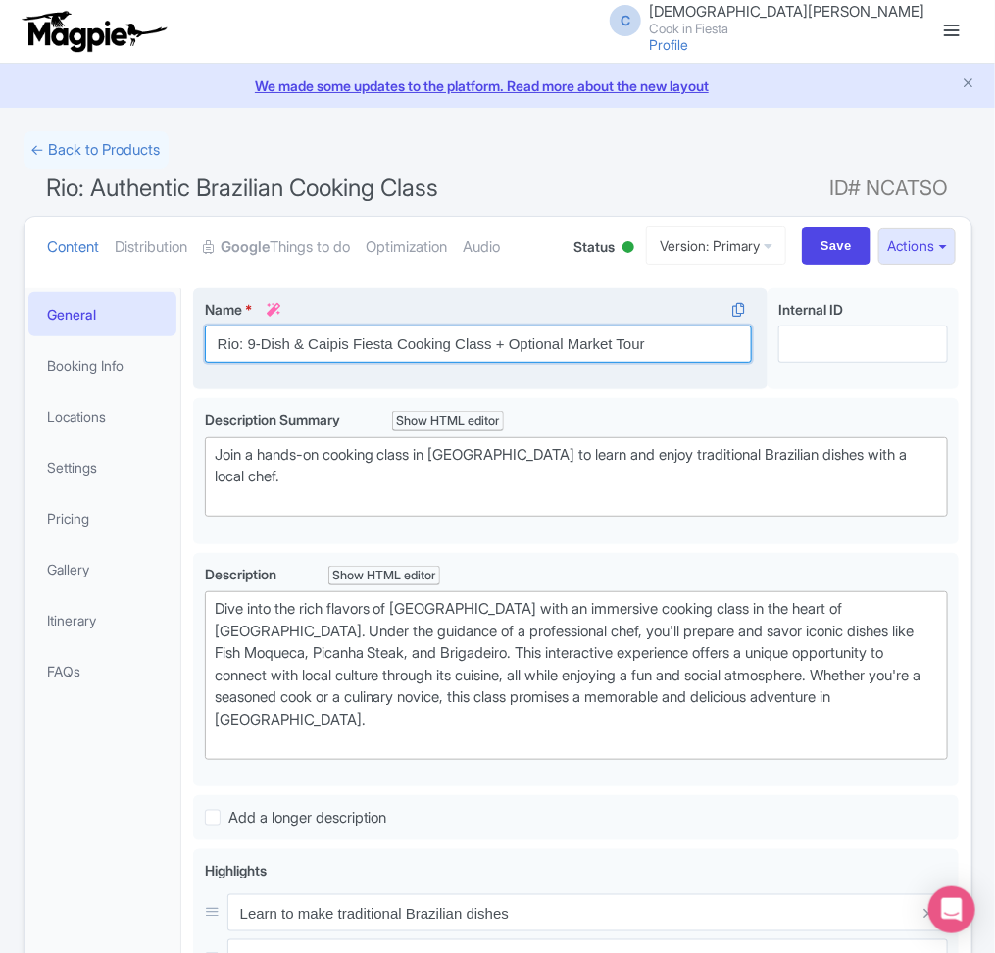
click at [446, 350] on input "Rio: 9-Dish & Caipis Fiesta Cooking Class + Optional Market Tour" at bounding box center [479, 343] width 548 height 37
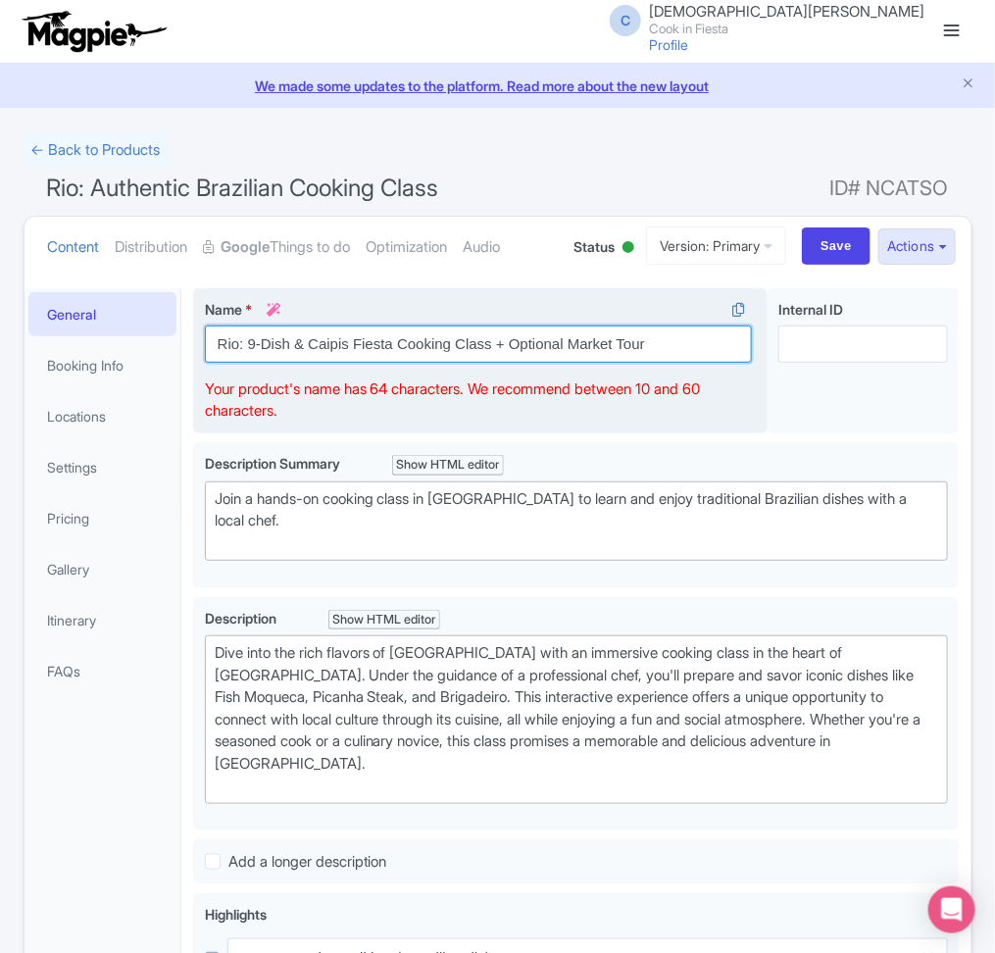
drag, startPoint x: 300, startPoint y: 348, endPoint x: 398, endPoint y: 346, distance: 98.1
click at [398, 346] on input "Rio: 9-Dish & Caipis Fiesta Cooking Class + Optional Market Tour" at bounding box center [479, 343] width 548 height 37
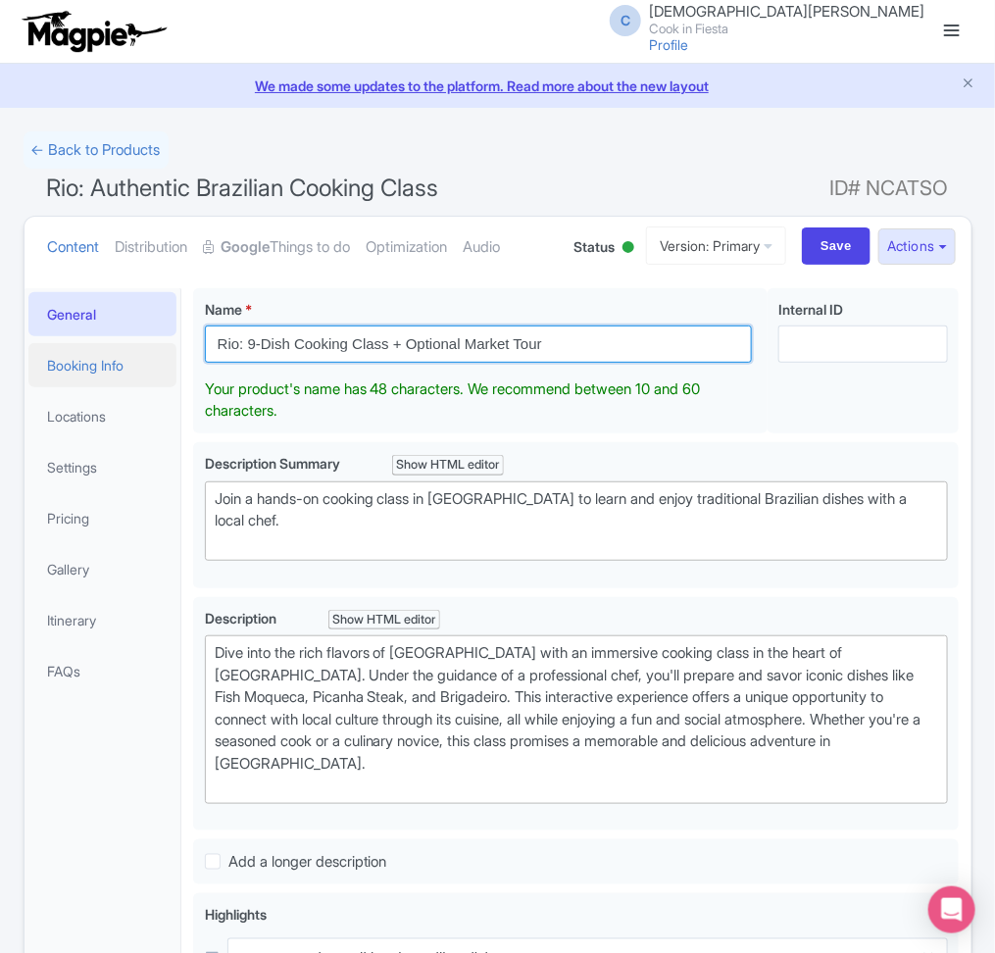
type input "Rio: 9-Dish Cooking Class + Optional Market Tour"
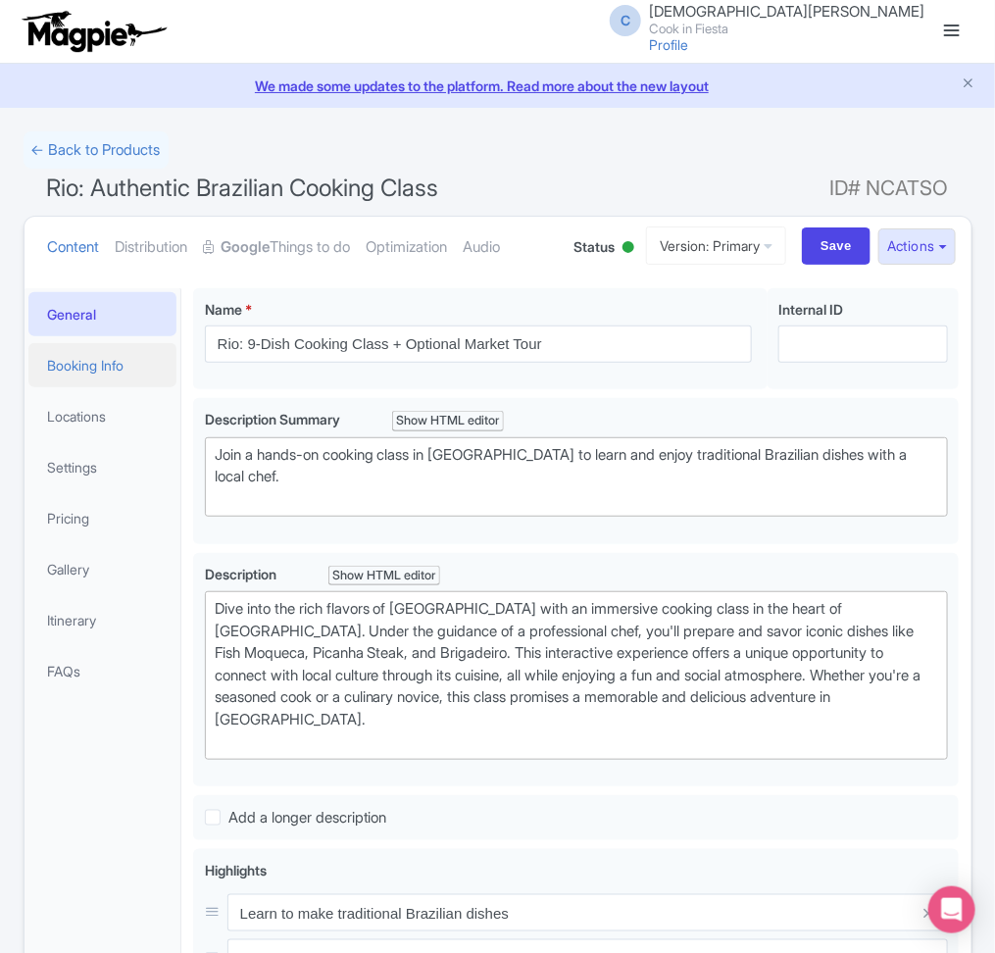
click at [128, 366] on link "Booking Info" at bounding box center [102, 365] width 149 height 44
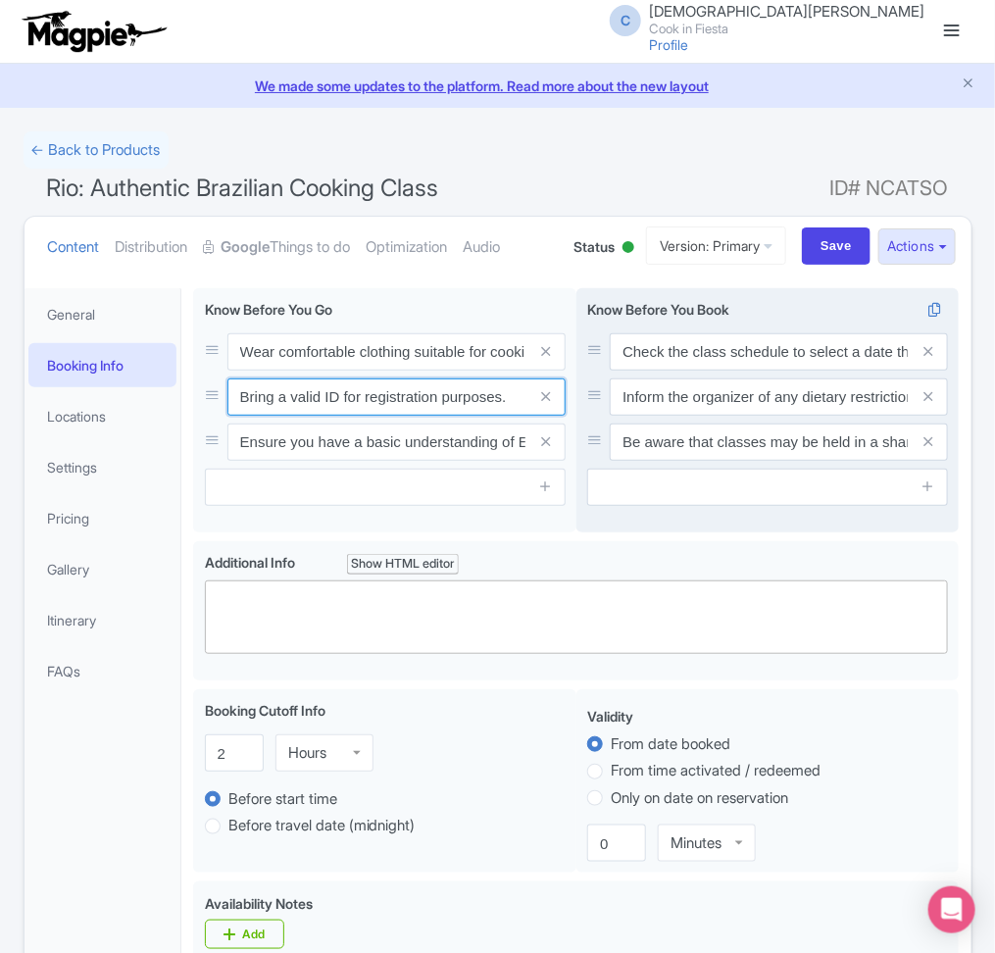
drag, startPoint x: 340, startPoint y: 410, endPoint x: 589, endPoint y: 424, distance: 249.4
click at [589, 424] on div "Wear comfortable clothing suitable for cooking activities. Bring a valid ID for…" at bounding box center [576, 414] width 766 height 253
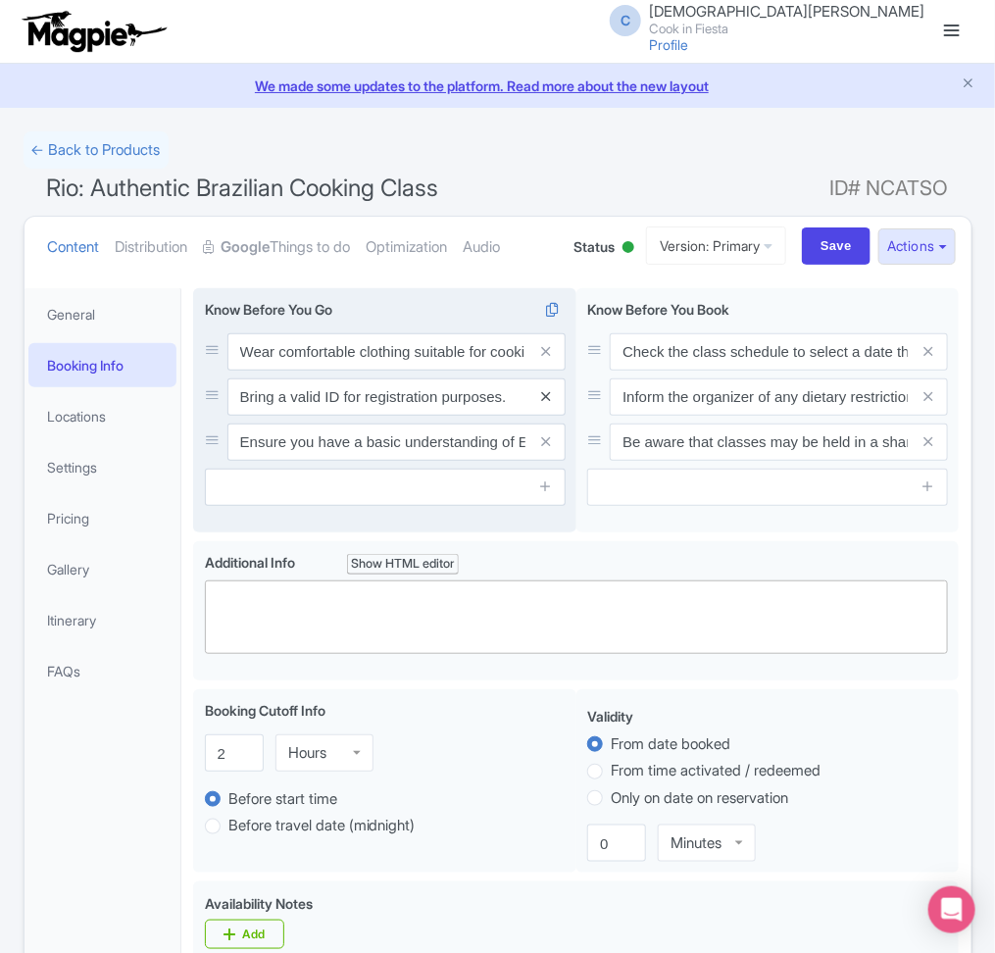
click at [542, 402] on icon at bounding box center [545, 396] width 9 height 15
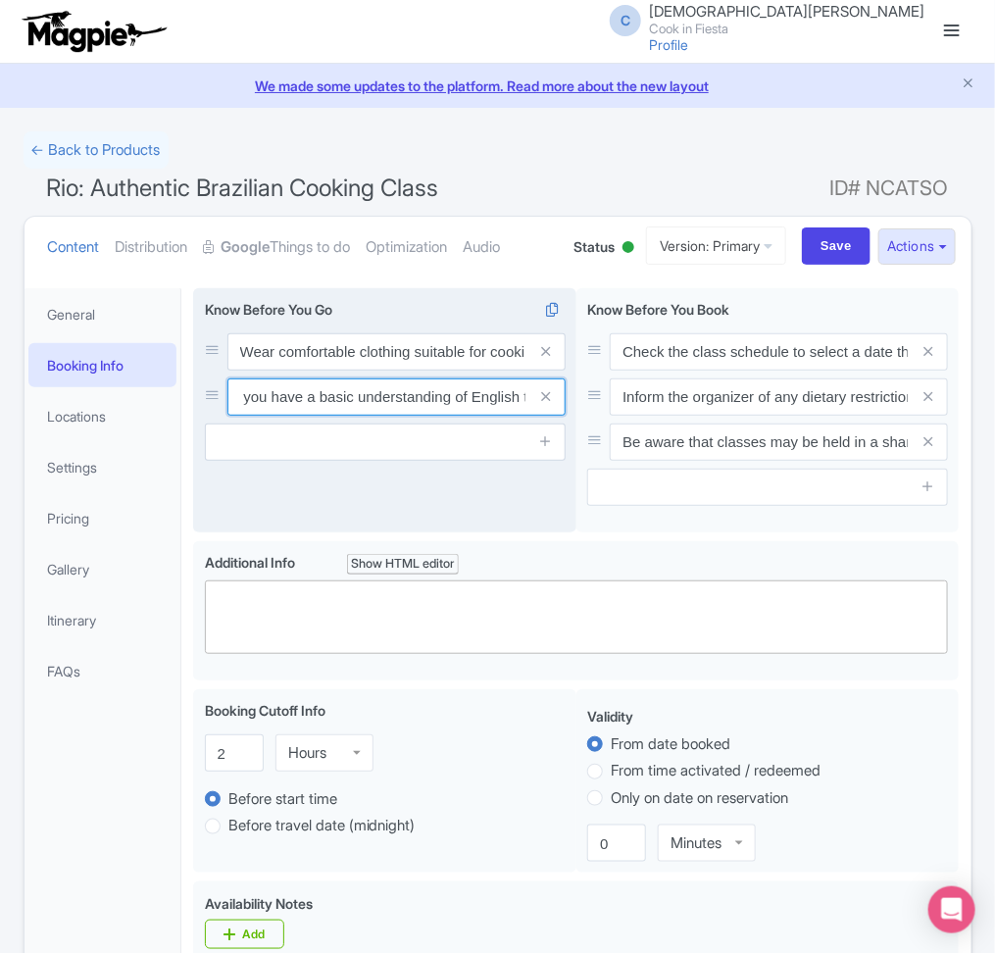
scroll to position [0, 207]
drag, startPoint x: 285, startPoint y: 402, endPoint x: 547, endPoint y: 411, distance: 261.9
click at [547, 411] on div "Ensure you have a basic understanding of English to follow the instructions." at bounding box center [396, 396] width 338 height 37
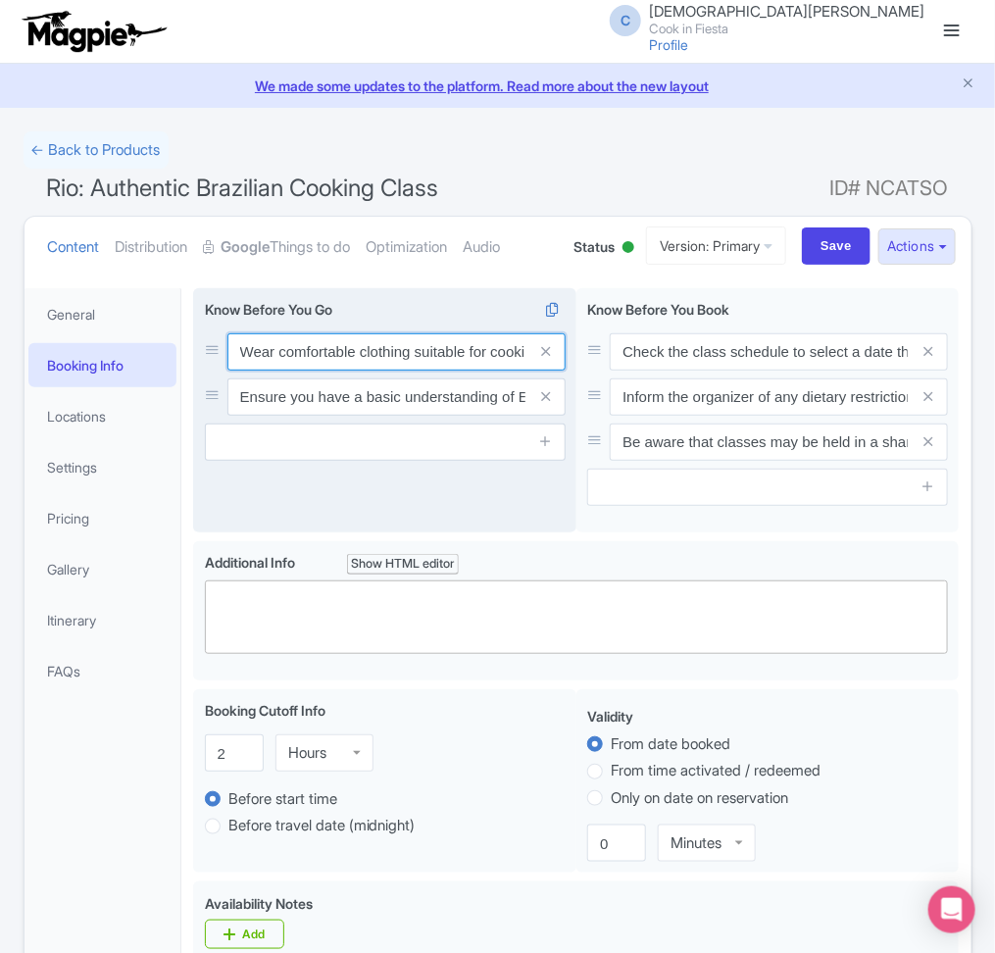
scroll to position [0, 80]
drag, startPoint x: 332, startPoint y: 347, endPoint x: 551, endPoint y: 367, distance: 219.5
click at [551, 367] on div "Wear comfortable clothing suitable for cooking activities." at bounding box center [396, 351] width 338 height 37
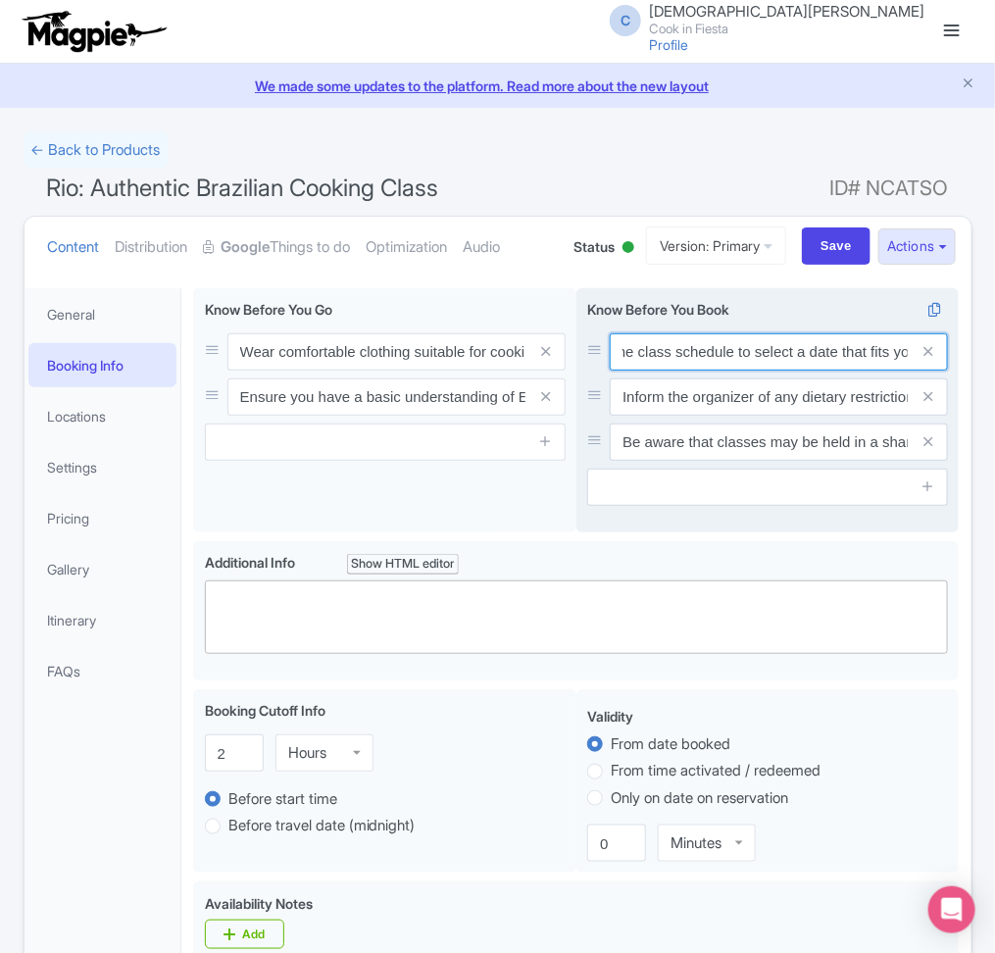
scroll to position [0, 128]
drag, startPoint x: 692, startPoint y: 360, endPoint x: 904, endPoint y: 371, distance: 212.0
click at [904, 371] on input "Check the class schedule to select a date that fits your itinerary." at bounding box center [779, 351] width 338 height 37
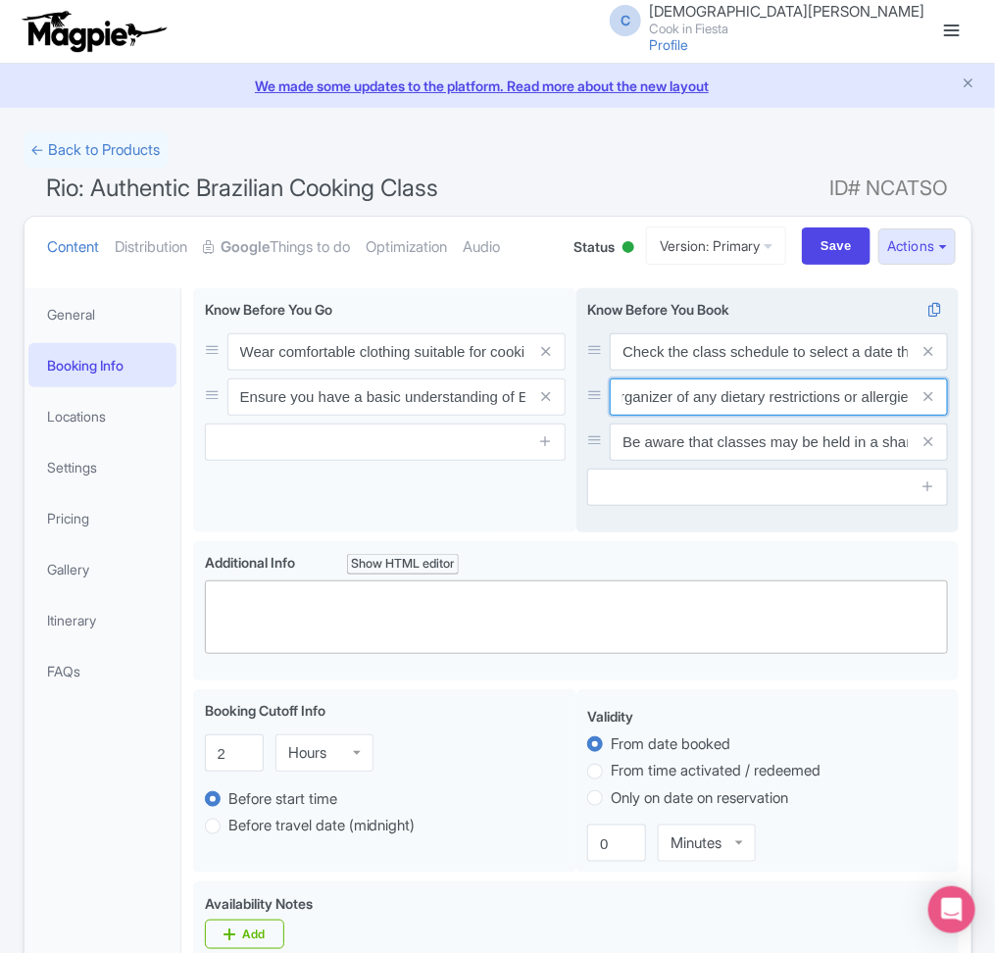
scroll to position [0, 169]
drag, startPoint x: 700, startPoint y: 400, endPoint x: 928, endPoint y: 422, distance: 229.4
click at [928, 422] on div "Check the class schedule to select a date that fits your itinerary. Inform the …" at bounding box center [767, 396] width 361 height 127
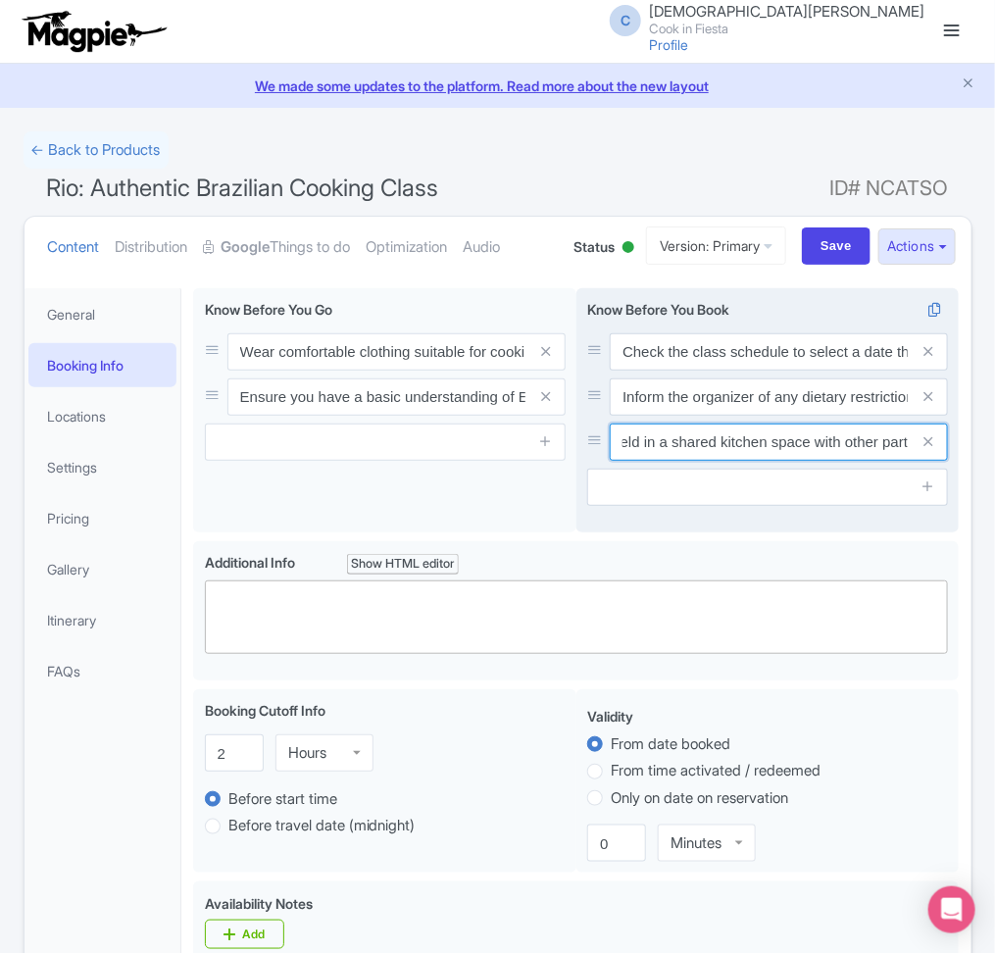
scroll to position [0, 264]
drag, startPoint x: 678, startPoint y: 440, endPoint x: 901, endPoint y: 472, distance: 224.7
click at [901, 472] on div "Know Before You Book Check the class schedule to select a date that fits your i…" at bounding box center [767, 402] width 361 height 207
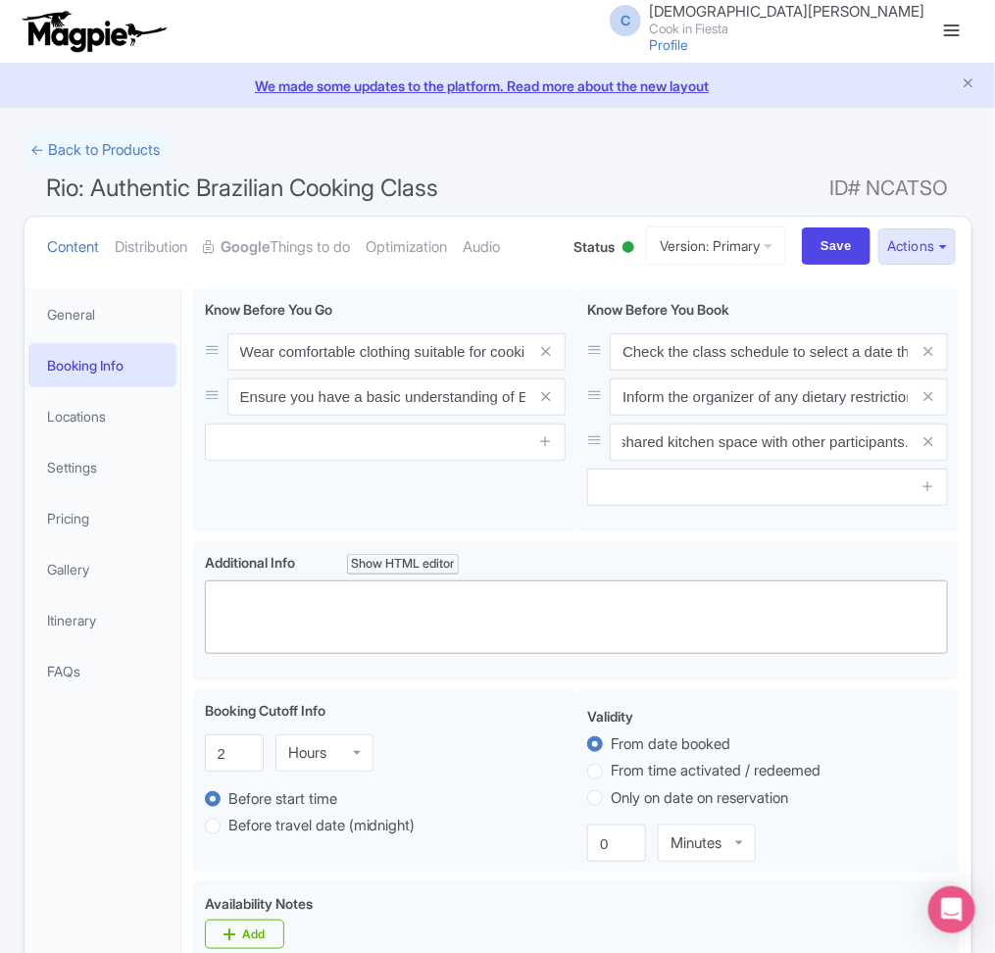
scroll to position [0, 0]
click at [975, 523] on div "Success Upscale image successfully ← Back to Products Rio: Authentic Brazilian …" at bounding box center [498, 941] width 973 height 1620
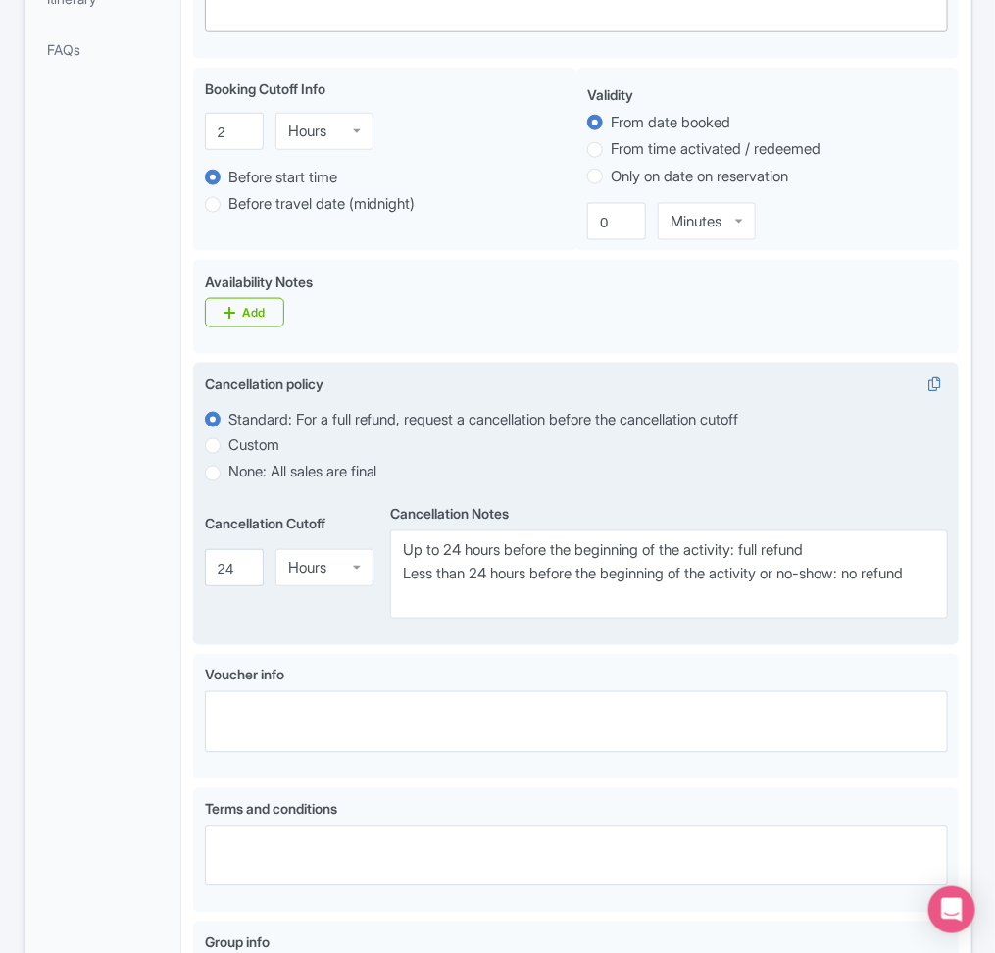
scroll to position [903, 0]
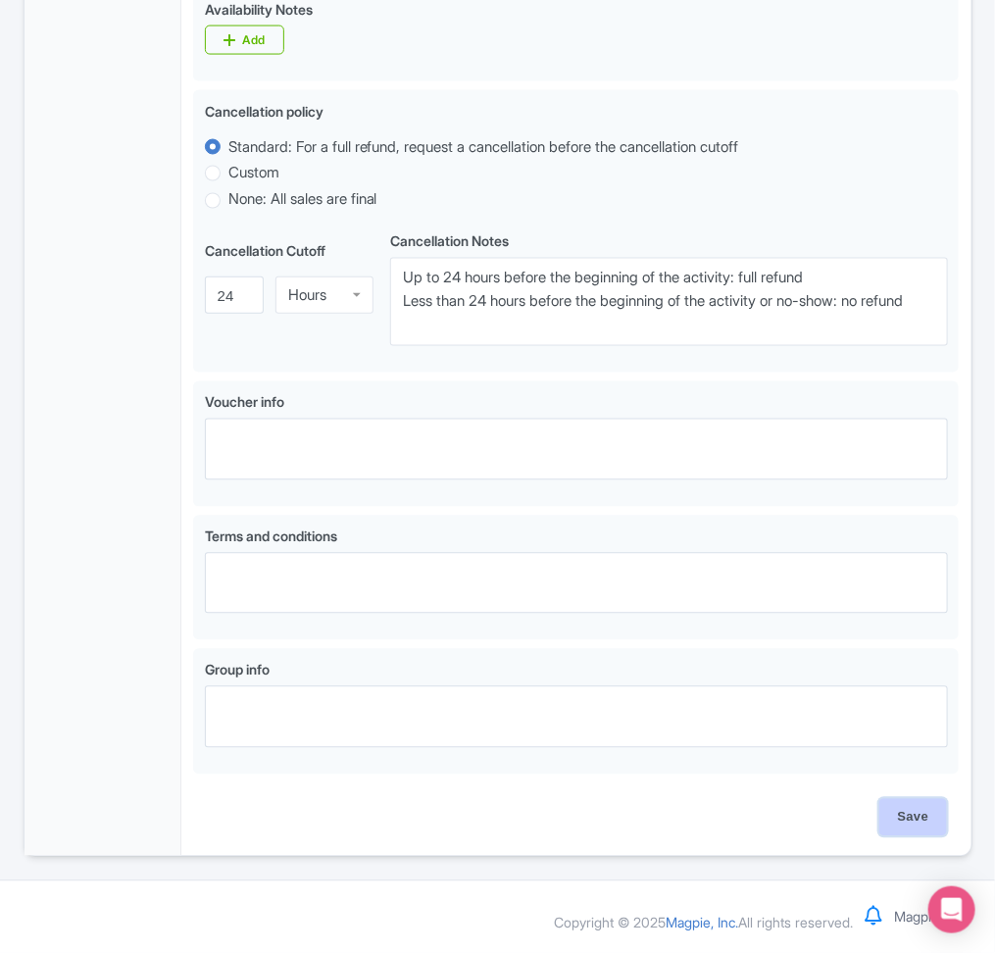
click at [913, 810] on input "Save" at bounding box center [913, 817] width 69 height 37
type input "Saving..."
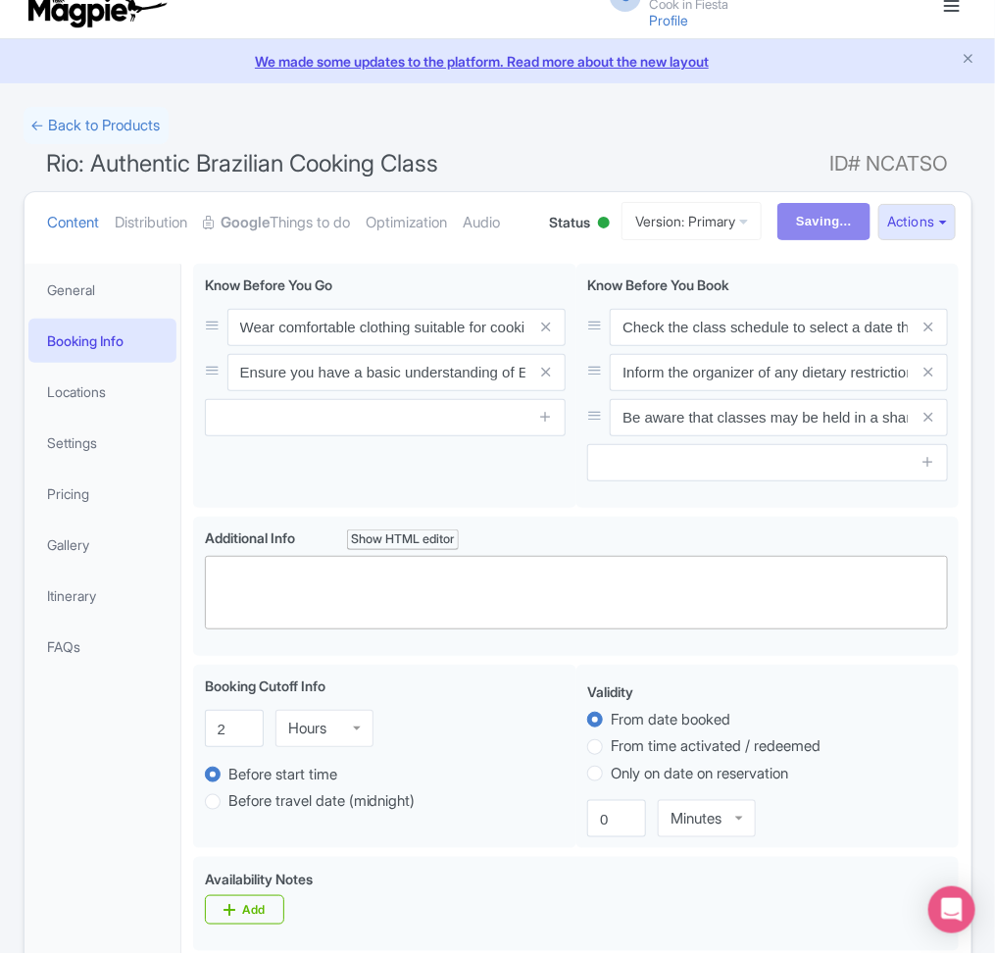
scroll to position [0, 0]
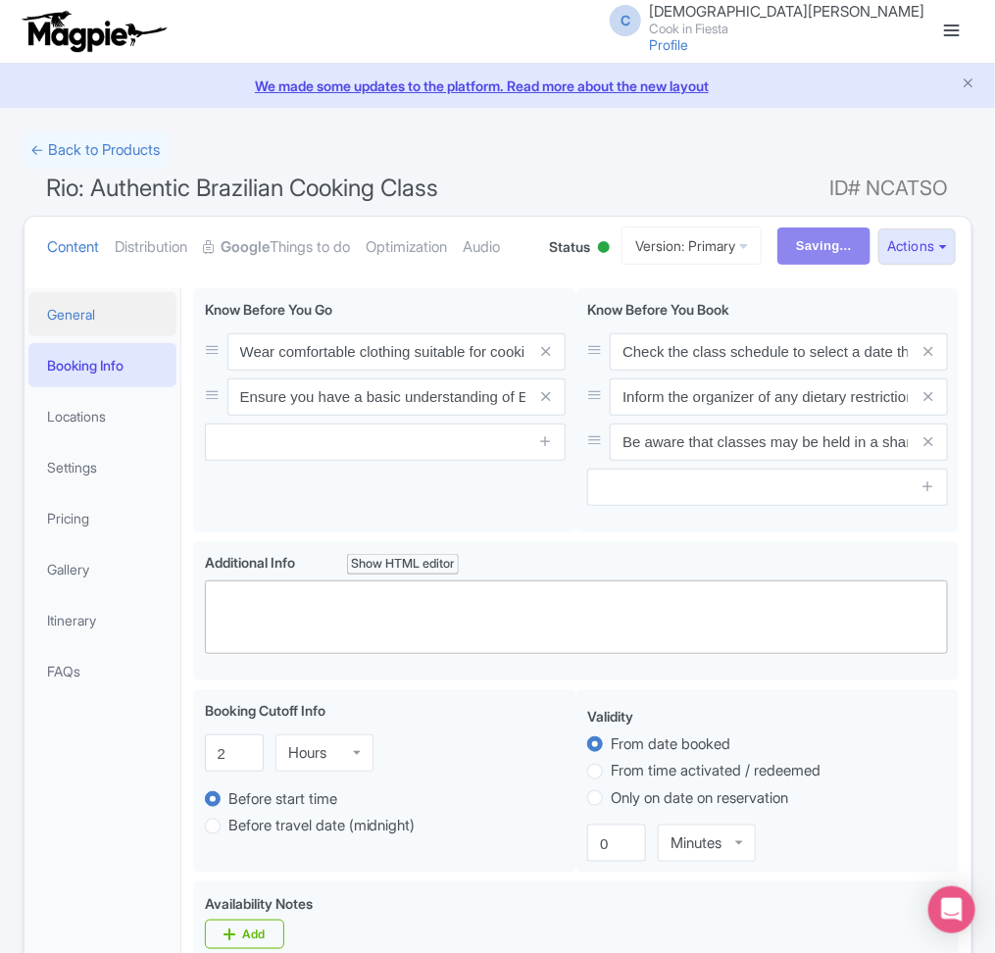
click at [116, 336] on link "General" at bounding box center [102, 314] width 149 height 44
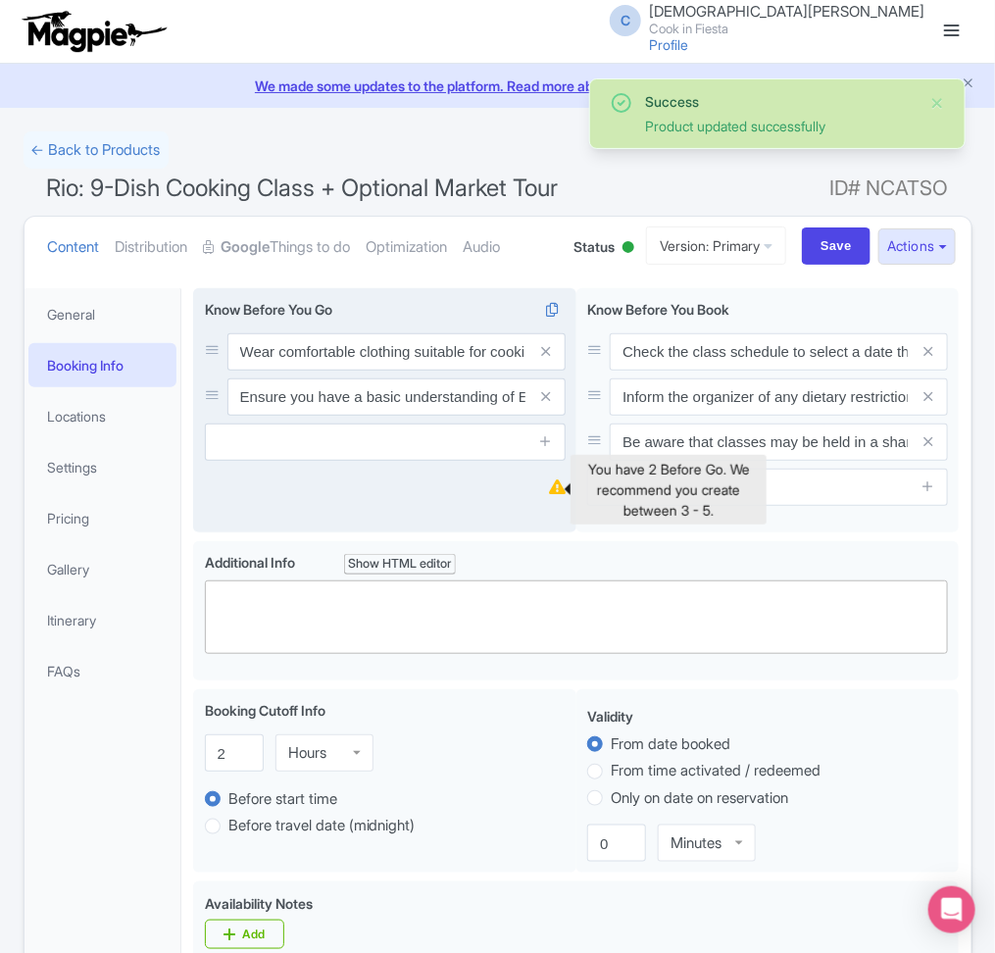
click at [556, 487] on icon at bounding box center [557, 486] width 17 height 15
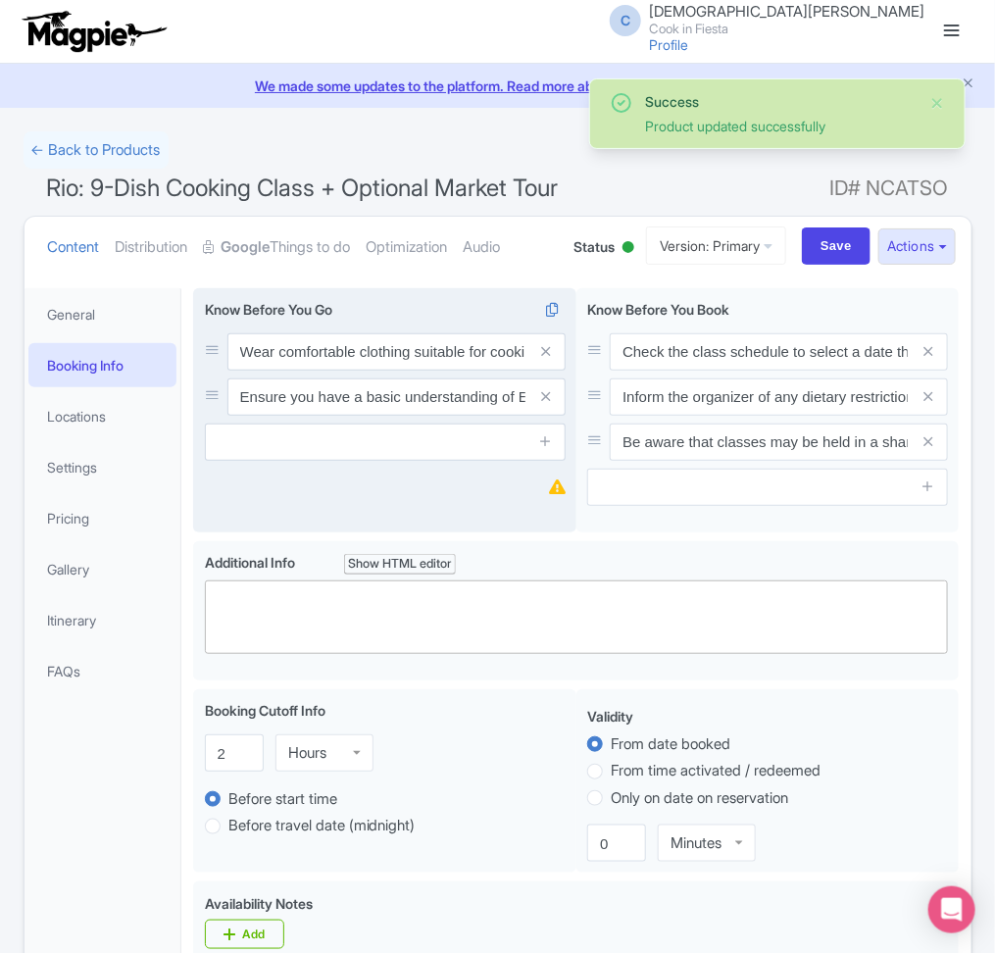
click at [556, 487] on icon at bounding box center [557, 486] width 17 height 15
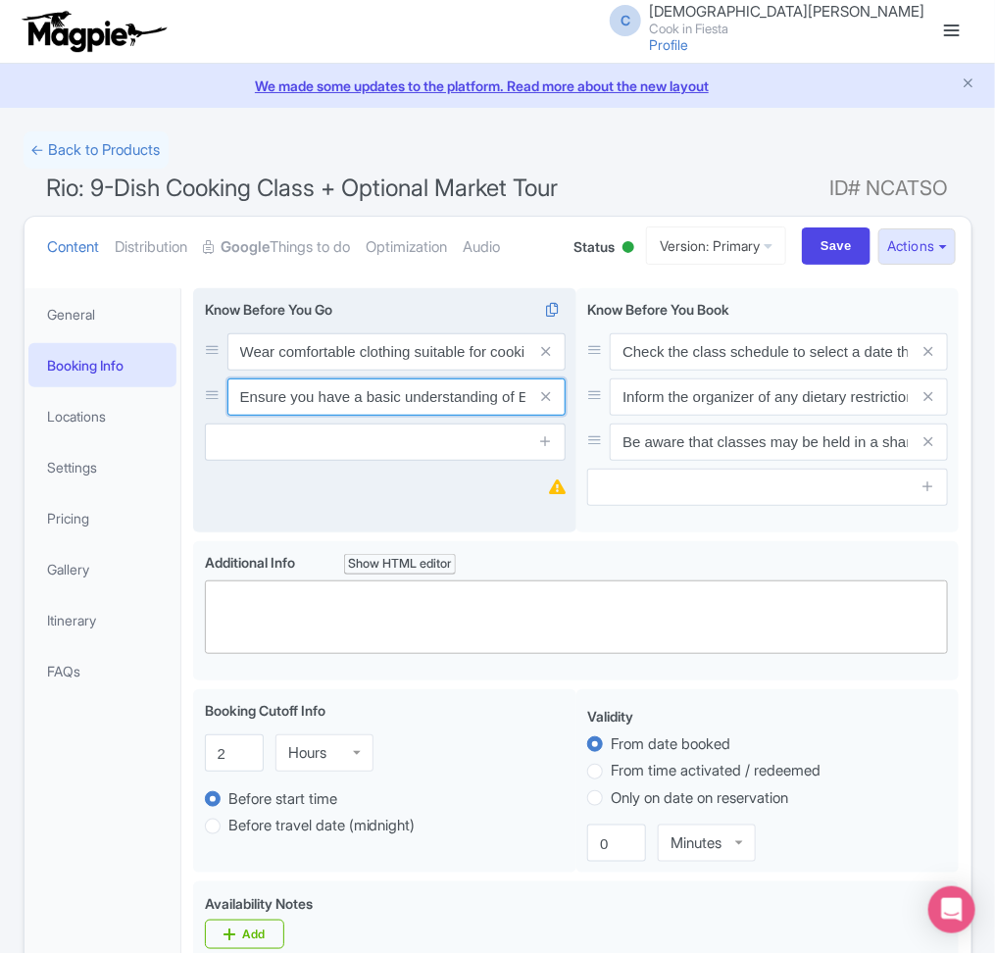
click at [346, 401] on input "Ensure you have a basic understanding of English to follow the instructions." at bounding box center [396, 396] width 338 height 37
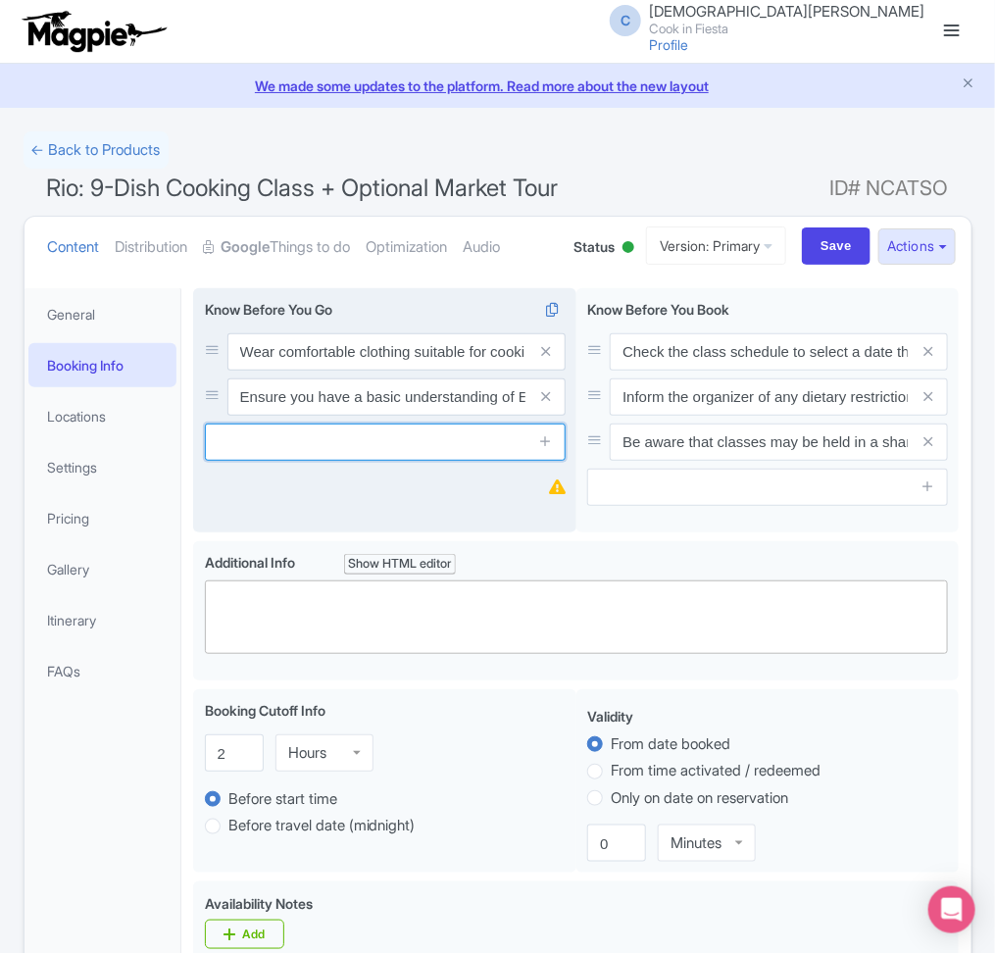
click at [363, 449] on input "text" at bounding box center [385, 442] width 361 height 37
paste input "Infants must not sit on laps"
type input "Infants must not sit on laps"
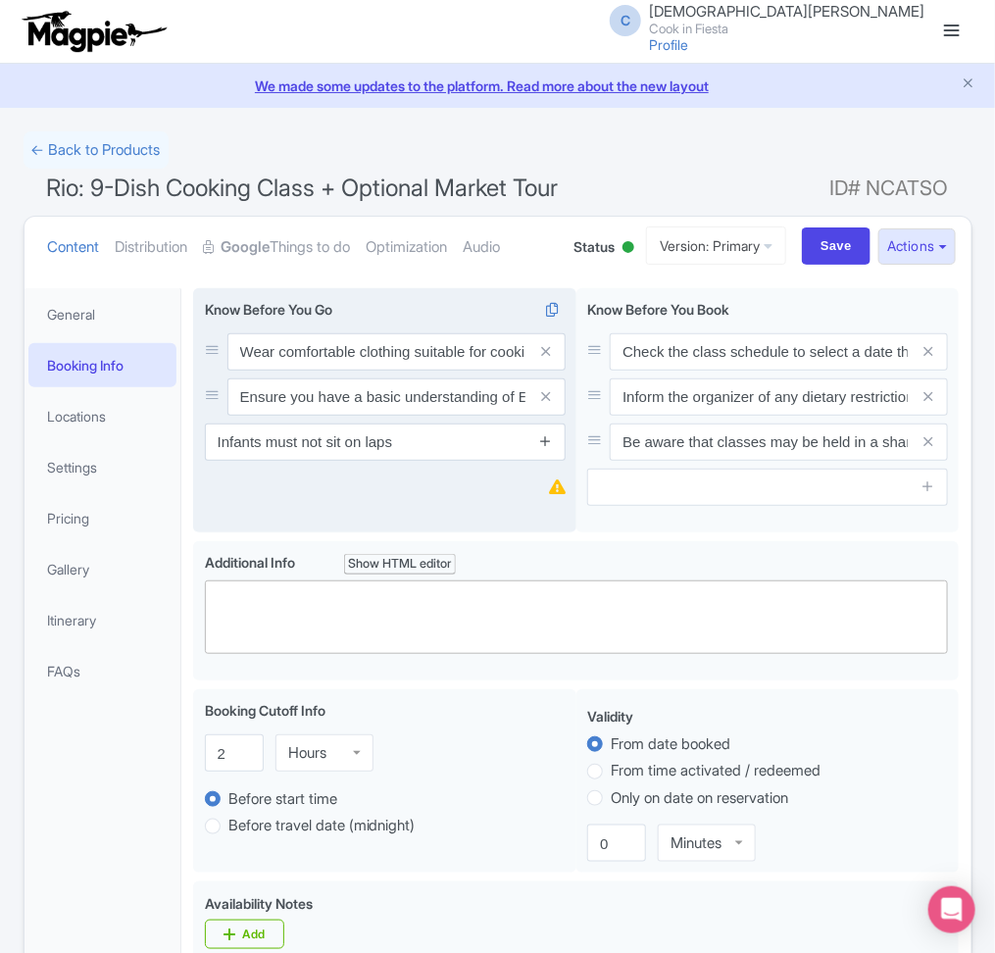
click at [540, 447] on icon at bounding box center [545, 440] width 15 height 15
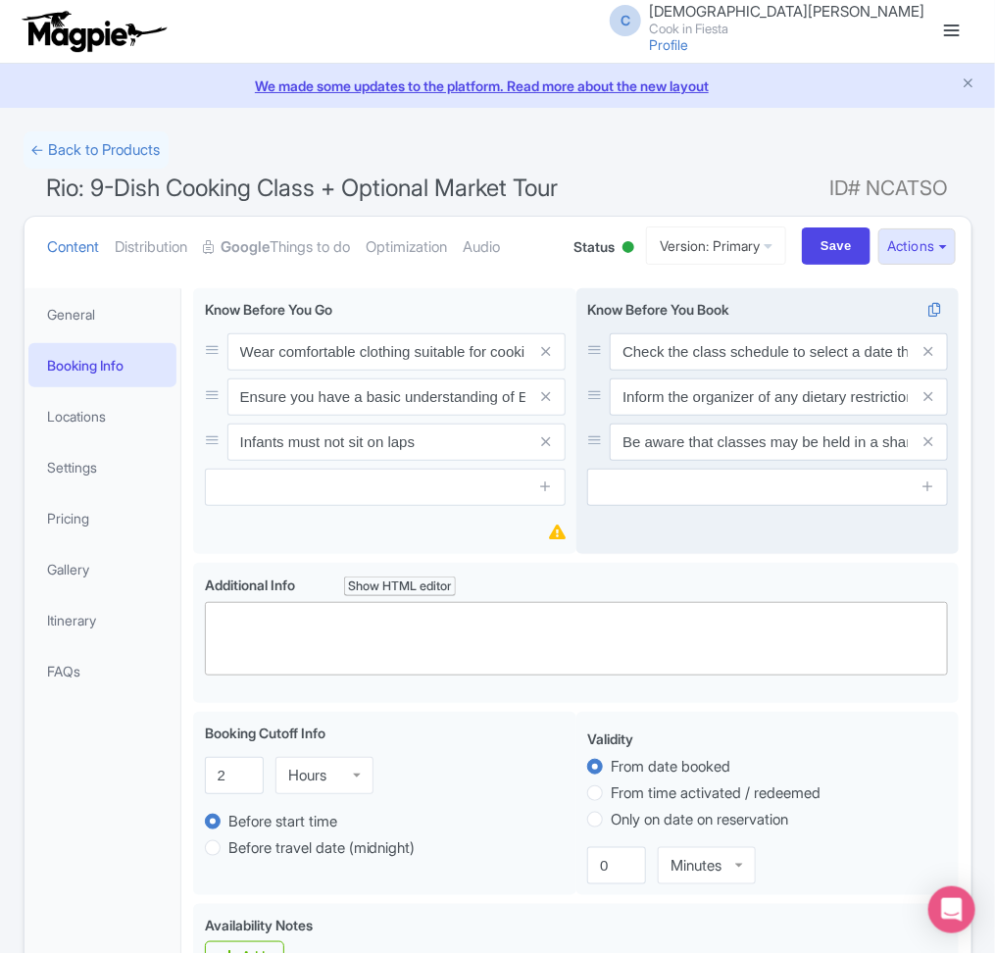
click at [648, 550] on div "Check the class schedule to select a date that fits your itinerary. Inform the …" at bounding box center [767, 422] width 383 height 268
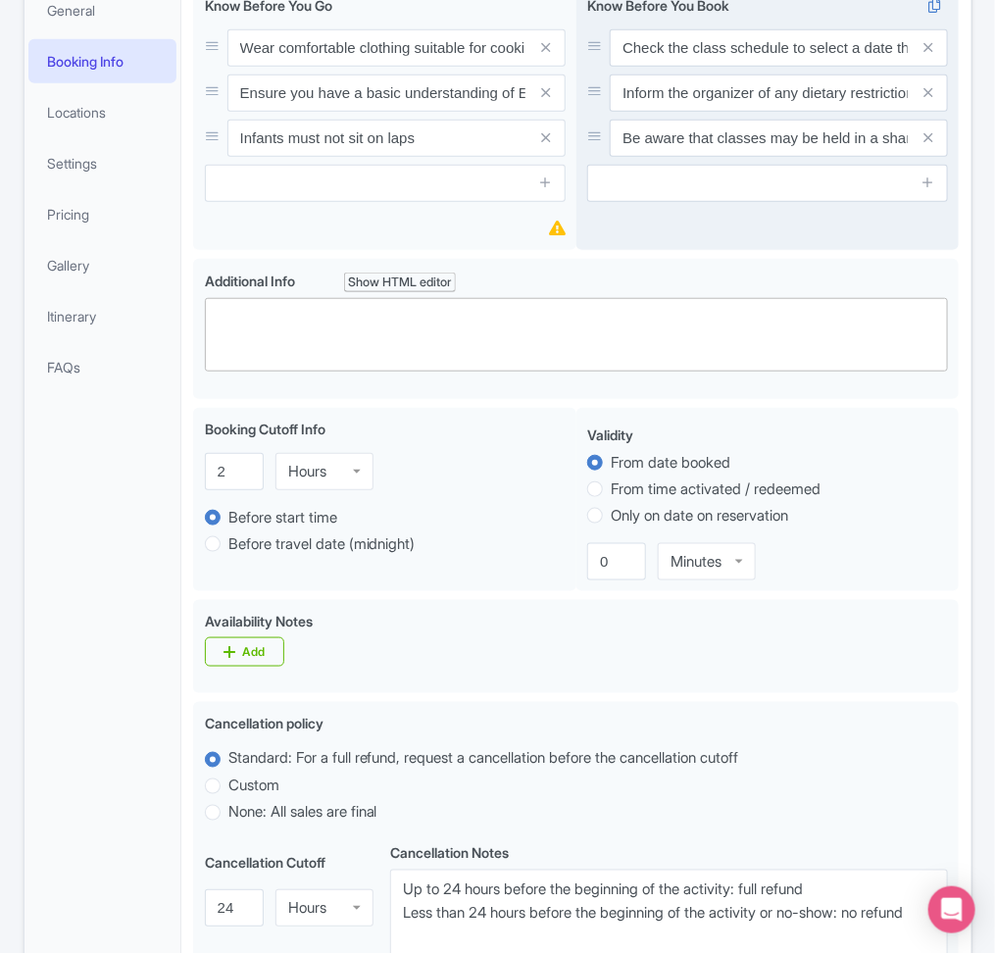
scroll to position [925, 0]
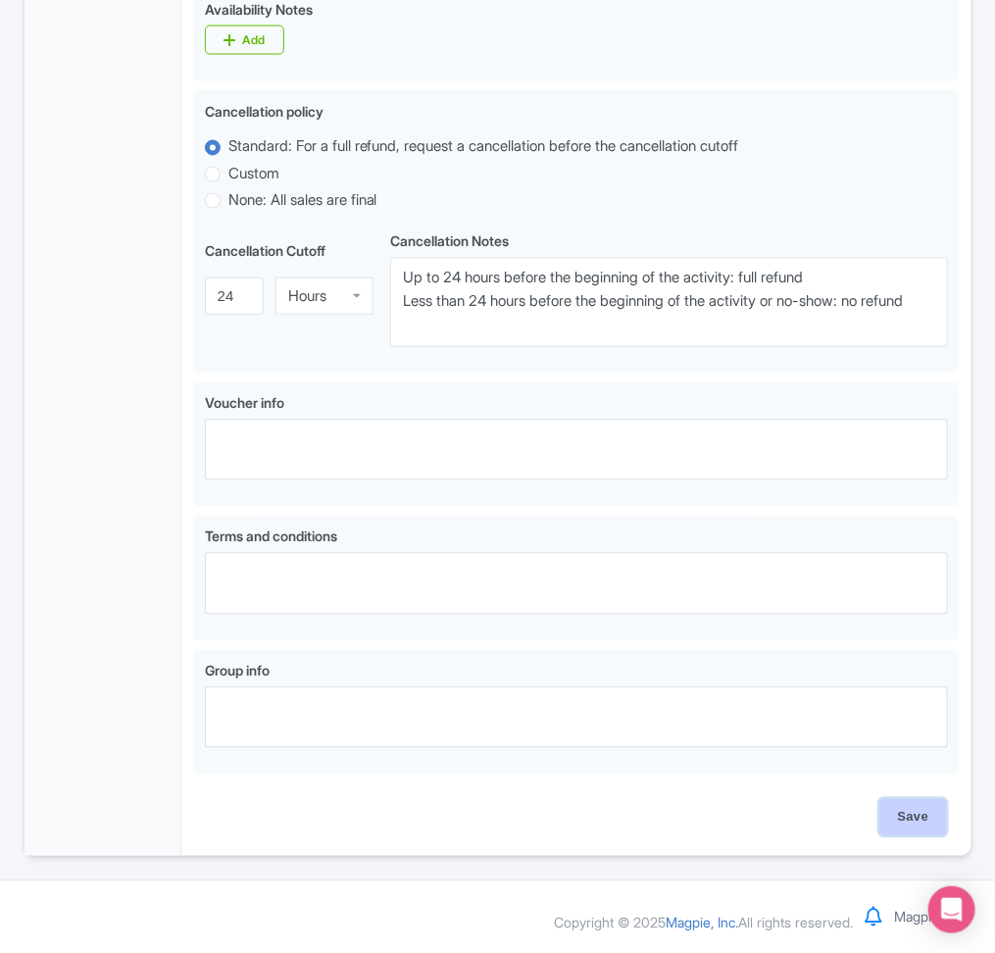
click at [908, 828] on input "Save" at bounding box center [913, 817] width 69 height 37
type input "Saving..."
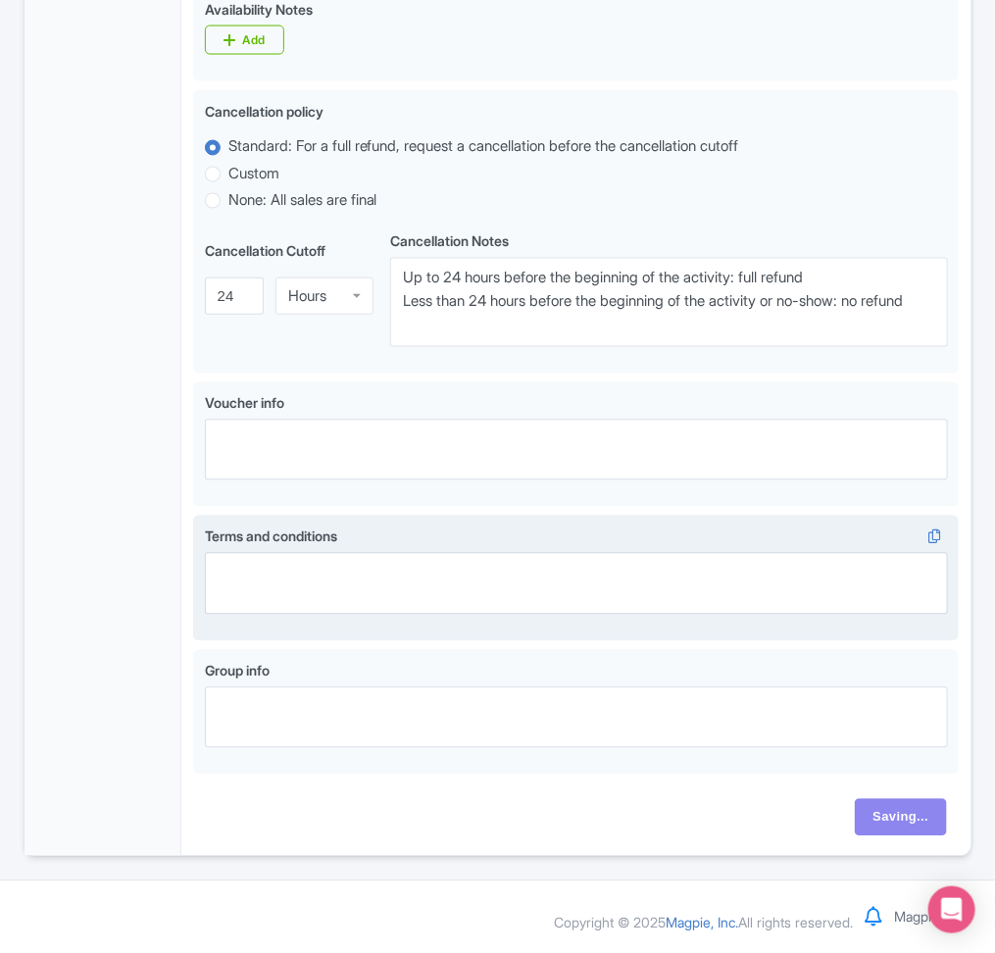
scroll to position [697, 0]
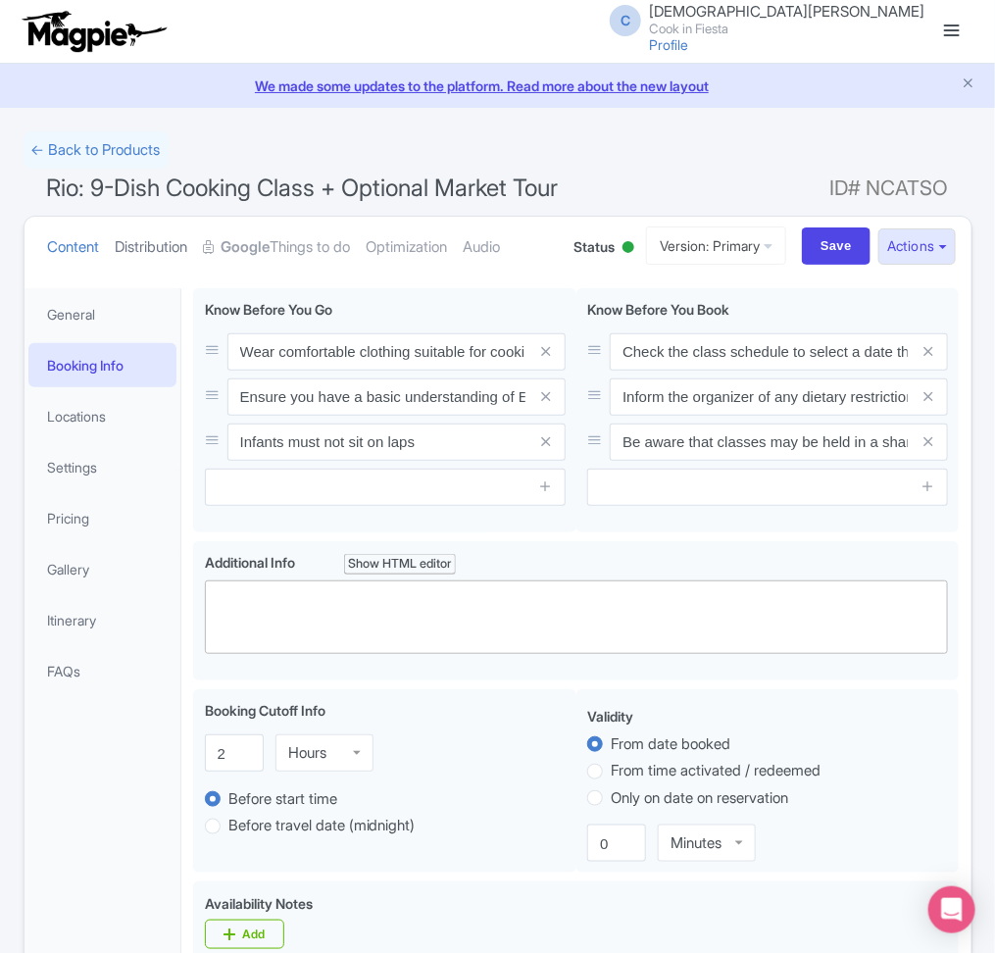
click at [183, 247] on link "Distribution" at bounding box center [152, 248] width 73 height 62
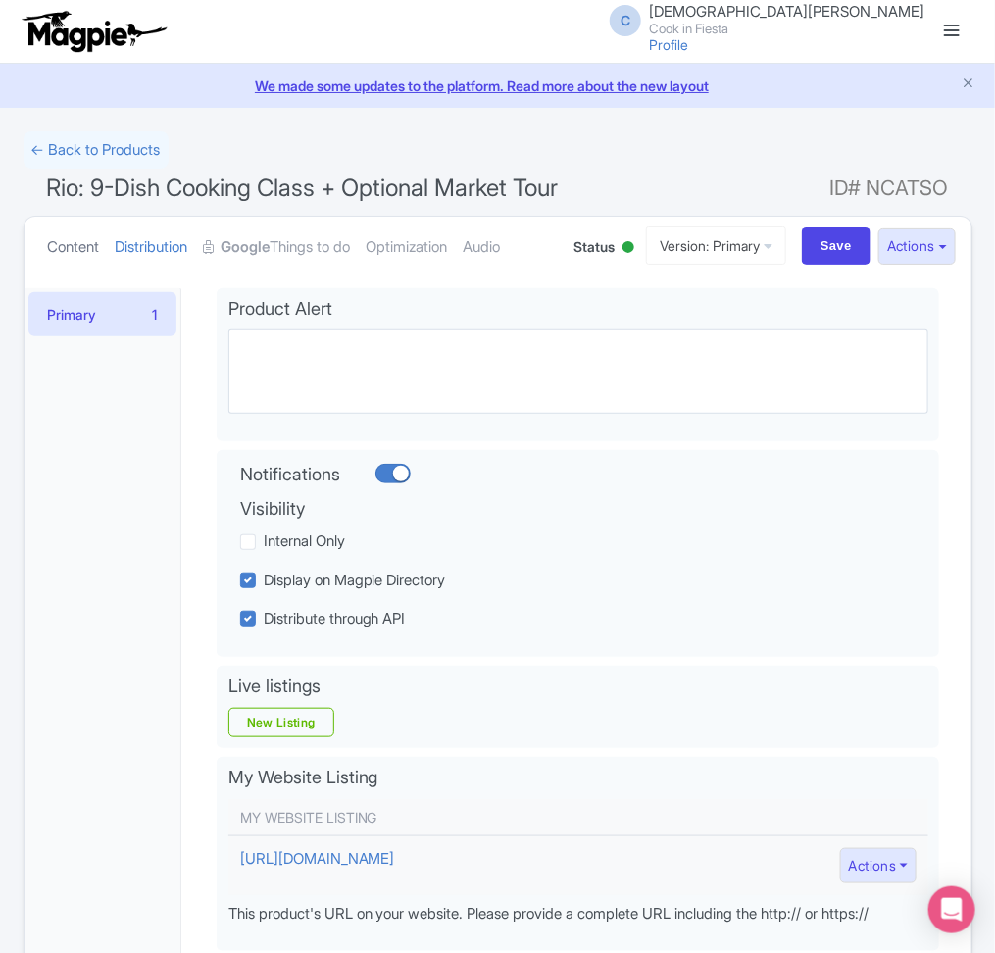
click at [65, 271] on link "Content" at bounding box center [74, 248] width 52 height 62
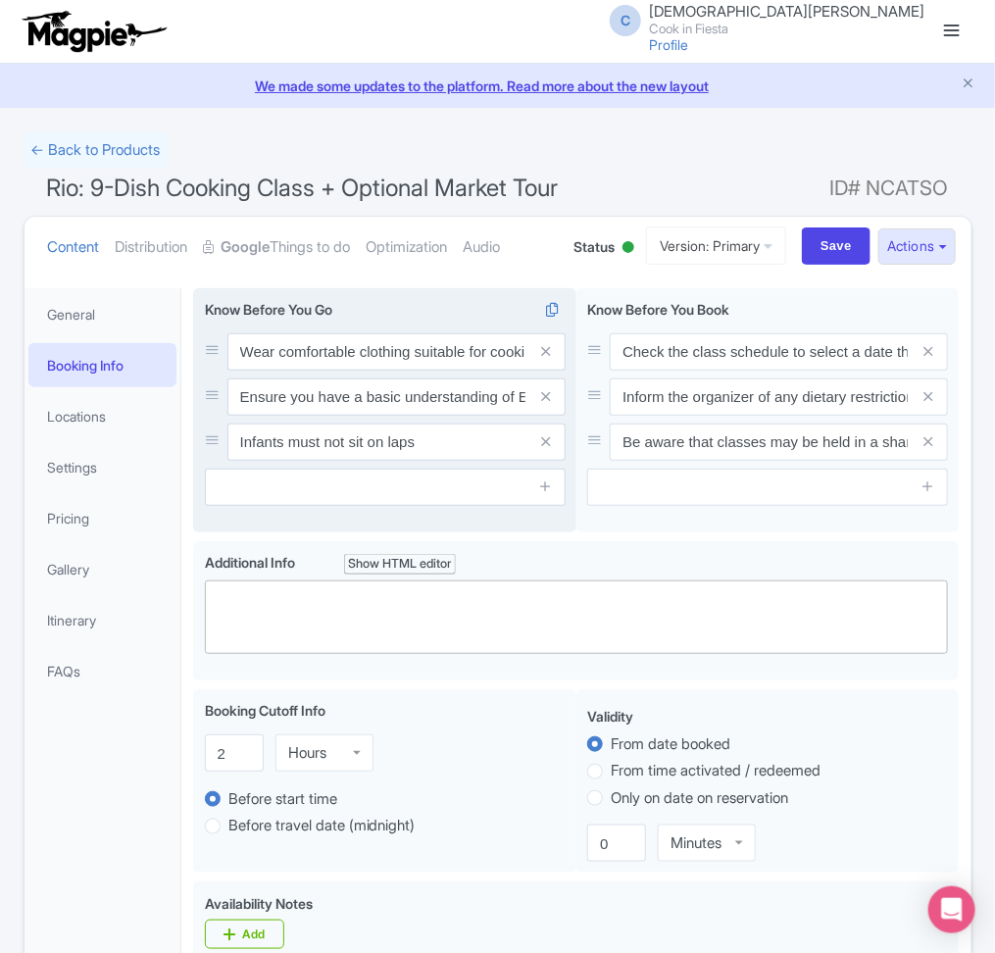
scroll to position [371, 0]
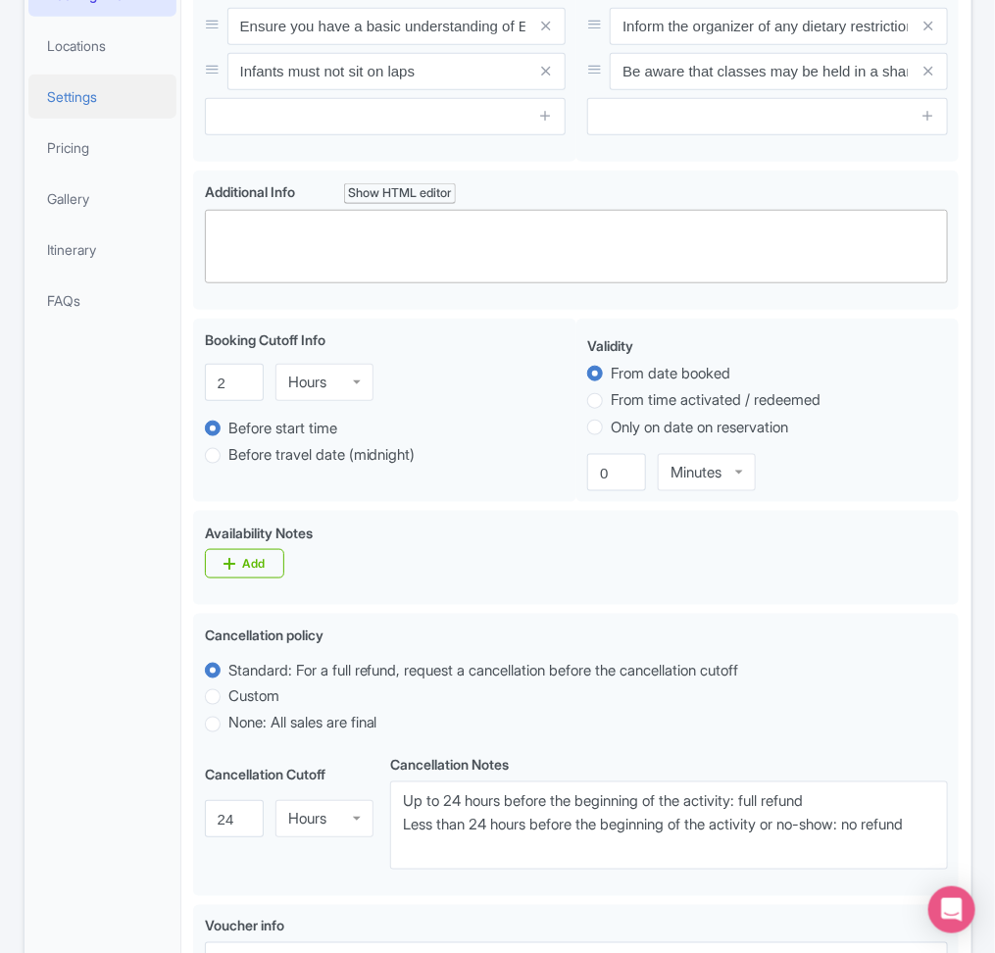
click at [110, 111] on link "Settings" at bounding box center [102, 97] width 149 height 44
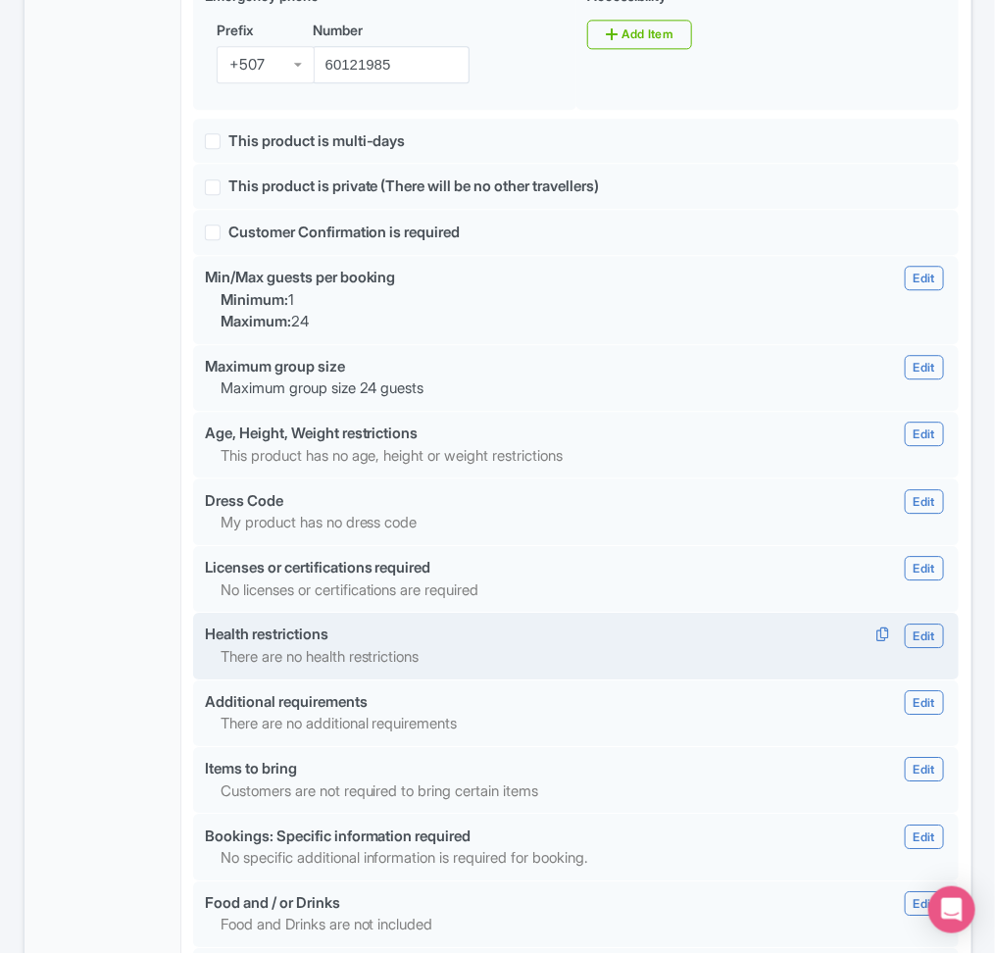
scroll to position [1310, 0]
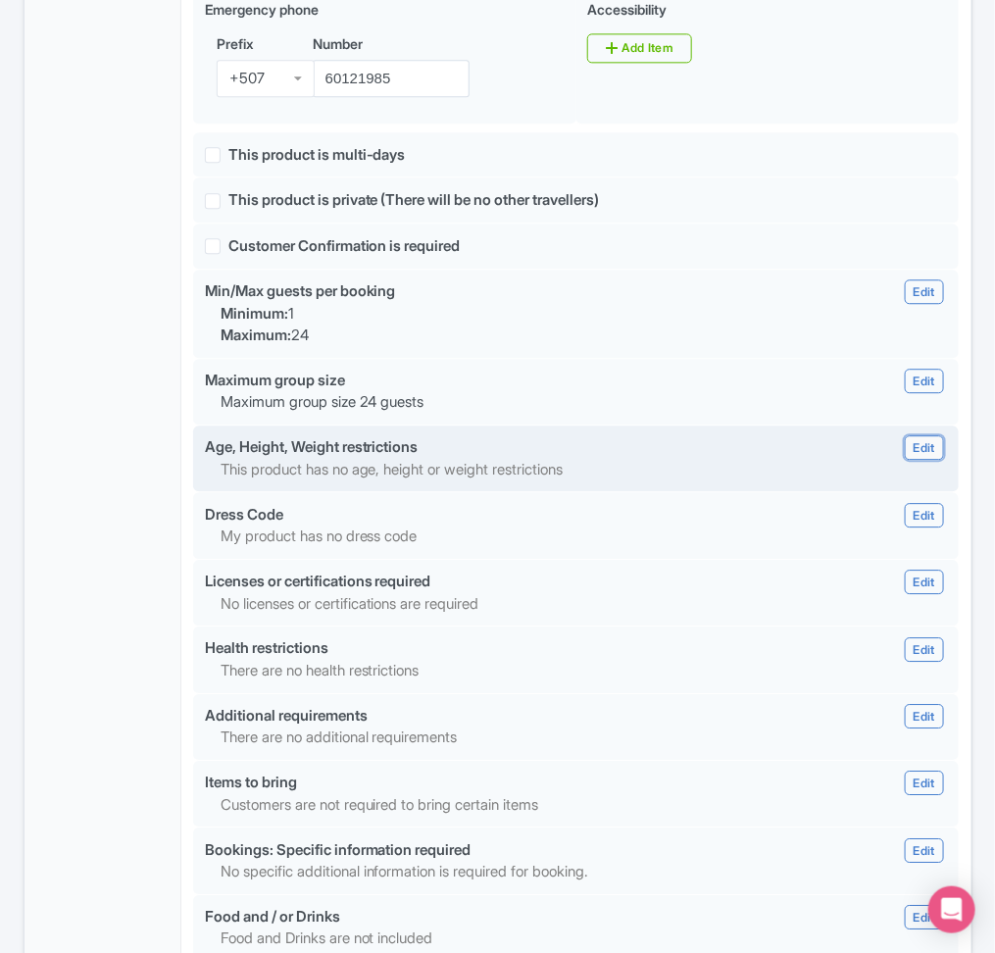
click at [930, 460] on link "Edit" at bounding box center [924, 447] width 39 height 25
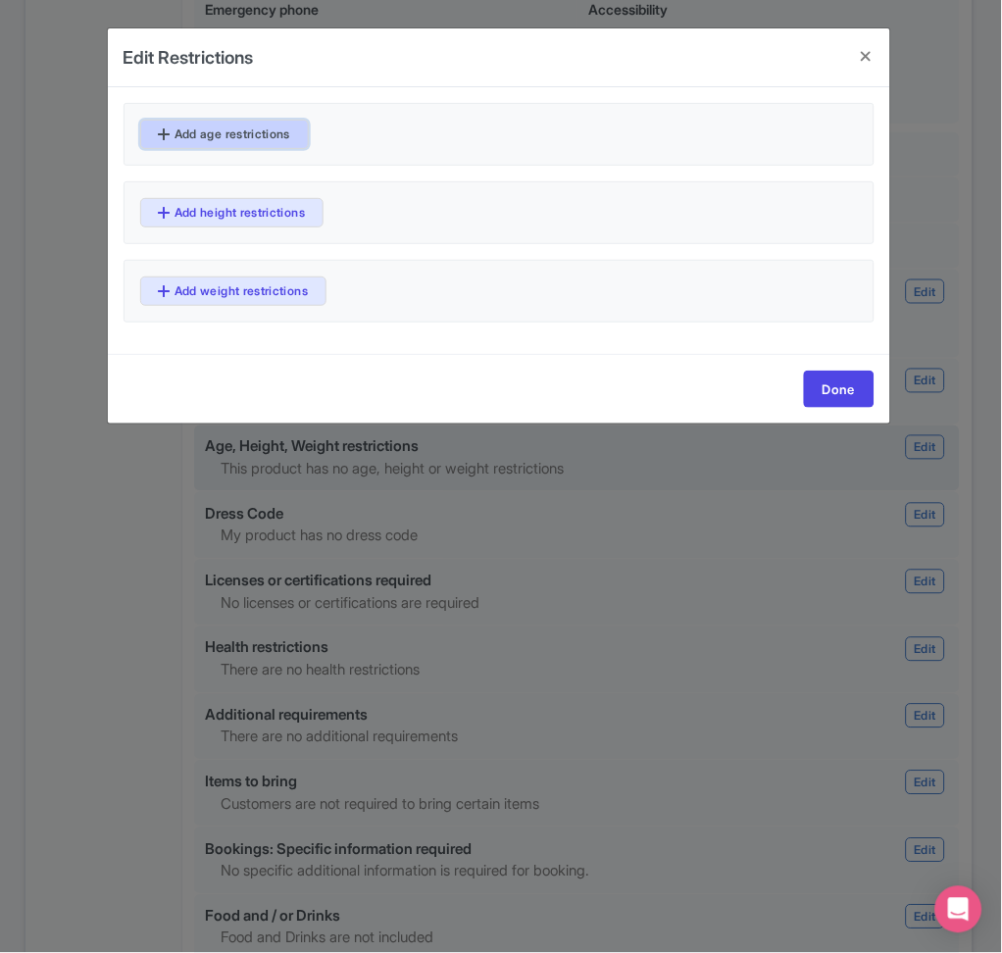
click at [253, 120] on link "Add age restrictions" at bounding box center [225, 134] width 170 height 29
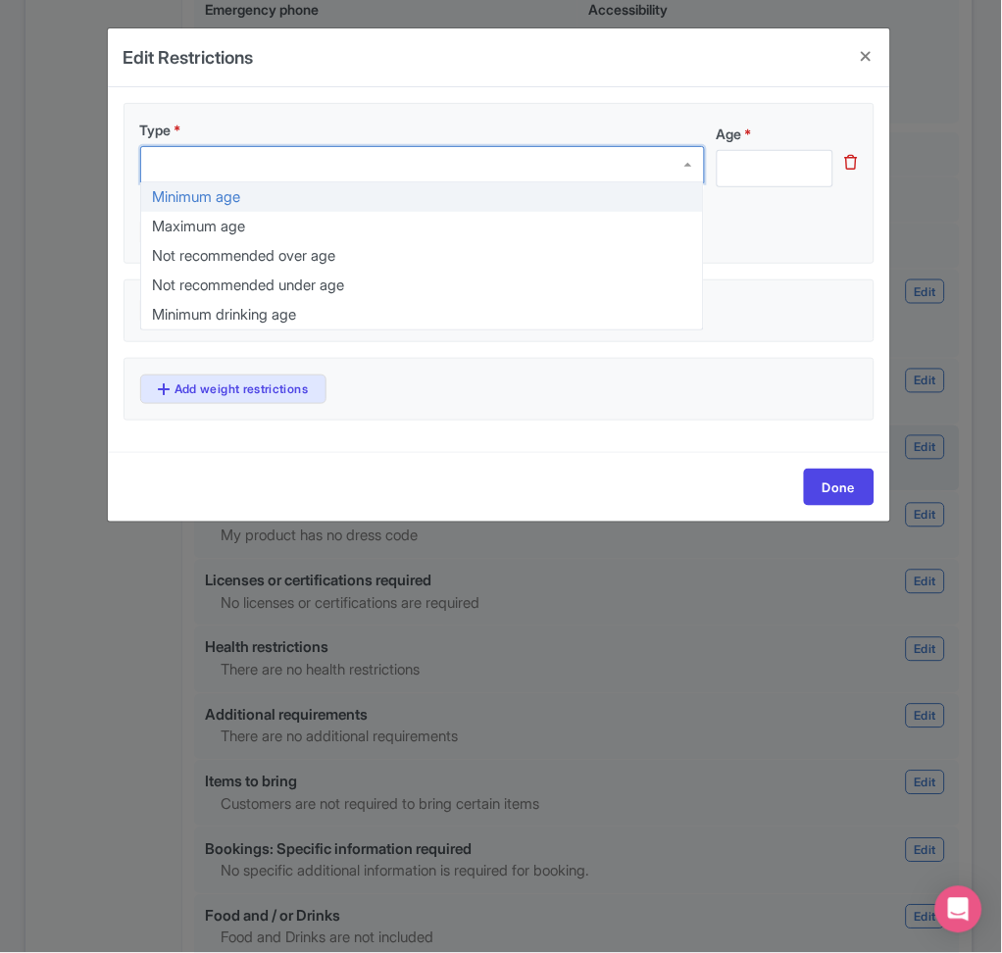
click at [295, 158] on div at bounding box center [422, 164] width 565 height 37
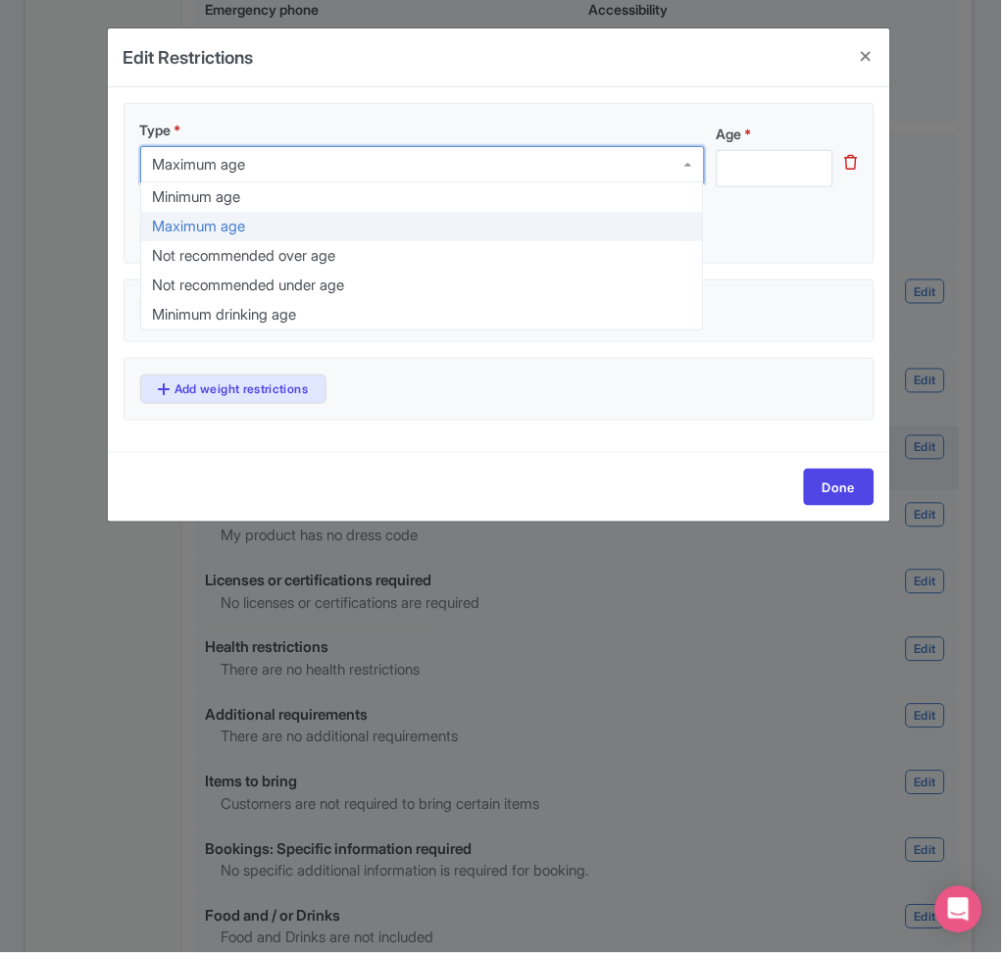
click at [282, 180] on div "Maximum age" at bounding box center [422, 164] width 565 height 37
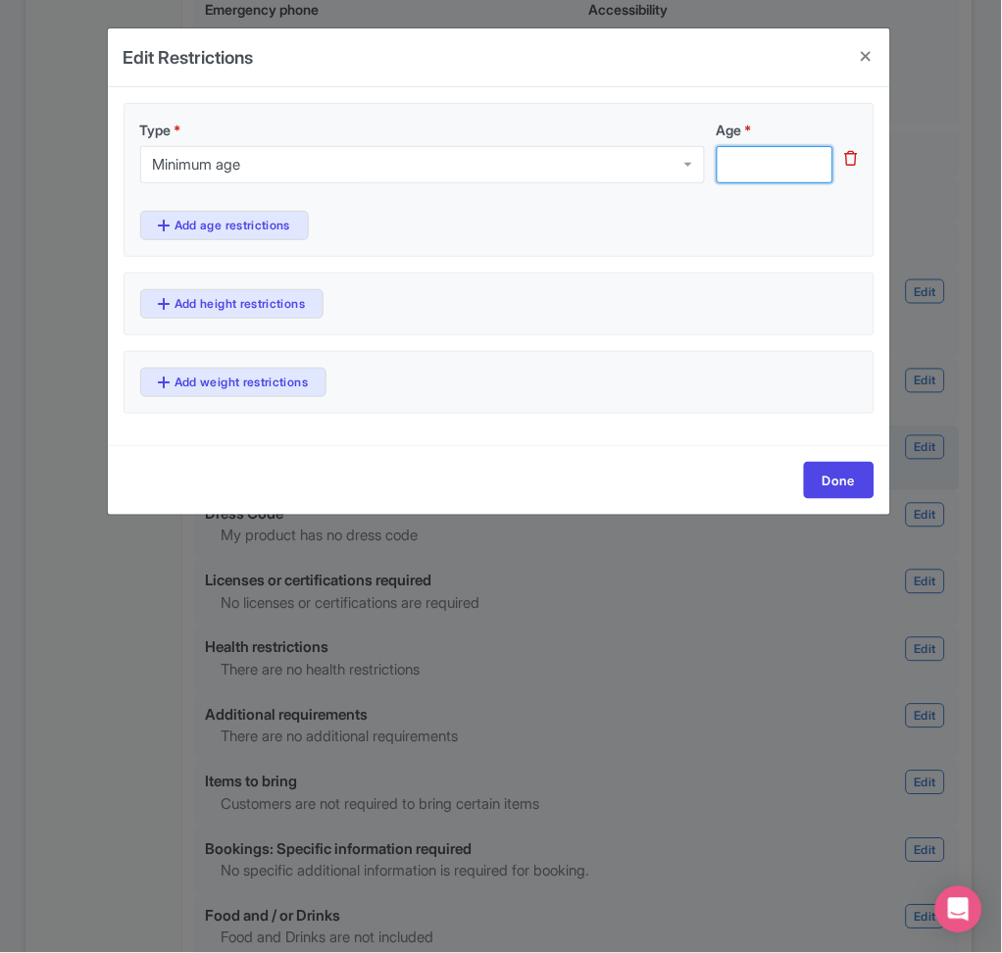
click at [774, 167] on input "Age *" at bounding box center [775, 164] width 117 height 37
click at [770, 169] on input "Age *" at bounding box center [775, 164] width 117 height 37
type input "10"
click at [841, 477] on link "Done" at bounding box center [839, 480] width 71 height 37
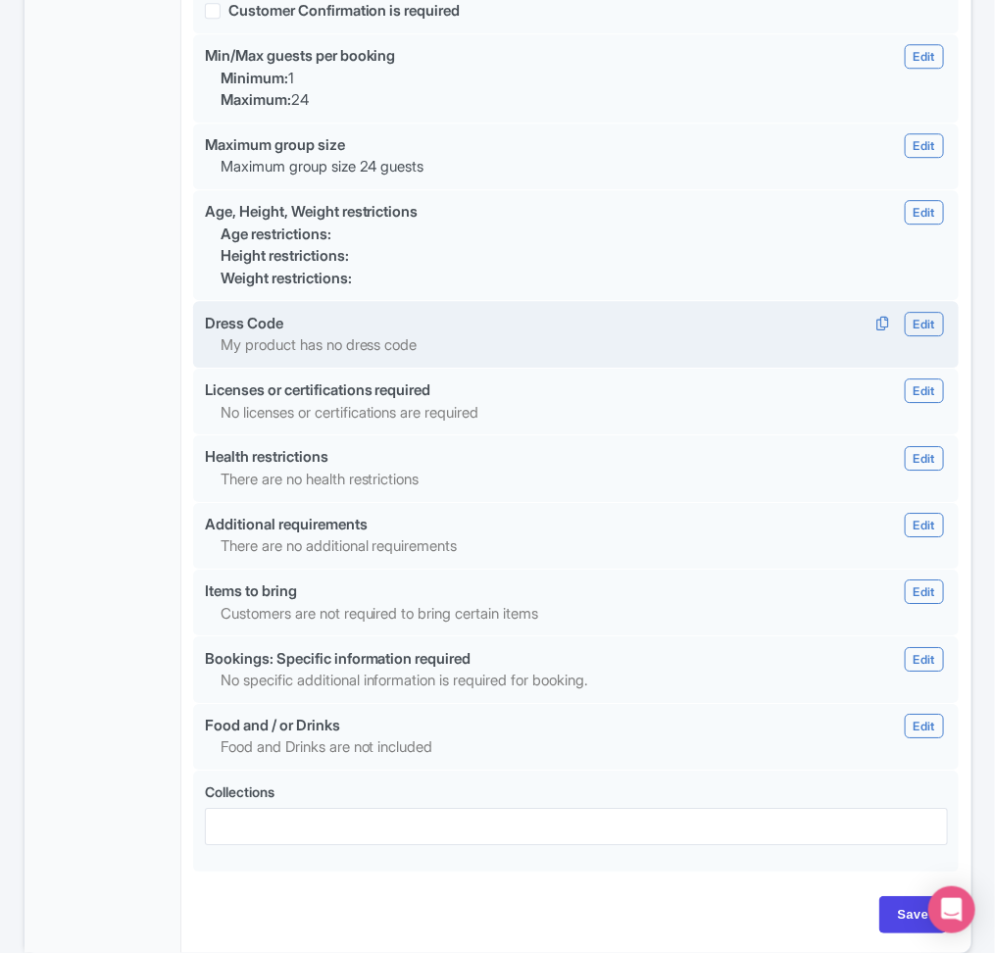
scroll to position [1561, 0]
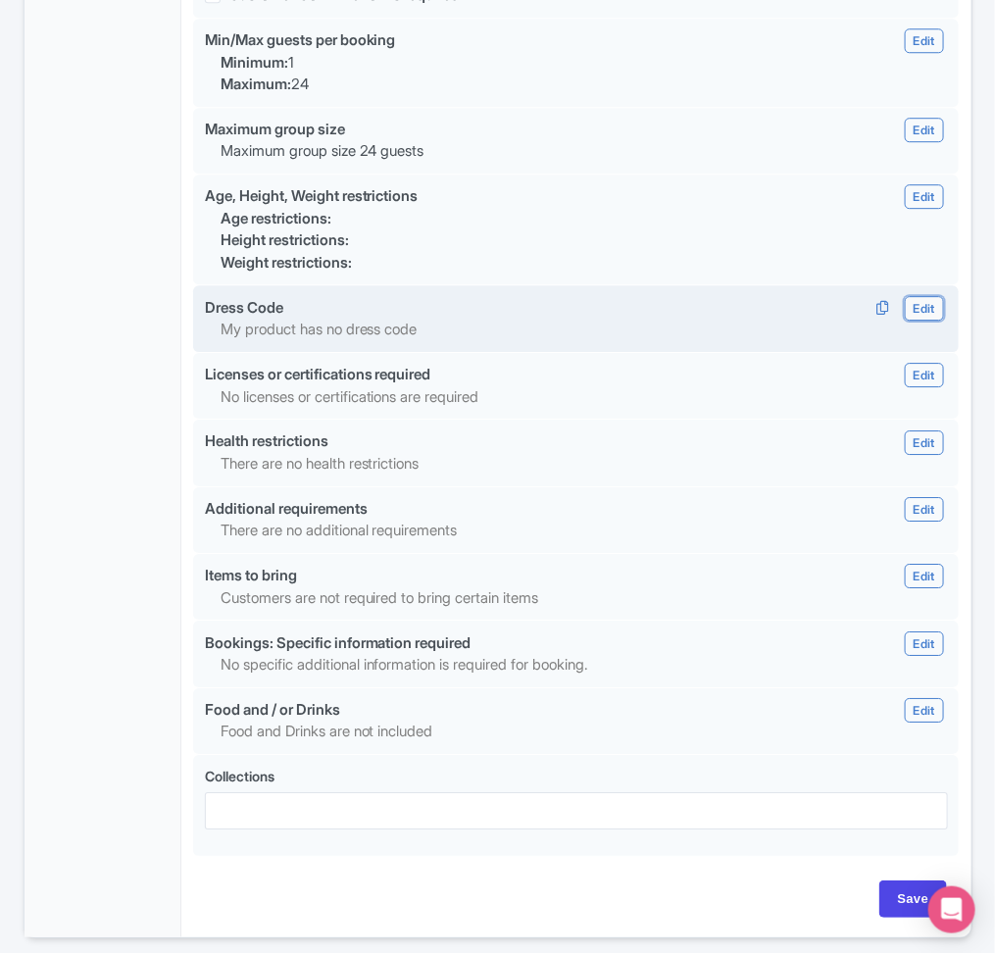
click at [919, 321] on link "Edit" at bounding box center [924, 308] width 39 height 25
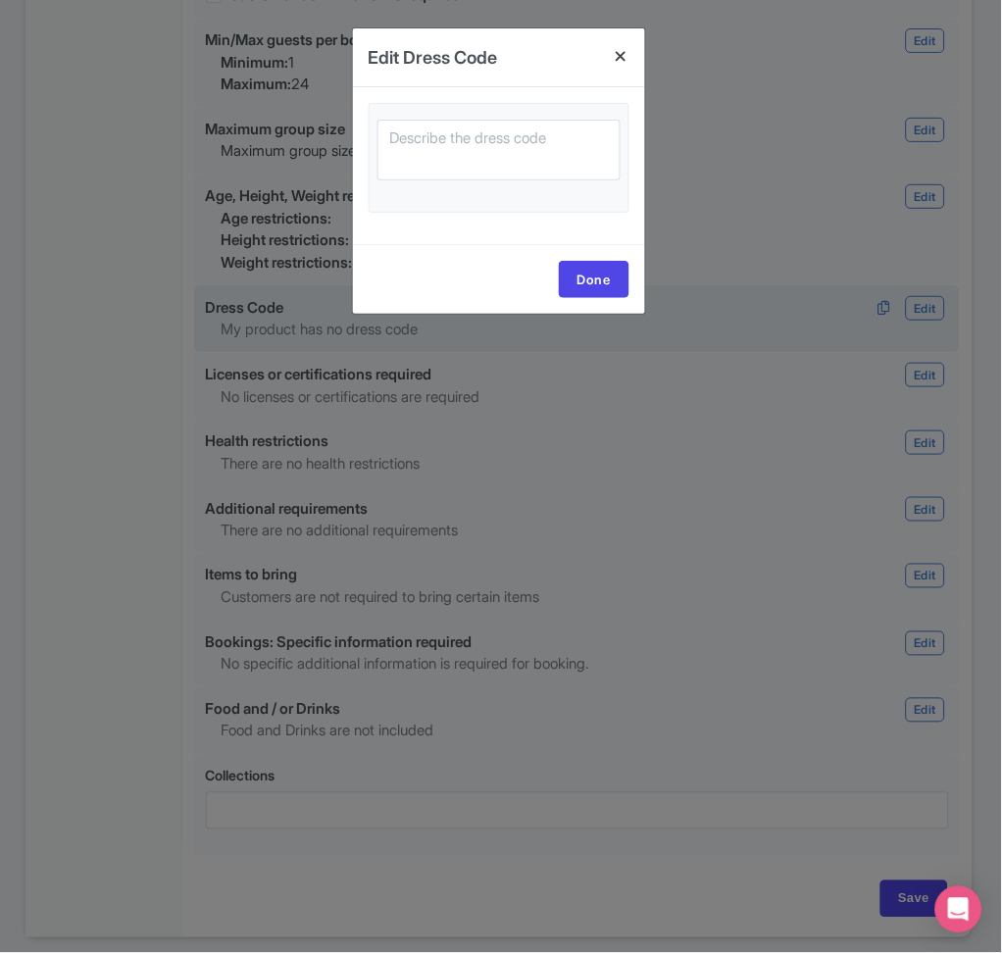
click at [625, 53] on h4 at bounding box center [621, 56] width 47 height 56
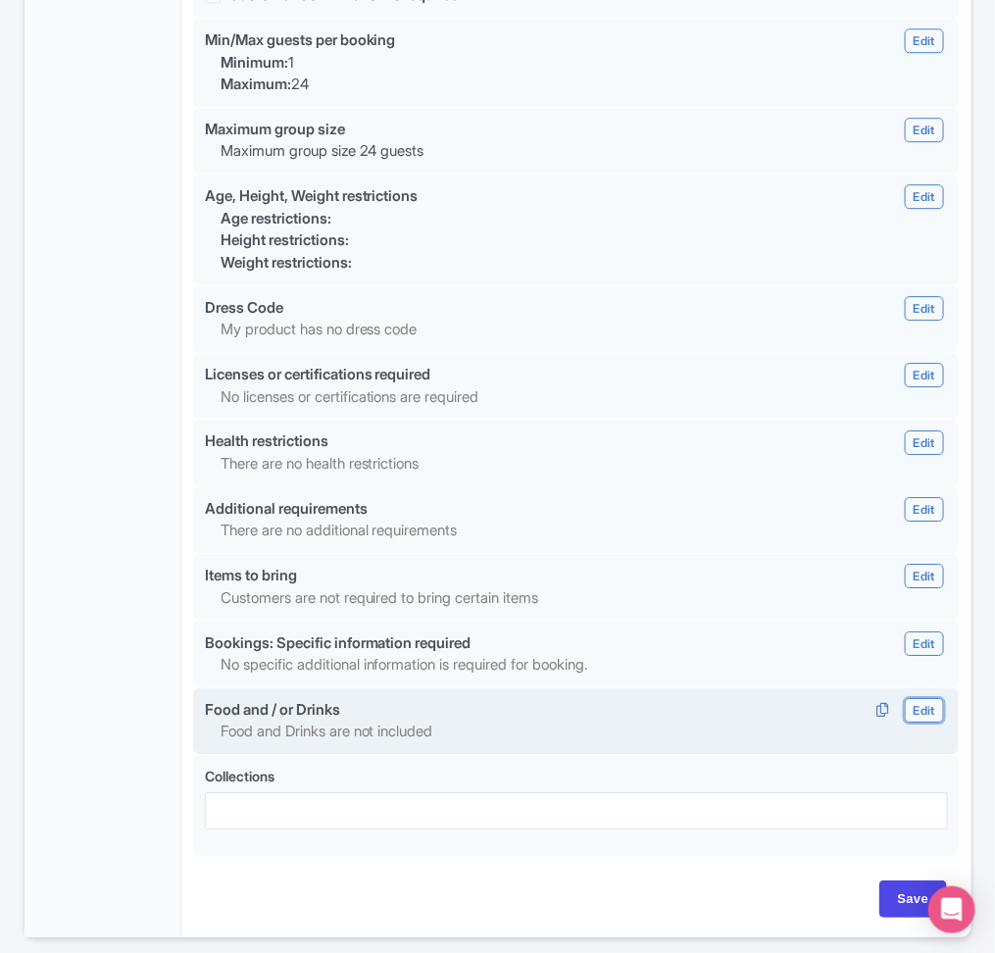
click at [936, 723] on link "Edit" at bounding box center [924, 710] width 39 height 25
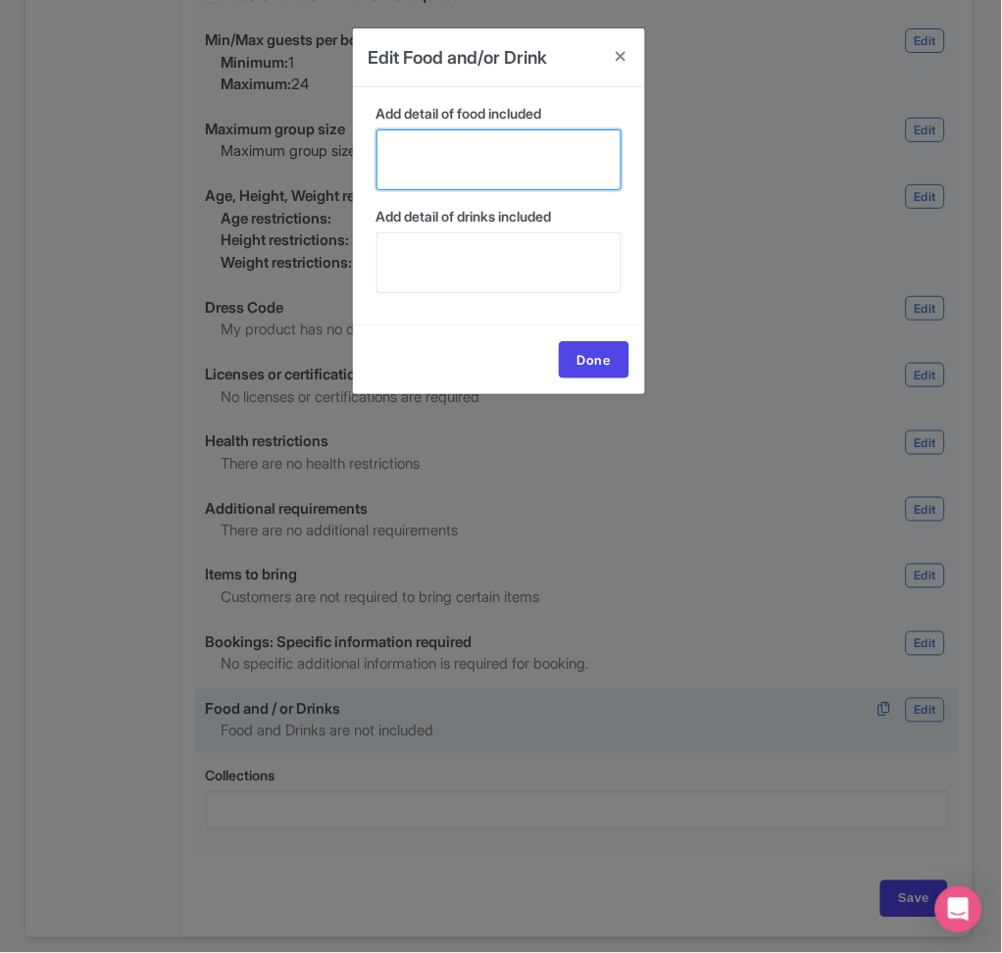
click at [464, 162] on textarea "Add detail of food included" at bounding box center [498, 159] width 245 height 61
click at [570, 157] on textarea "Add detail of food included" at bounding box center [498, 159] width 245 height 61
paste textarea "Starters: unlimited caipirinhas, butter manioc with herbs, tapioca crepes with …"
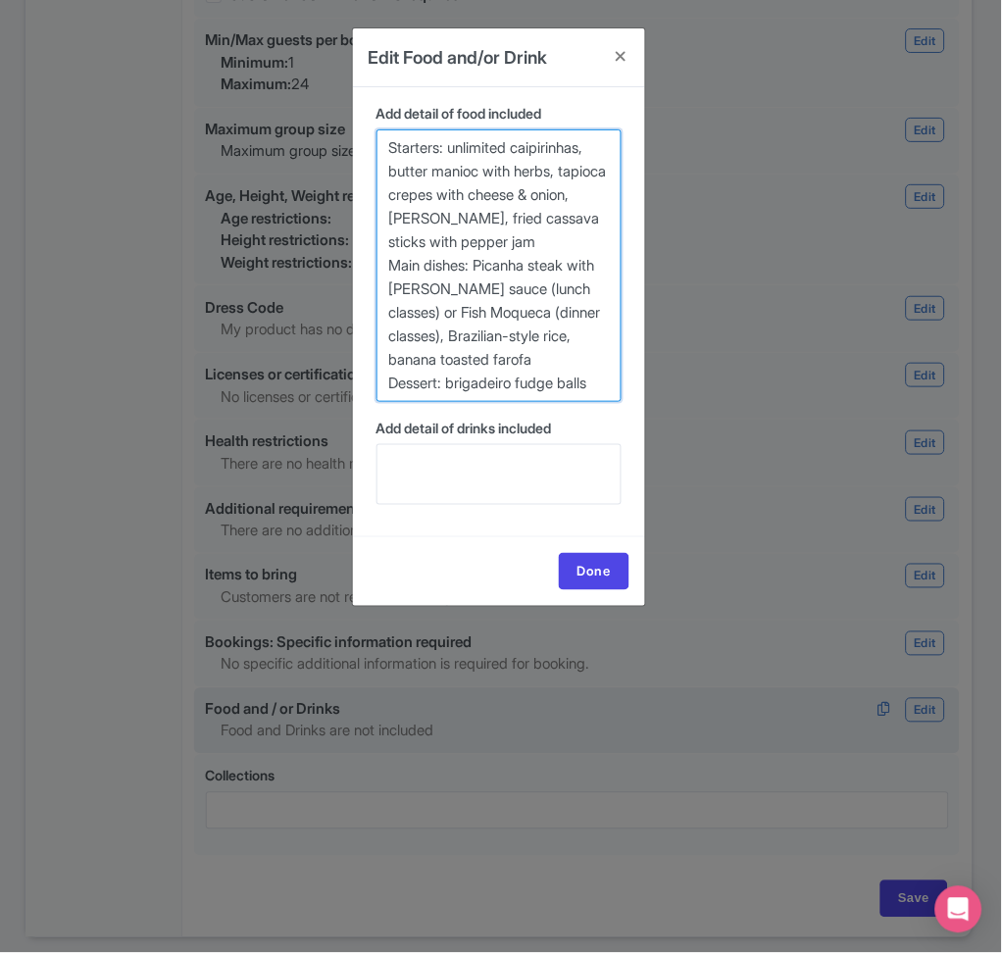
type textarea "Starters: unlimited caipirinhas, butter manioc with herbs, tapioca crepes with …"
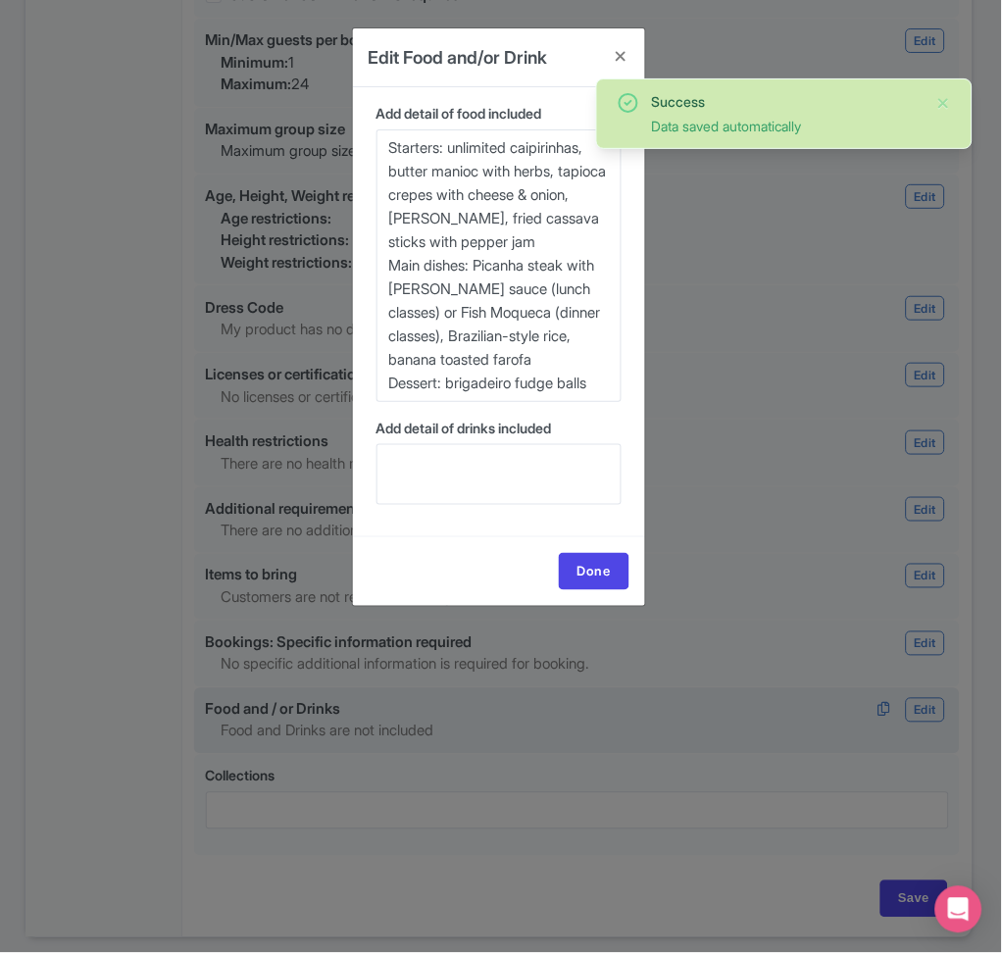
click at [433, 435] on span "Add detail of drinks included" at bounding box center [463, 428] width 175 height 17
click at [433, 444] on textarea "Add detail of drinks included" at bounding box center [498, 474] width 245 height 61
paste textarea "Post-dinner drink: shot of Amazonian liquor"
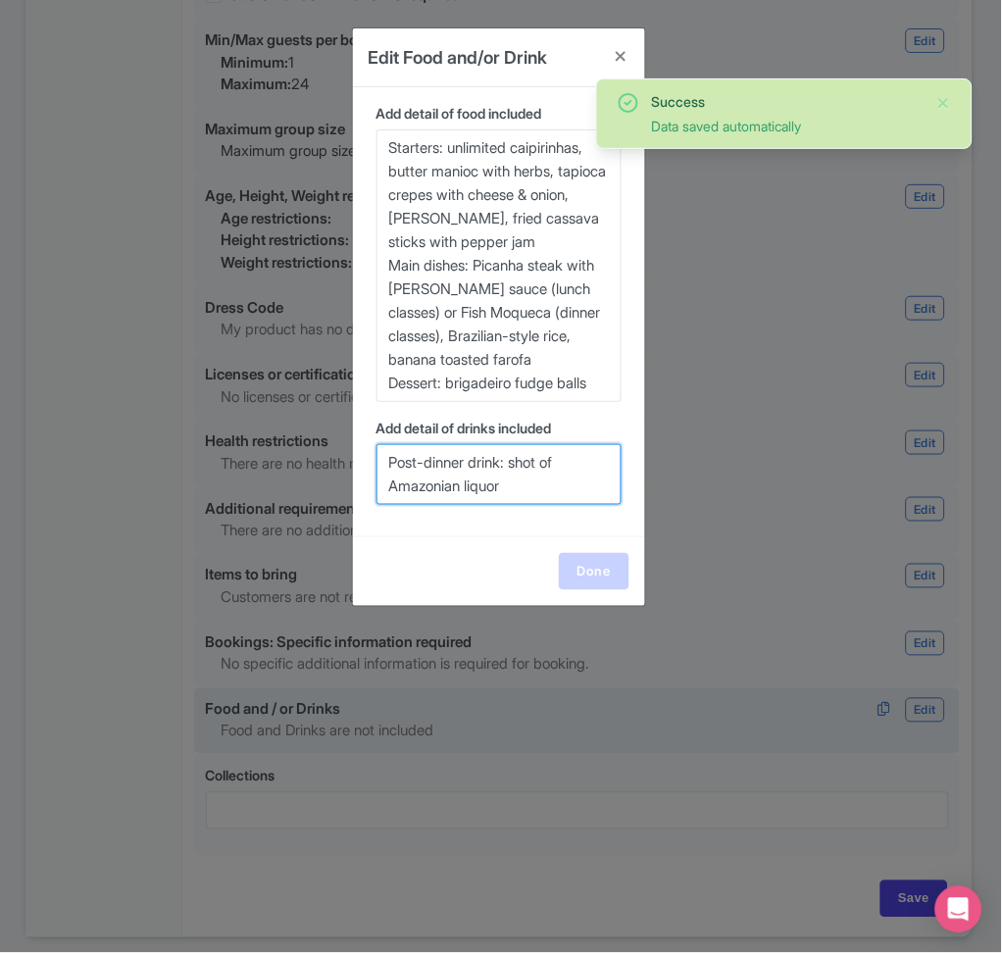
type textarea "Post-dinner drink: shot of Amazonian liquor"
click at [603, 568] on link "Done" at bounding box center [594, 571] width 71 height 37
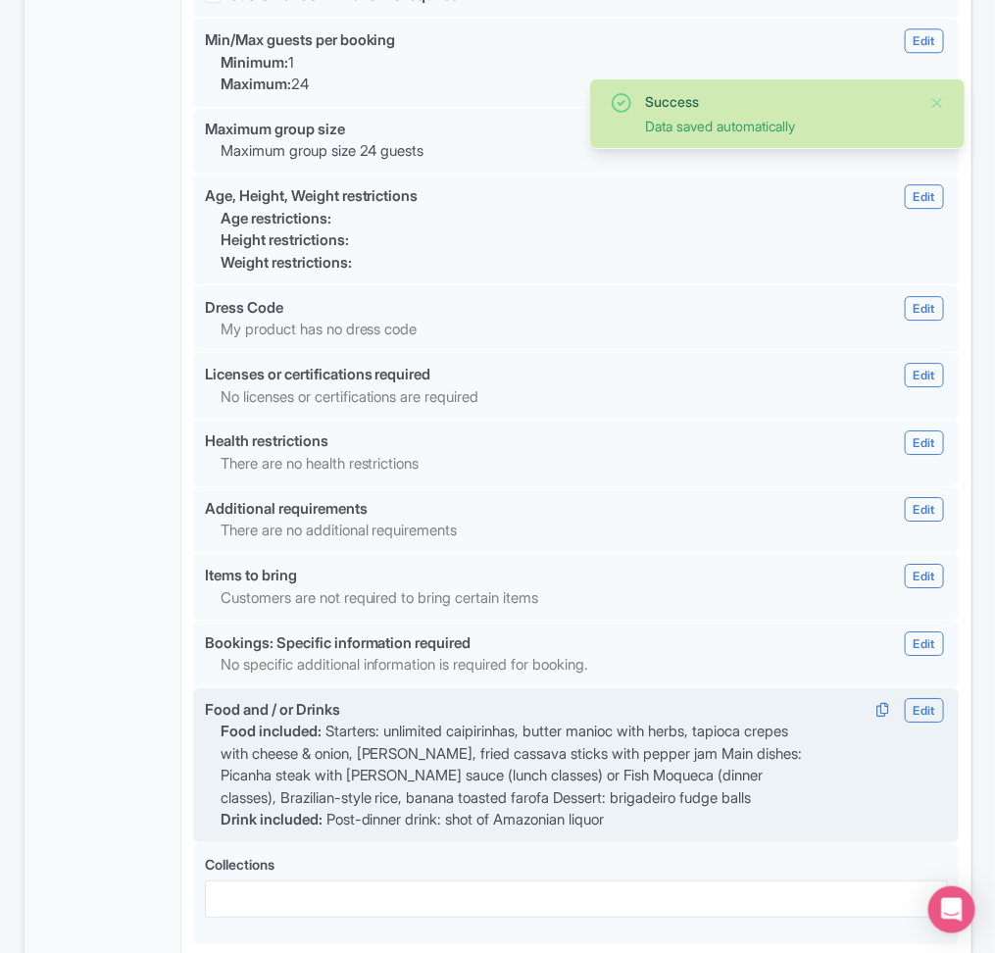
scroll to position [1748, 0]
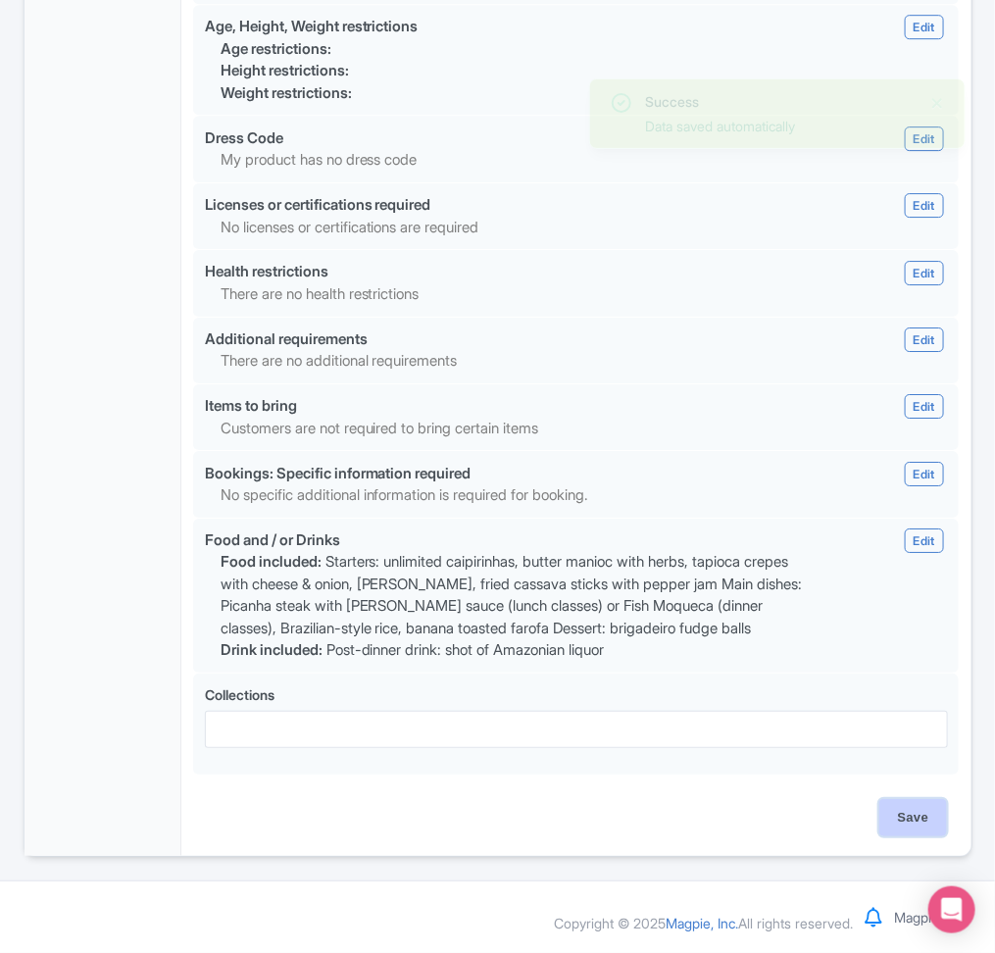
click at [923, 825] on input "Save" at bounding box center [913, 817] width 69 height 37
type input "Saving..."
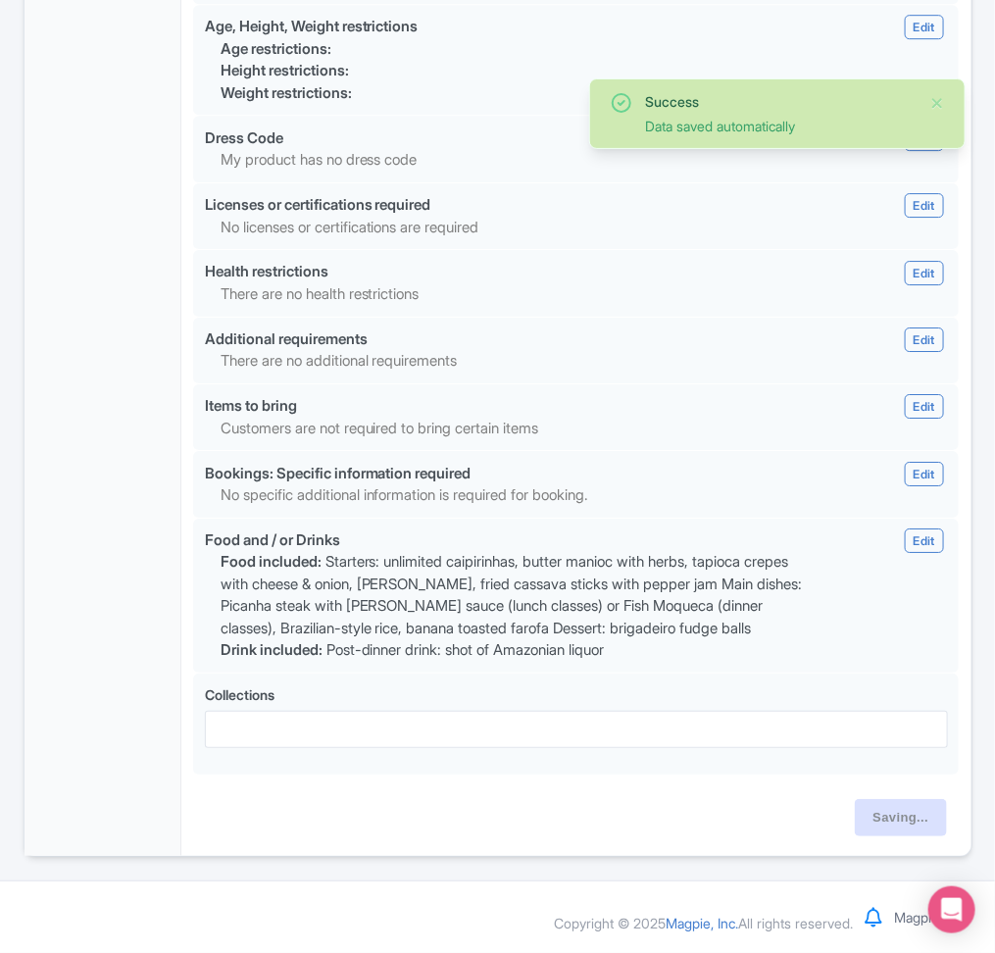
scroll to position [1824, 0]
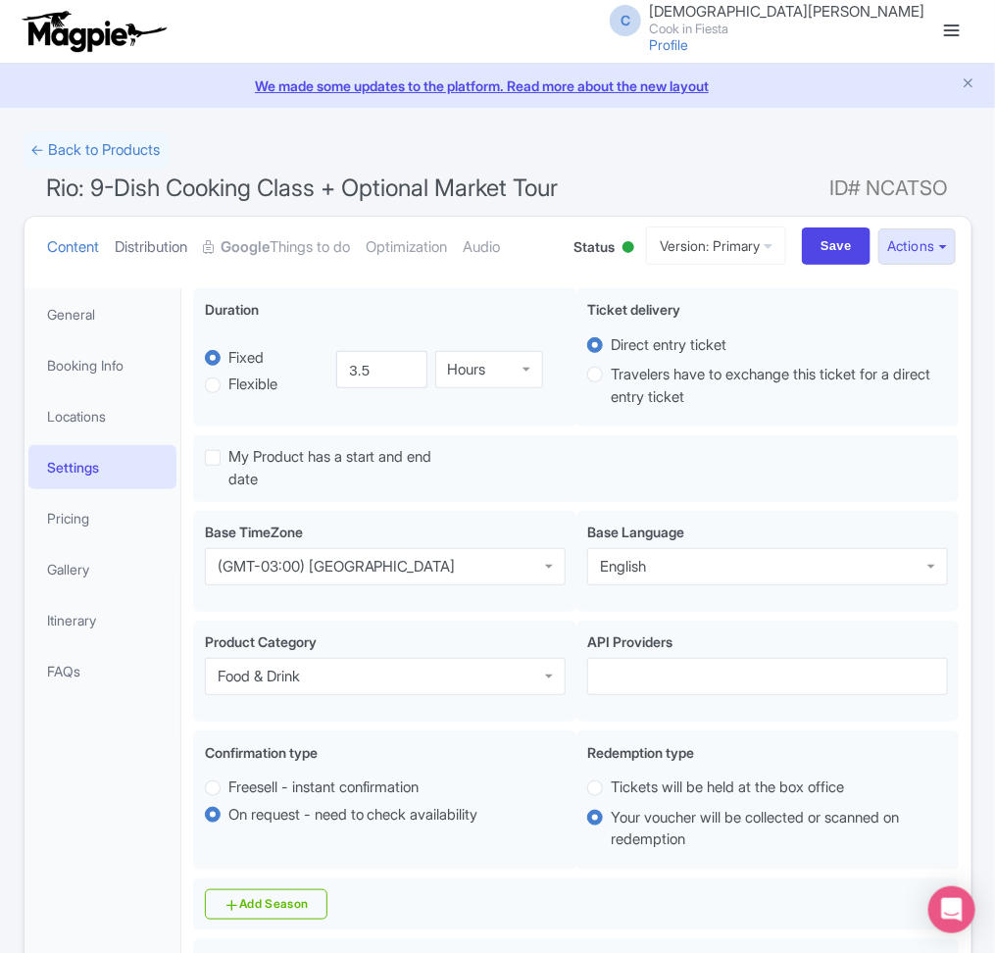
click at [158, 253] on link "Distribution" at bounding box center [152, 248] width 73 height 62
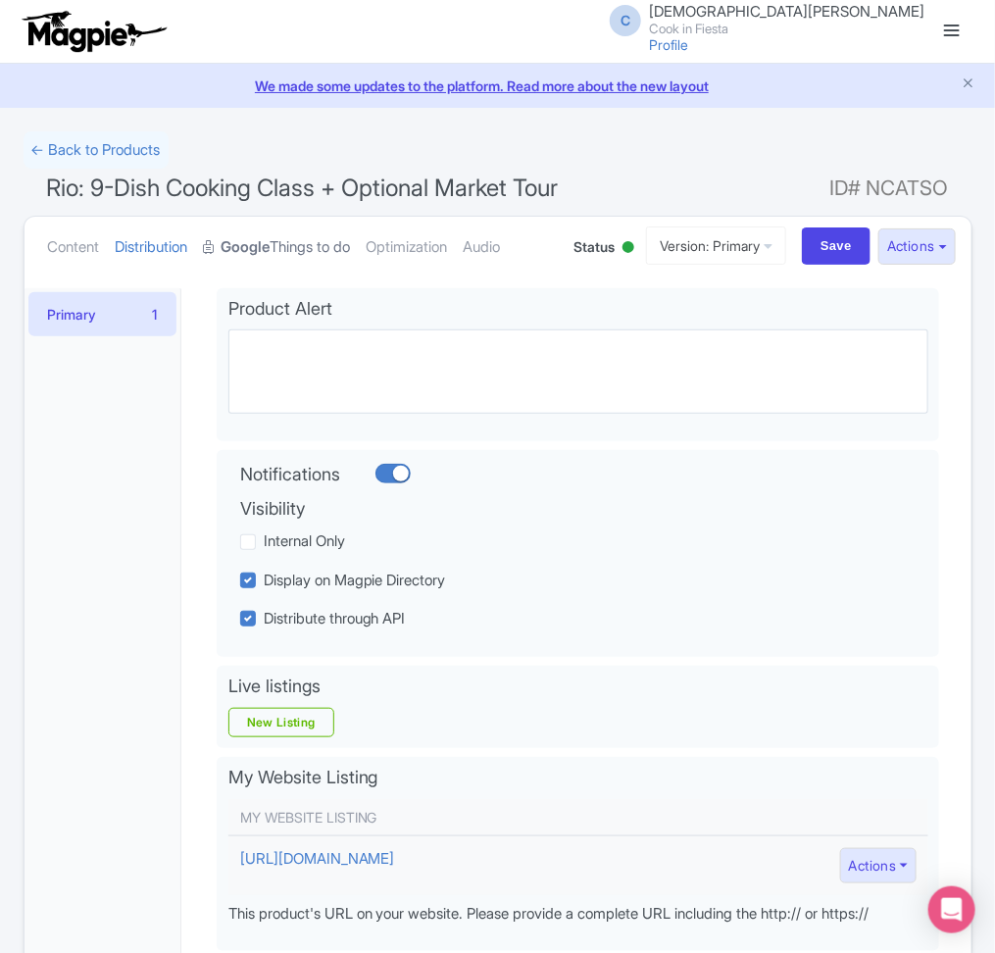
click at [329, 243] on link "Google Things to do" at bounding box center [277, 248] width 147 height 62
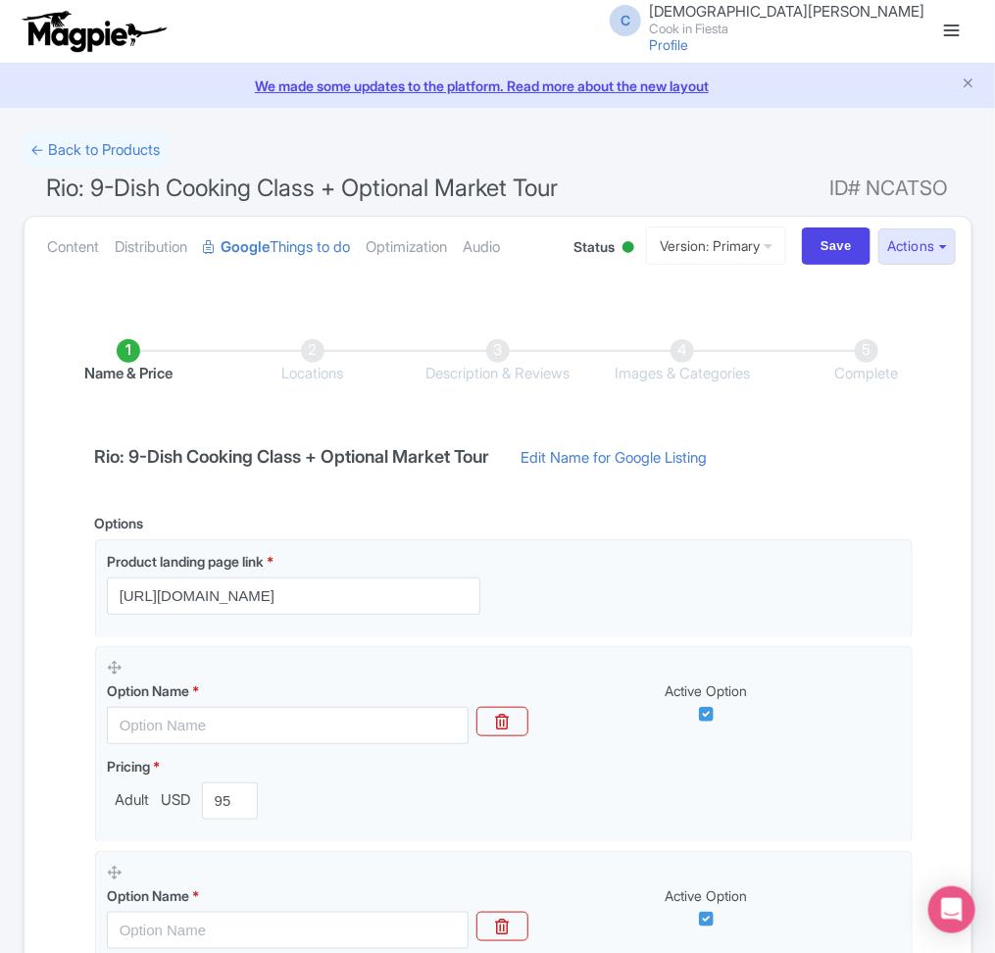
click at [277, 200] on span "Rio: 9-Dish Cooking Class + Optional Market Tour" at bounding box center [303, 188] width 512 height 28
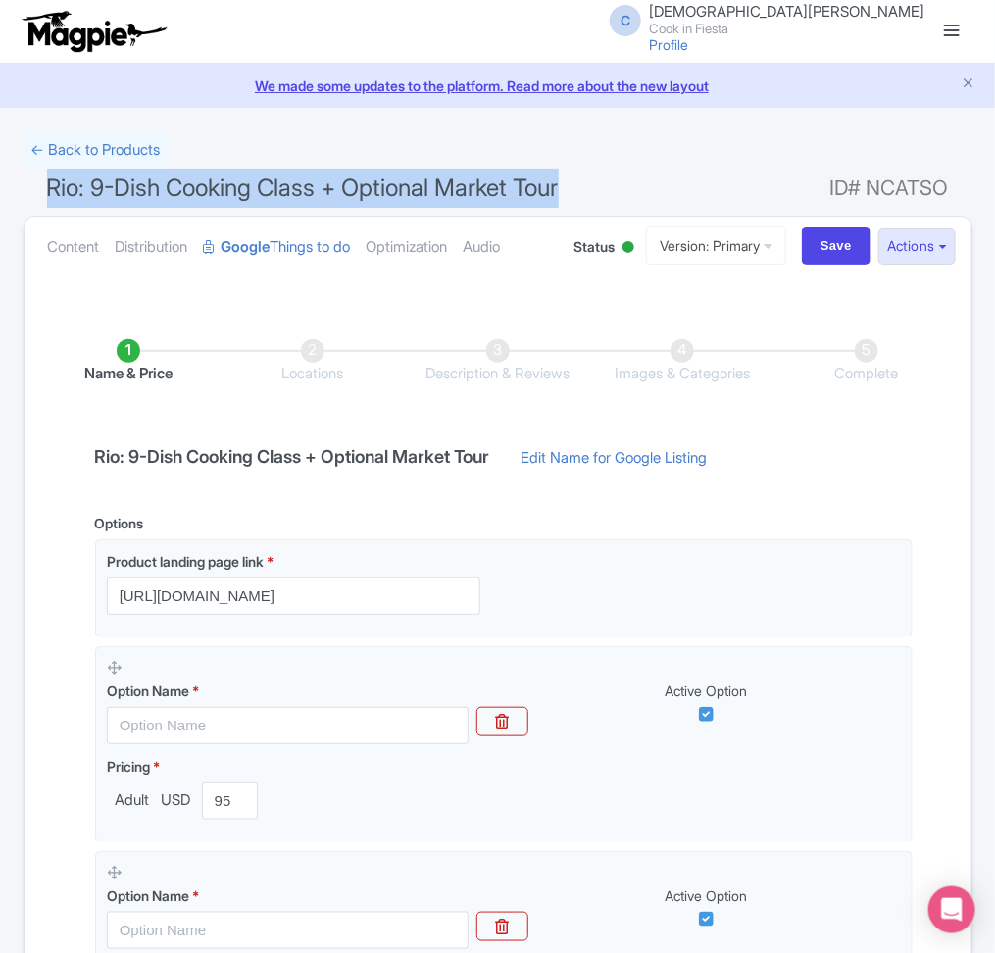
click at [277, 200] on span "Rio: 9-Dish Cooking Class + Optional Market Tour" at bounding box center [303, 188] width 512 height 28
copy h1 "Rio: 9-Dish Cooking Class + Optional Market Tour"
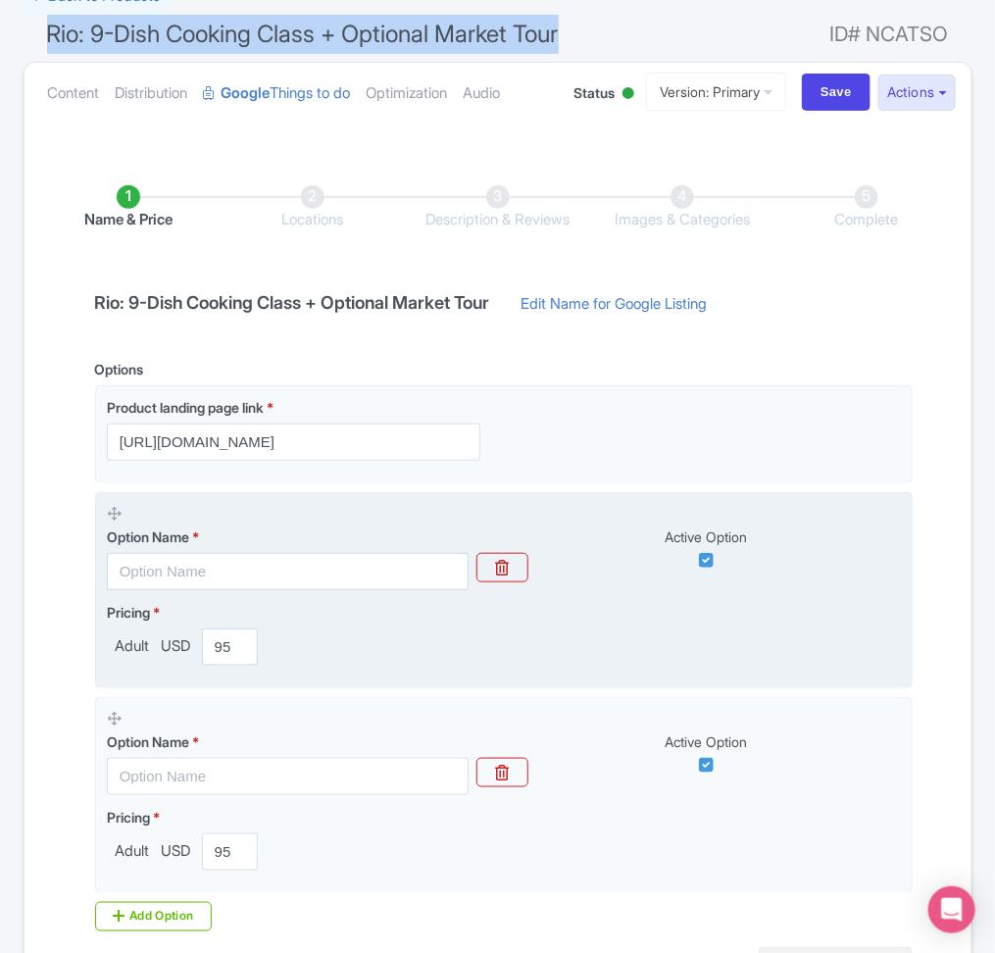
scroll to position [142, 0]
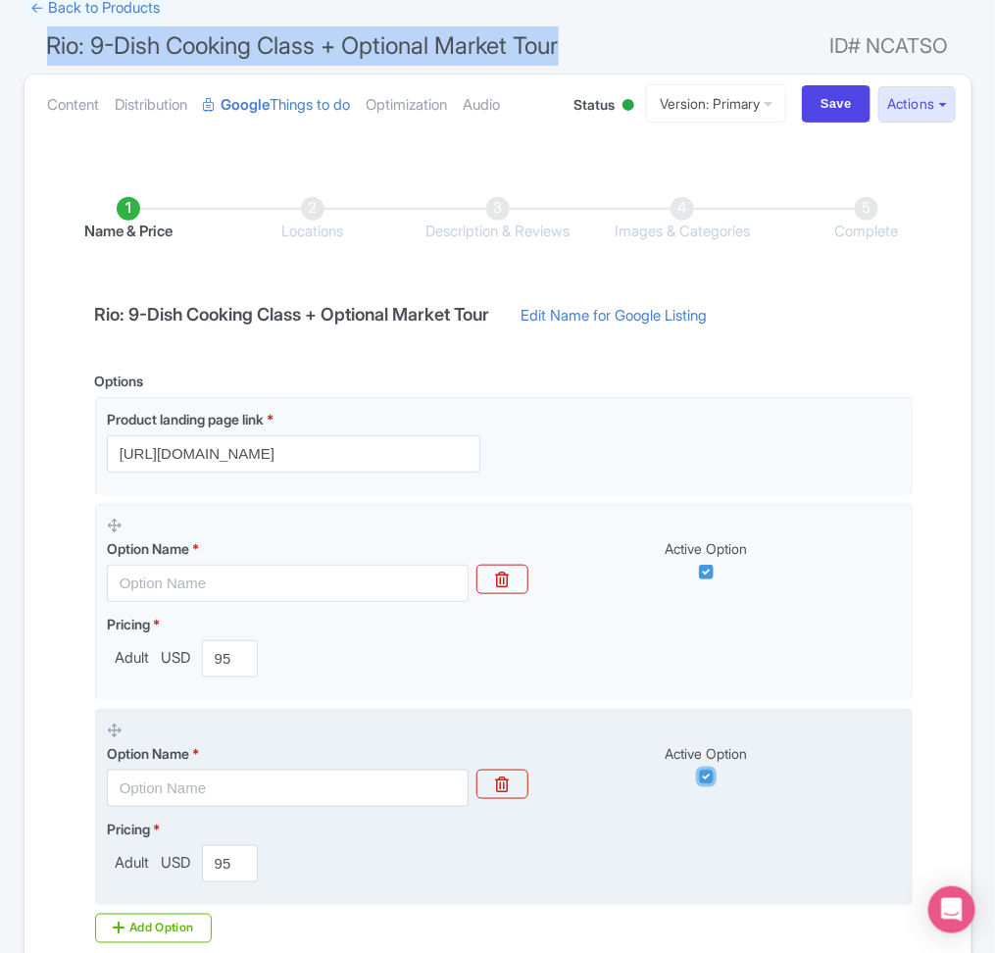
click at [710, 775] on input "checkbox" at bounding box center [706, 777] width 15 height 15
checkbox input "false"
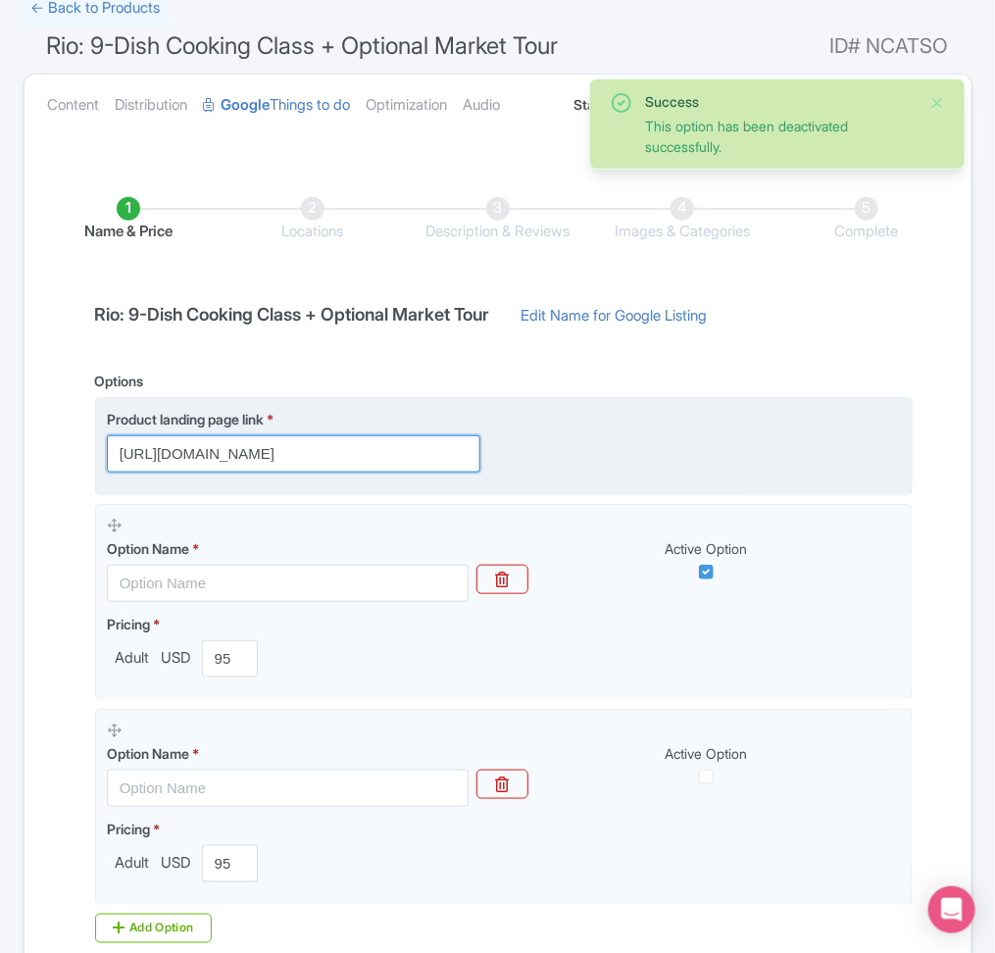
click at [397, 448] on input "[URL][DOMAIN_NAME]" at bounding box center [294, 453] width 374 height 37
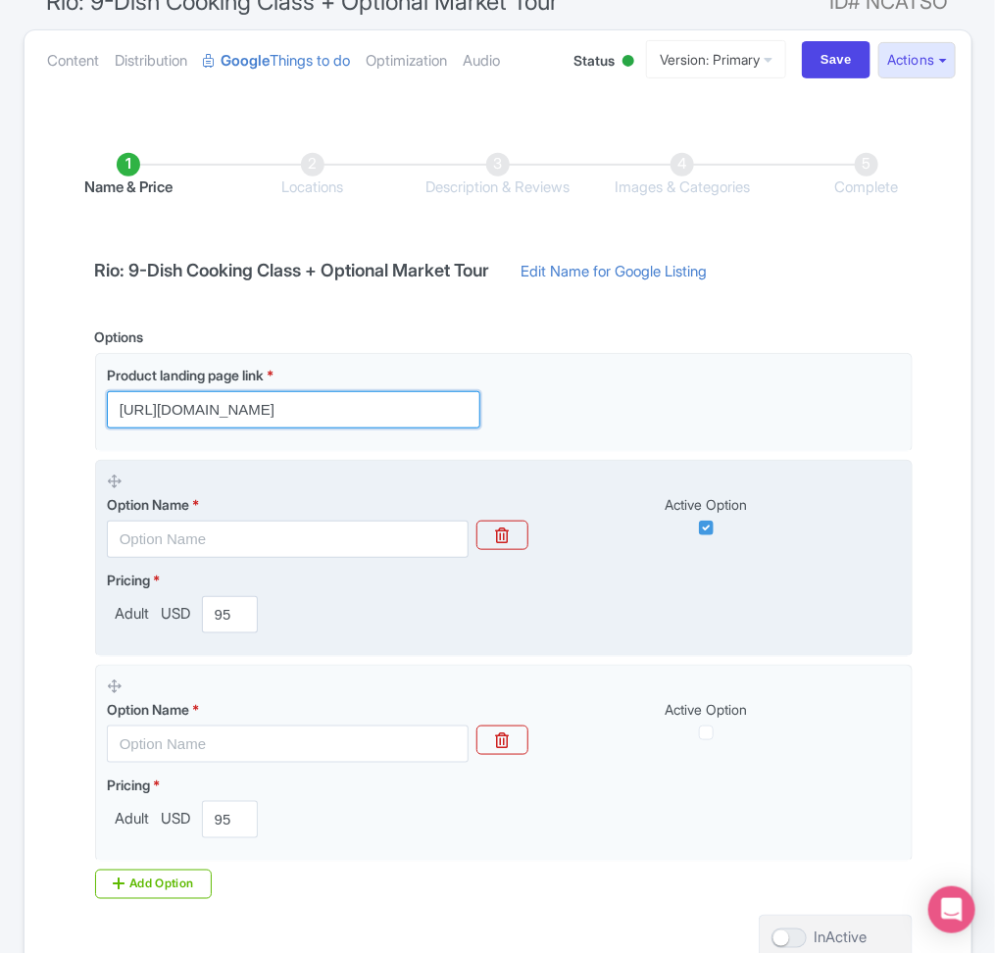
scroll to position [158, 0]
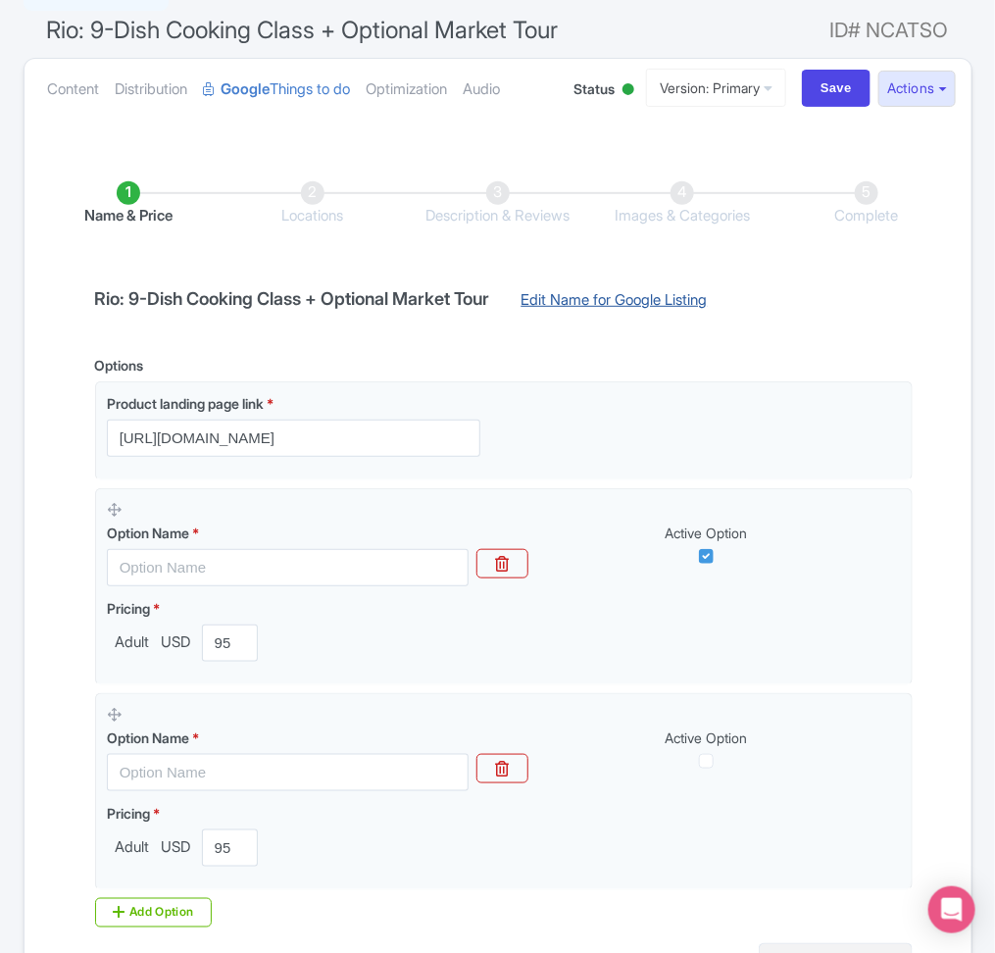
click at [678, 307] on link "Edit Name for Google Listing" at bounding box center [614, 304] width 225 height 31
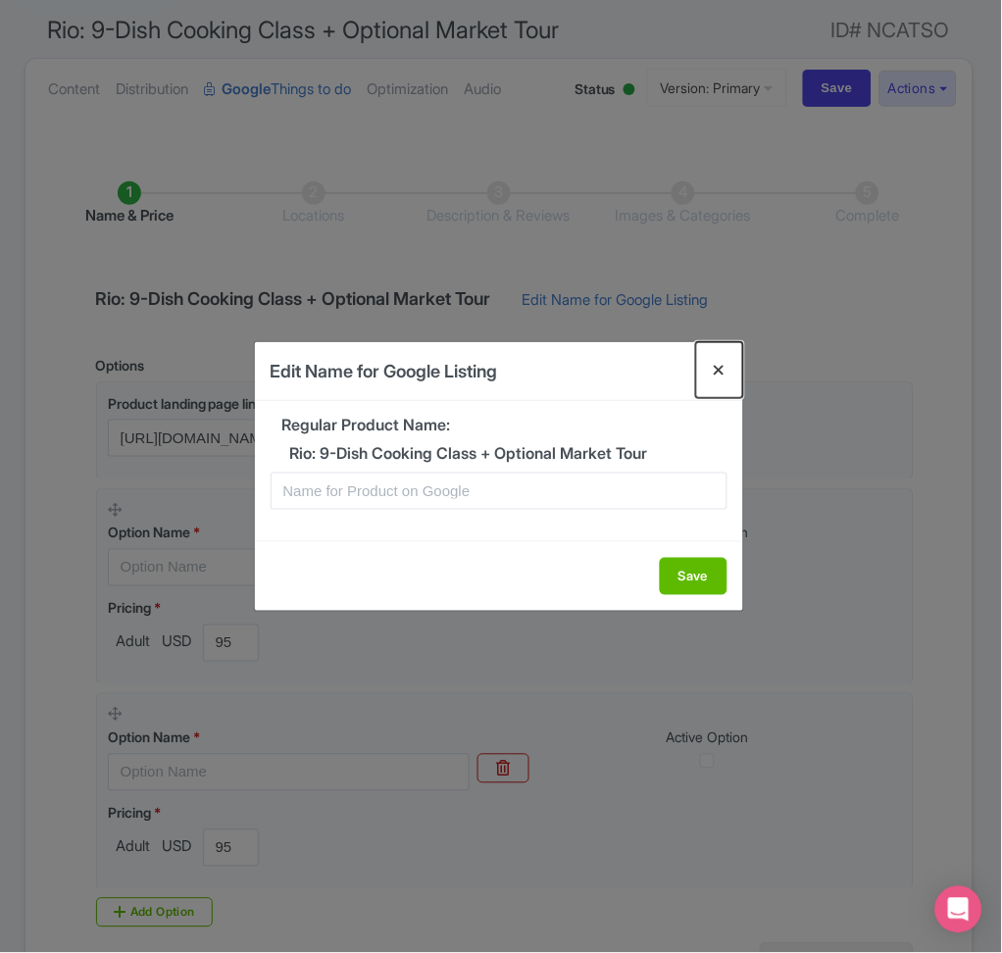
click at [712, 375] on button "Close" at bounding box center [719, 370] width 47 height 56
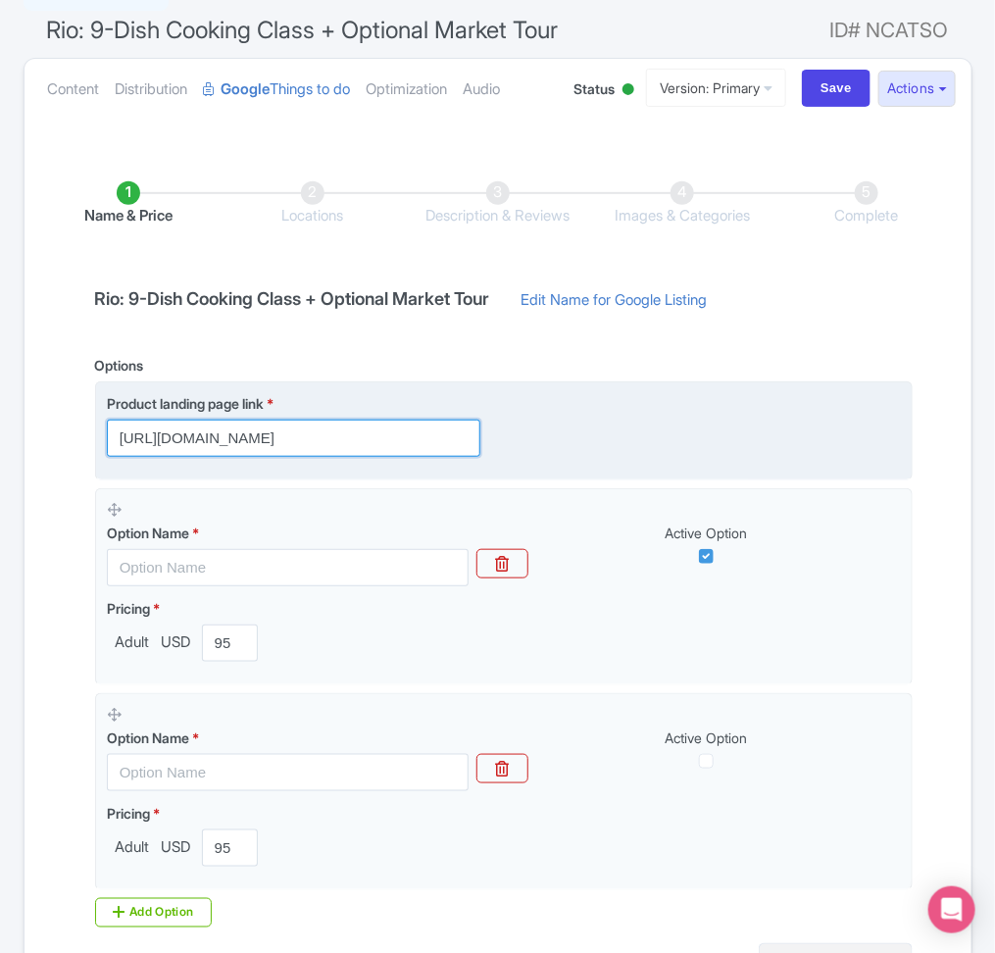
click at [221, 445] on input "https://cookinfiesta.com/rio-cook/" at bounding box center [294, 438] width 374 height 37
click at [411, 428] on input "[URL][DOMAIN_NAME]" at bounding box center [294, 438] width 374 height 37
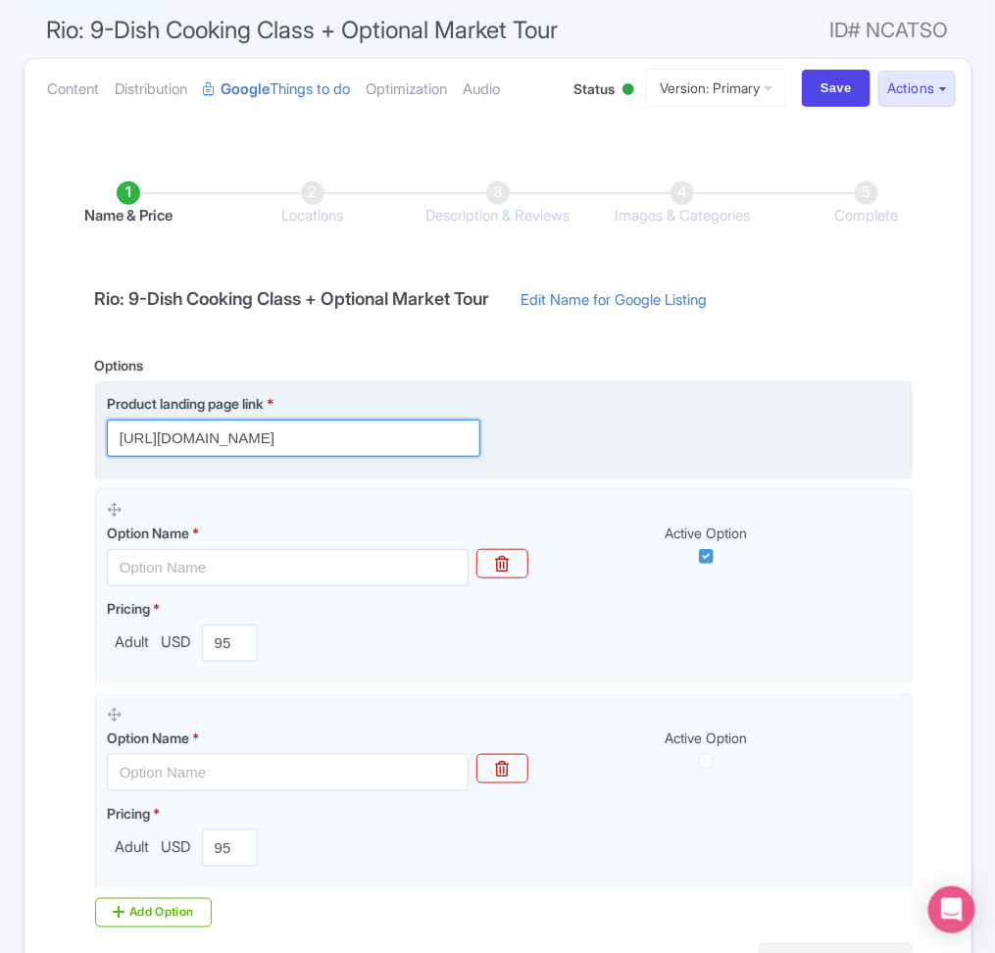
paste input "?trackingCode="
click at [411, 433] on input "[URL][DOMAIN_NAME]" at bounding box center [294, 438] width 374 height 37
click at [411, 433] on input "https://cookinfiesta.com/rio-cook/" at bounding box center [294, 438] width 374 height 37
paste input "?trackingCode="
click at [472, 445] on input "https://cookinfiesta.com/rio-cook/?trackingCode=" at bounding box center [294, 438] width 374 height 37
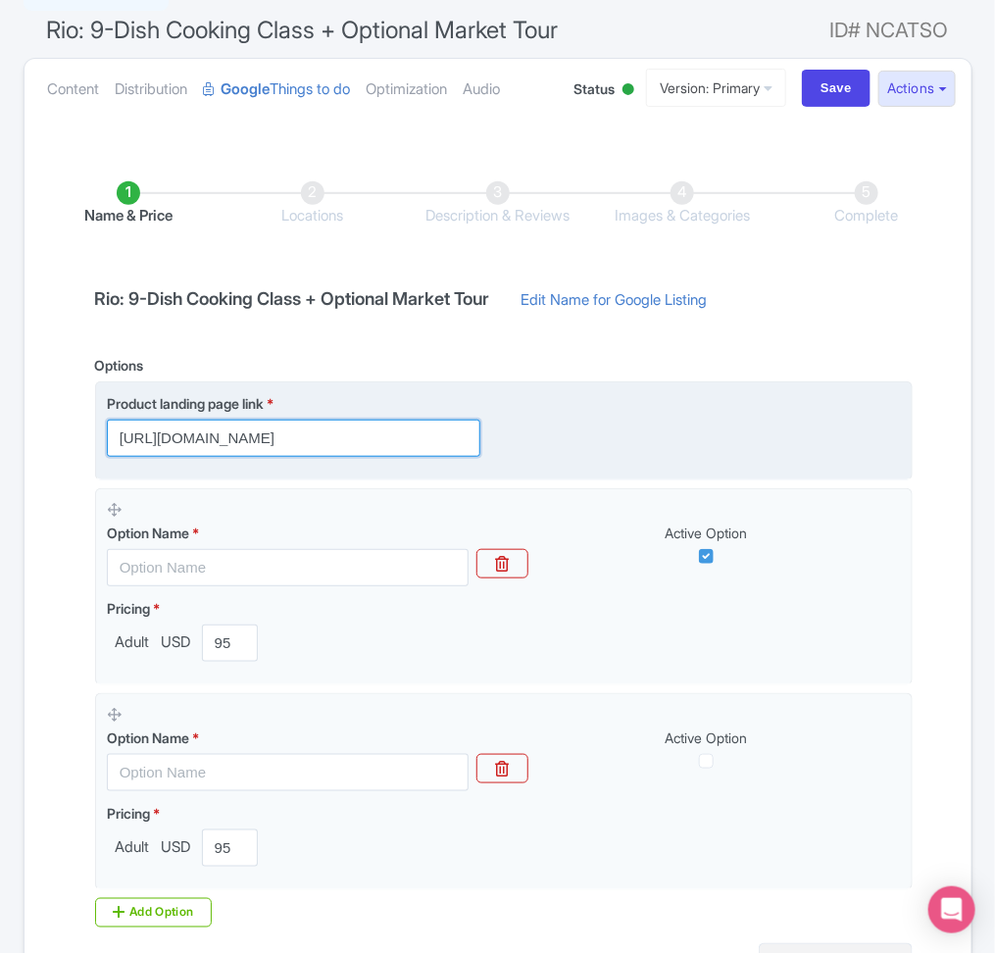
paste input "11fe7982de5846e8aa5ab22ec597f5a9"
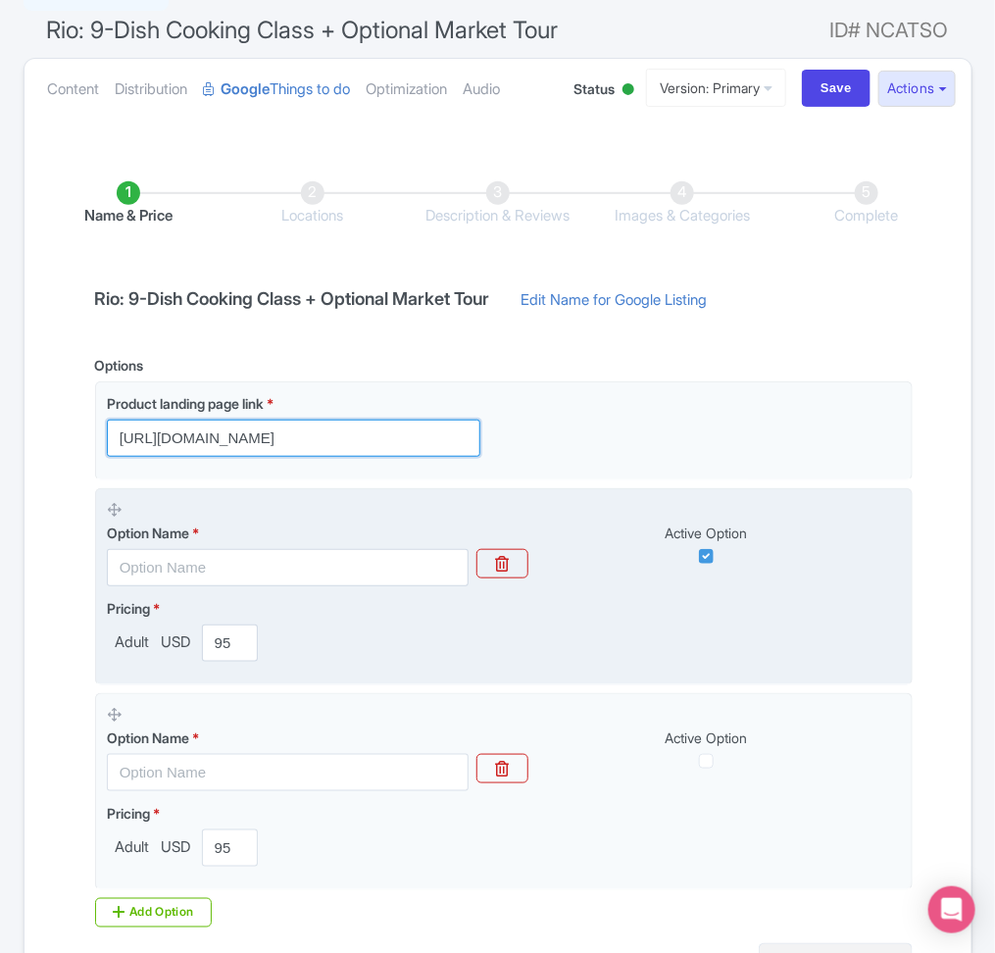
type input "https://cookinfiesta.com/rio-cook/?trackingCode=11fe7982de5846e8aa5ab22ec597f5a9"
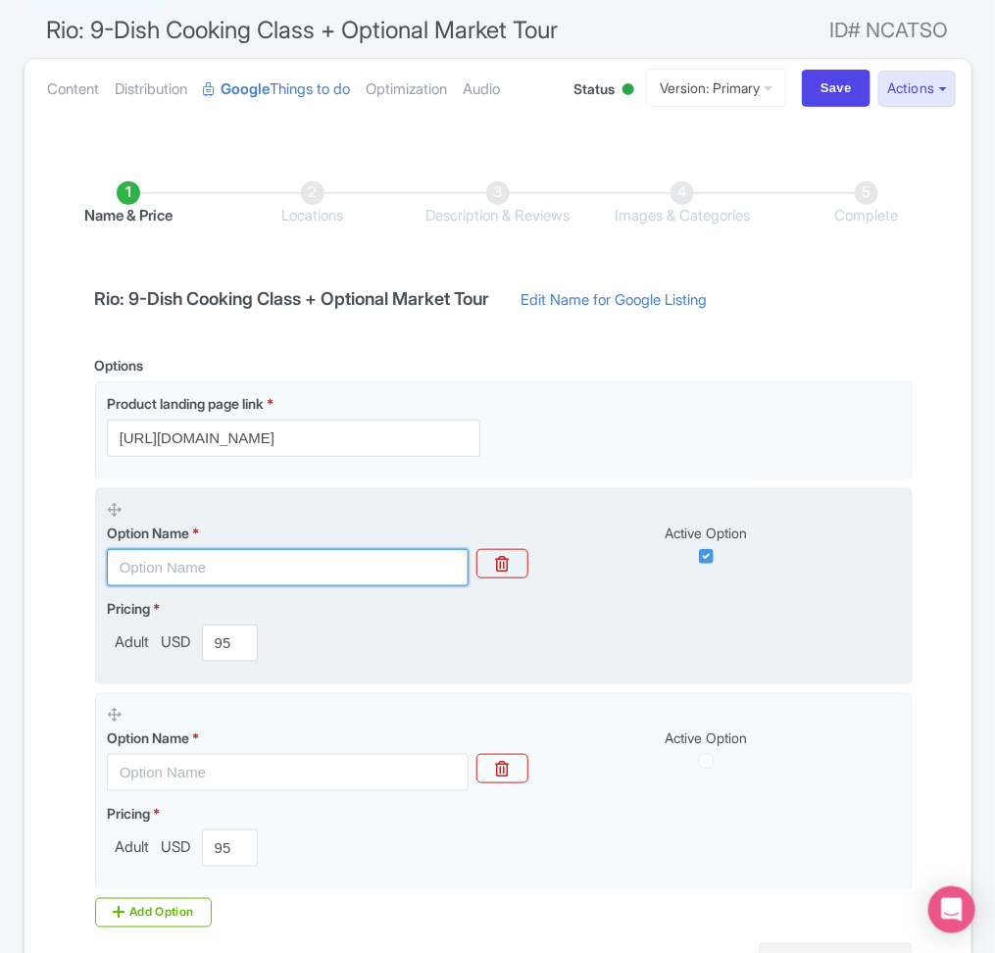
scroll to position [0, 0]
click at [267, 569] on input "text" at bounding box center [288, 567] width 363 height 37
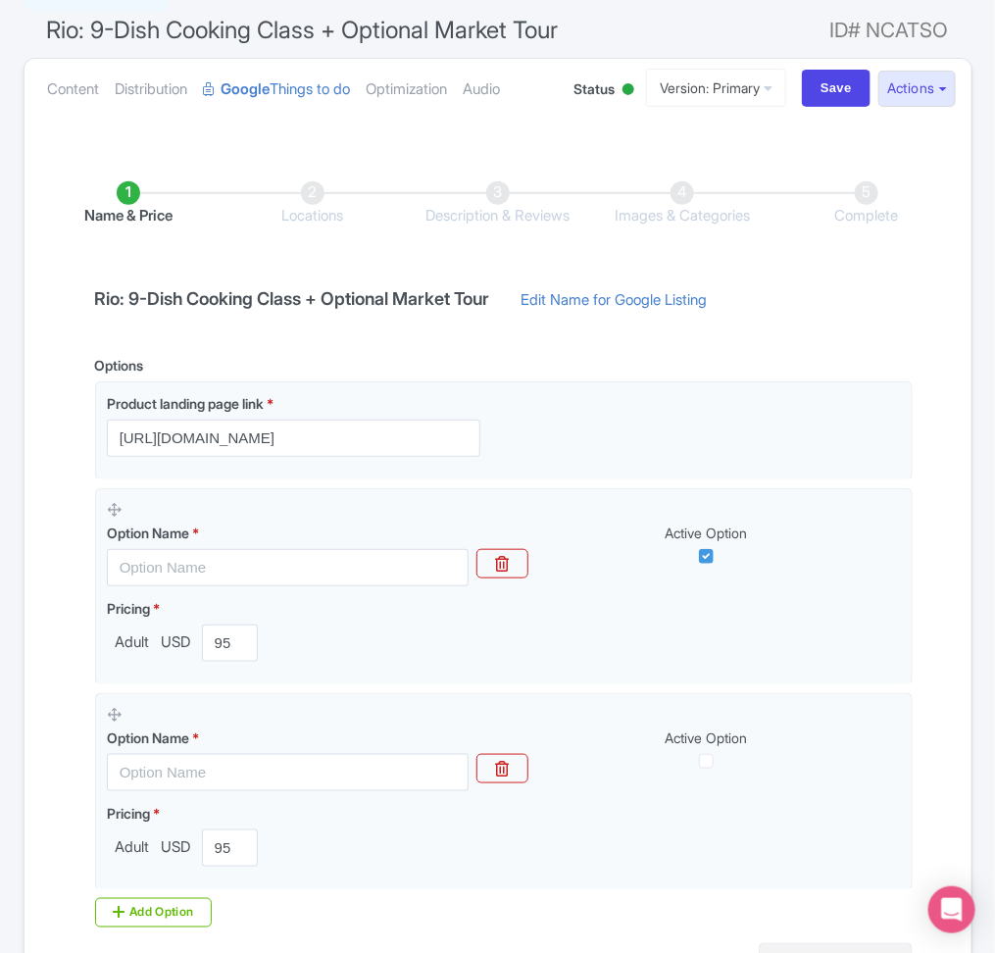
click at [212, 298] on h4 "Rio: 9-Dish Cooking Class + Optional Market Tour" at bounding box center [292, 299] width 419 height 20
copy div "Rio: 9-Dish Cooking Class + Optional Market Tour"
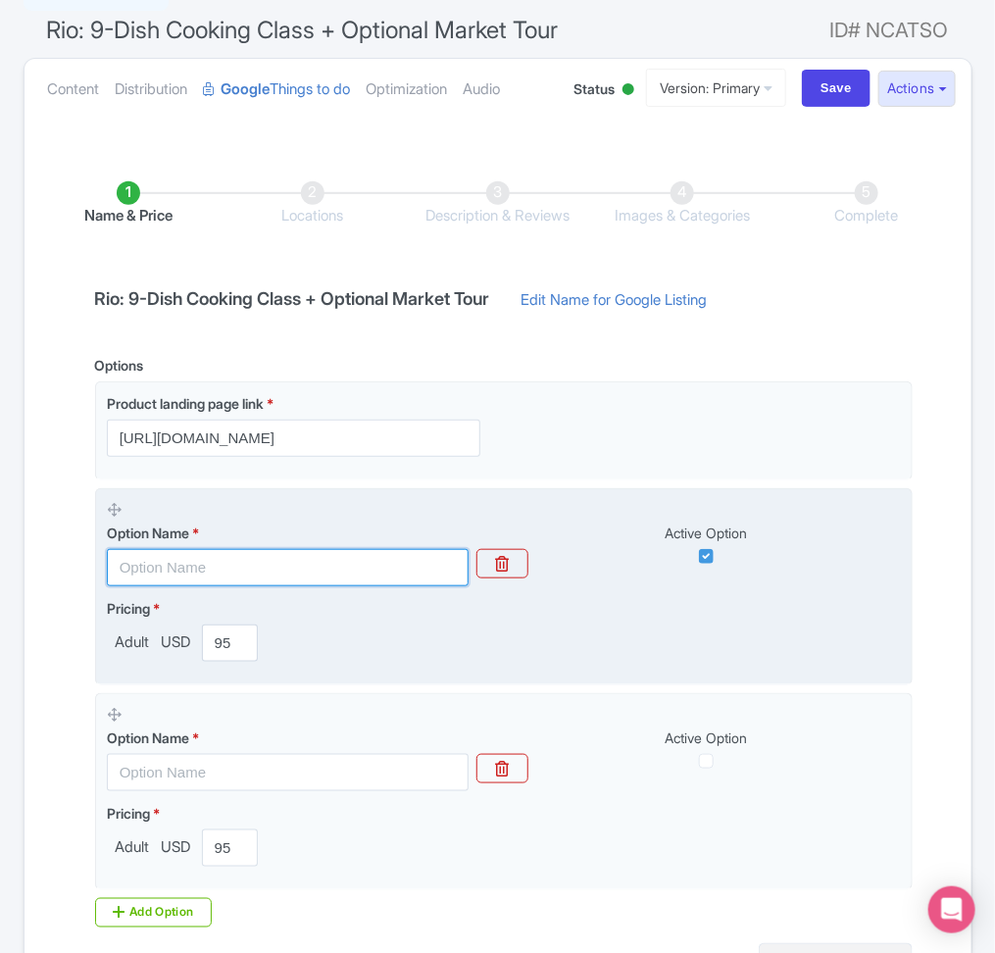
click at [340, 550] on input "text" at bounding box center [288, 567] width 363 height 37
paste input "Rio: 9-Dish Cooking Class + Optional Market Tour"
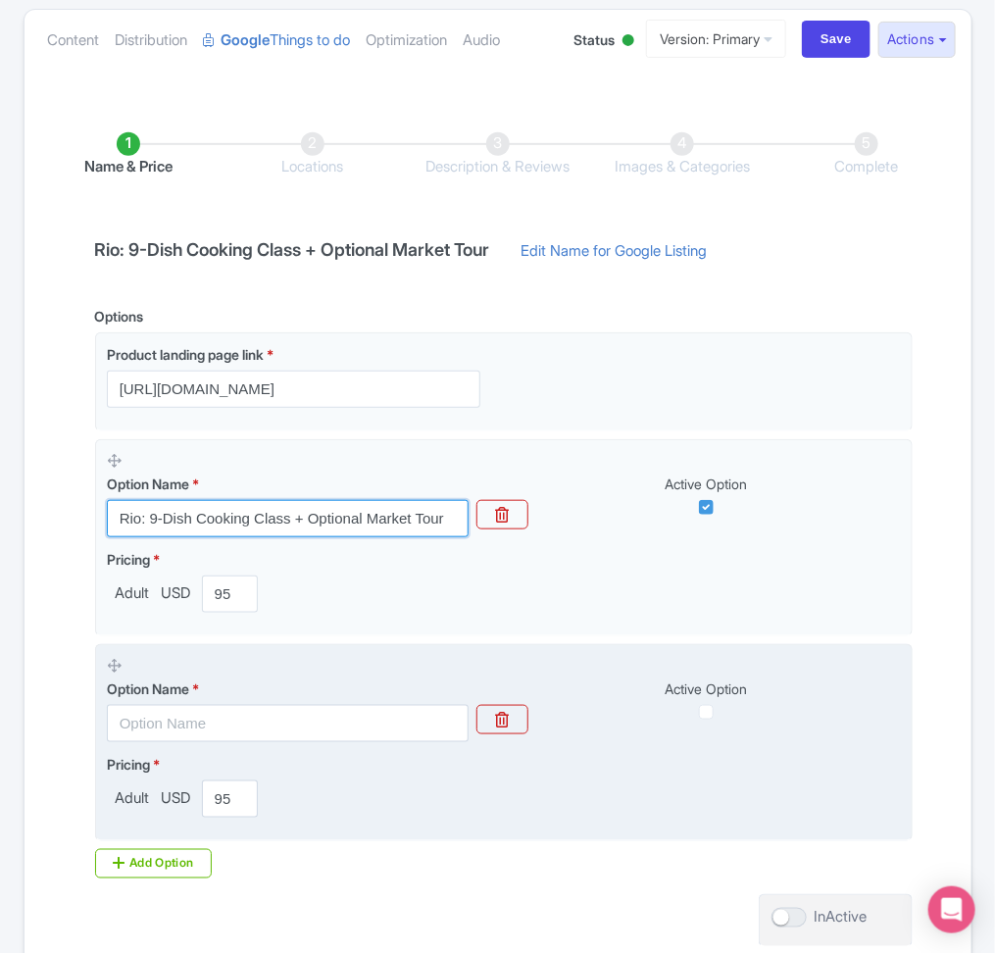
scroll to position [379, 0]
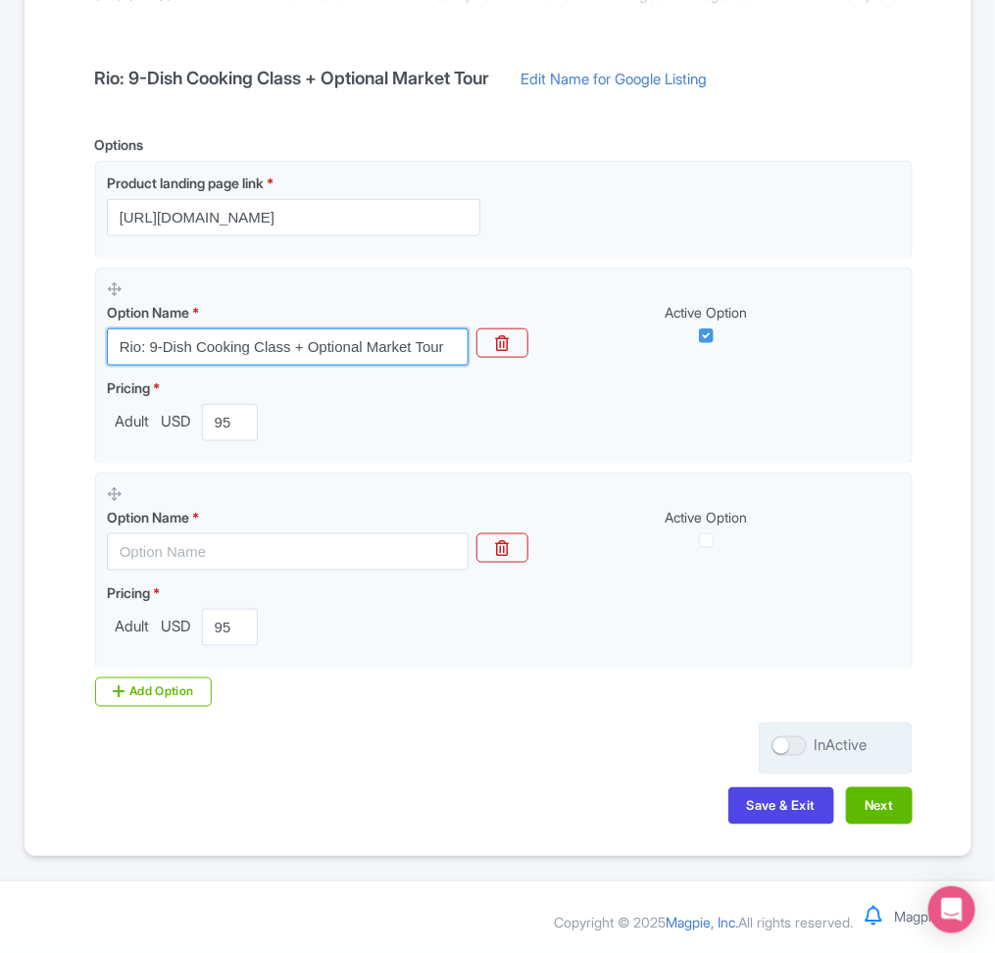
type input "Rio: 9-Dish Cooking Class + Optional Market Tour"
click at [782, 746] on div at bounding box center [789, 746] width 35 height 20
click at [782, 746] on input "InActive" at bounding box center [778, 746] width 13 height 13
checkbox input "true"
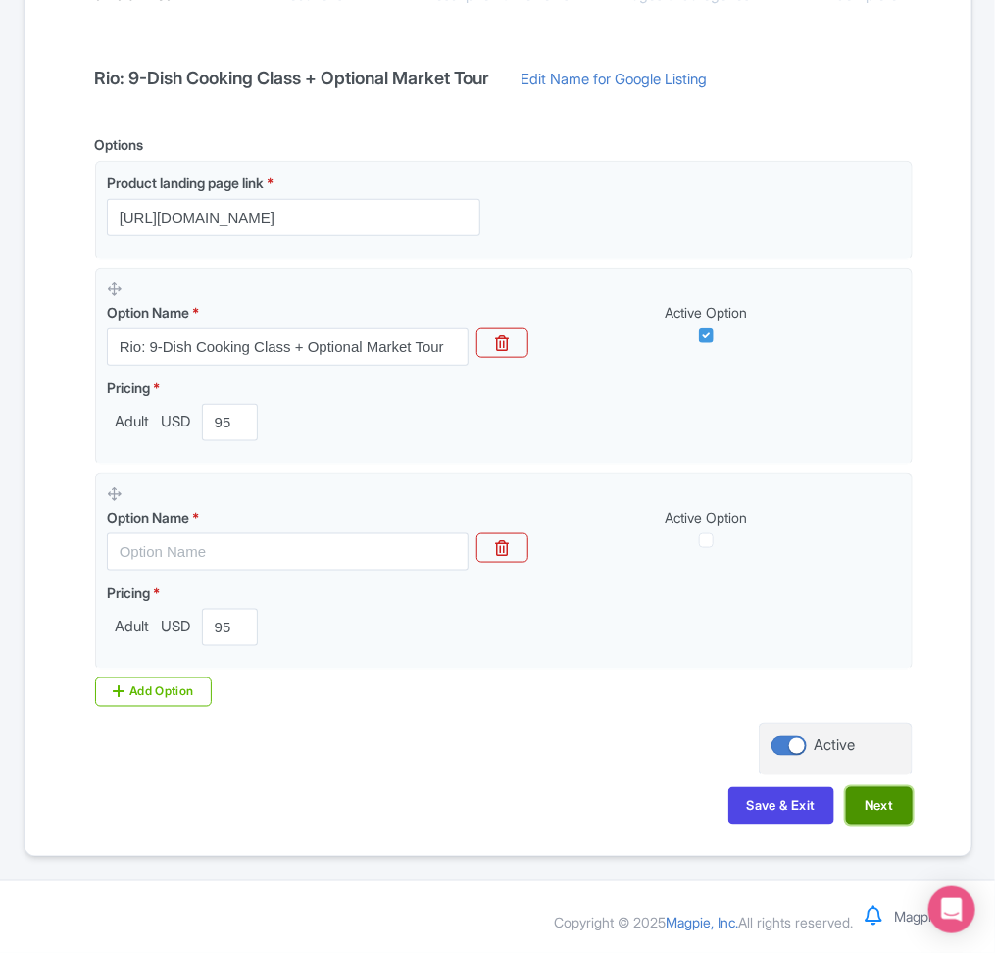
click at [865, 796] on button "Next" at bounding box center [879, 805] width 67 height 37
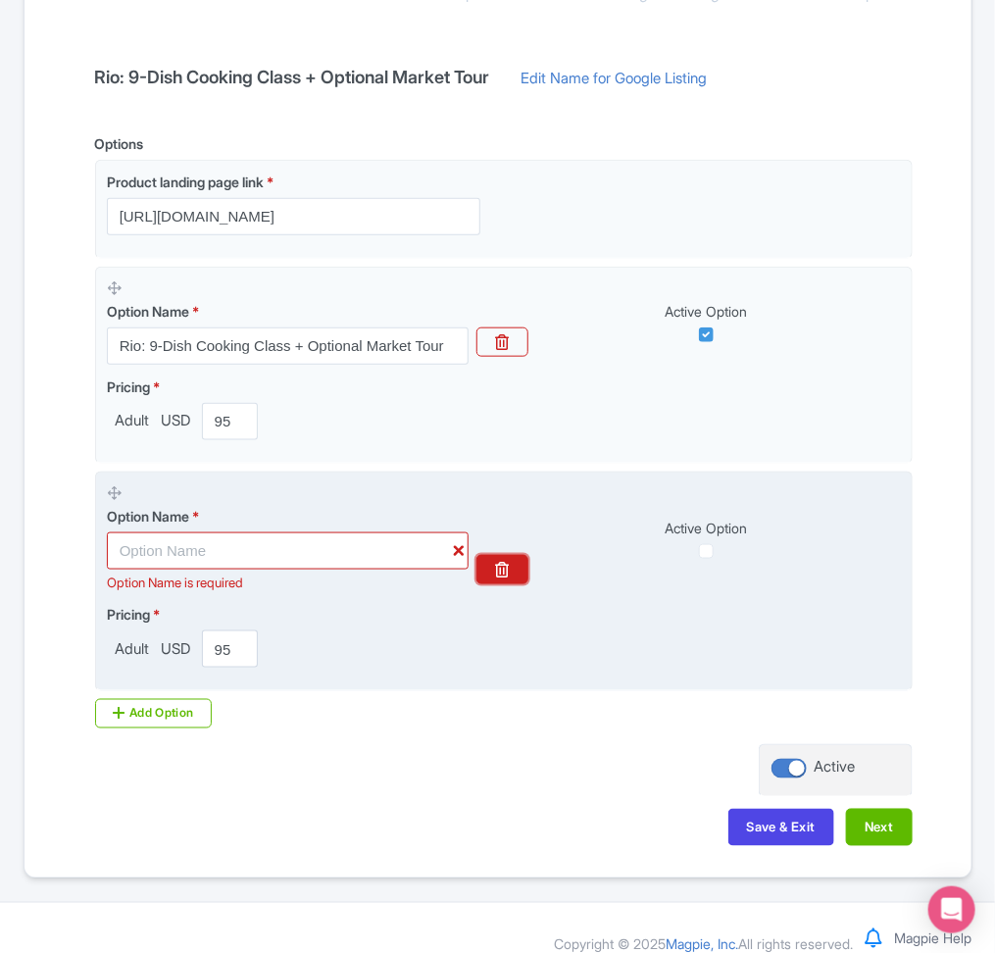
click at [520, 566] on button "button" at bounding box center [501, 569] width 51 height 29
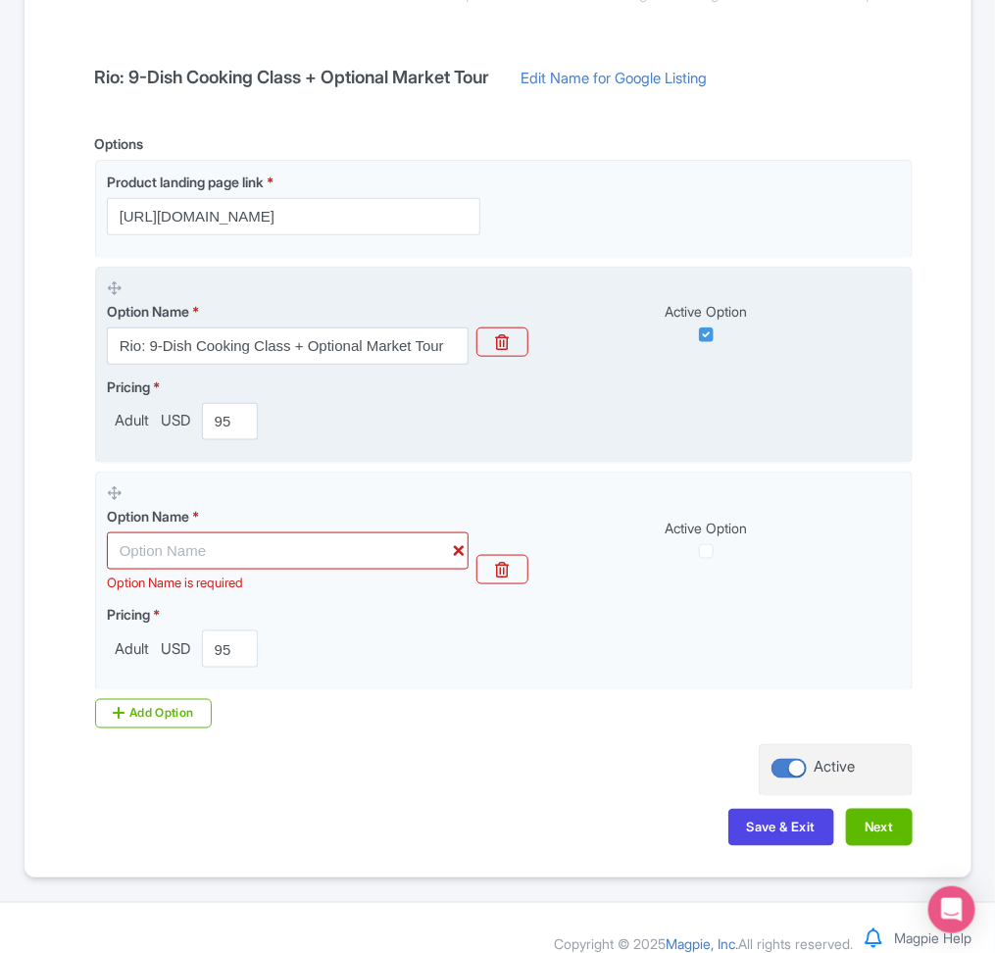
scroll to position [175, 0]
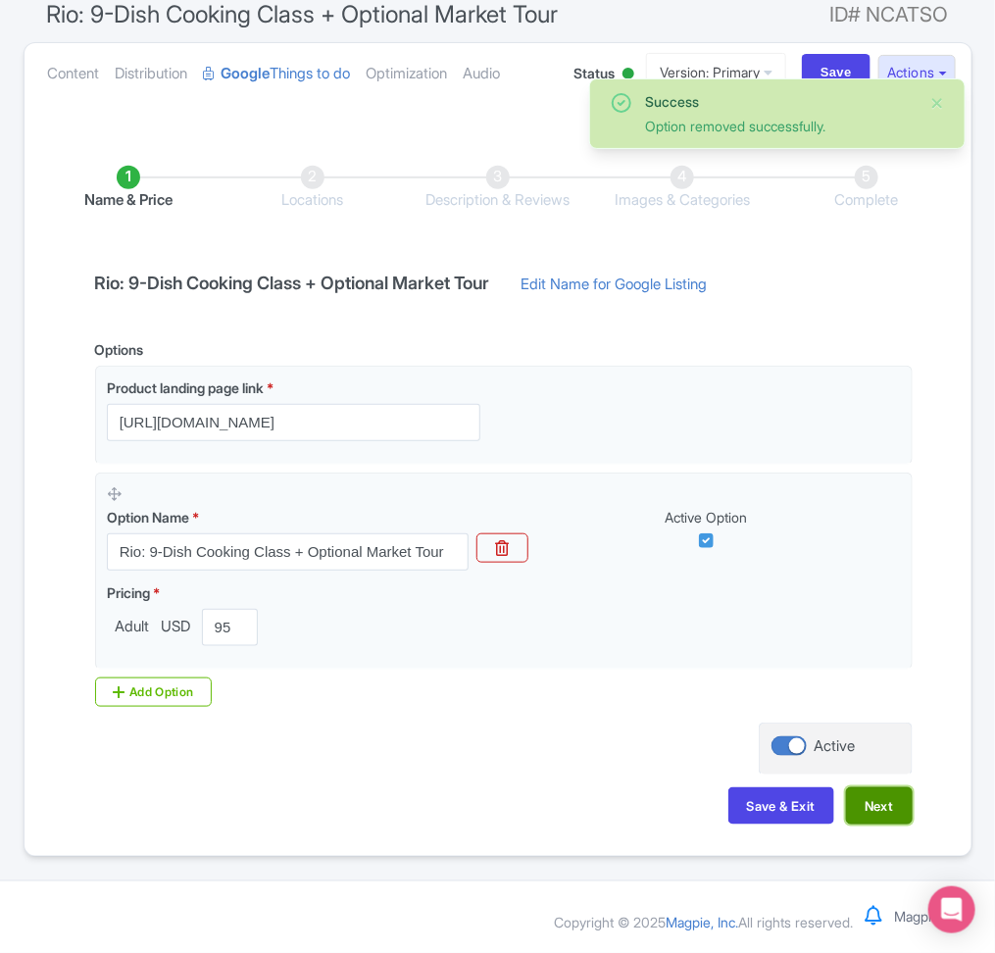
click at [868, 807] on button "Next" at bounding box center [879, 805] width 67 height 37
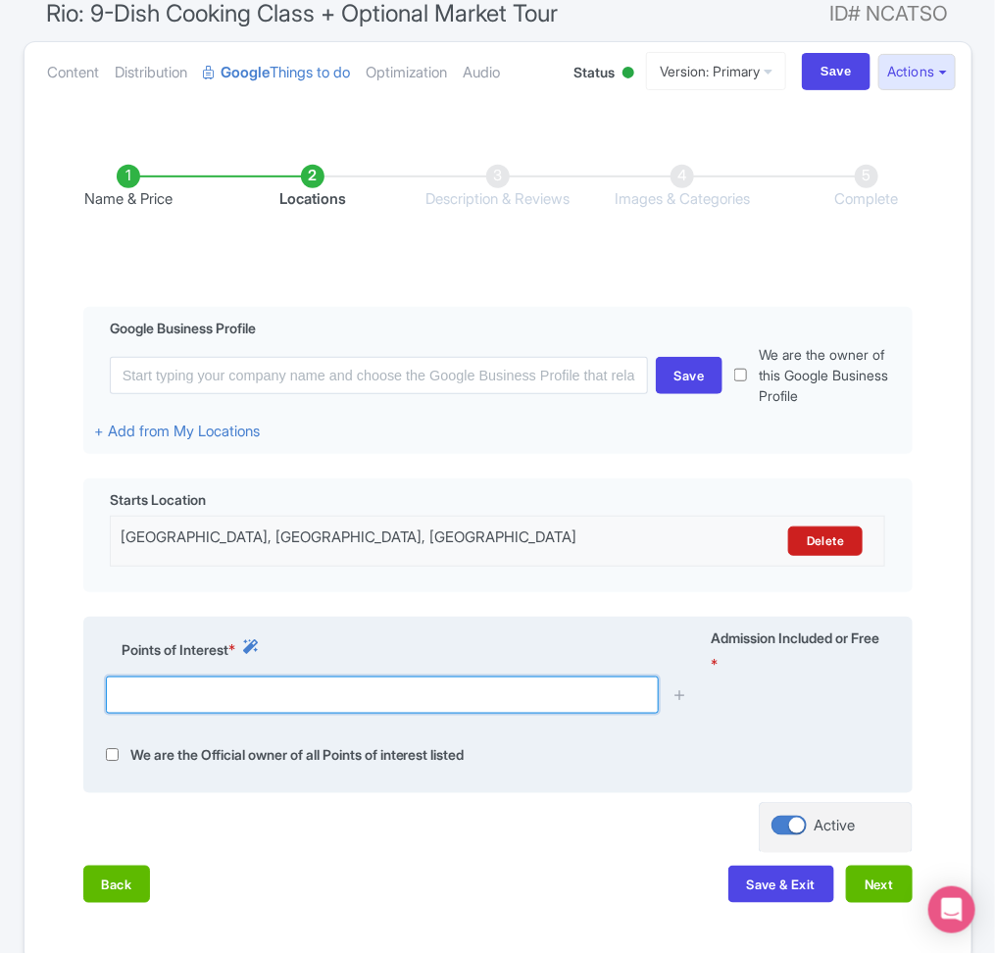
click at [524, 714] on input "text" at bounding box center [382, 694] width 553 height 37
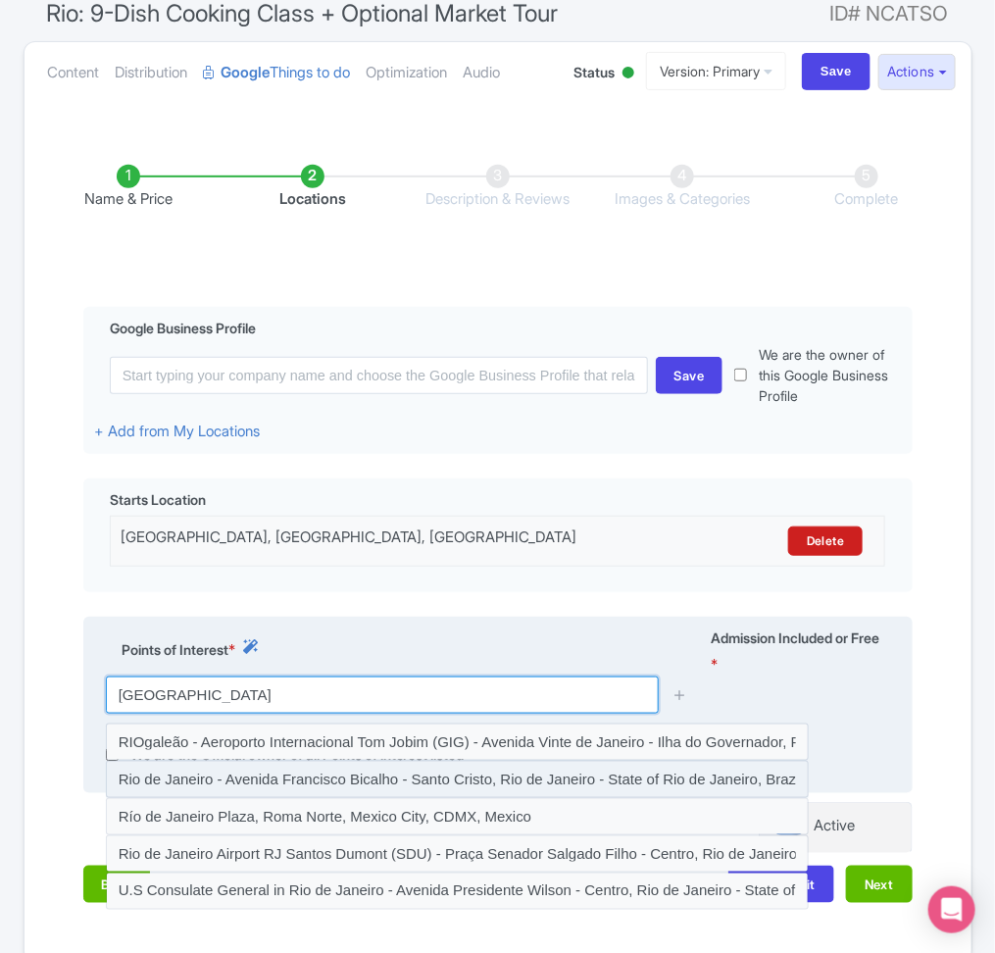
scroll to position [304, 0]
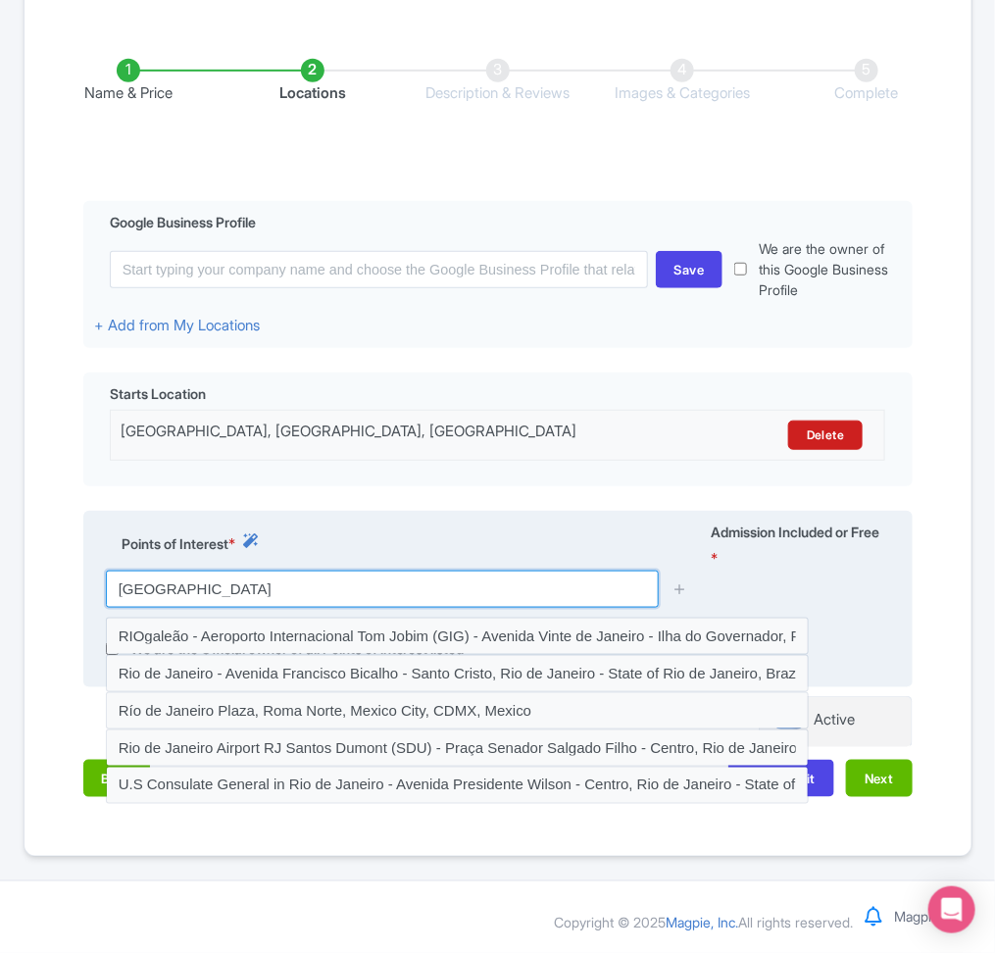
type input "rio de janeiro"
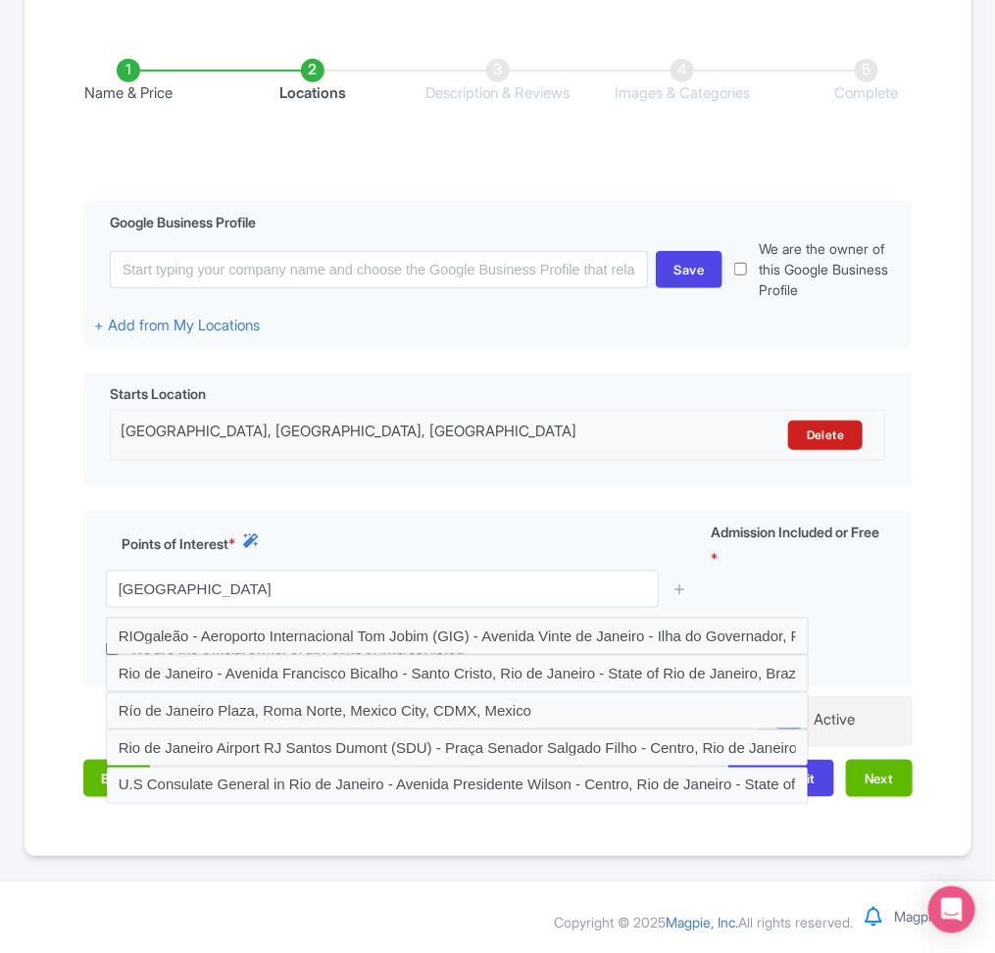
click at [74, 462] on div "Name & Price Locations Description & Reviews Images & Categories Complete Edit …" at bounding box center [498, 419] width 924 height 798
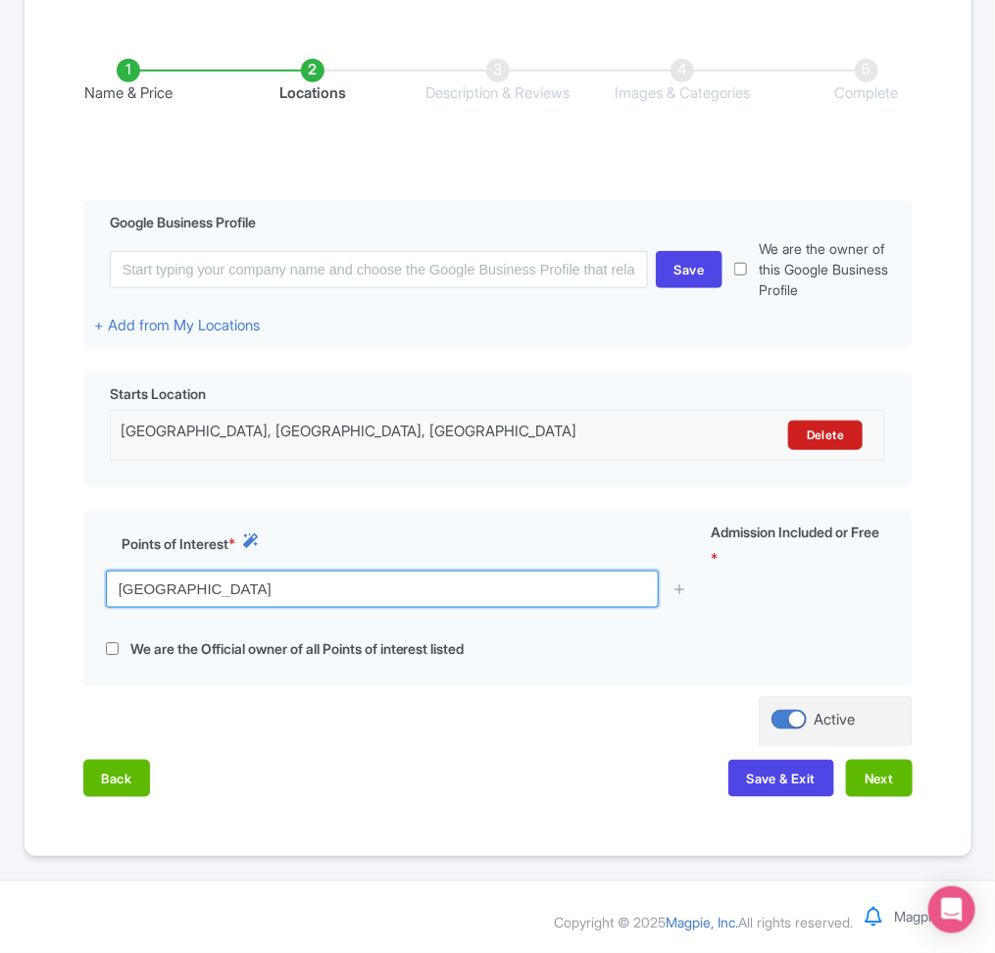
drag, startPoint x: 316, startPoint y: 592, endPoint x: 2, endPoint y: 601, distance: 313.8
click at [2, 601] on div "Success Product Saved ← Back to Products Rio: 9-Dish Cooking Class + Optional M…" at bounding box center [497, 354] width 995 height 1007
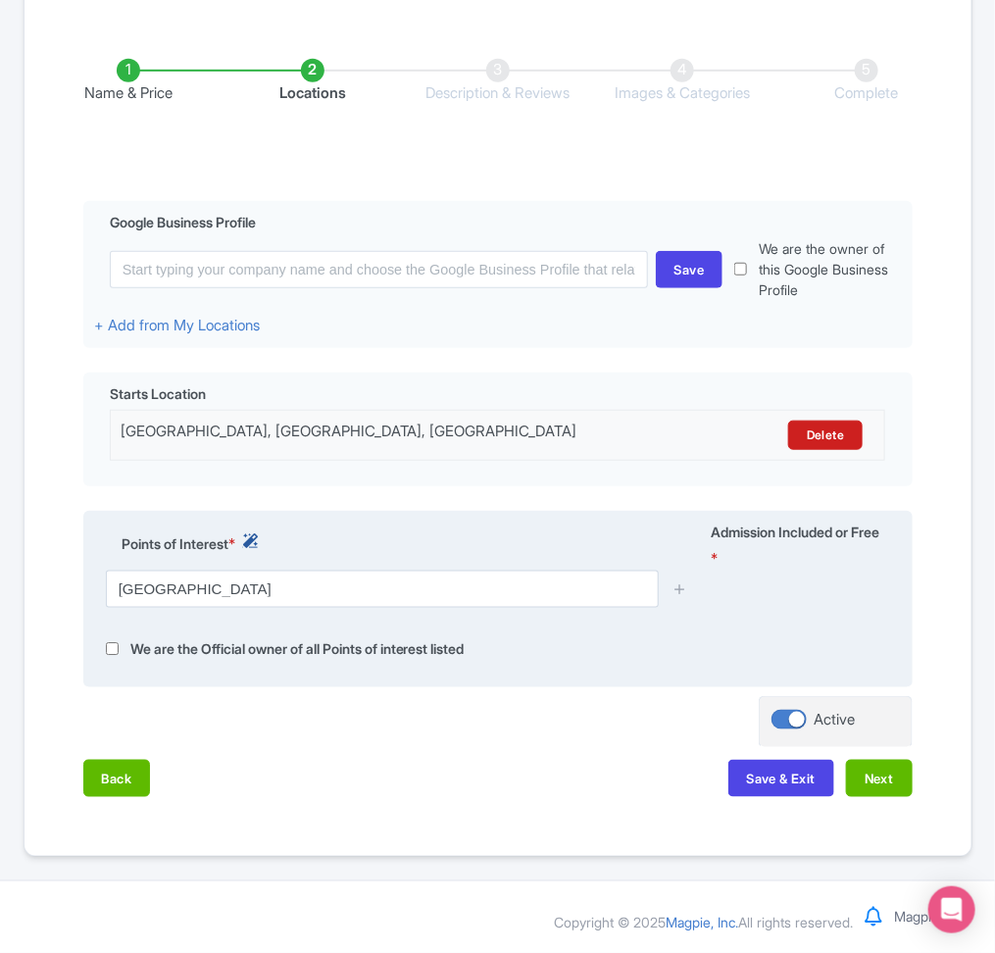
click at [258, 533] on icon at bounding box center [250, 540] width 15 height 15
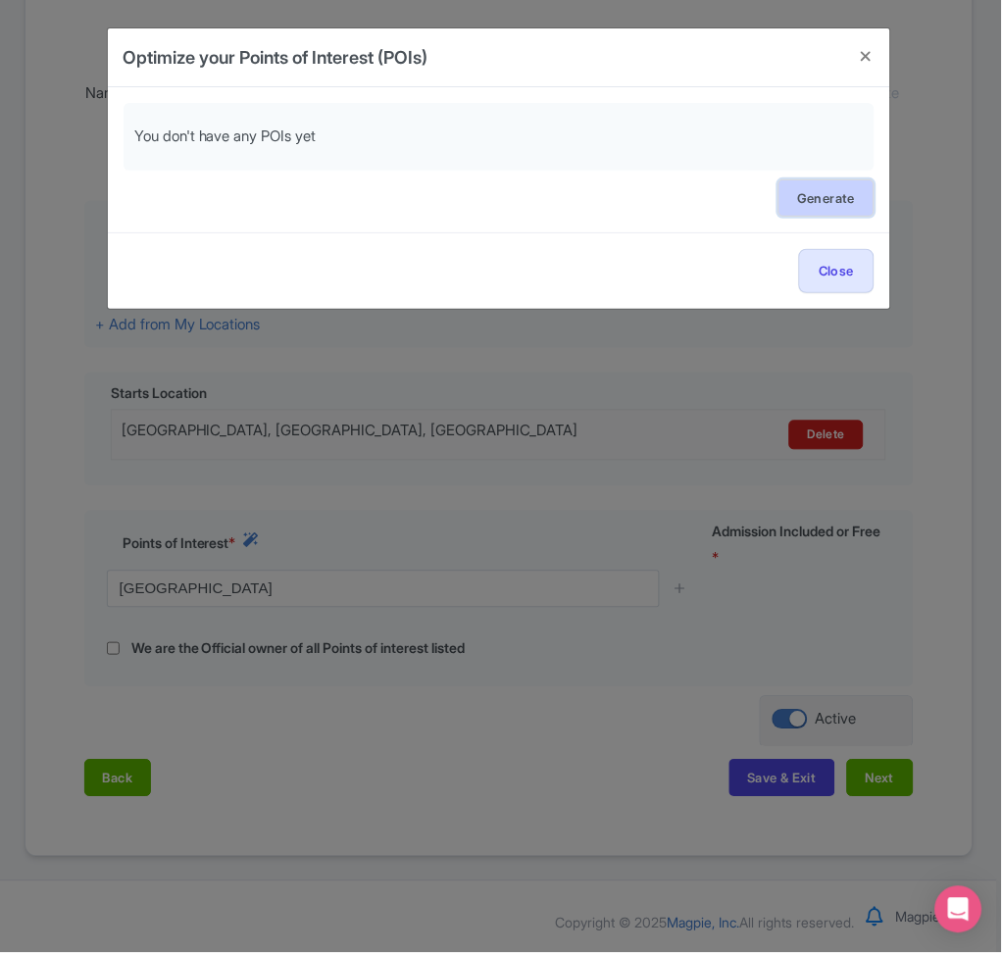
click at [809, 211] on link "Generate" at bounding box center [825, 197] width 95 height 37
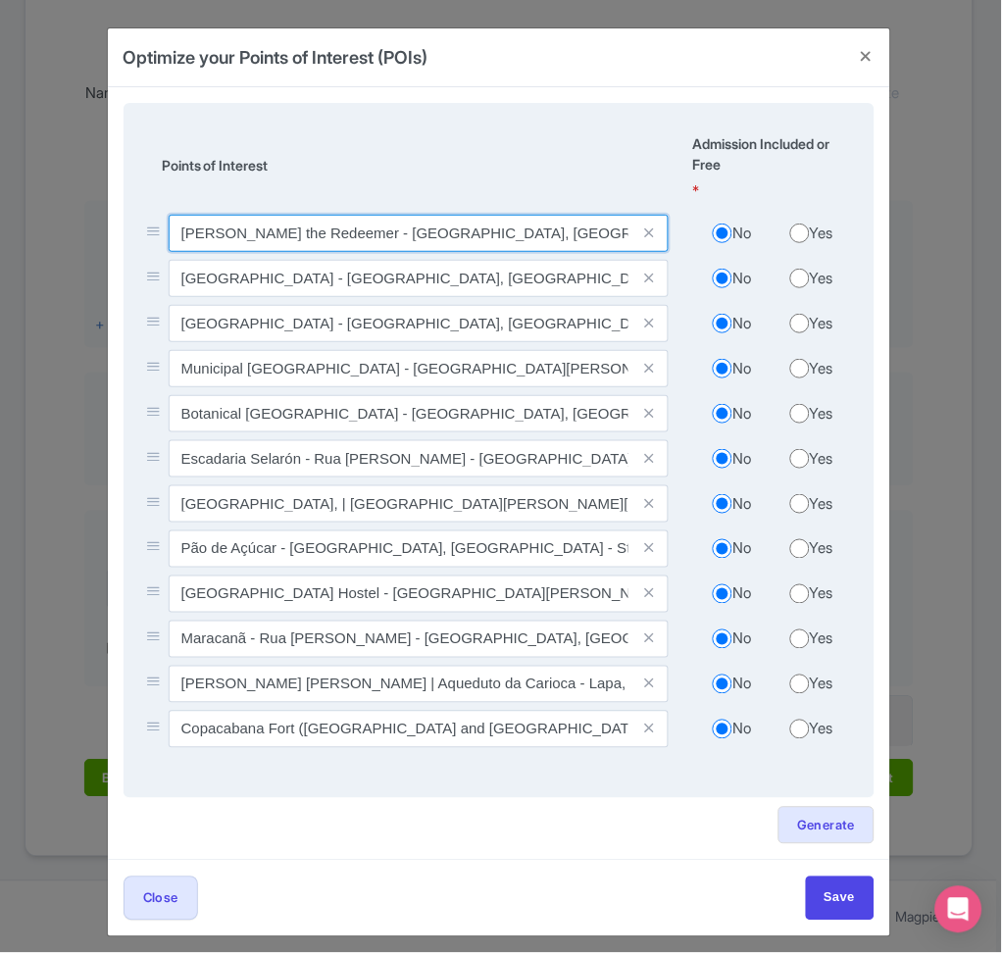
click at [232, 220] on input "Christ the Redeemer - Alto da Boa Vista, Rio de Janeiro - State of Rio de Janei…" at bounding box center [419, 233] width 501 height 37
click at [245, 228] on input "Christ the Redeemer - Alto da Boa Vista, Rio de Janeiro - State of Rio de Janei…" at bounding box center [419, 233] width 501 height 37
paste input "+55 21 98894-9857"
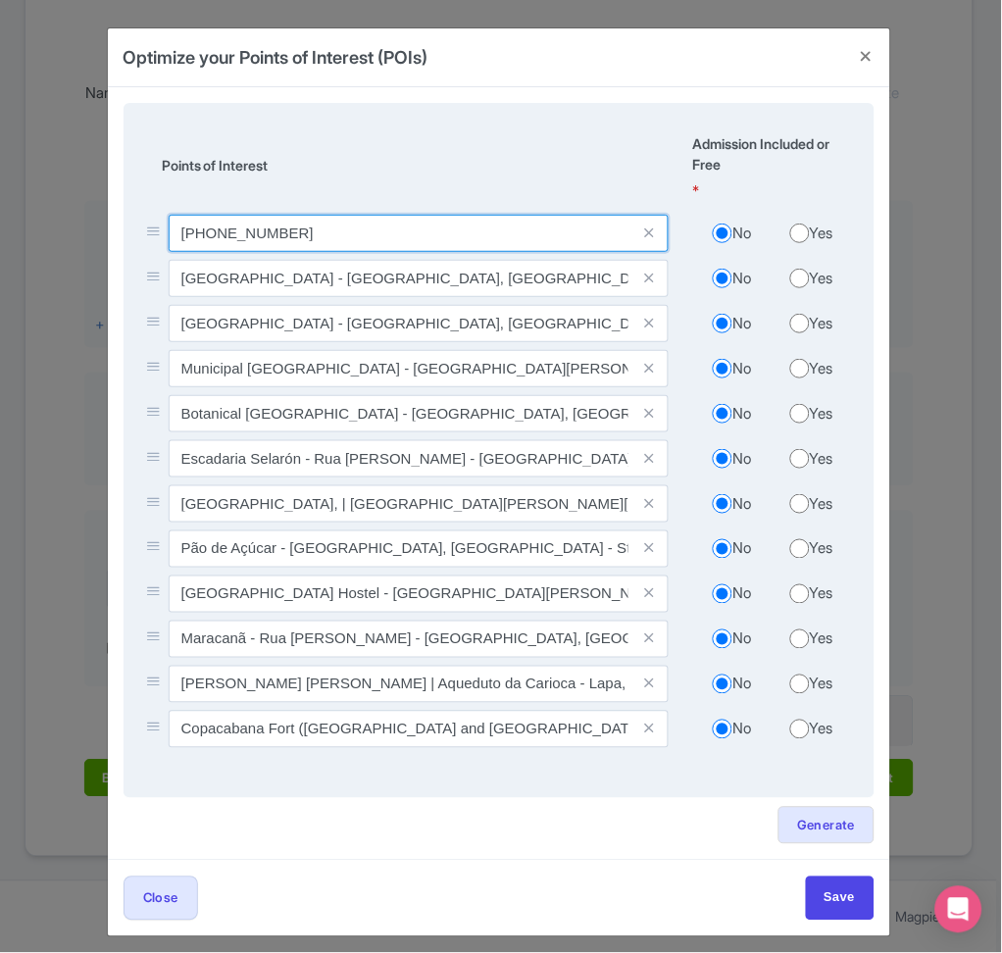
click at [424, 229] on input "+55 21 98894-9857" at bounding box center [419, 233] width 501 height 37
paste input "+1 855 275 5071"
click at [529, 238] on input "+55 21 98894-9857, +1 855 275 5071" at bounding box center [419, 233] width 501 height 37
paste input "5362COOK"
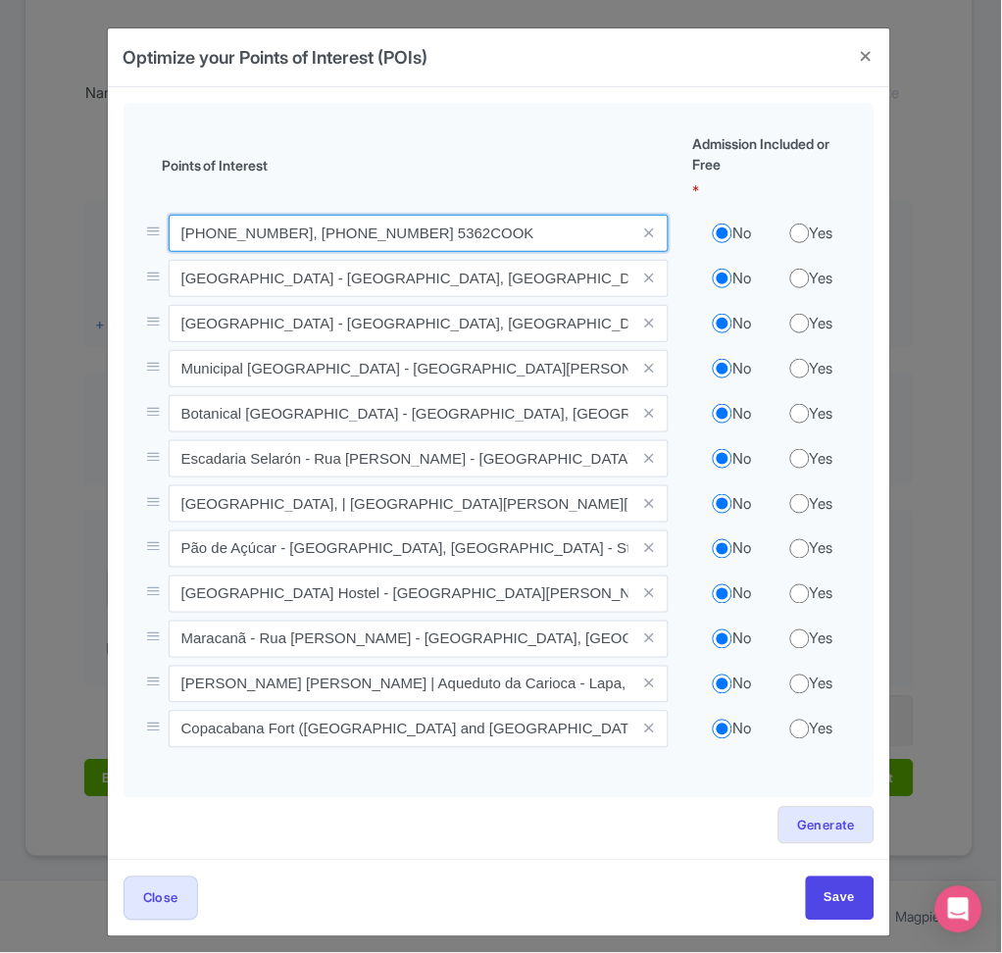
type input "+55 21 98894-9857, +1 855 275 5071 5362COOK"
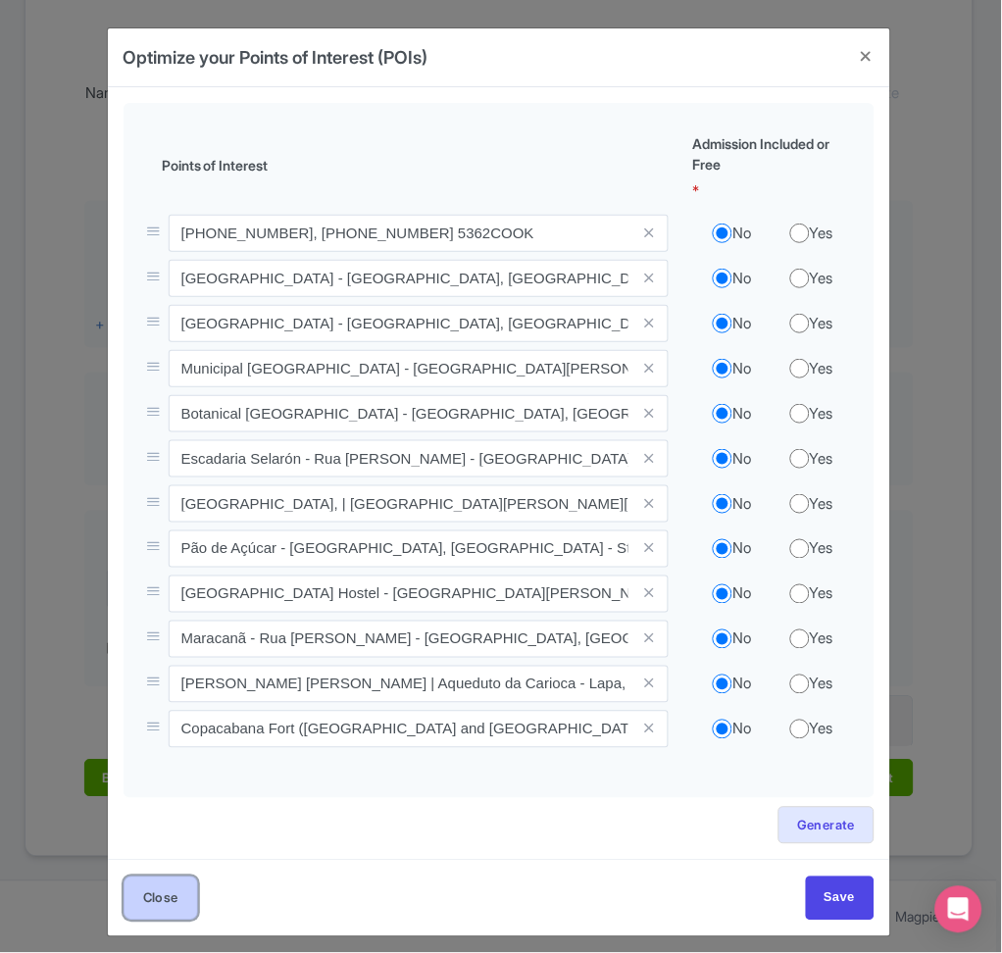
click at [177, 892] on button "Close" at bounding box center [161, 898] width 75 height 44
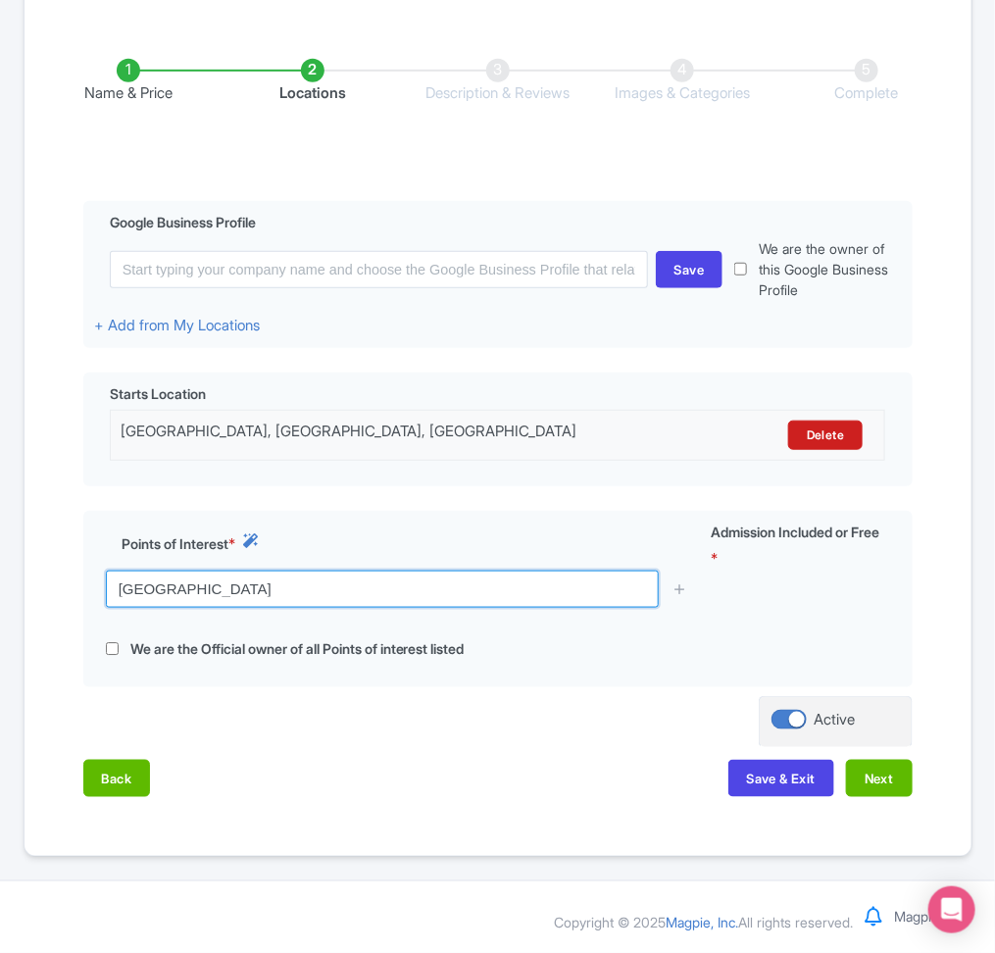
drag, startPoint x: 242, startPoint y: 586, endPoint x: -40, endPoint y: 629, distance: 285.6
click at [0, 629] on html "C CRISTIANO NOGUEIRA Cook in Fiesta Profile Users Settings Sign out Dashboard C…" at bounding box center [497, 196] width 995 height 953
paste input "R. Visc. de Pirajá, 281 - Ipanema, Rio de Janeiro - RJ, 22410-001, Brazil"
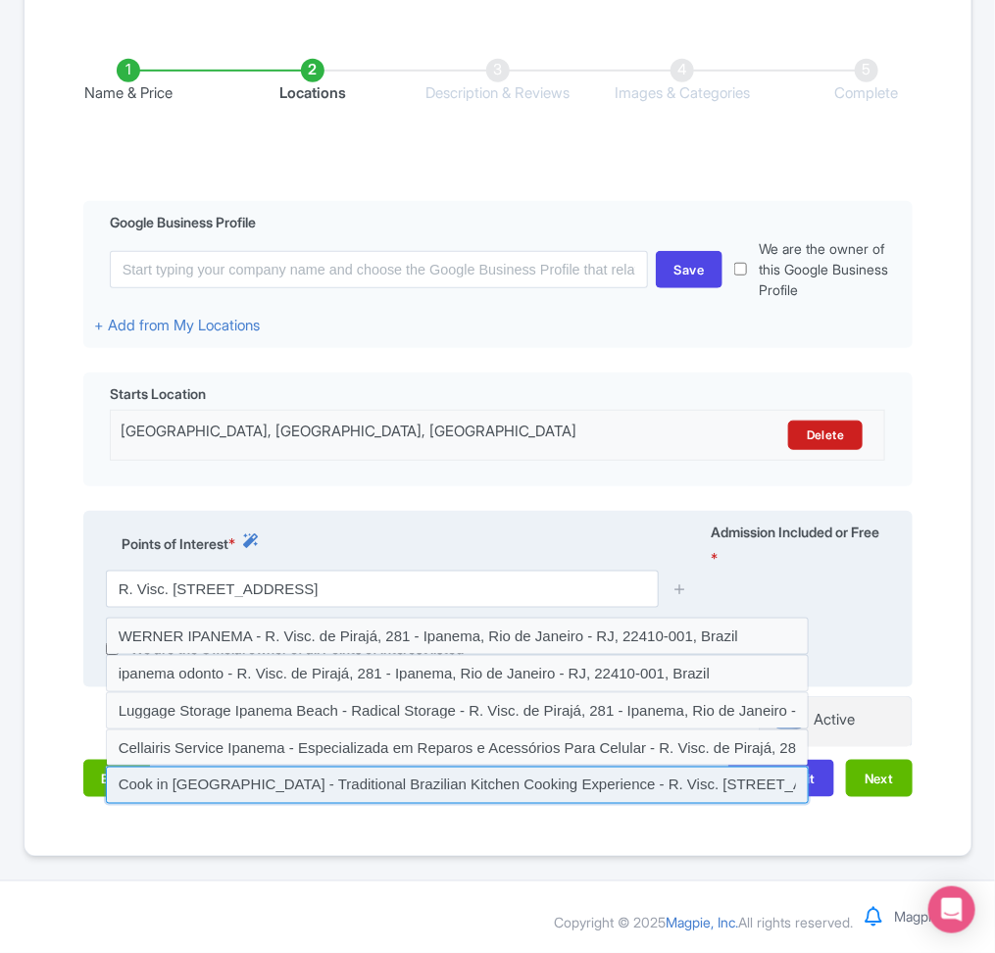
click at [364, 776] on input at bounding box center [457, 785] width 703 height 37
type input "Cook in Rio - Traditional Brazilian Kitchen Cooking Experience - R. Visc. de Pi…"
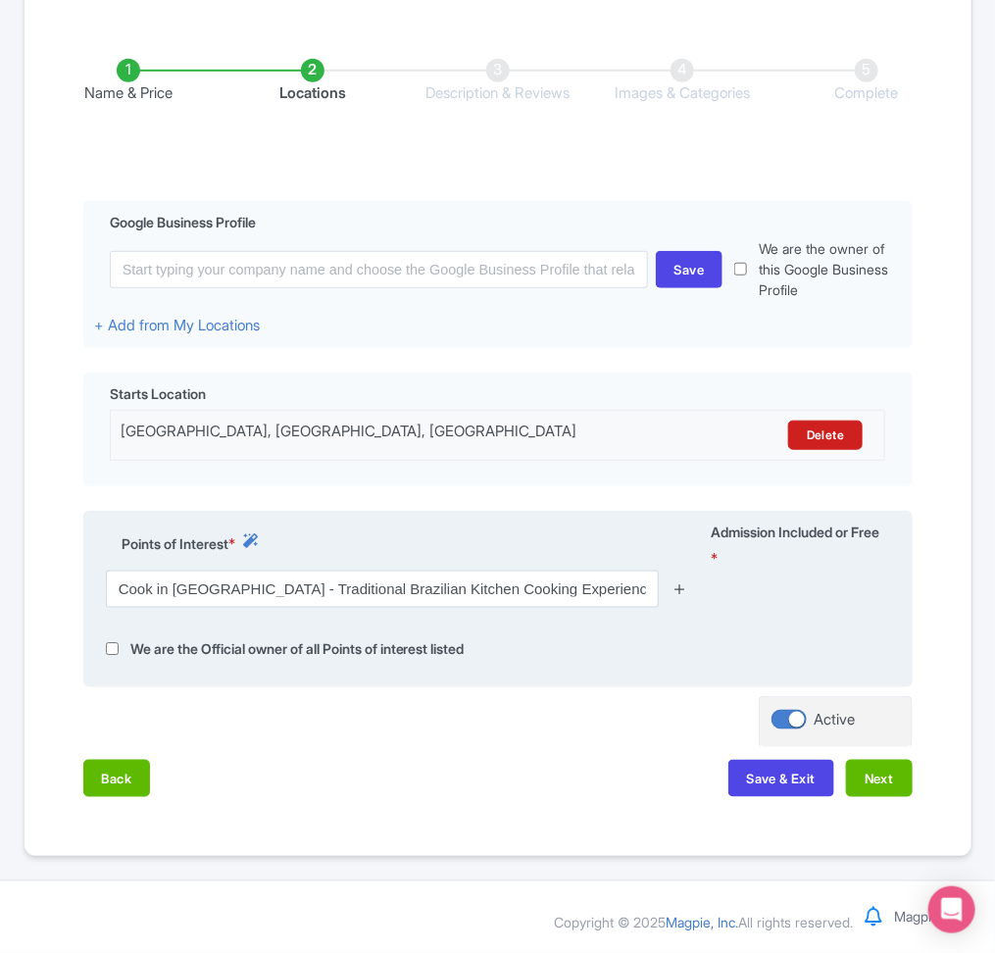
click at [684, 586] on div at bounding box center [679, 589] width 39 height 37
click at [684, 586] on icon at bounding box center [680, 588] width 15 height 15
click at [678, 589] on icon at bounding box center [680, 588] width 15 height 15
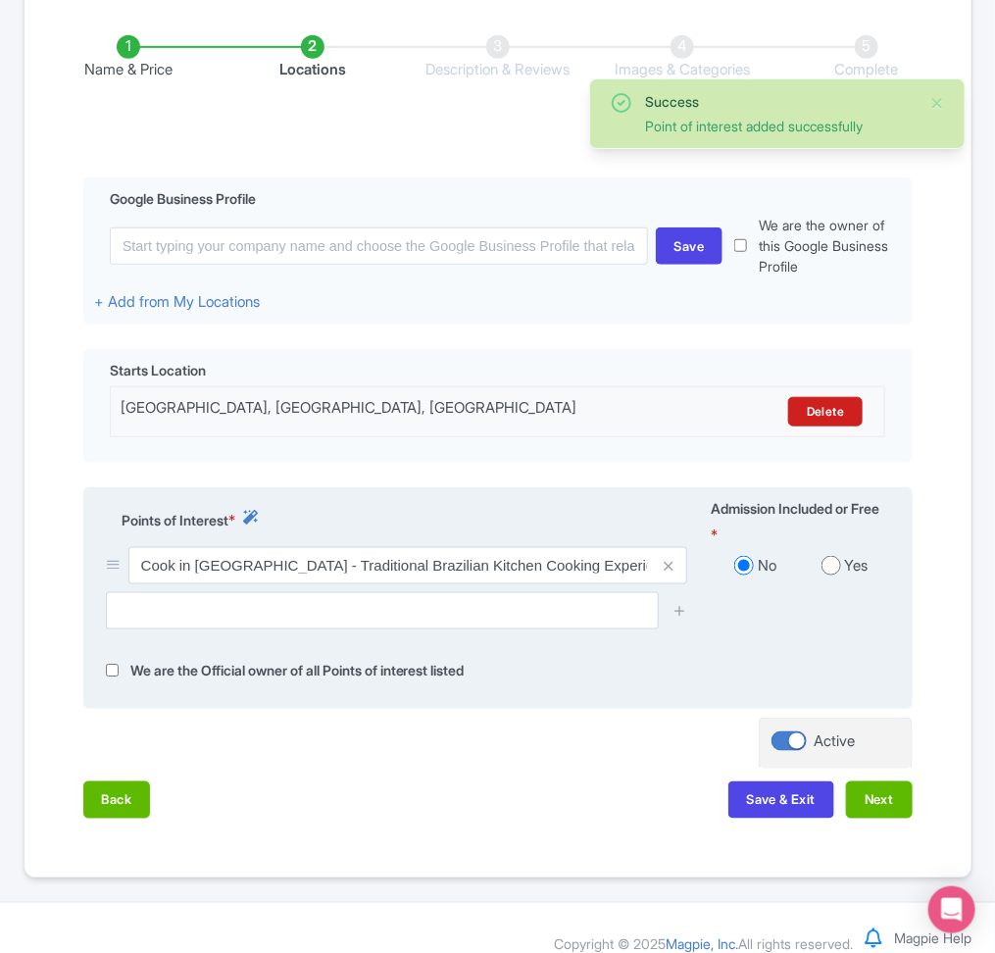
click at [834, 575] on input "radio" at bounding box center [832, 566] width 20 height 20
radio input "true"
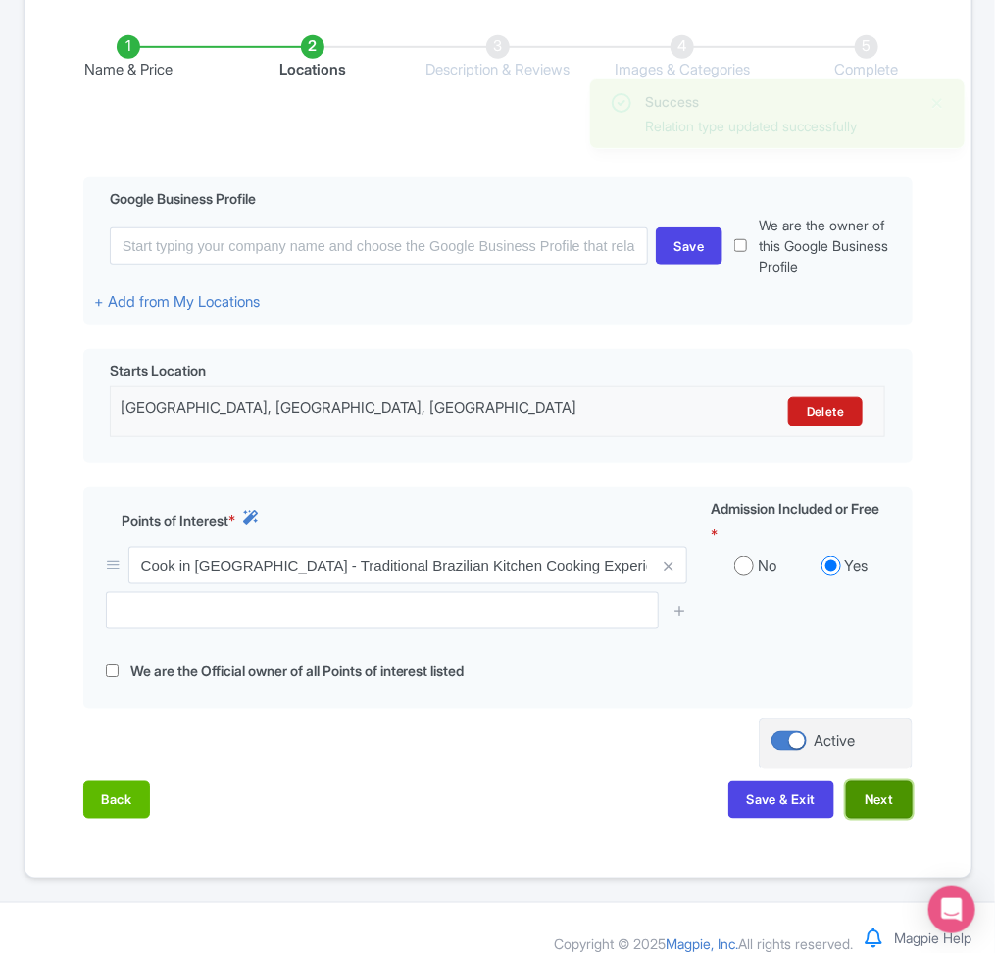
click at [849, 819] on button "Next" at bounding box center [879, 799] width 67 height 37
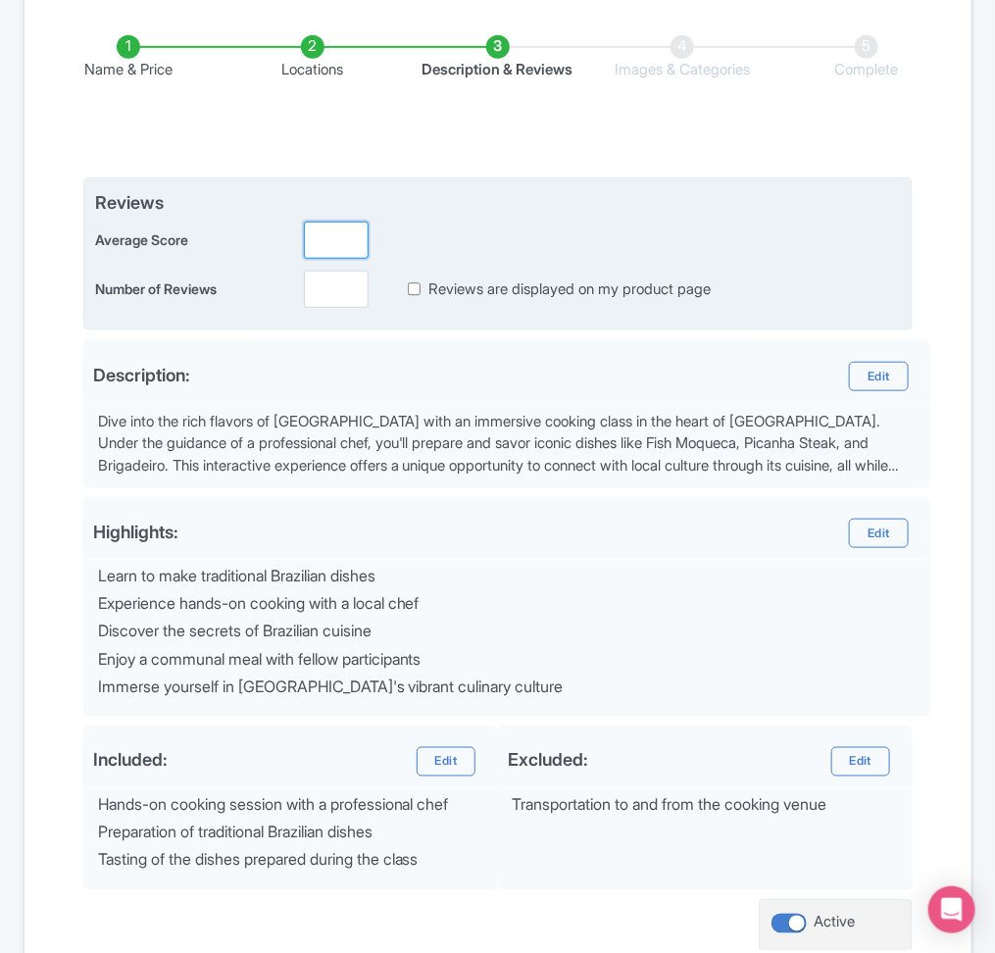
click at [335, 252] on input "number" at bounding box center [336, 240] width 65 height 37
type input "5"
type input "0"
click at [343, 296] on input "0" at bounding box center [336, 289] width 65 height 37
type input "589"
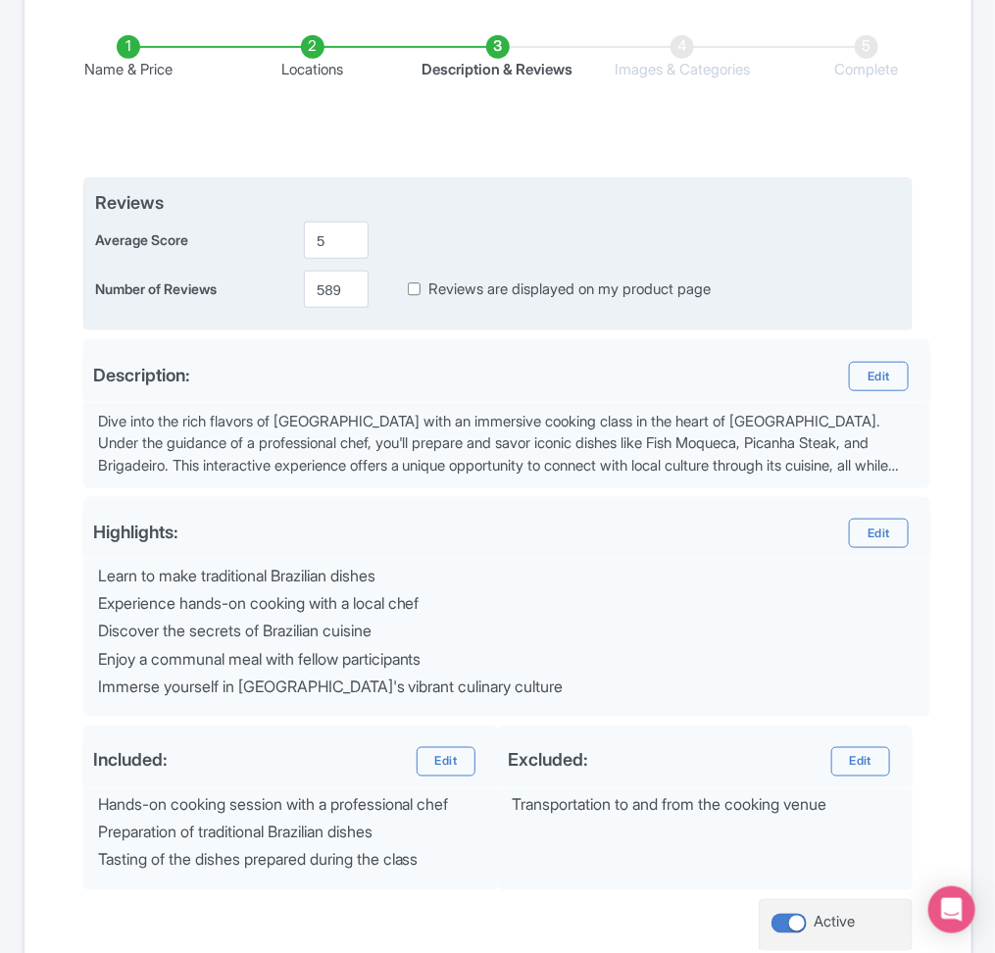
click at [416, 292] on input "Reviews are displayed on my product page" at bounding box center [414, 289] width 13 height 23
checkbox input "true"
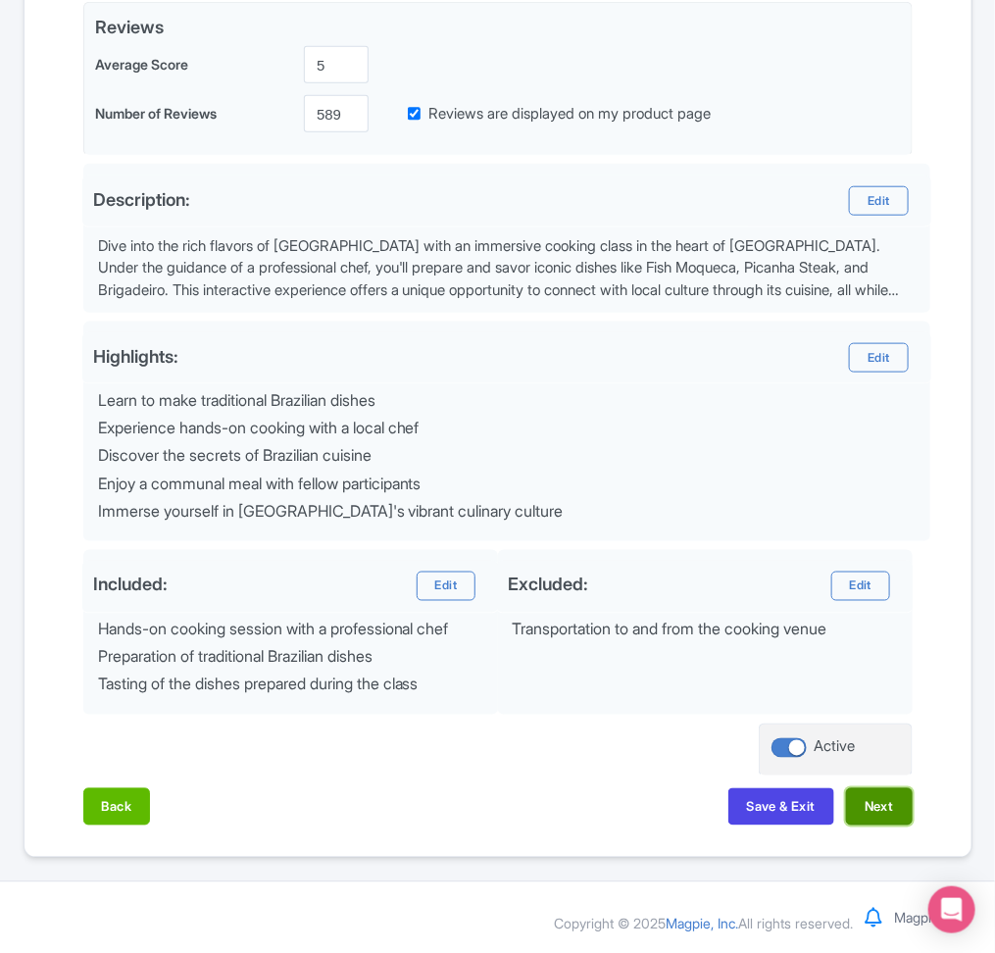
click at [881, 805] on button "Next" at bounding box center [879, 806] width 67 height 37
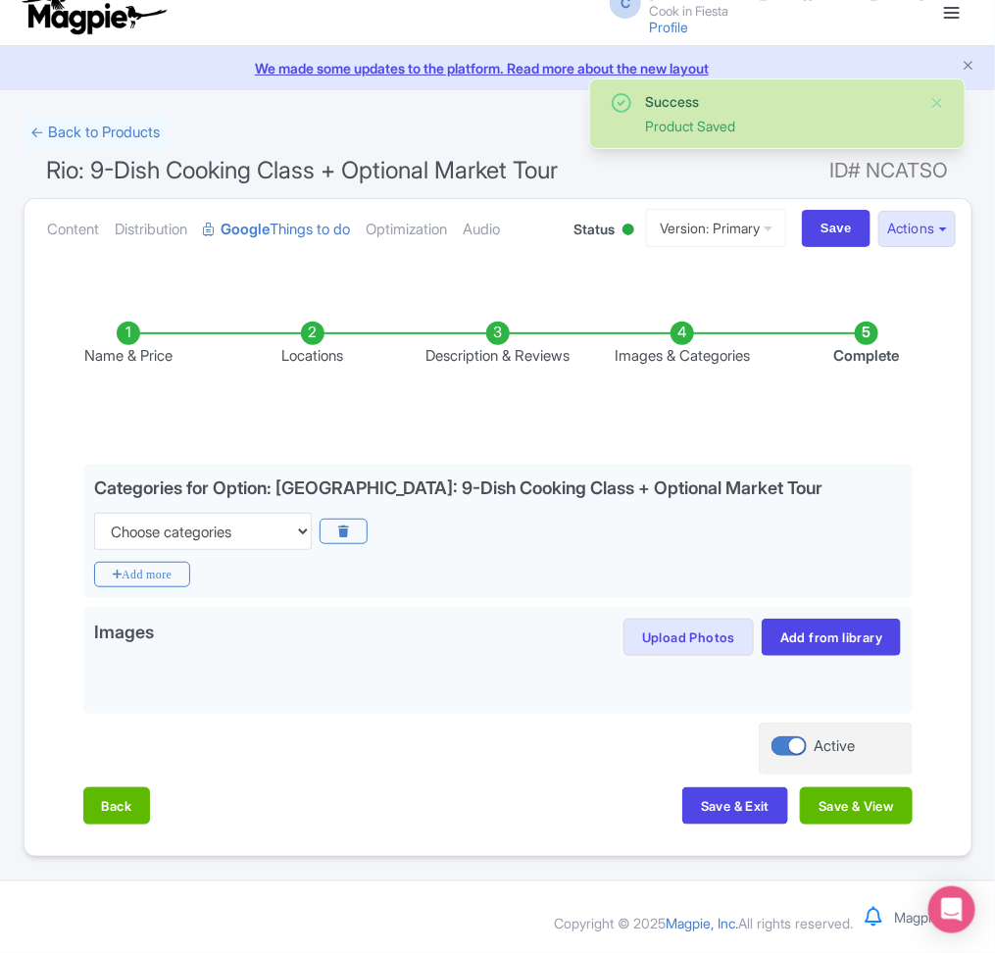
scroll to position [17, 0]
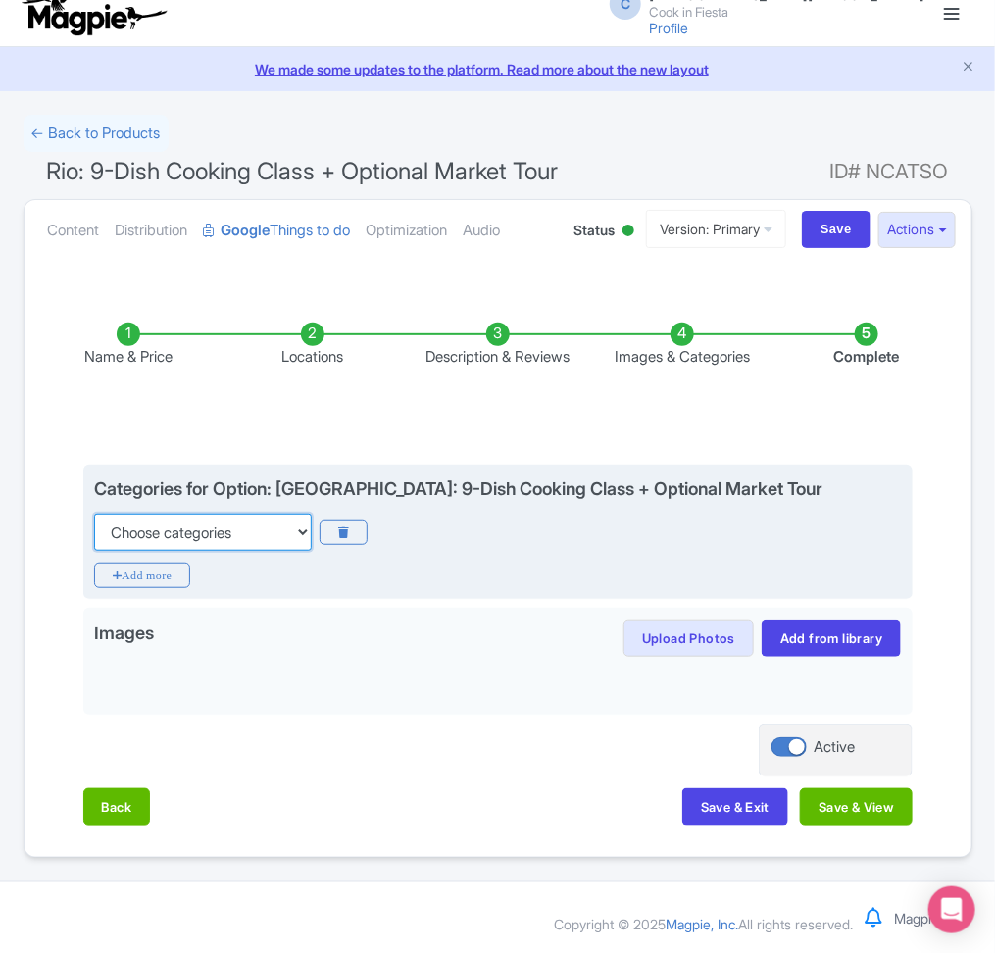
click at [116, 537] on select "Choose categories Adults Only Animals Audio Guide Beaches Bike Tours Boat Tours…" at bounding box center [203, 532] width 218 height 37
select select "classes"
click at [94, 514] on select "Choose categories Adults Only Animals Audio Guide Beaches Bike Tours Boat Tours…" at bounding box center [203, 532] width 218 height 37
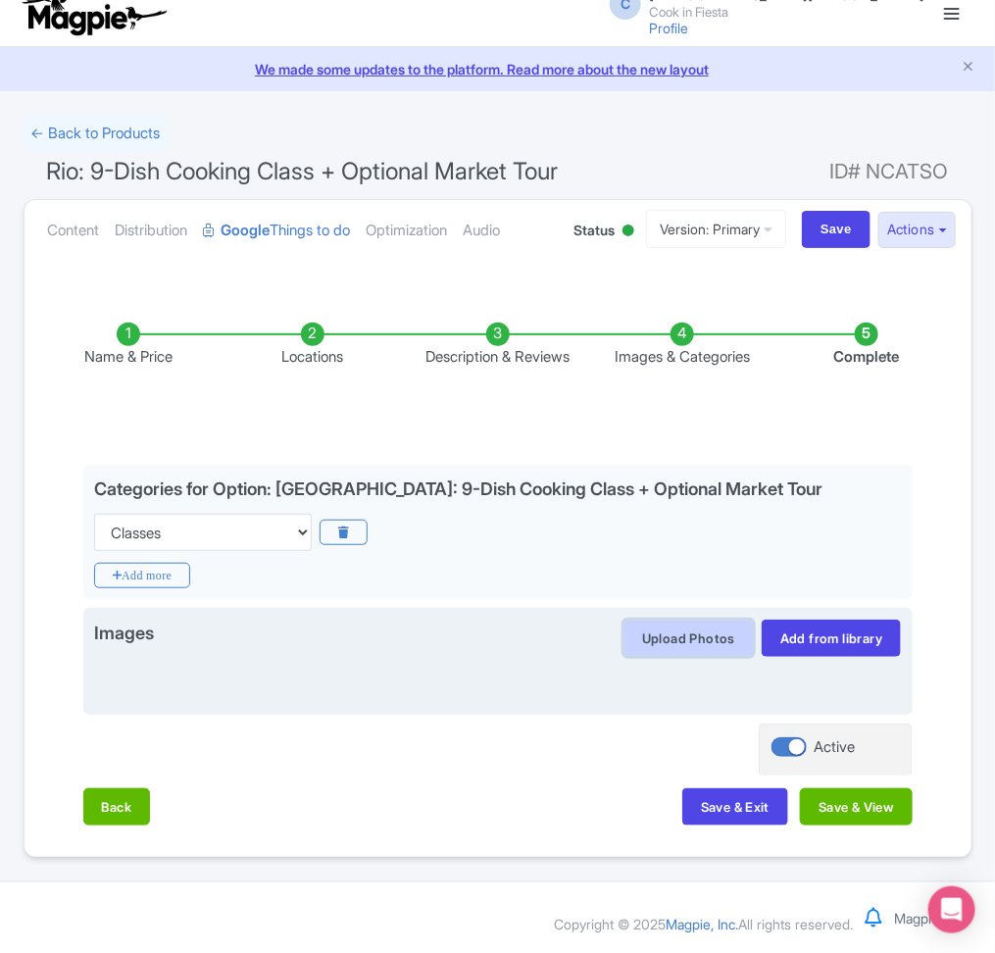
click at [704, 640] on button "Upload Photos" at bounding box center [689, 638] width 130 height 37
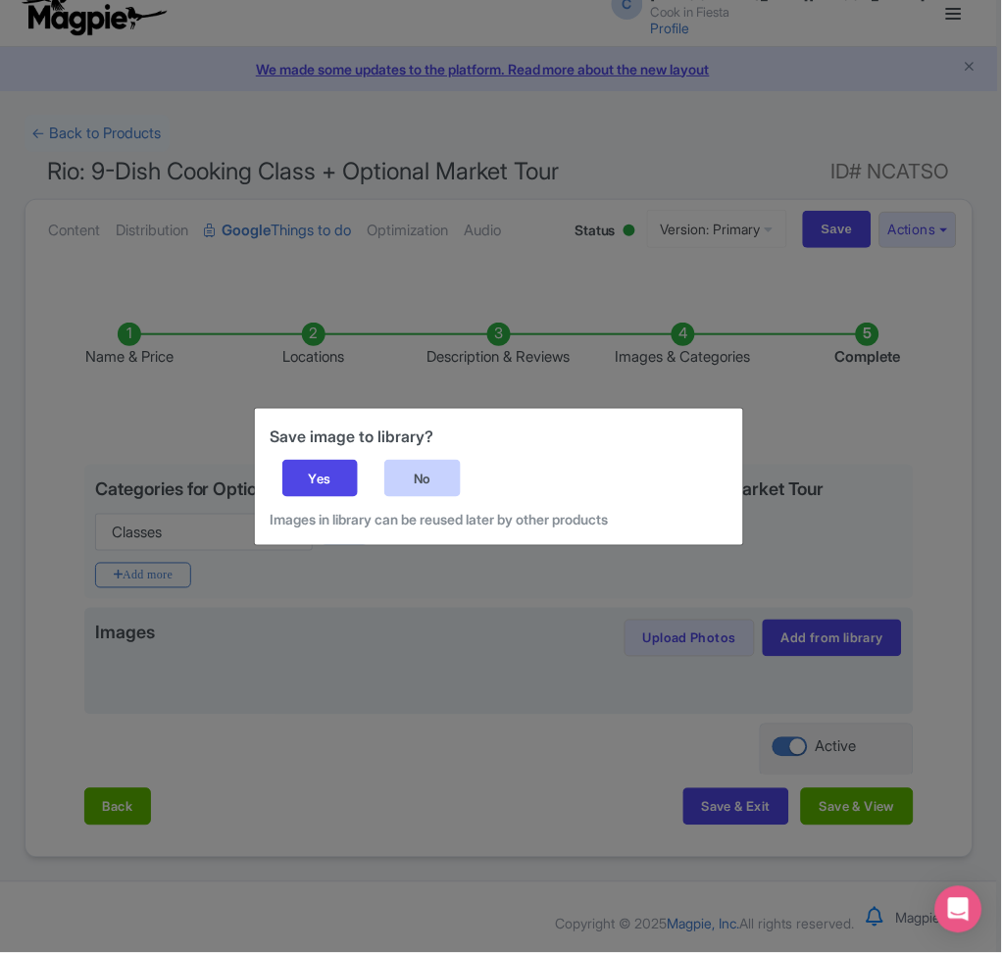
click at [426, 487] on div "No" at bounding box center [422, 478] width 76 height 37
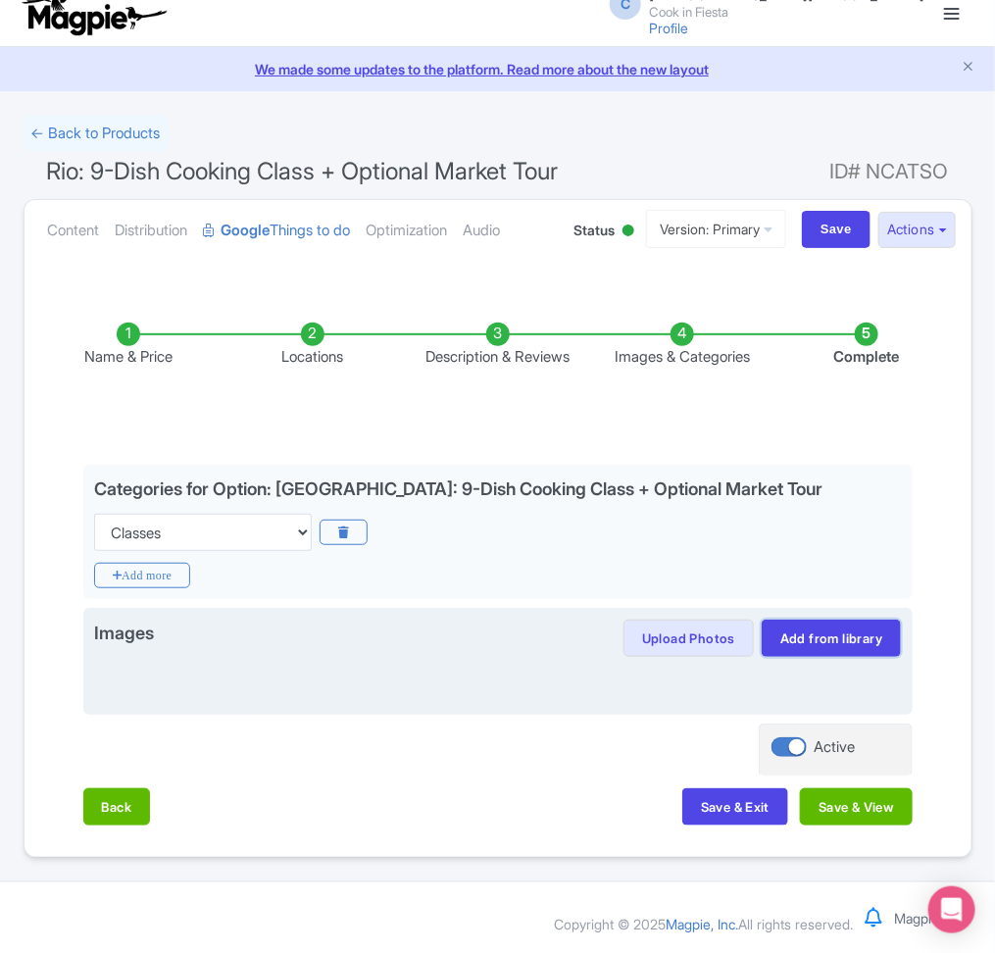
click at [857, 650] on link "Add from library" at bounding box center [831, 638] width 139 height 37
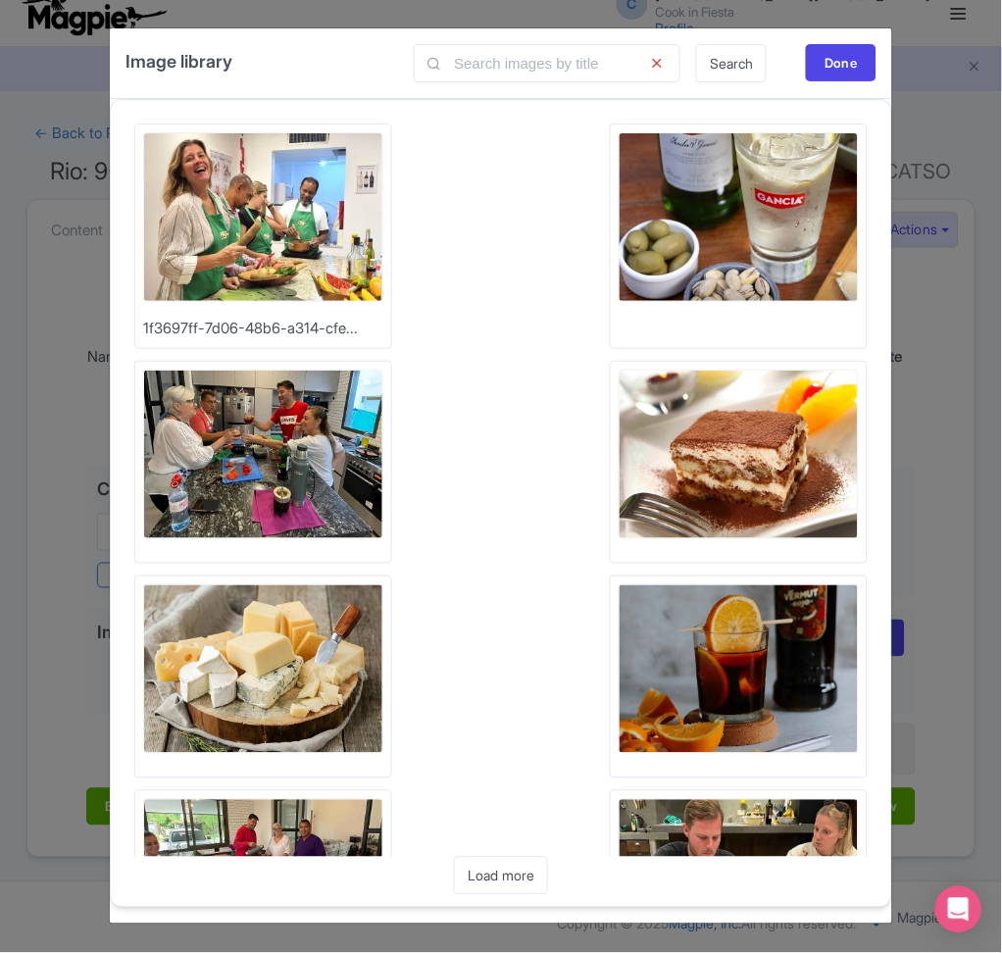
click at [263, 203] on img at bounding box center [263, 217] width 240 height 170
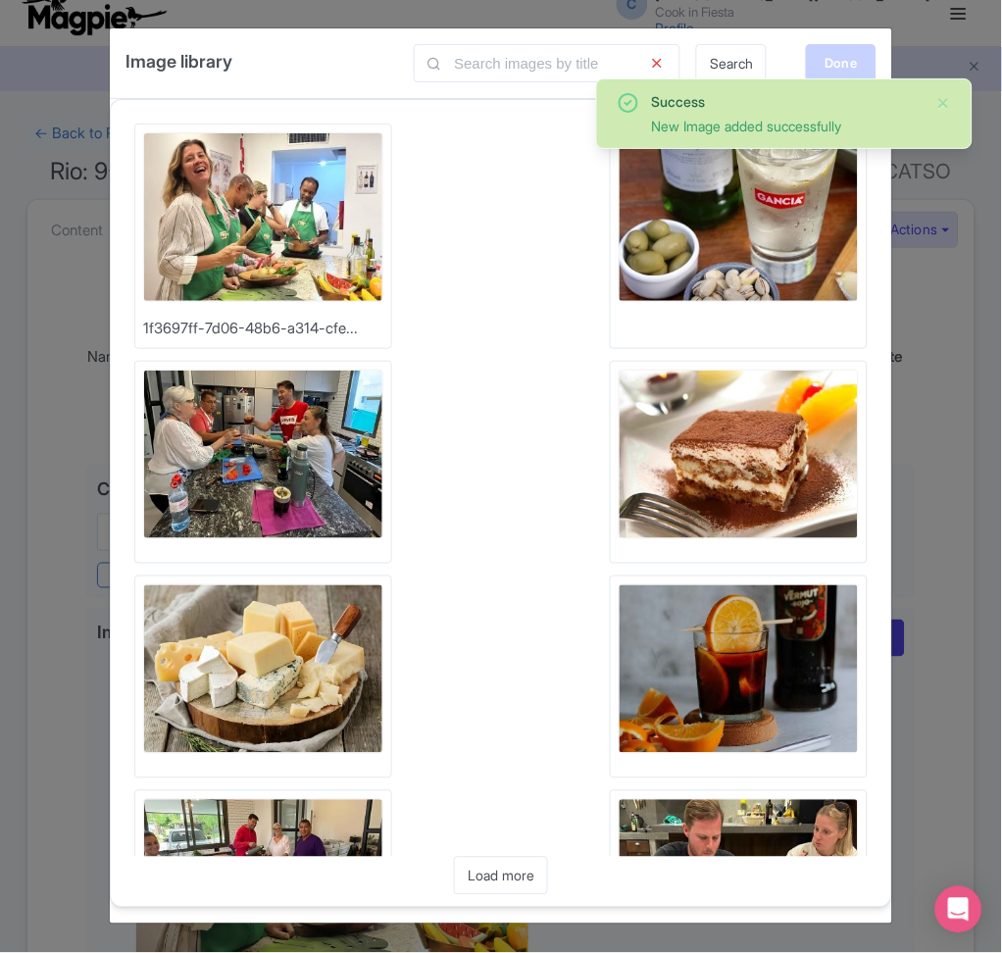
click at [842, 61] on div "Done" at bounding box center [841, 62] width 71 height 37
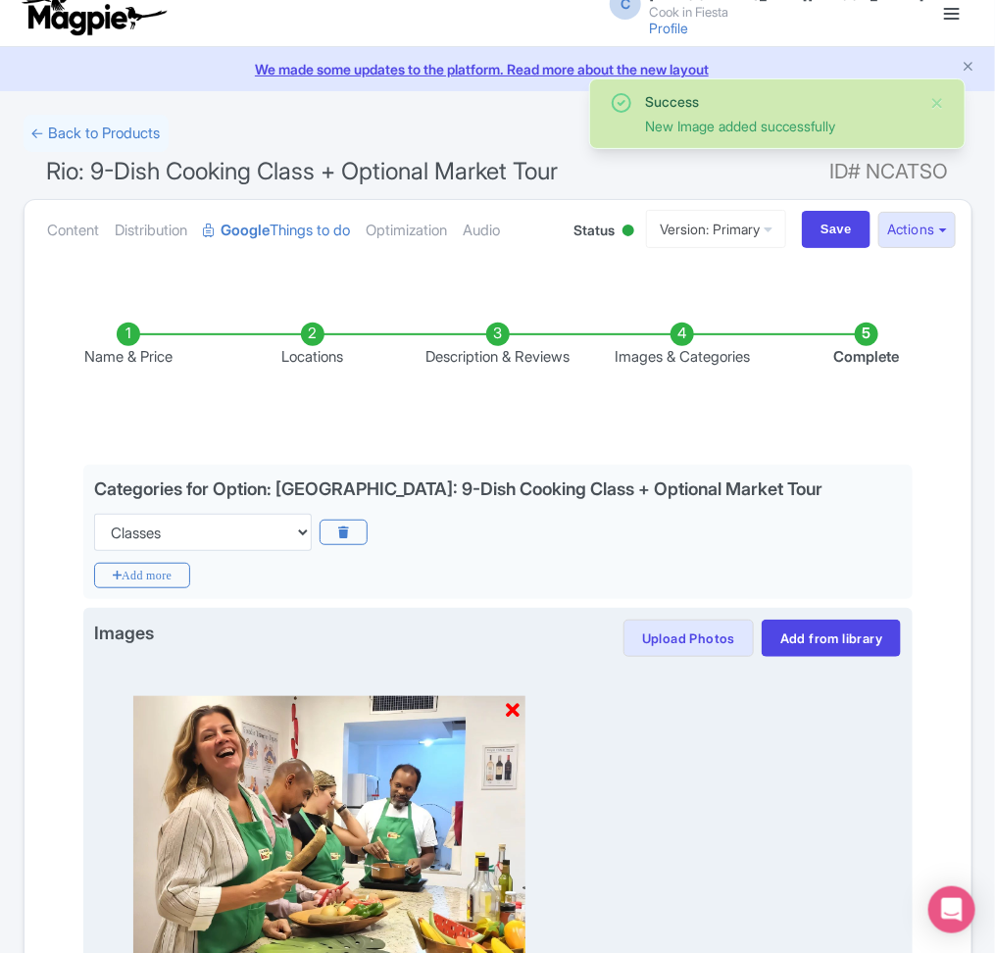
scroll to position [292, 0]
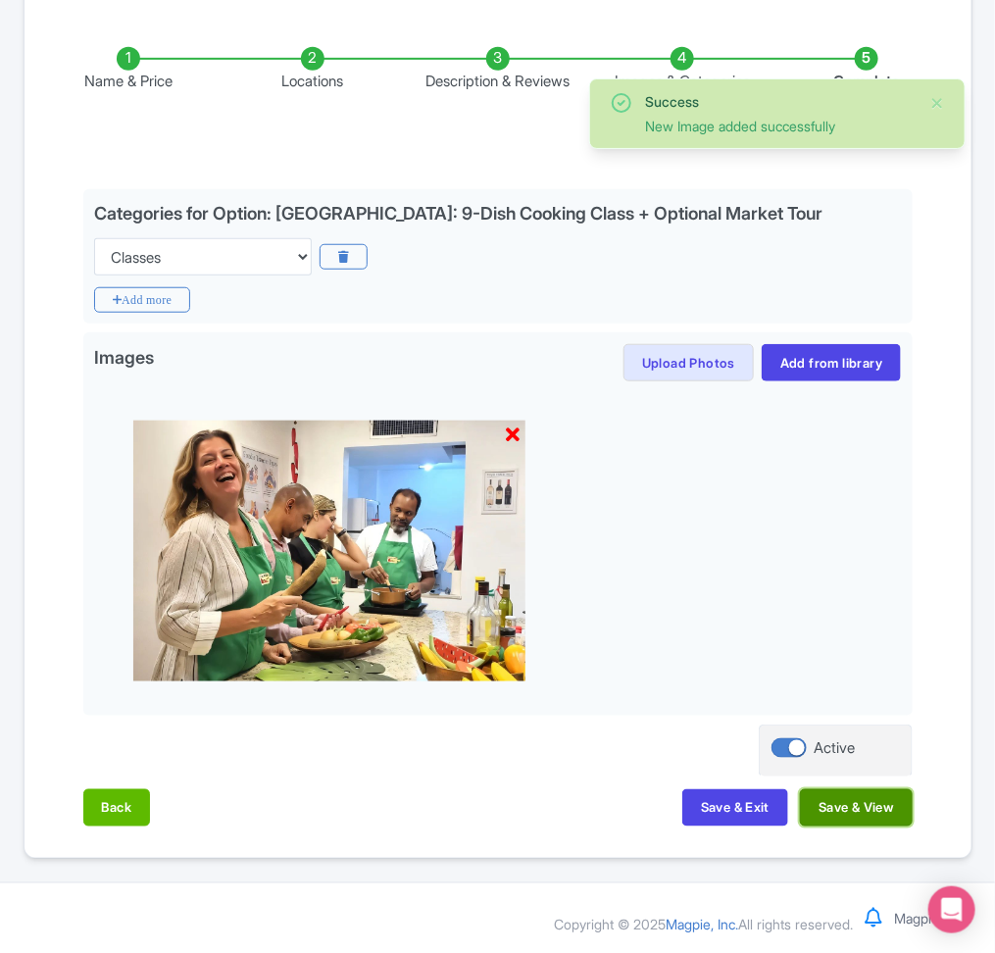
click at [808, 804] on button "Save & View" at bounding box center [856, 807] width 112 height 37
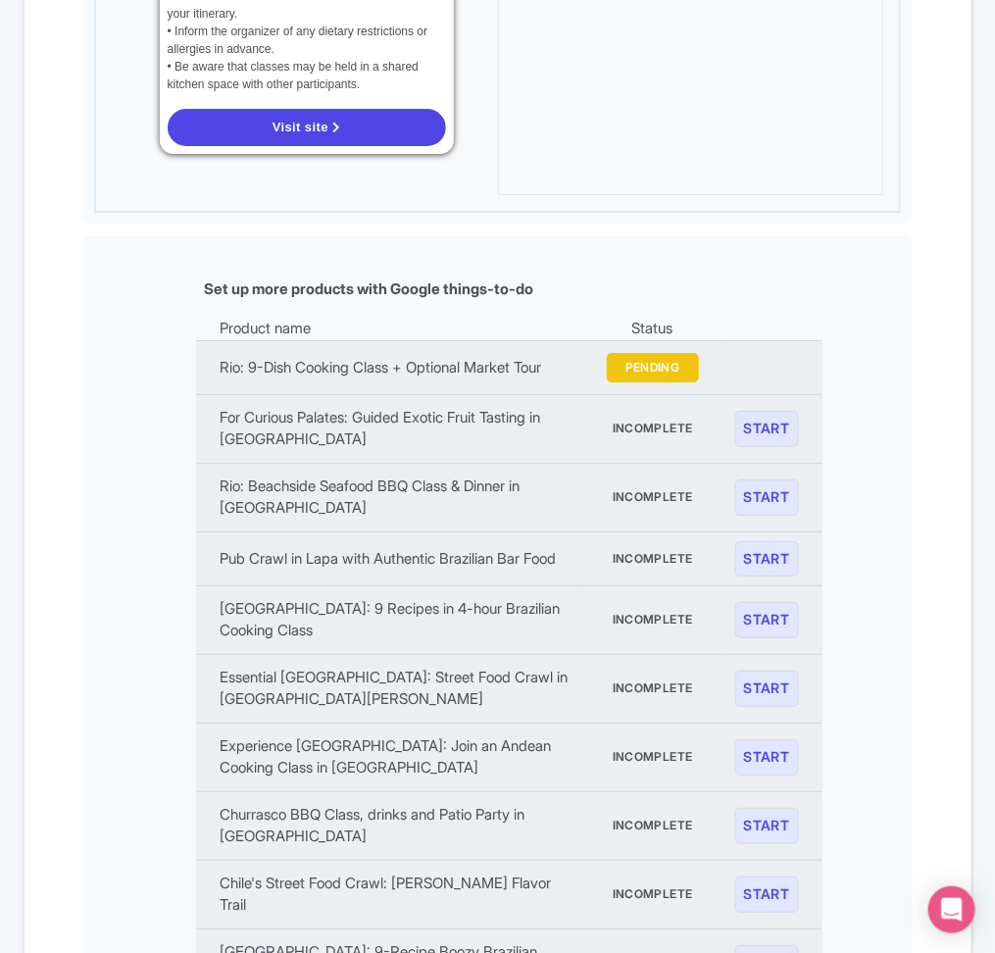
scroll to position [0, 0]
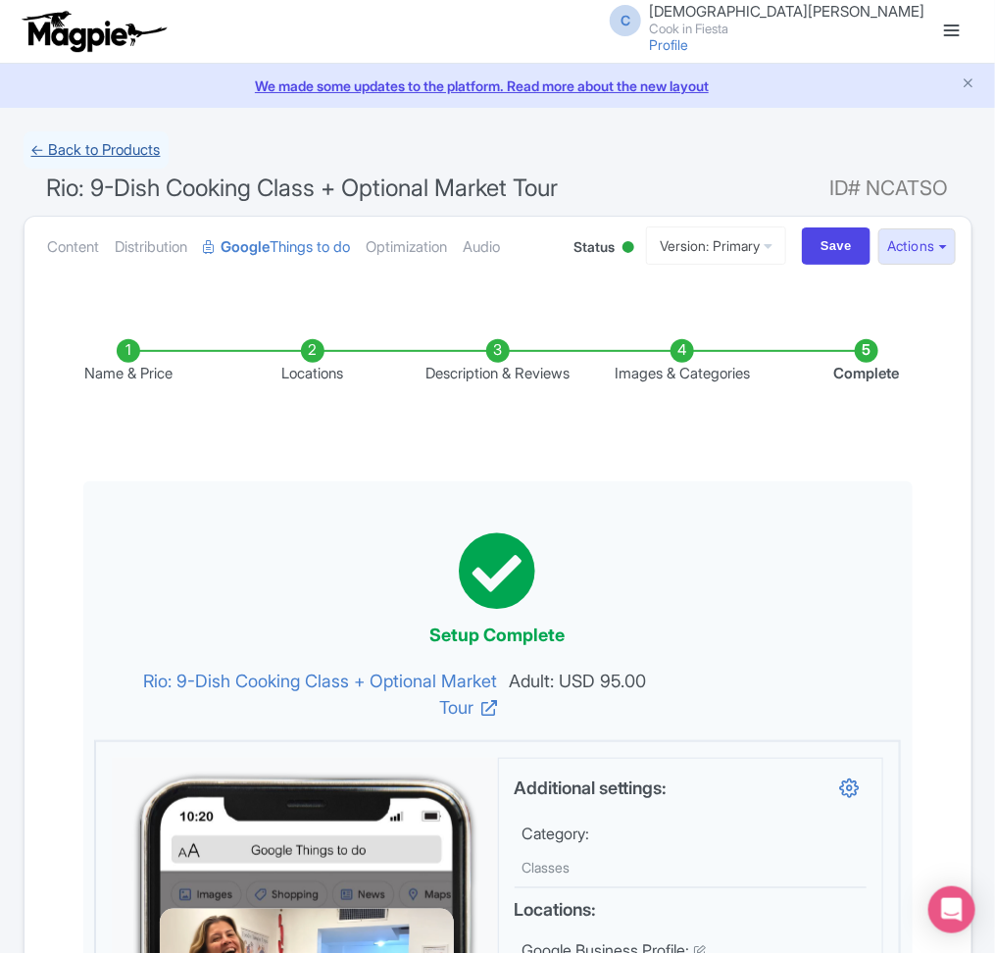
click at [111, 157] on link "← Back to Products" at bounding box center [96, 150] width 145 height 38
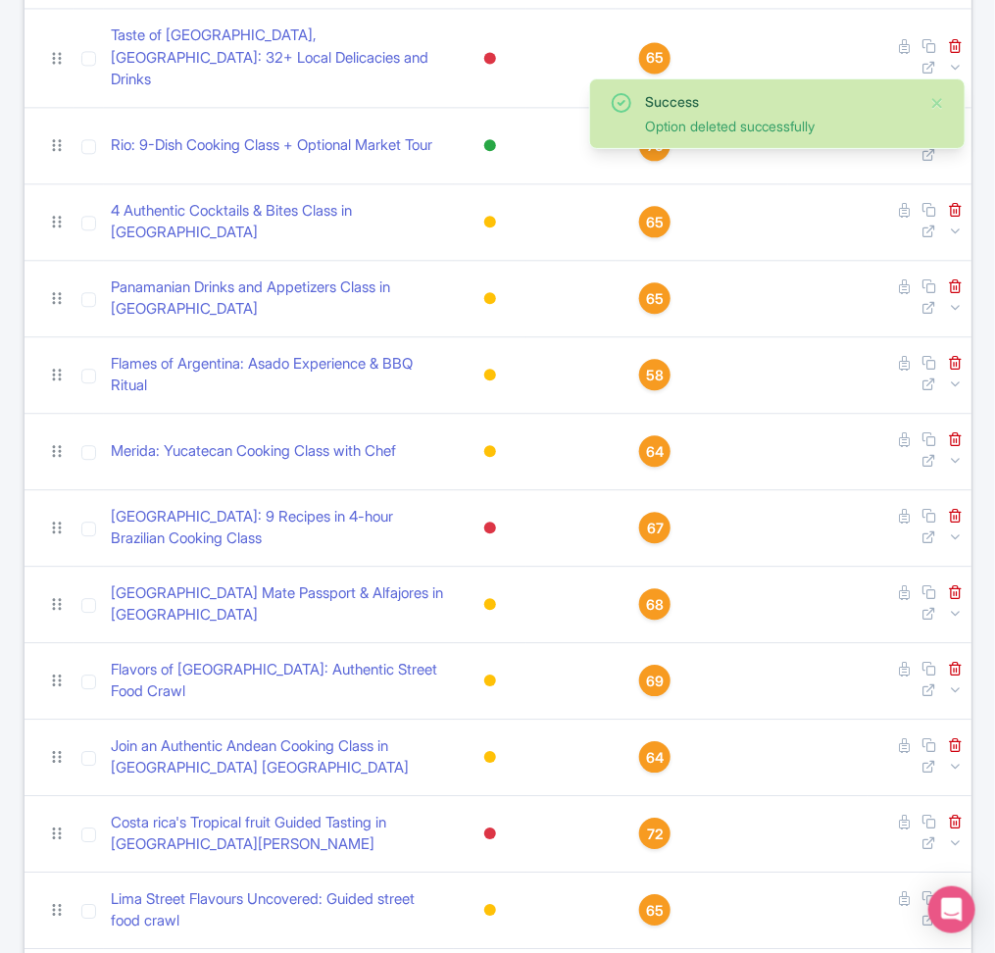
scroll to position [1153, 0]
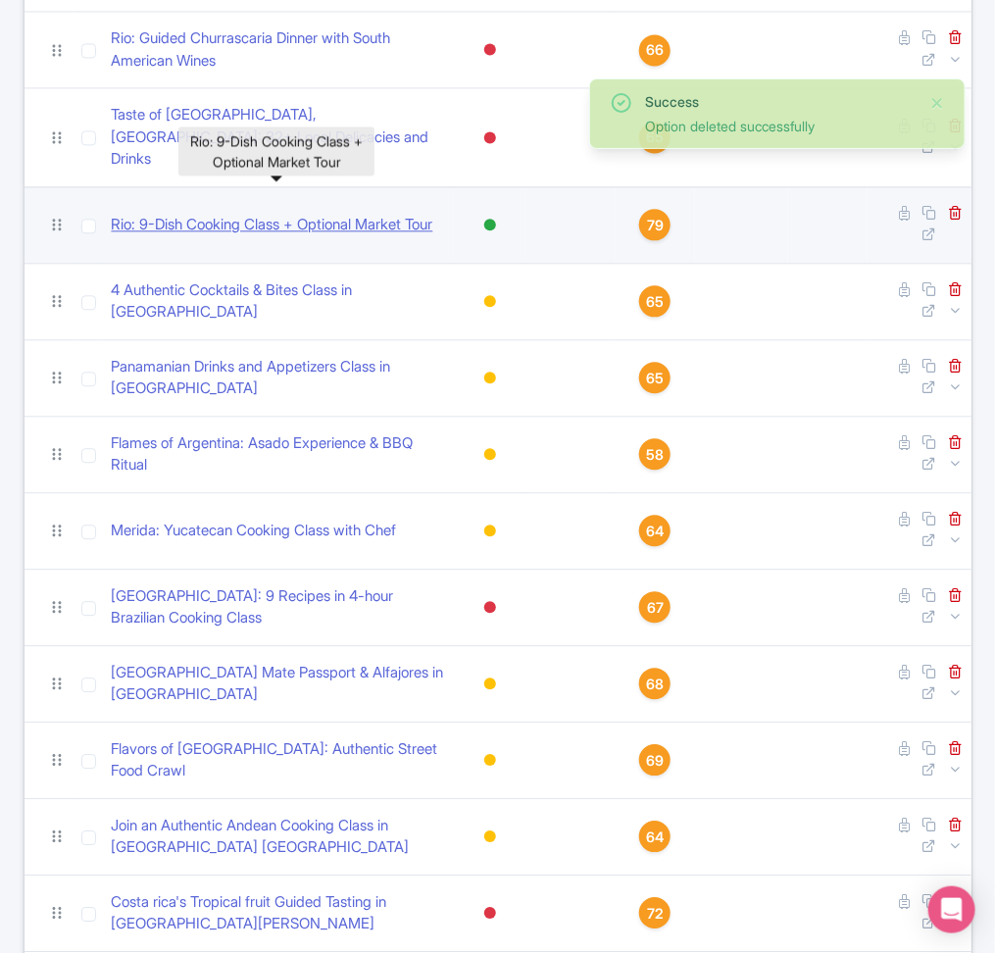
click at [370, 214] on link "Rio: 9-Dish Cooking Class + Optional Market Tour" at bounding box center [273, 225] width 322 height 23
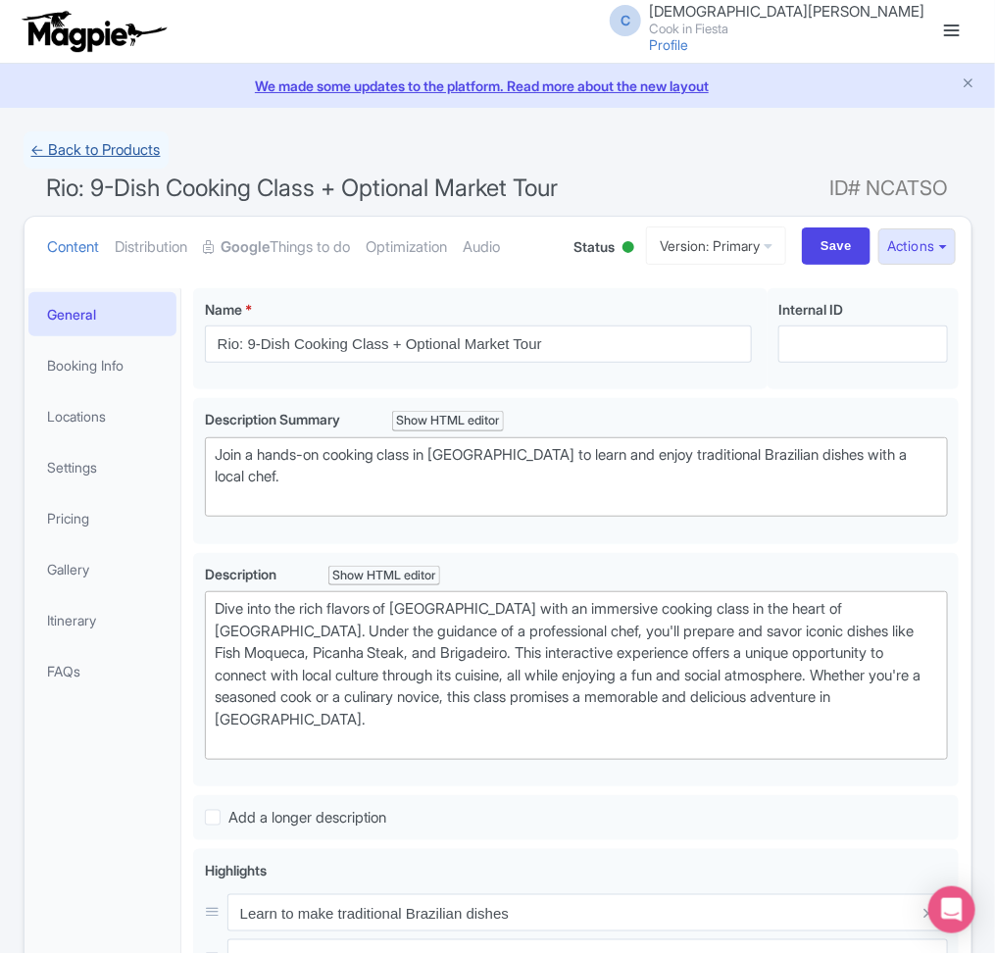
click at [145, 151] on link "← Back to Products" at bounding box center [96, 150] width 145 height 38
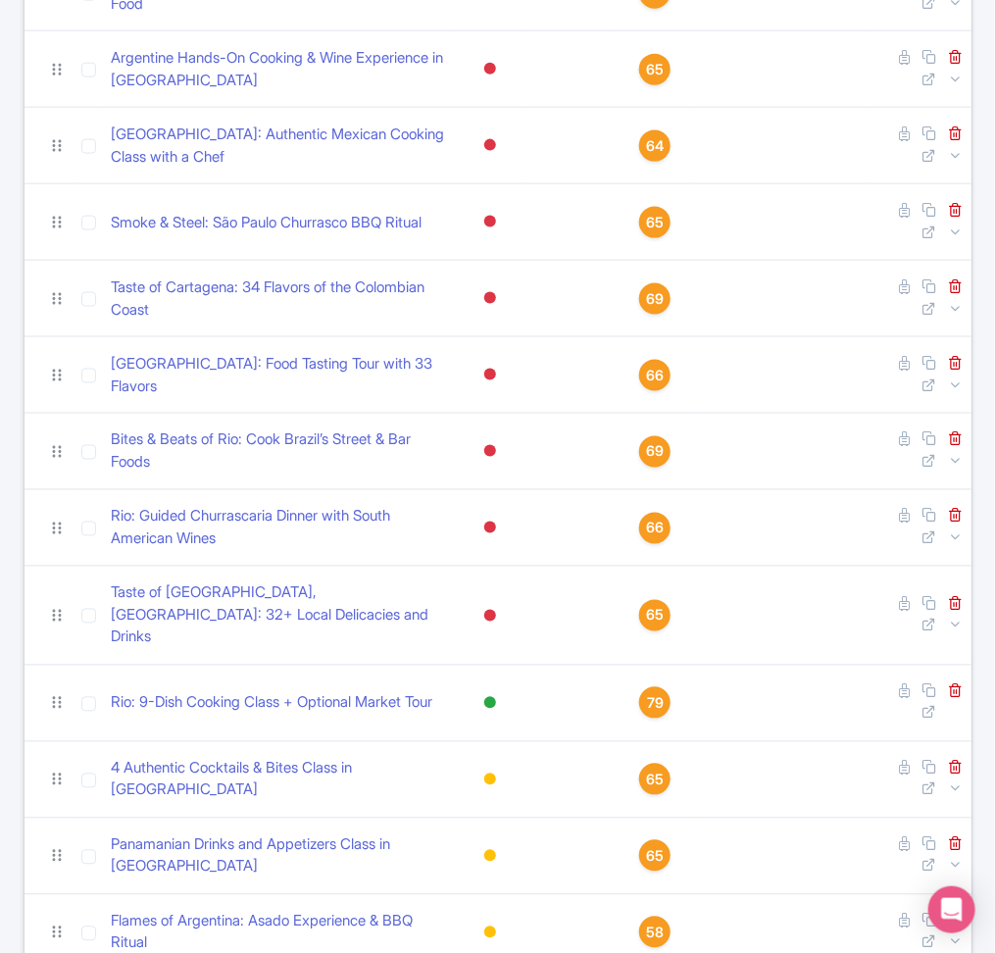
scroll to position [678, 0]
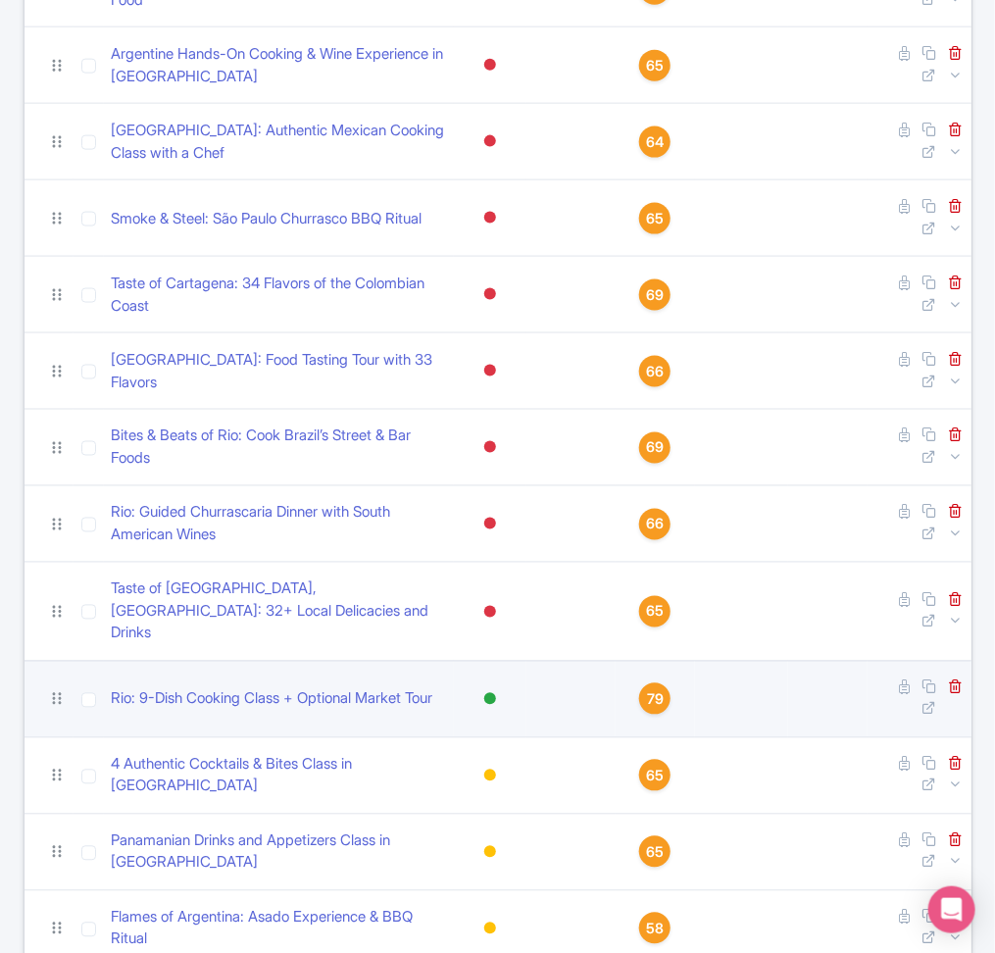
click at [650, 689] on span "79" at bounding box center [655, 700] width 17 height 22
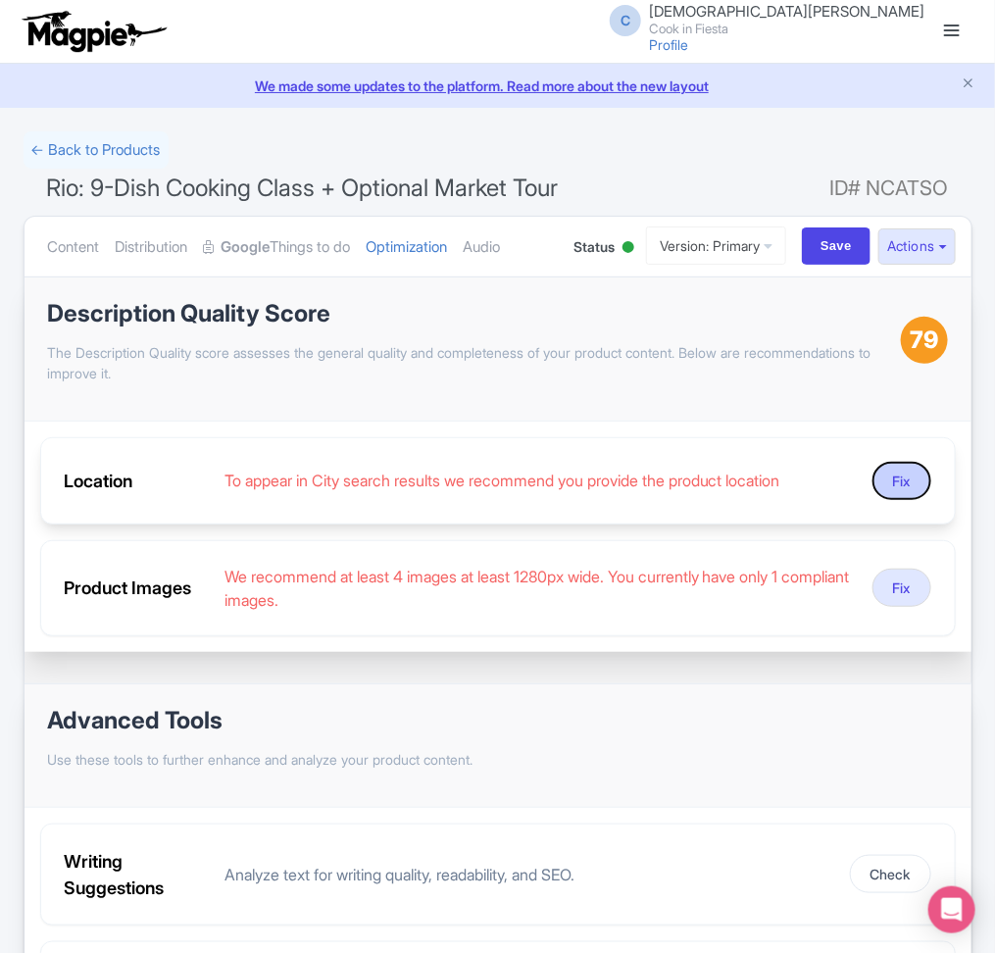
click at [908, 496] on button "Fix" at bounding box center [902, 481] width 59 height 38
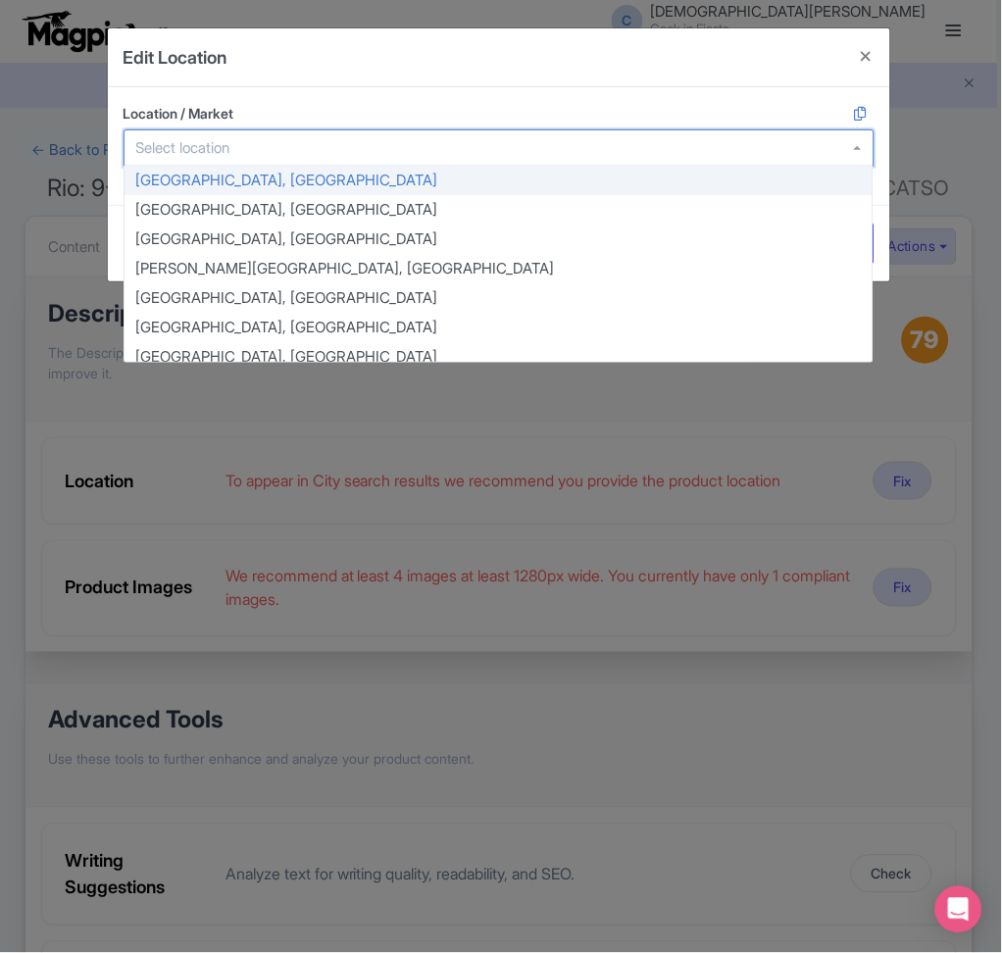
click at [279, 130] on div at bounding box center [499, 147] width 751 height 37
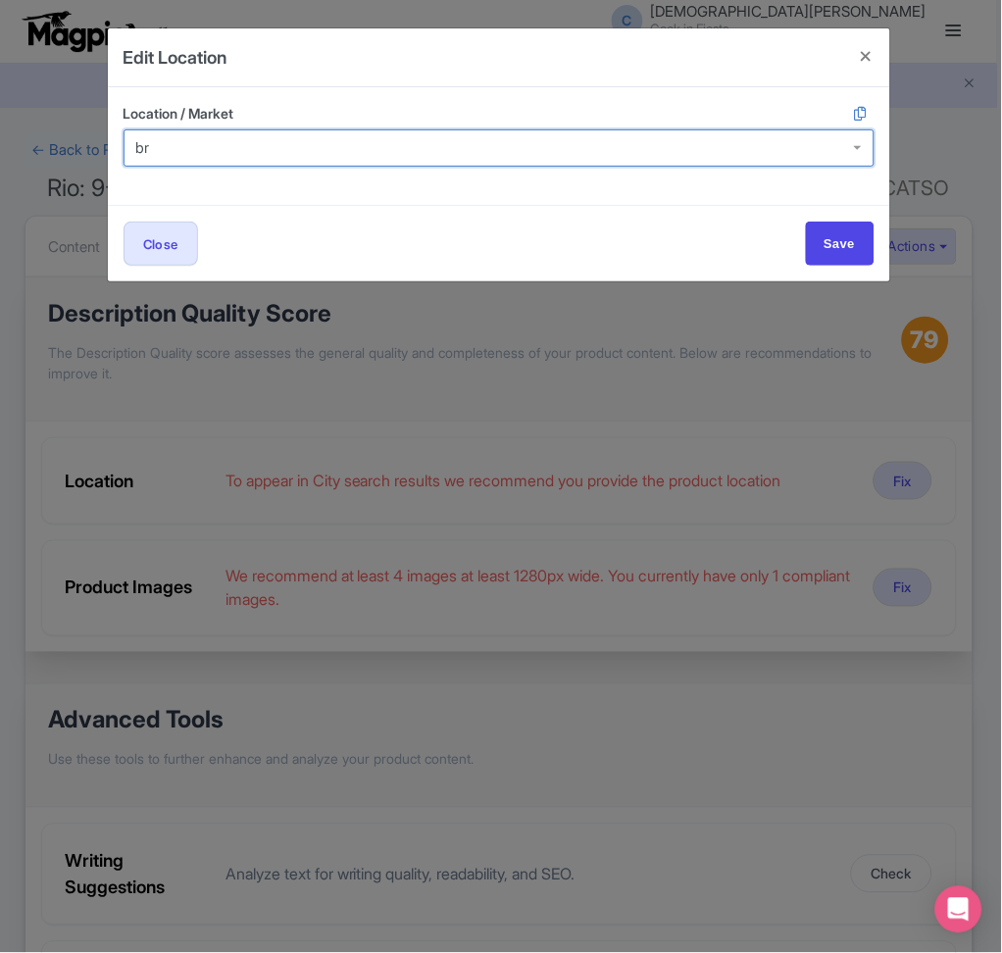
type input "b"
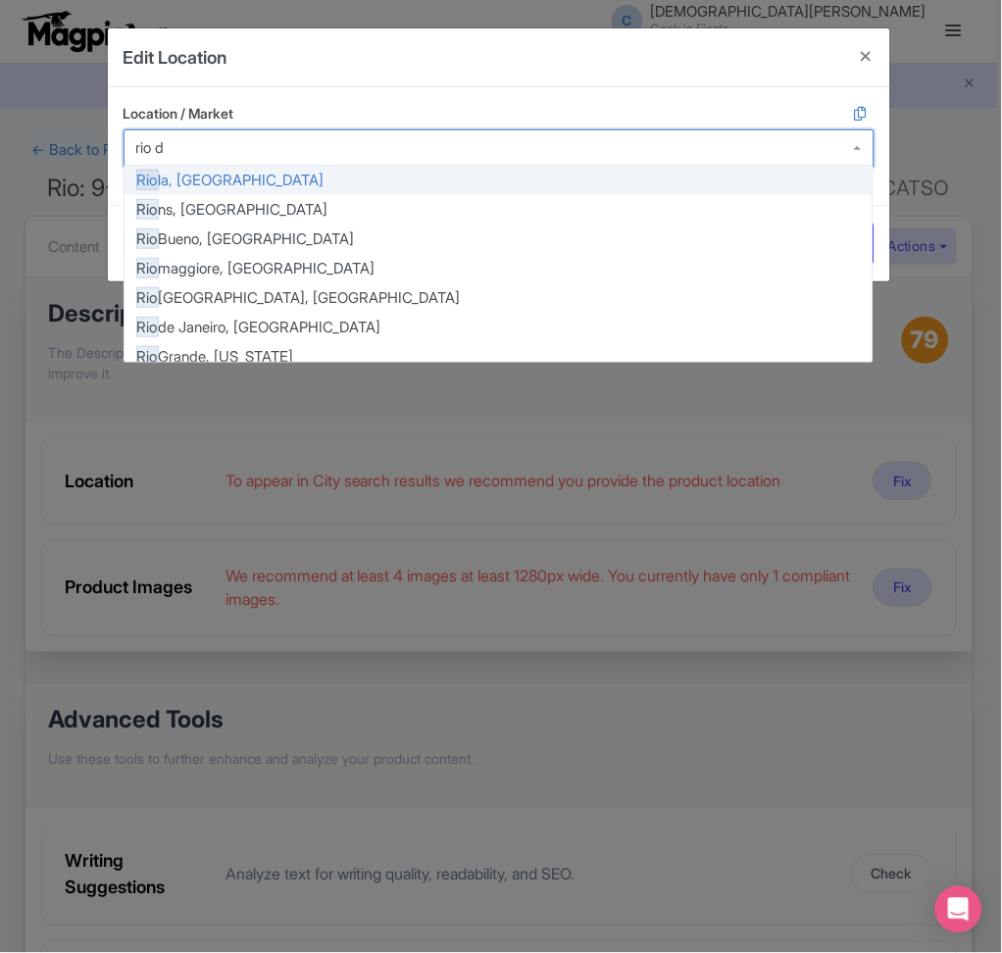
type input "rio de"
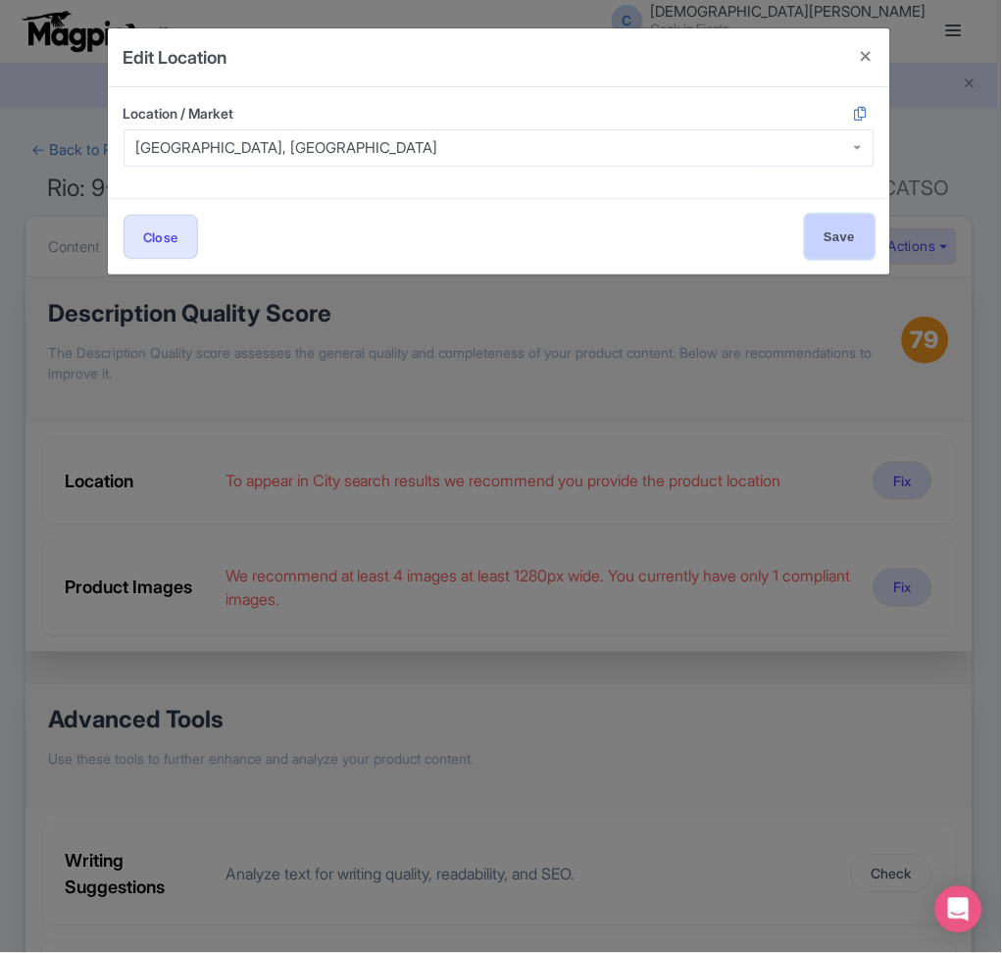
click at [843, 220] on input "Save" at bounding box center [840, 237] width 69 height 44
type input "Save"
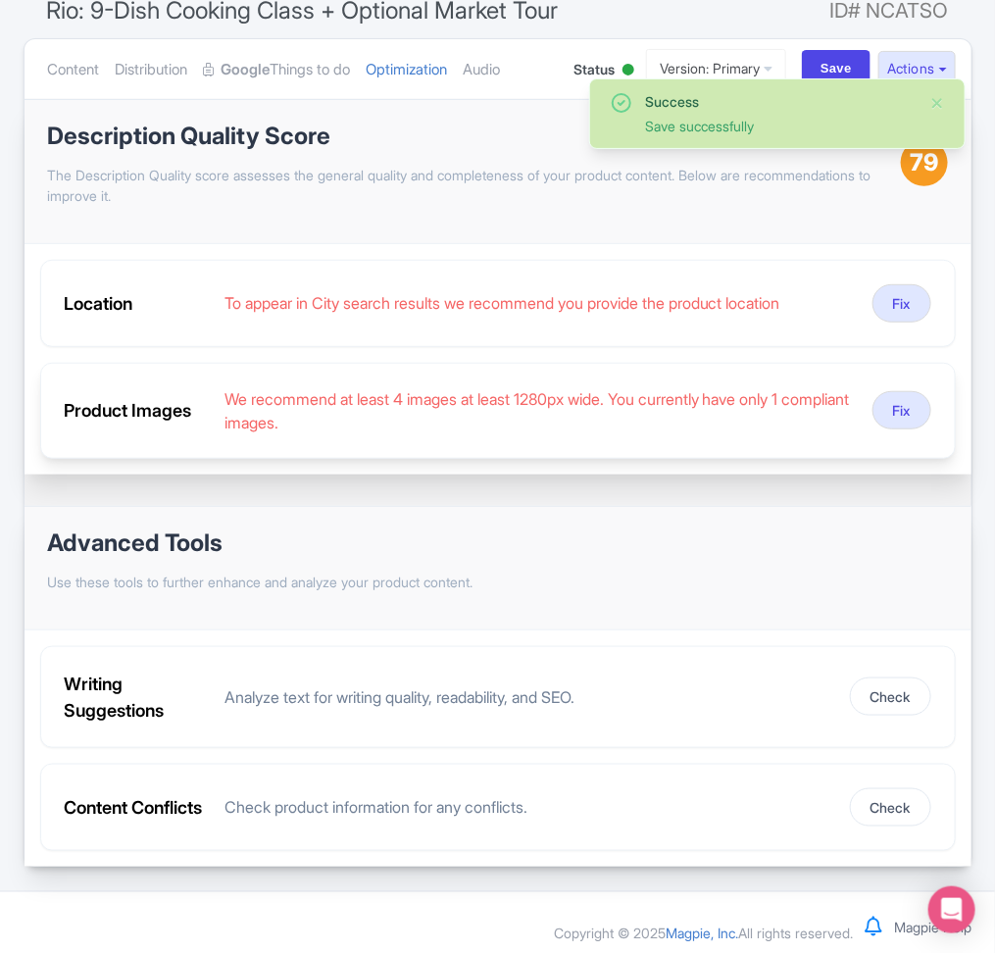
scroll to position [202, 0]
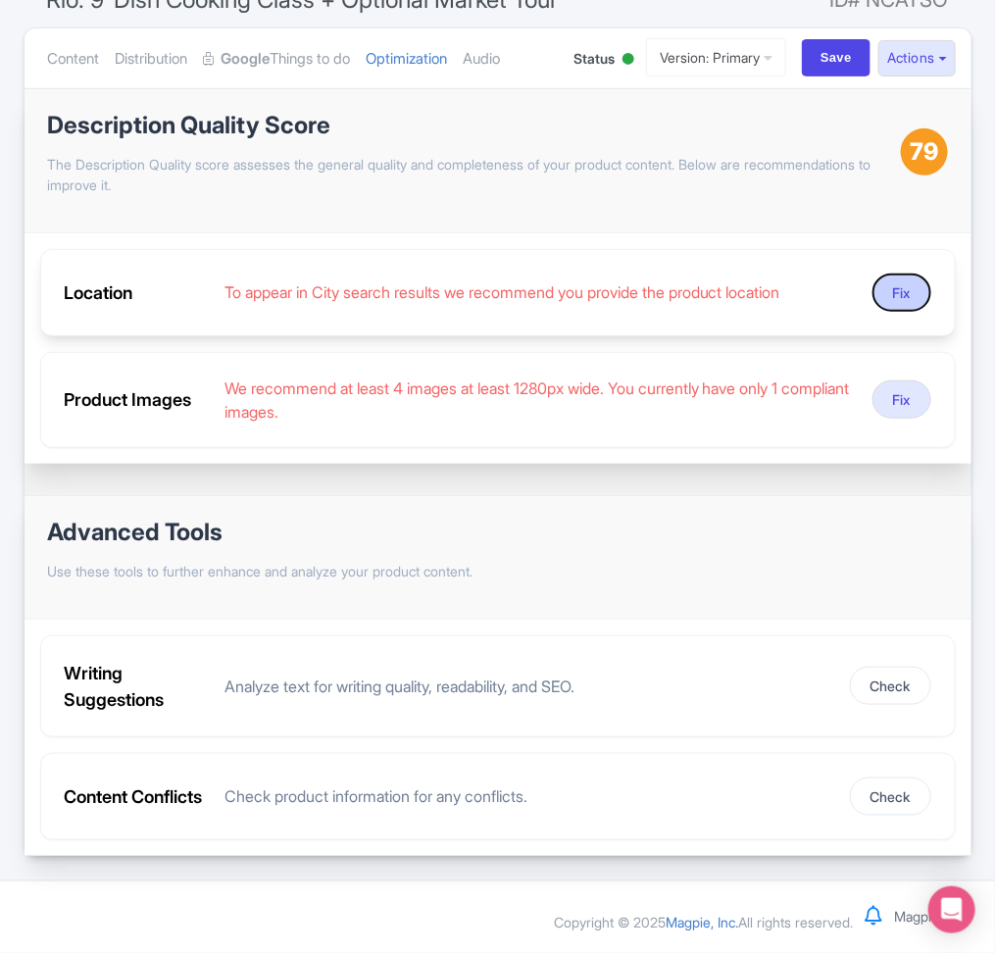
click at [891, 292] on button "Fix" at bounding box center [902, 293] width 59 height 38
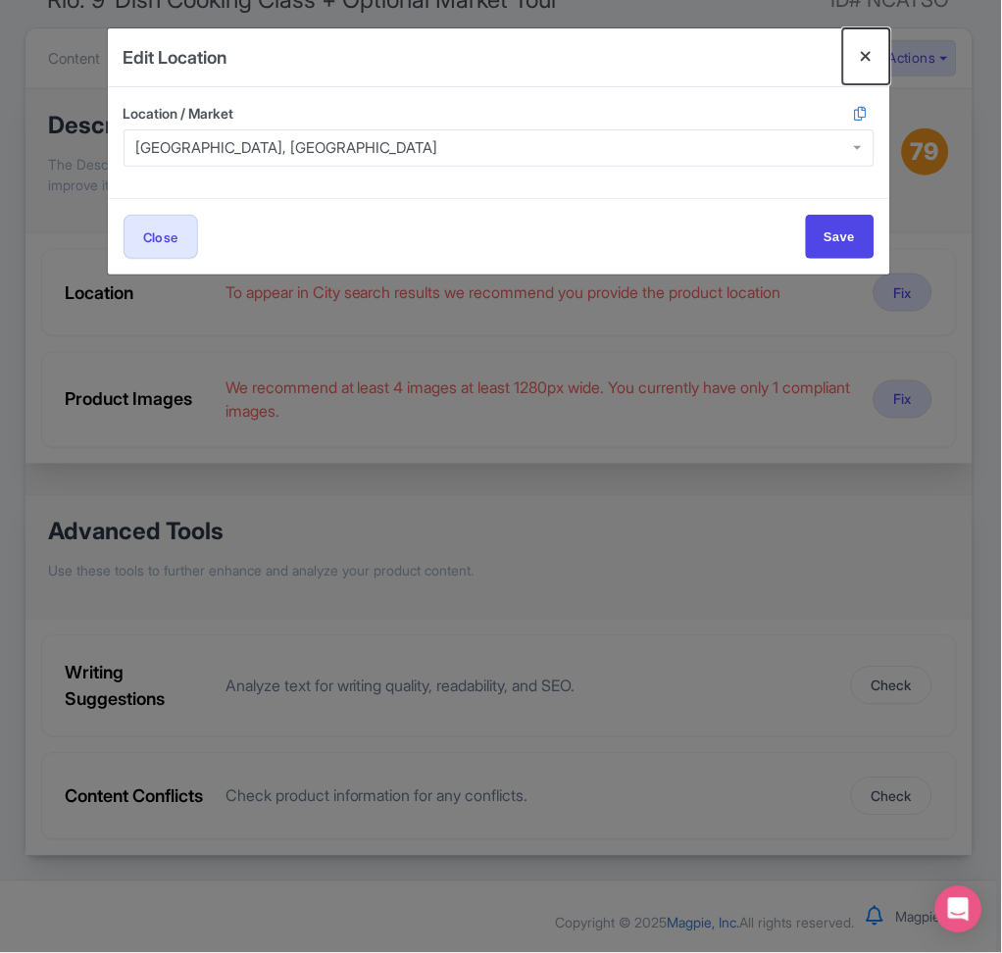
click at [866, 52] on button "Close" at bounding box center [866, 56] width 47 height 56
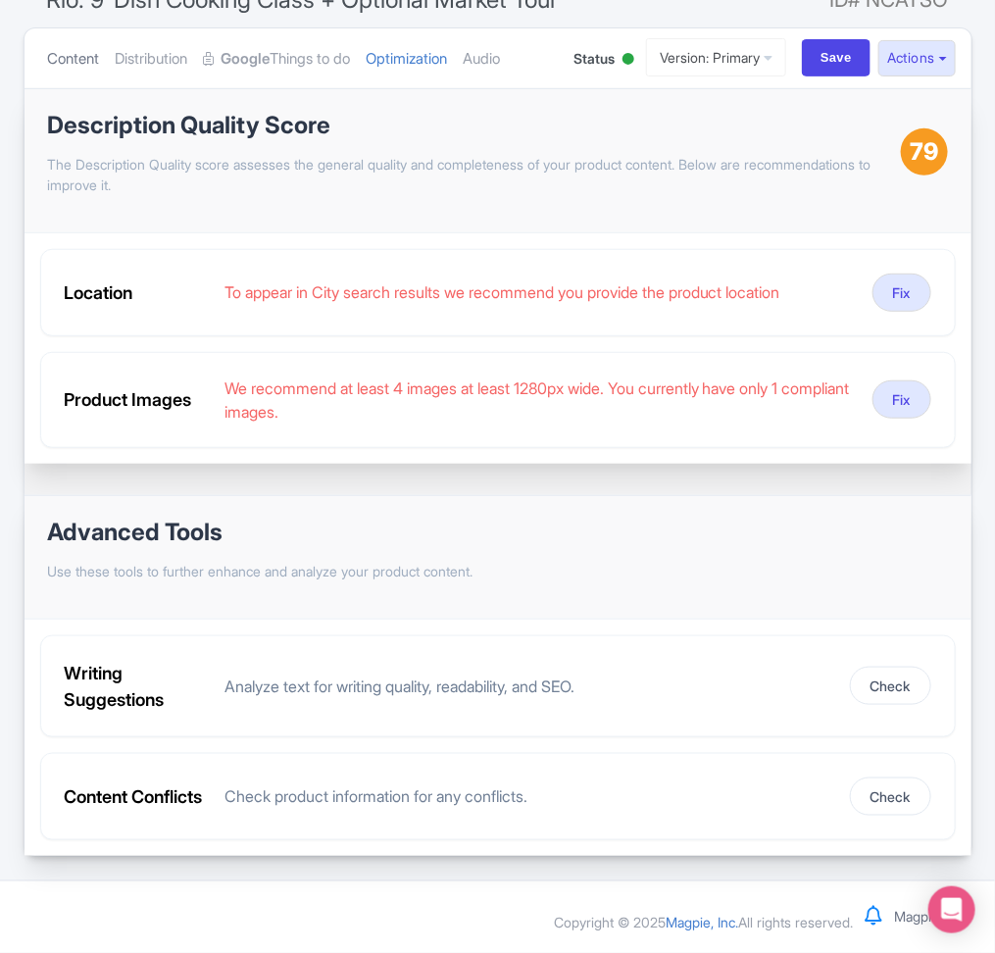
click at [78, 34] on link "Content" at bounding box center [74, 59] width 52 height 62
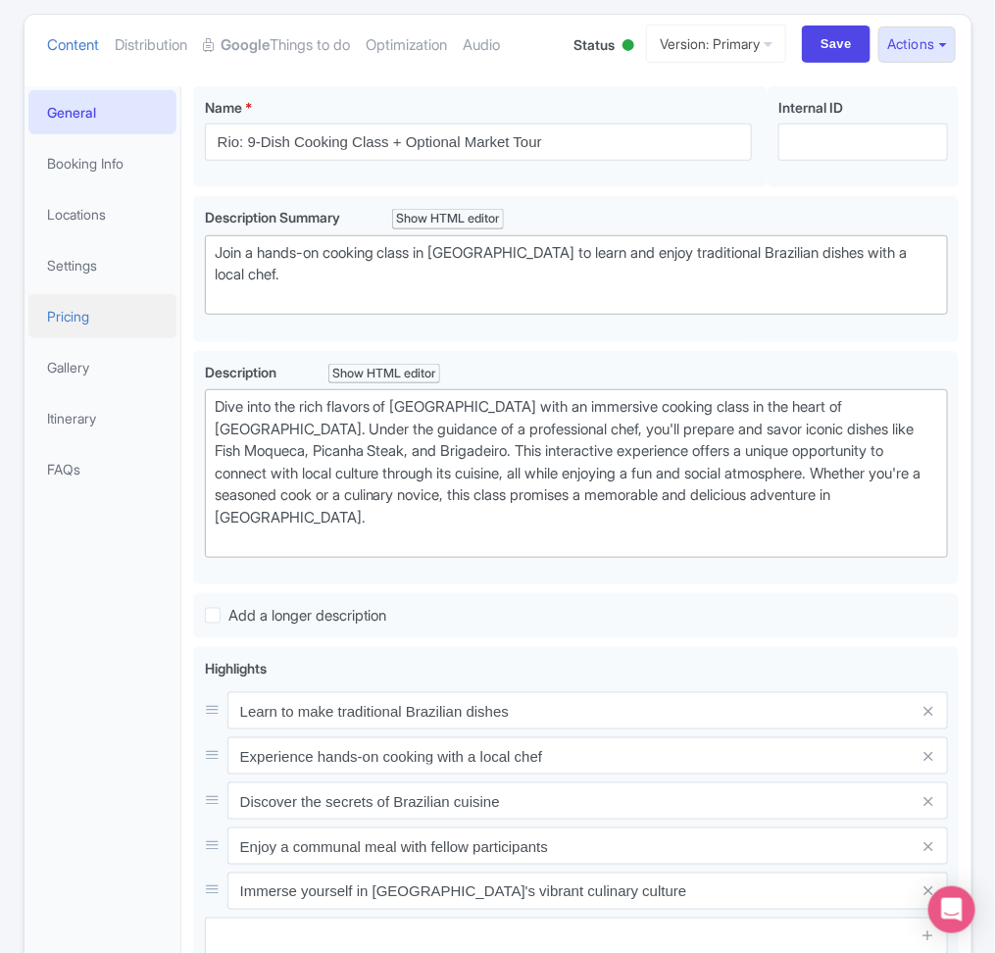
click at [130, 329] on link "Pricing" at bounding box center [102, 316] width 149 height 44
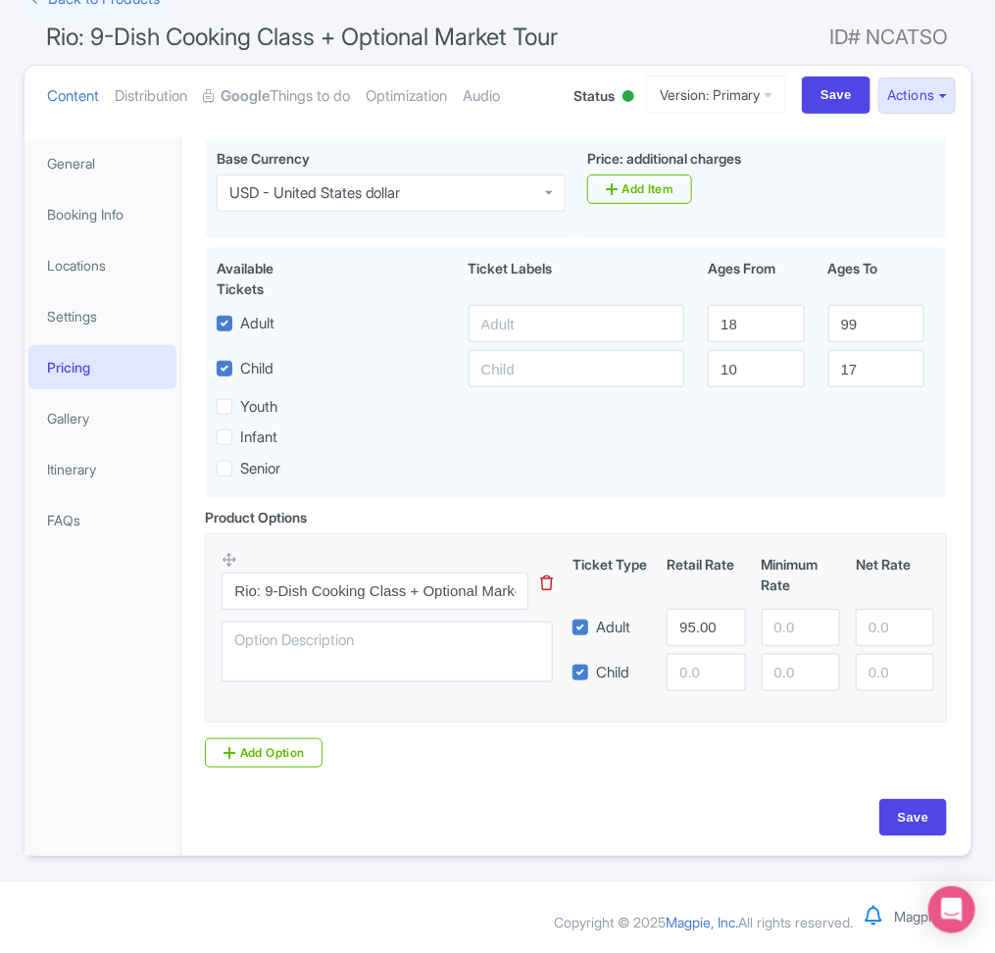
scroll to position [158, 0]
click at [120, 397] on link "Gallery" at bounding box center [102, 418] width 149 height 44
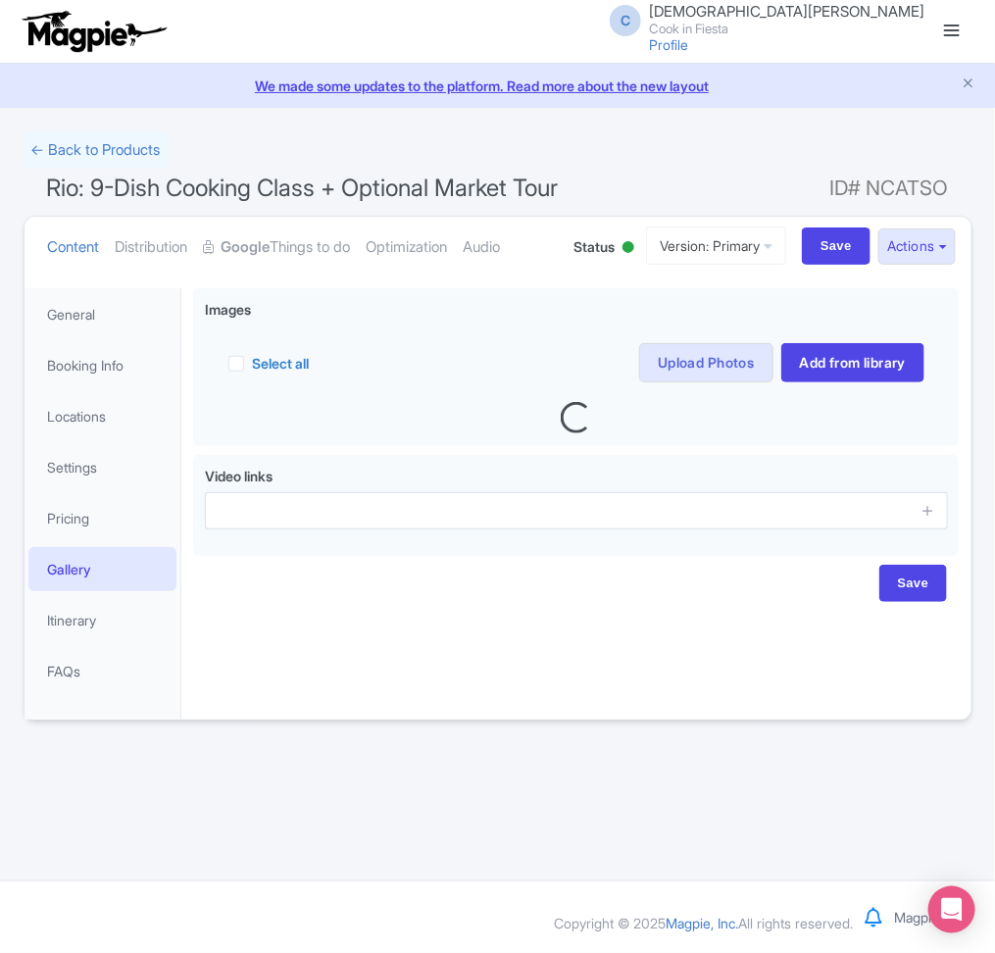
scroll to position [0, 0]
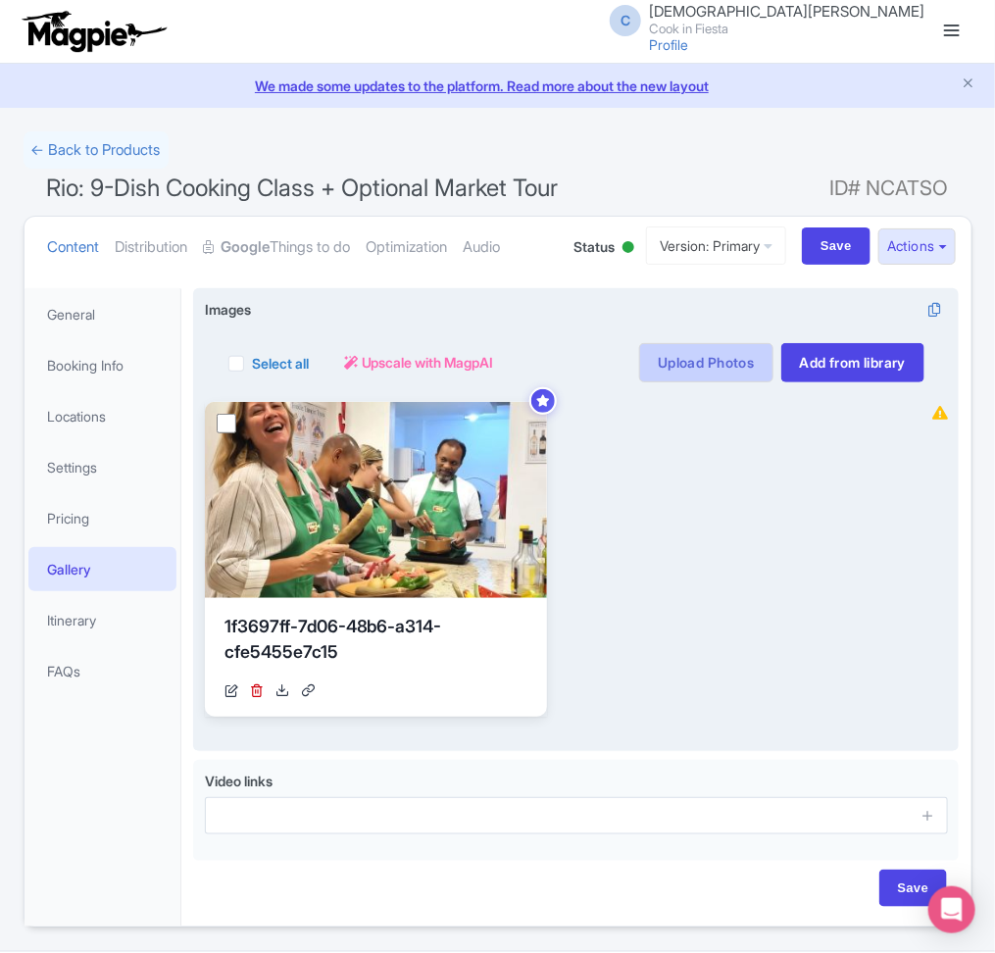
click at [725, 369] on link "Upload Photos" at bounding box center [705, 362] width 133 height 39
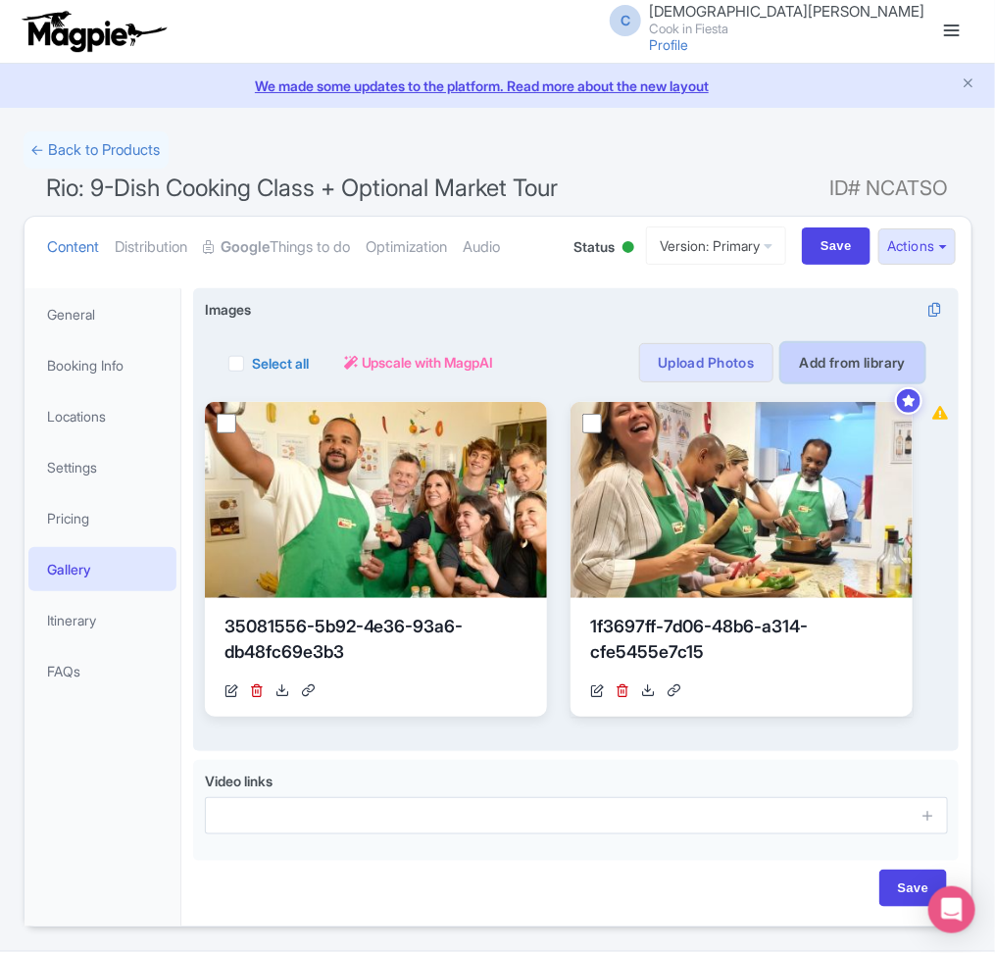
click at [816, 369] on link "Add from library" at bounding box center [853, 362] width 144 height 39
click at [853, 361] on link "Add from library" at bounding box center [853, 362] width 144 height 39
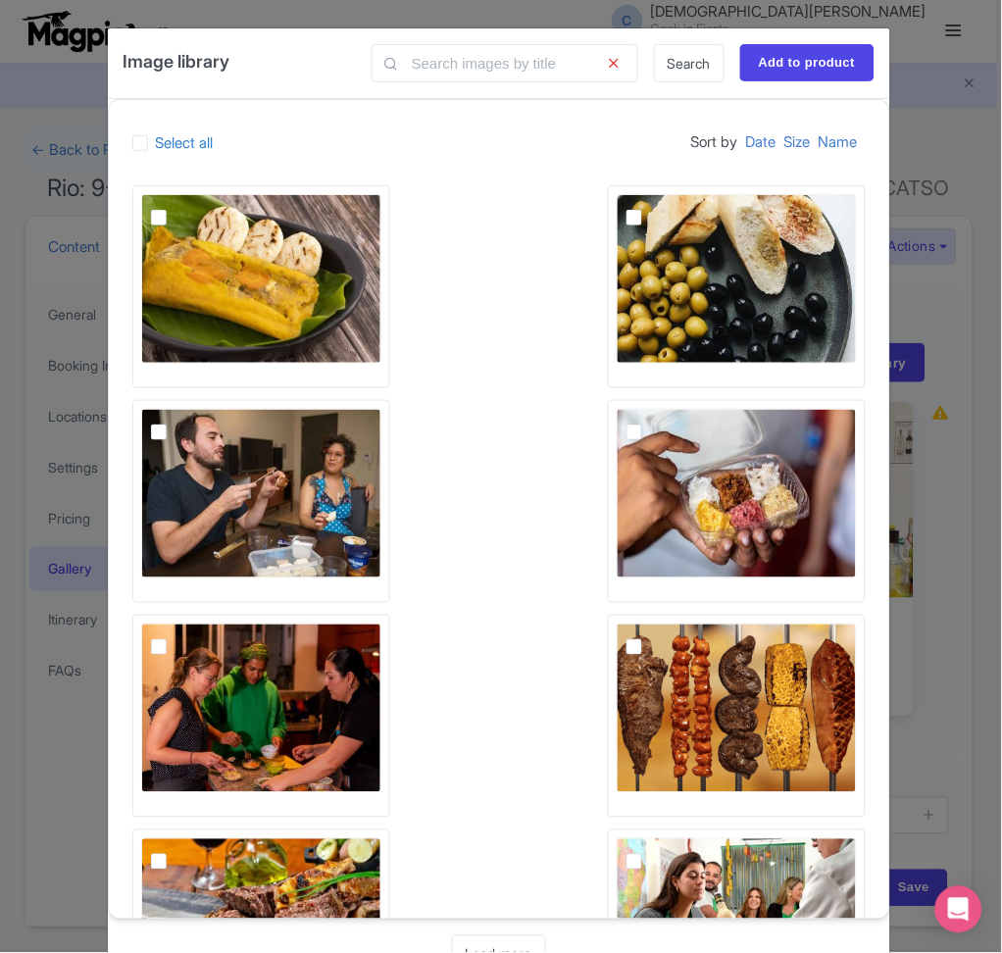
click at [960, 141] on div "Image library Search Add to product Select all Sort by Date Size Name Loading..…" at bounding box center [501, 476] width 1002 height 953
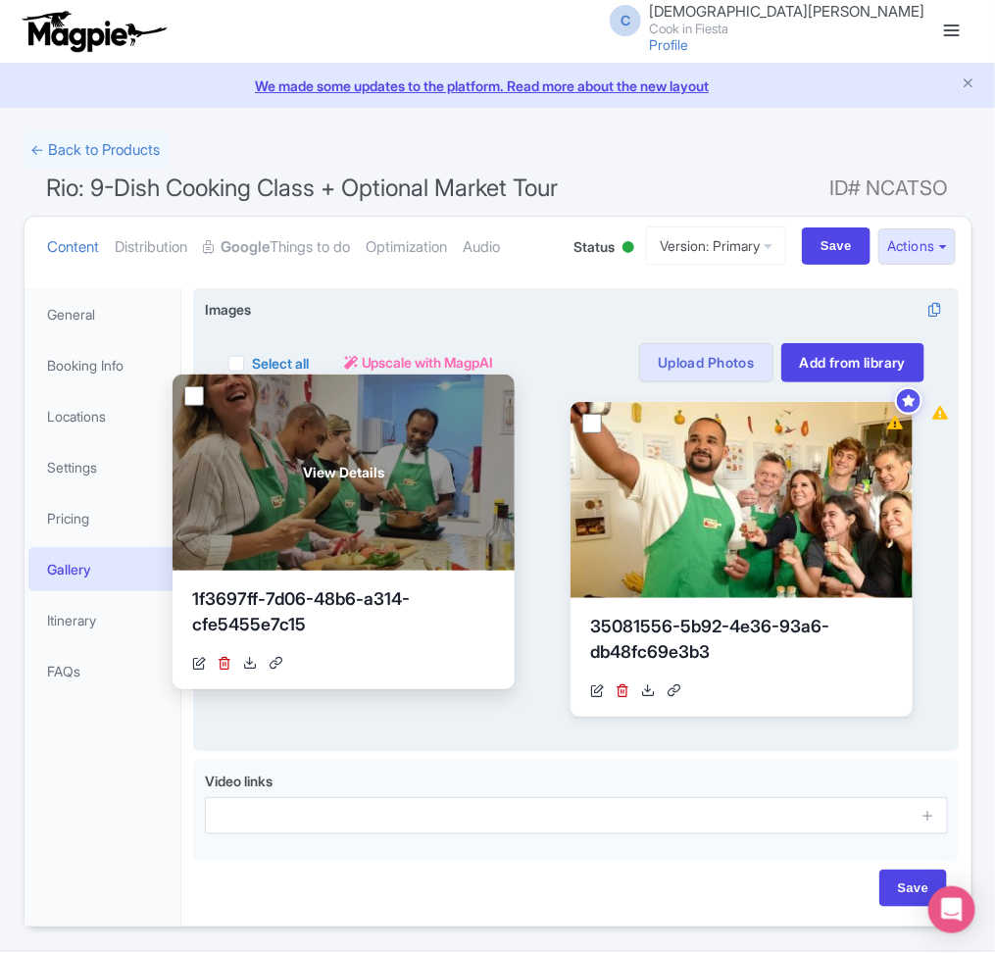
drag, startPoint x: 761, startPoint y: 476, endPoint x: 363, endPoint y: 449, distance: 399.0
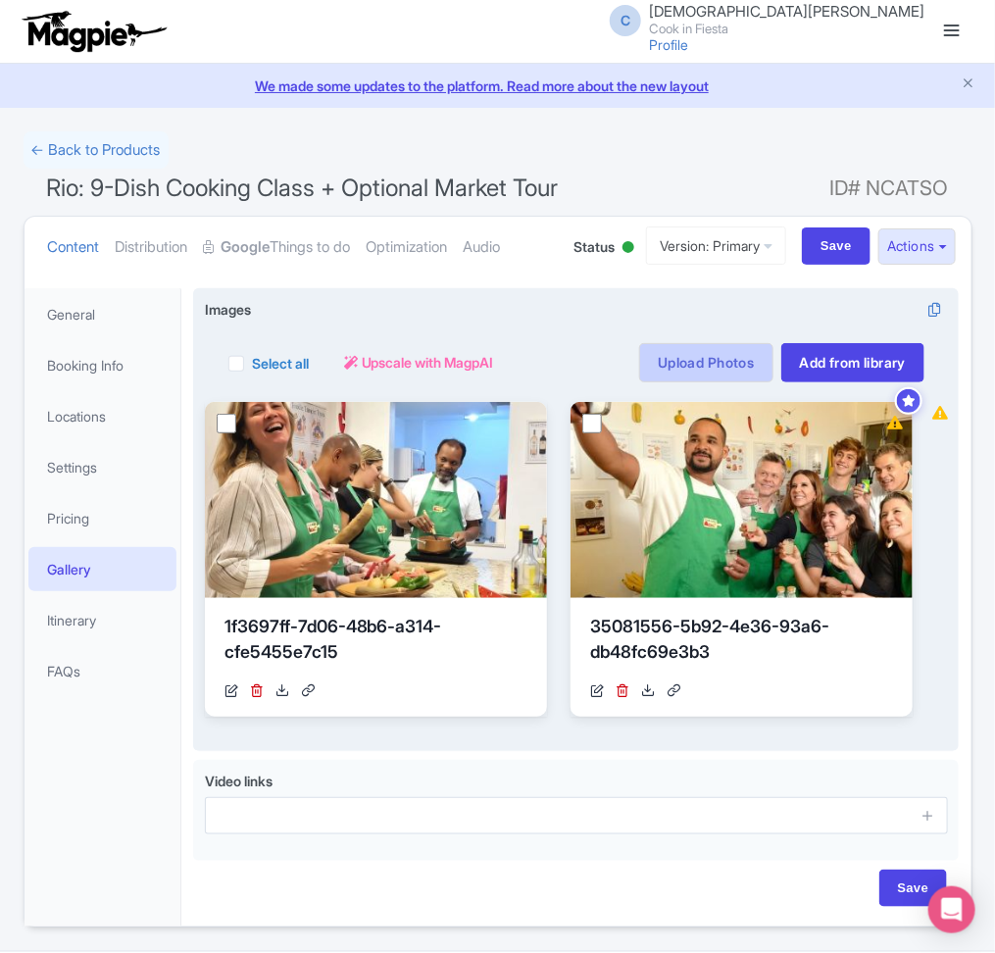
click at [666, 365] on link "Upload Photos" at bounding box center [705, 362] width 133 height 39
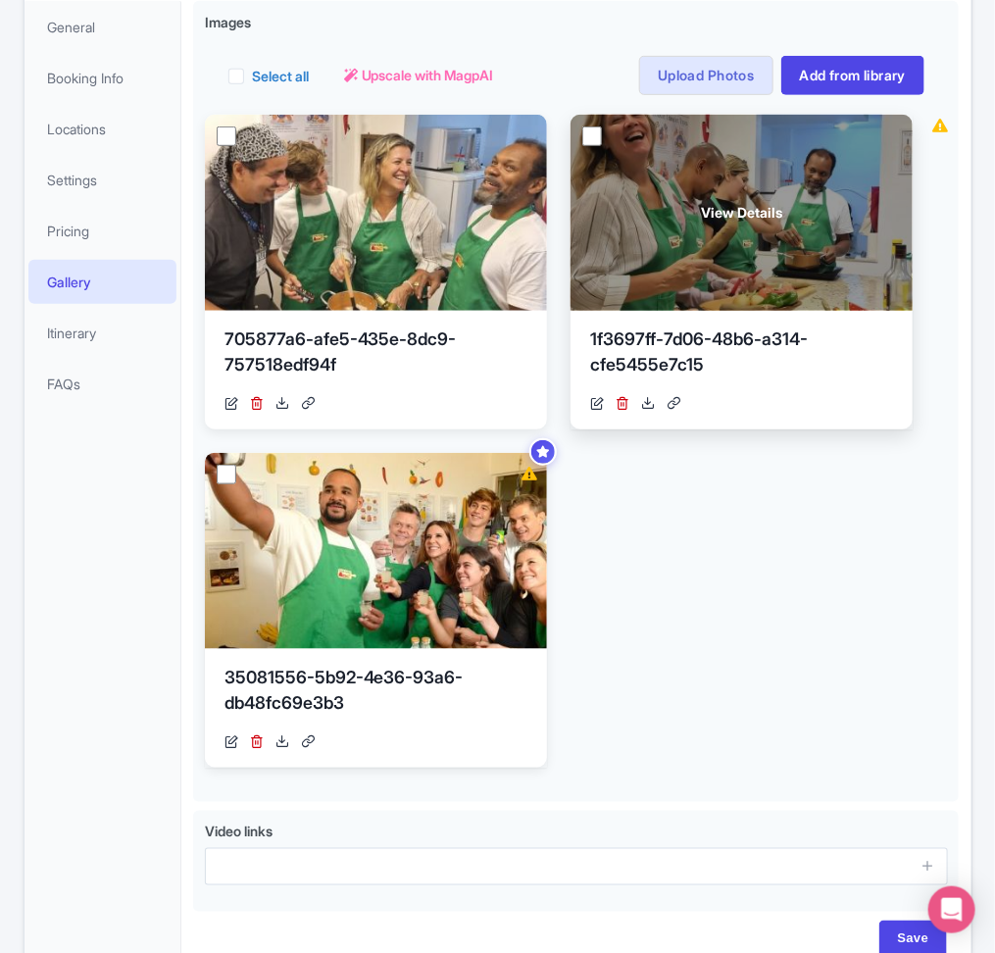
scroll to position [115, 0]
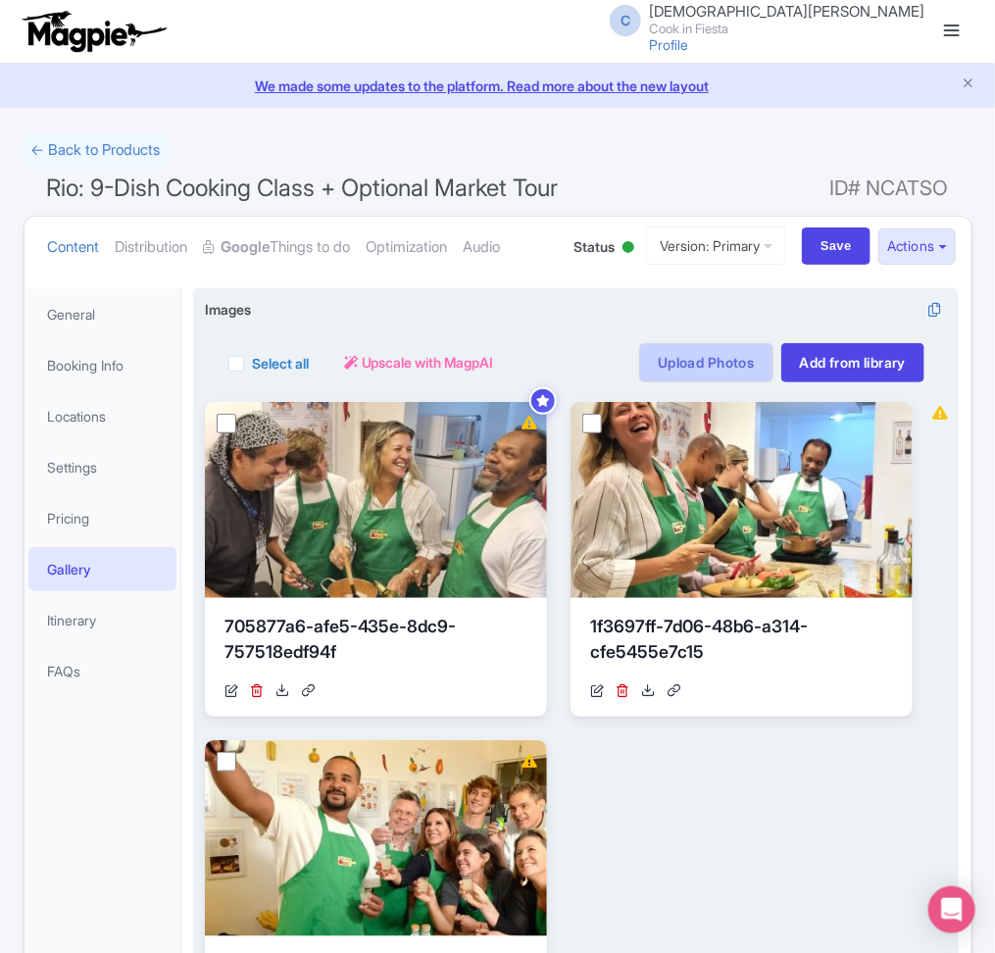
click at [686, 369] on link "Upload Photos" at bounding box center [705, 362] width 133 height 39
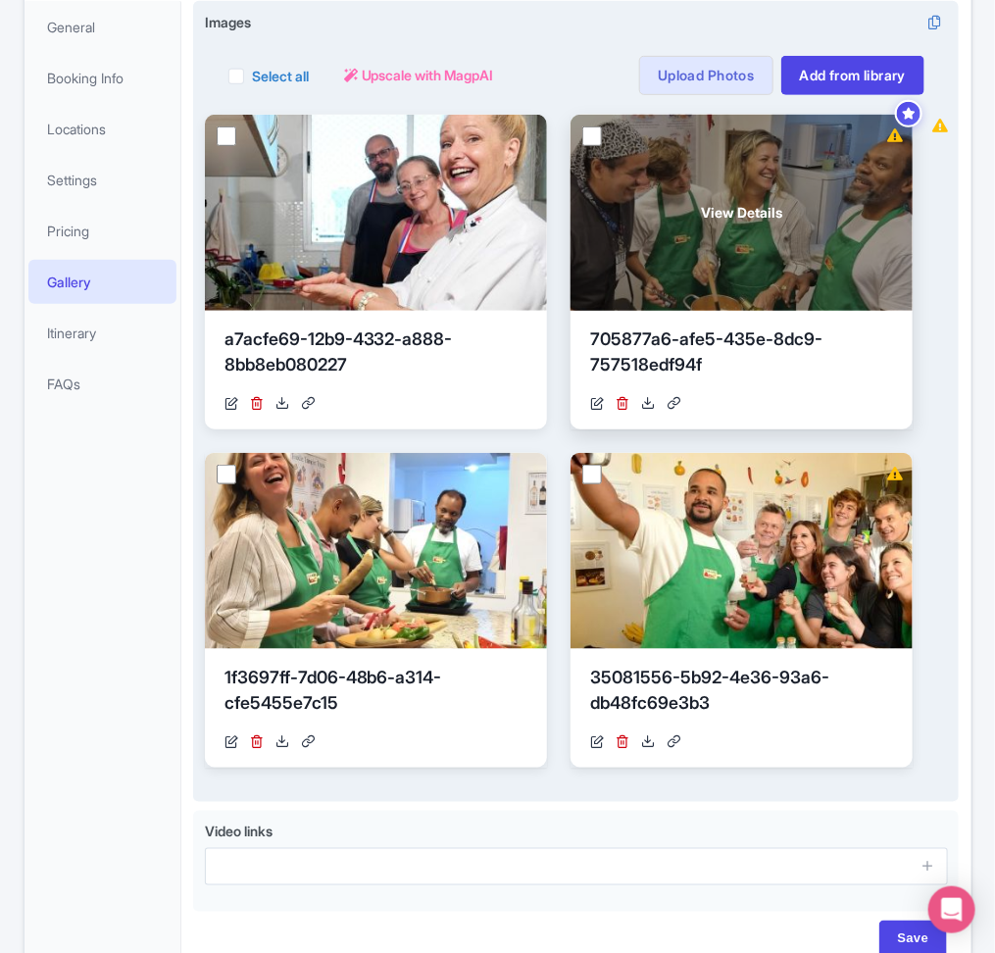
scroll to position [47, 0]
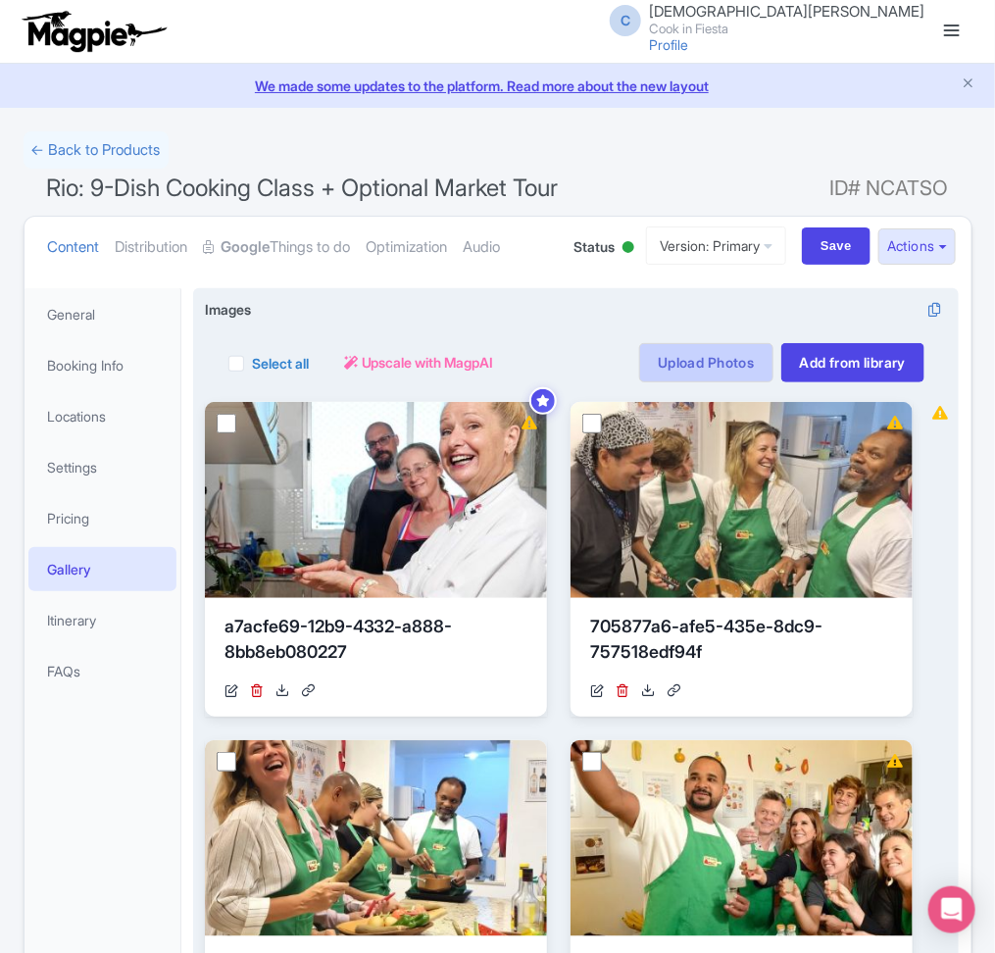
click at [699, 352] on link "Upload Photos" at bounding box center [705, 362] width 133 height 39
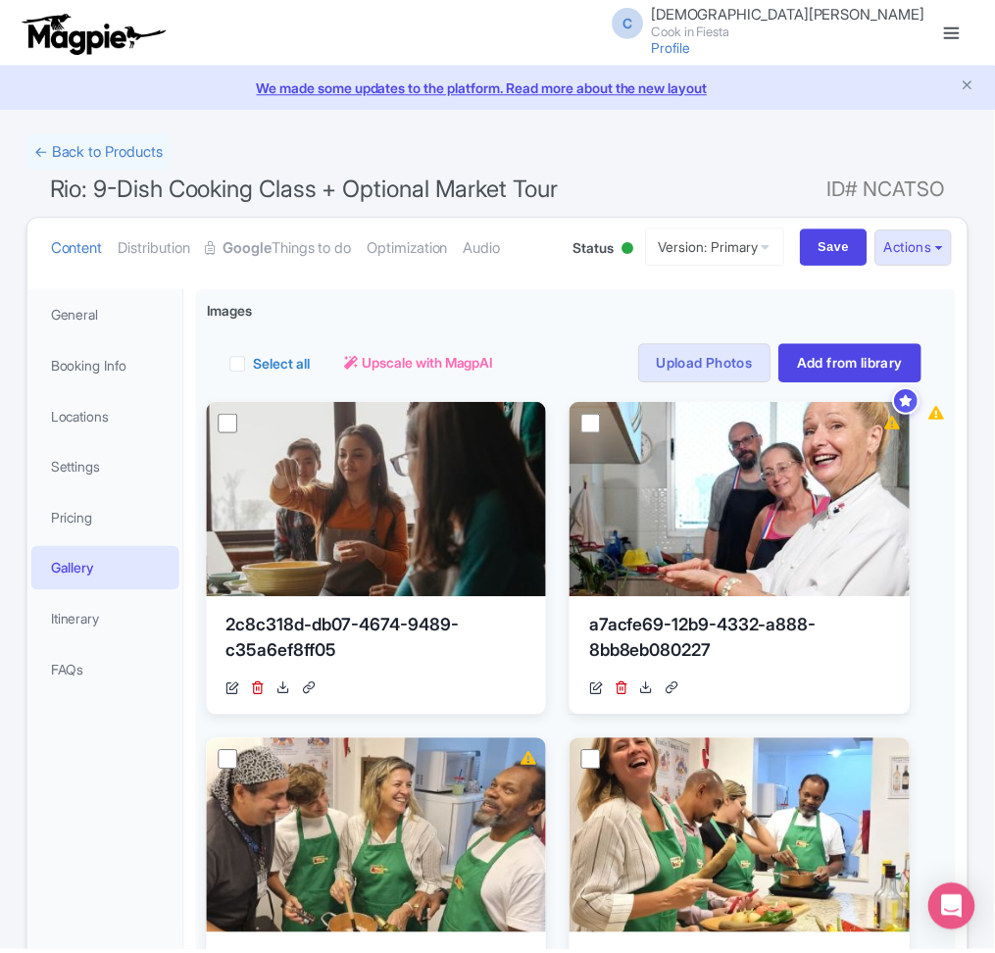
scroll to position [287, 0]
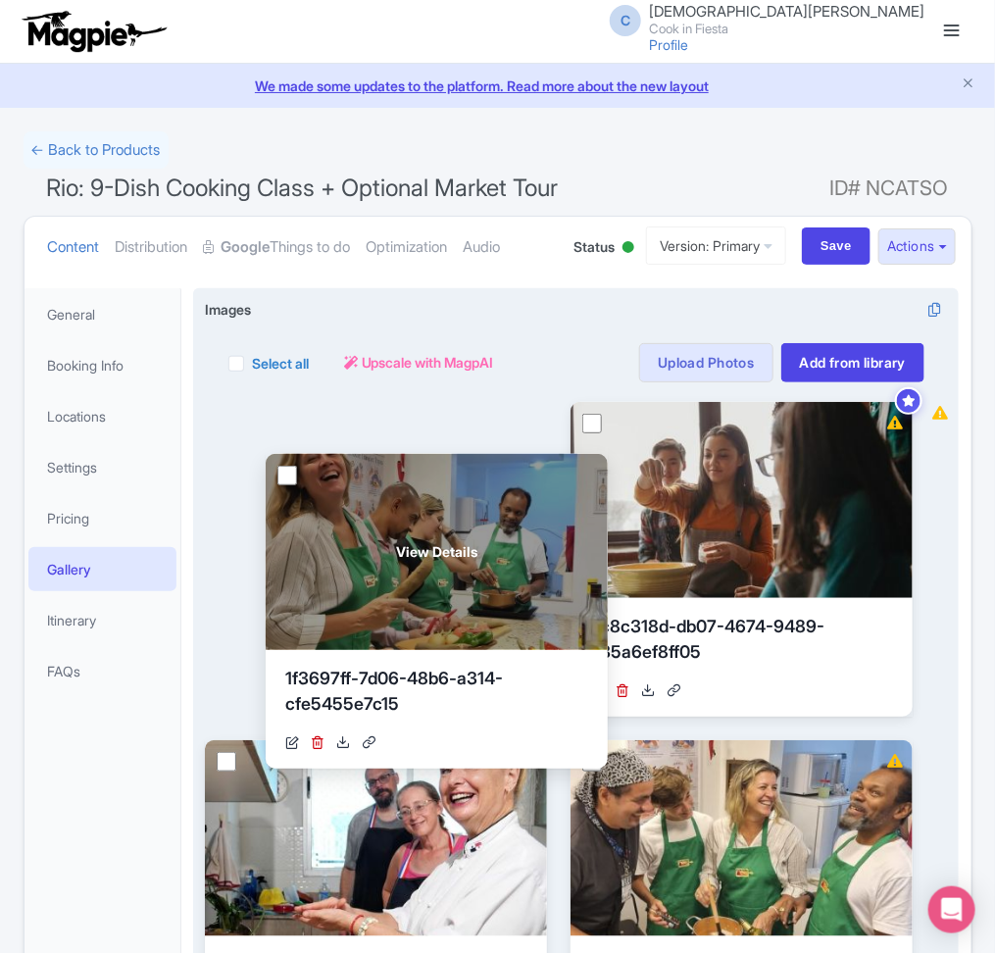
drag, startPoint x: 699, startPoint y: 803, endPoint x: 394, endPoint y: 517, distance: 418.2
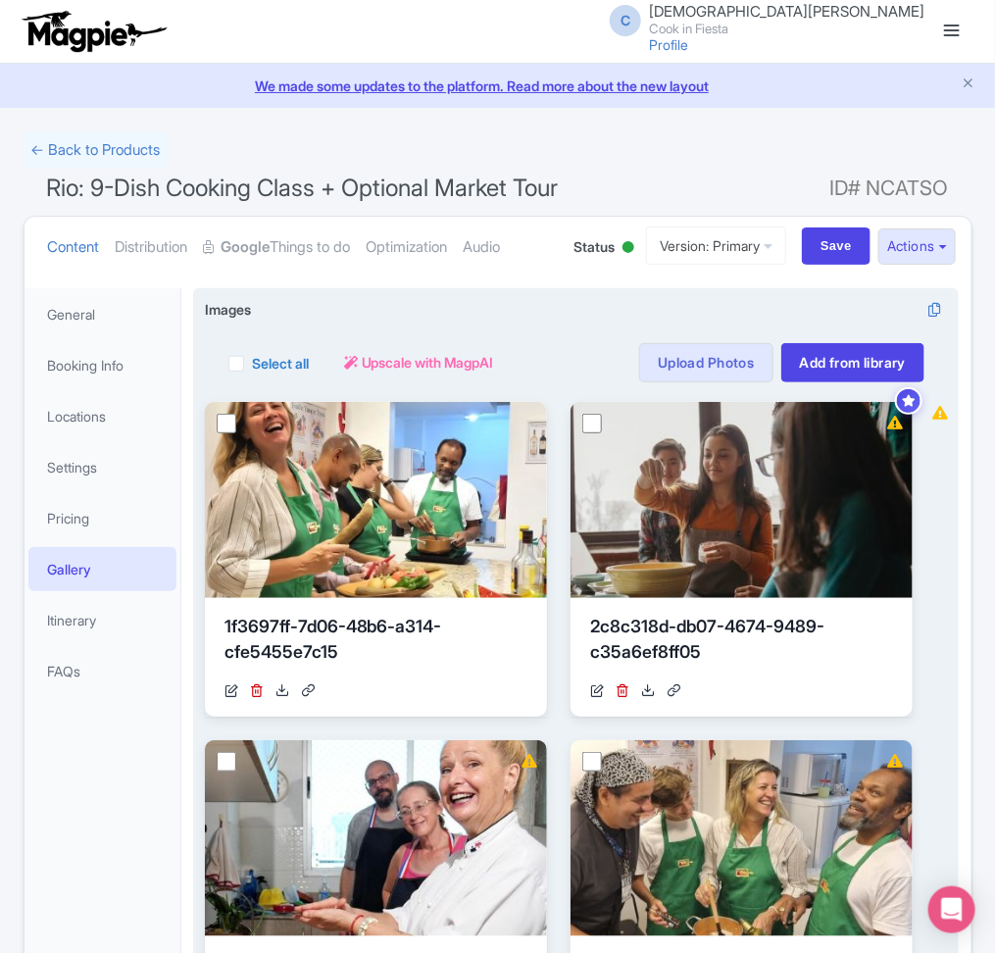
click at [245, 365] on div "Select all" at bounding box center [268, 362] width 80 height 39
click at [239, 350] on div "Select all" at bounding box center [268, 362] width 80 height 39
click at [244, 359] on div "Select all" at bounding box center [268, 362] width 80 height 39
click at [299, 361] on label "Select all" at bounding box center [280, 363] width 57 height 21
click at [265, 361] on input "Select all" at bounding box center [258, 357] width 13 height 13
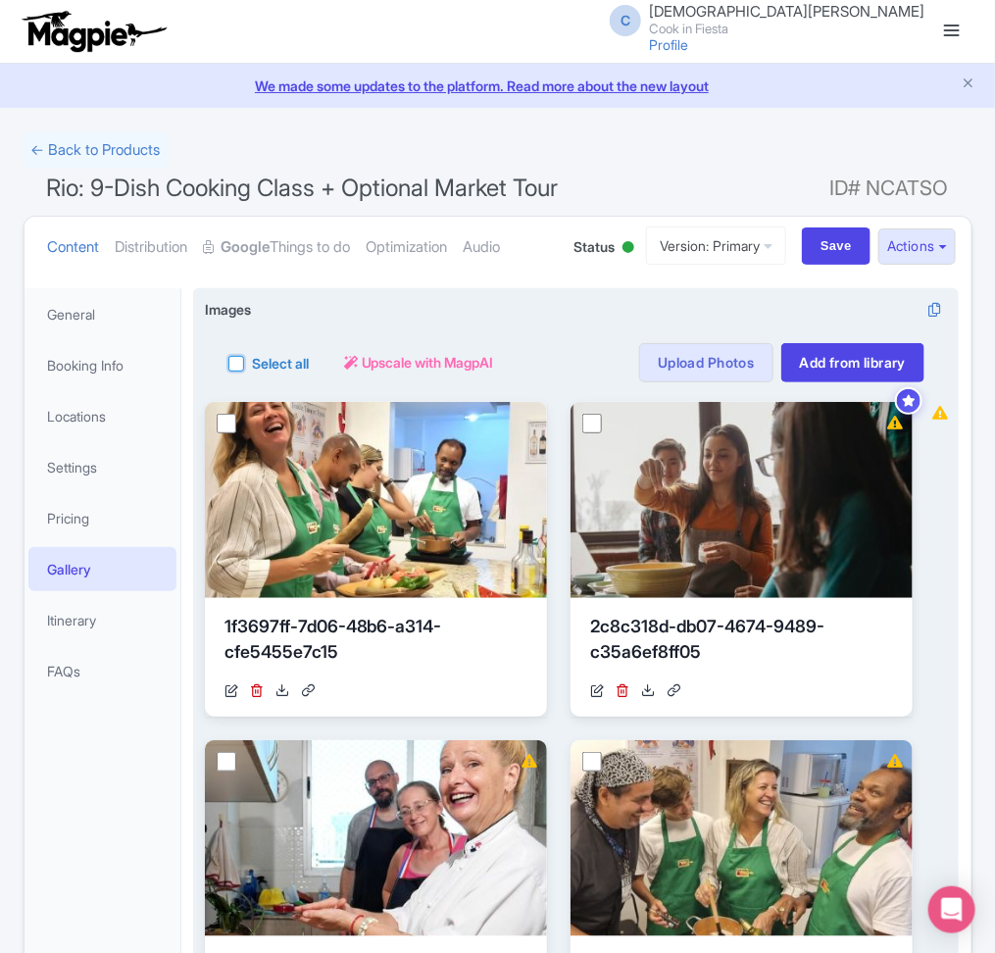
checkbox input "true"
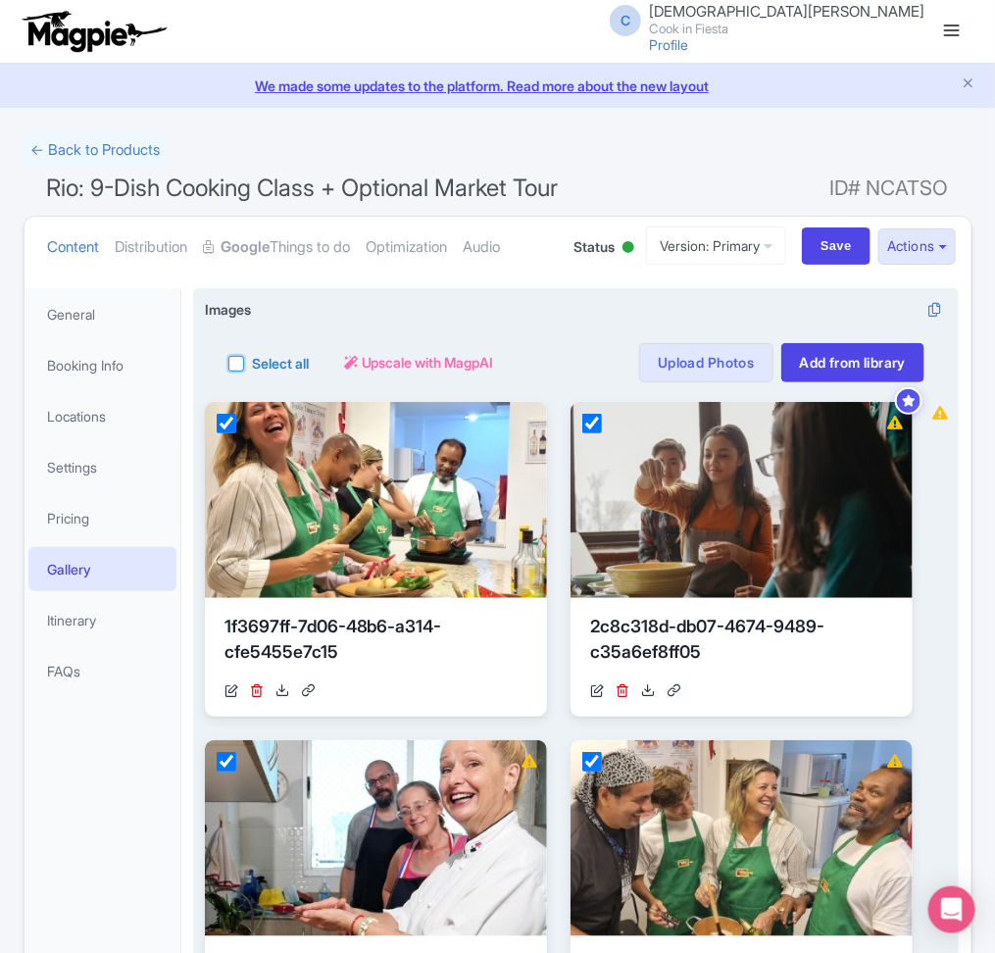
checkbox input "true"
click at [503, 364] on span "Upscale with MagpAI" at bounding box center [504, 362] width 132 height 21
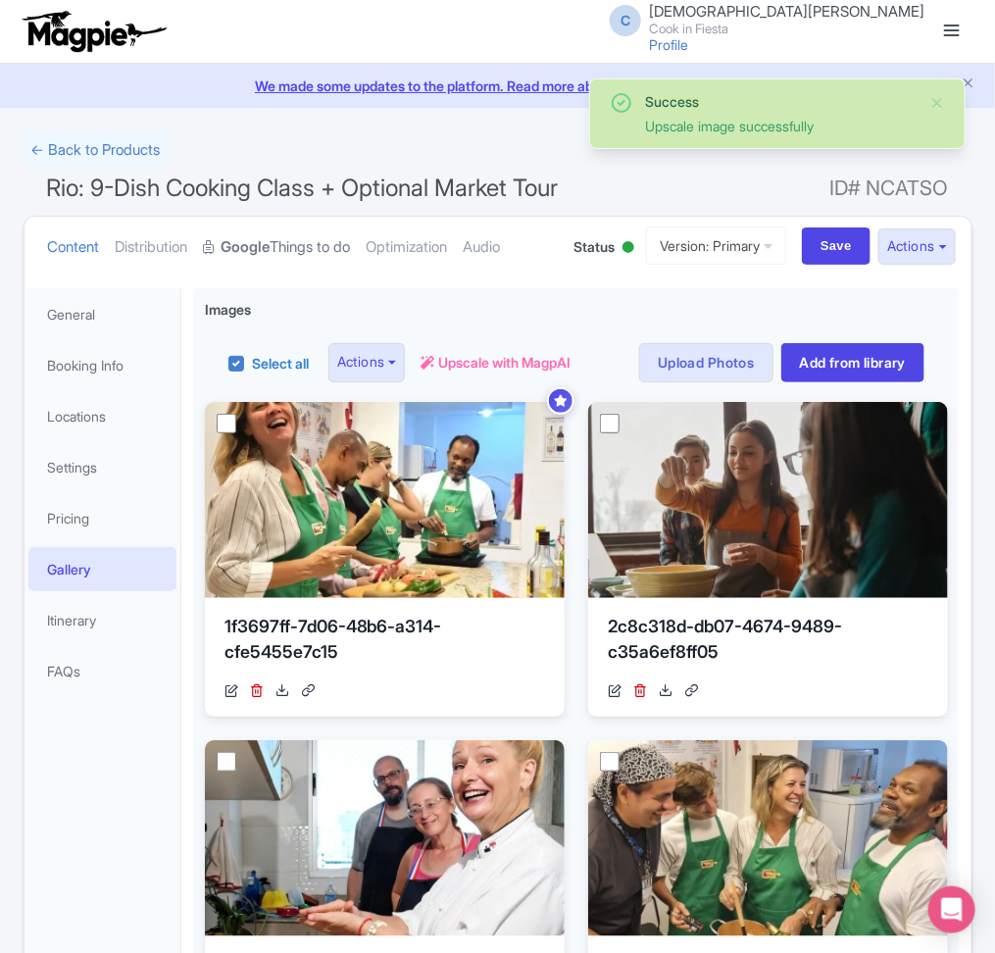
click at [295, 232] on link "Google Things to do" at bounding box center [277, 248] width 147 height 62
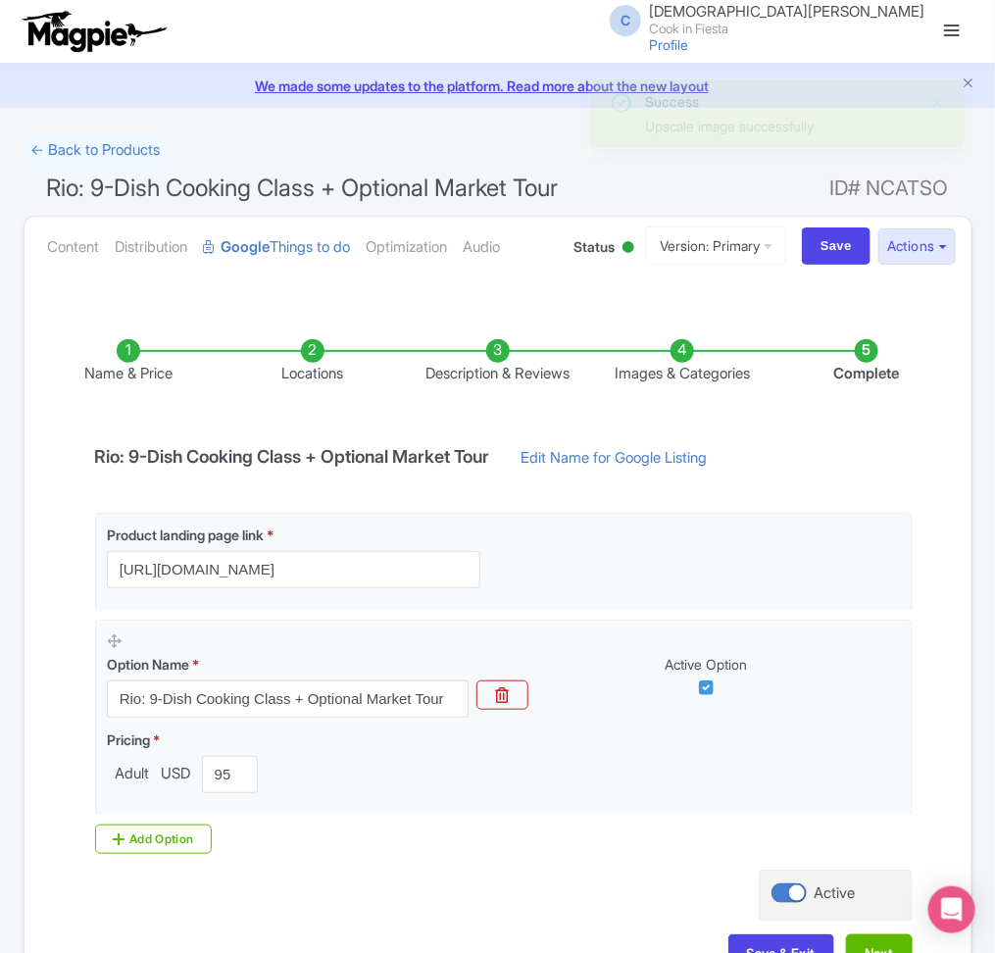
click at [500, 360] on li "Description & Reviews" at bounding box center [497, 362] width 184 height 46
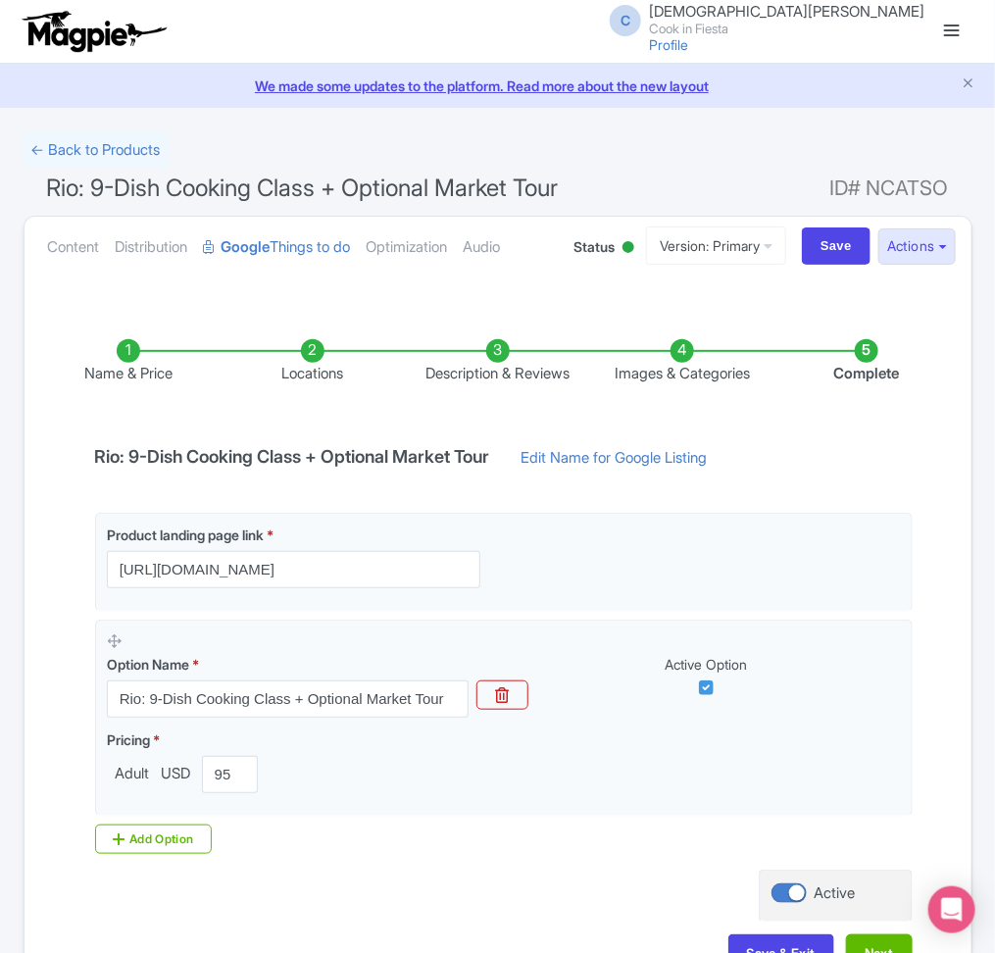
click at [649, 375] on li "Images & Categories" at bounding box center [682, 362] width 184 height 46
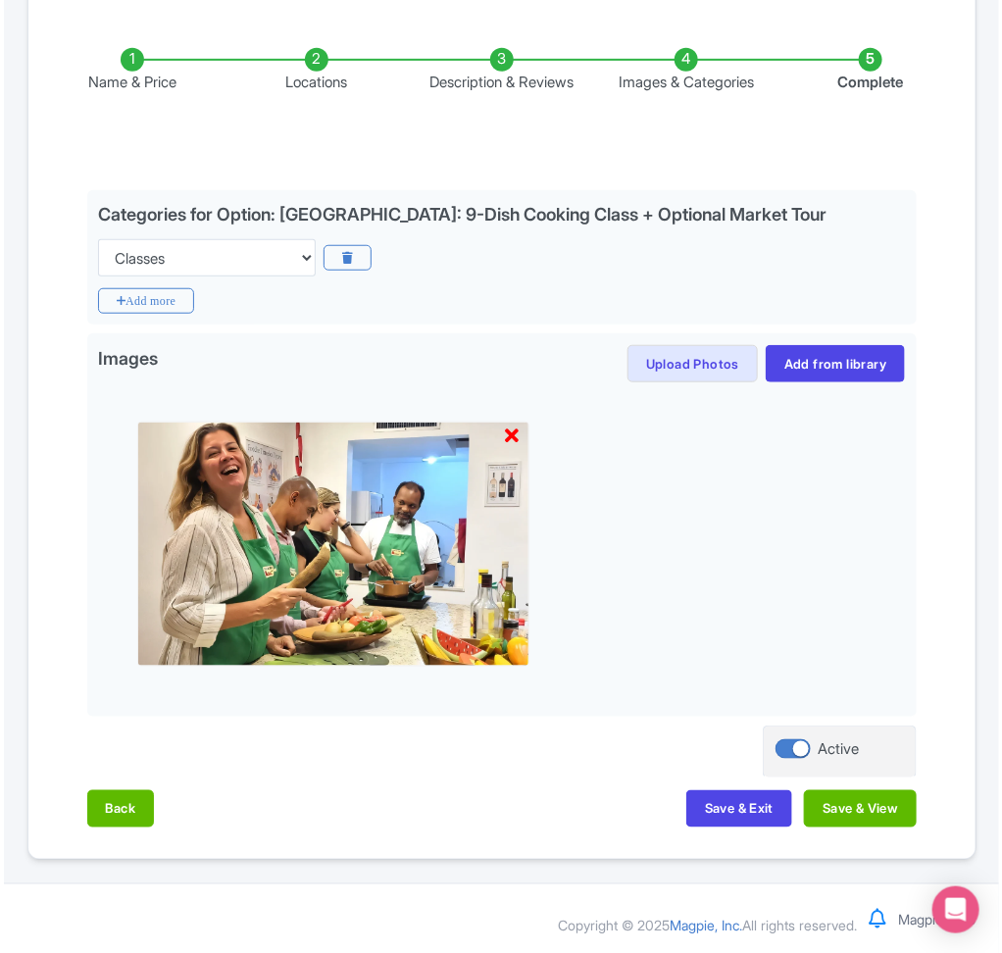
scroll to position [290, 0]
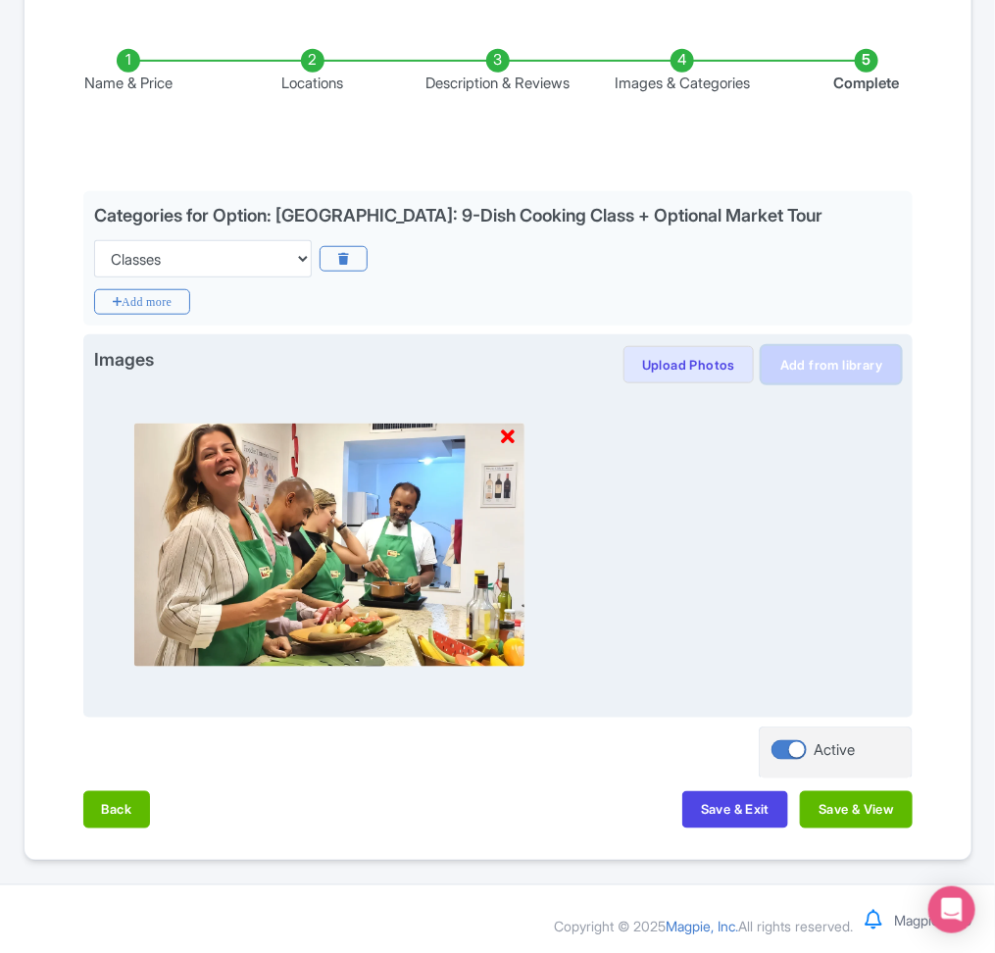
click at [844, 357] on link "Add from library" at bounding box center [831, 364] width 139 height 37
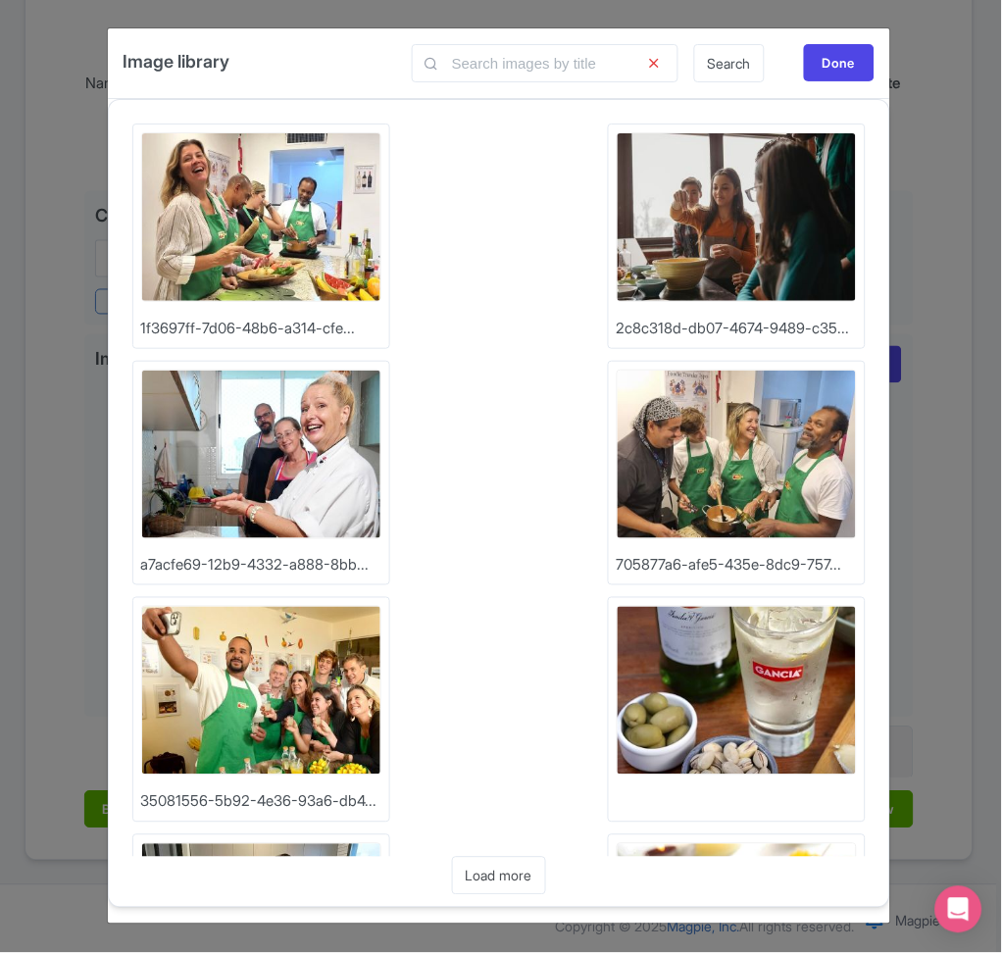
click at [306, 706] on img at bounding box center [261, 691] width 240 height 170
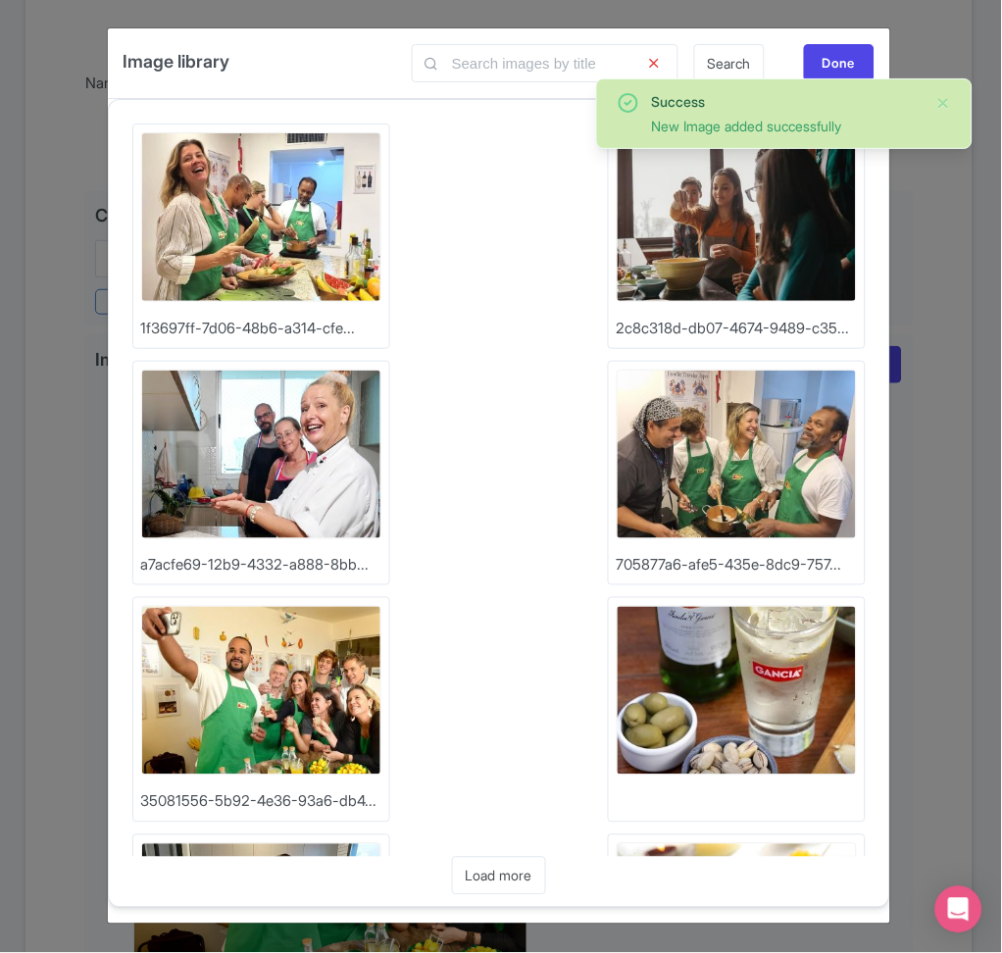
click at [743, 490] on img at bounding box center [737, 455] width 240 height 170
click at [272, 510] on img at bounding box center [261, 455] width 240 height 170
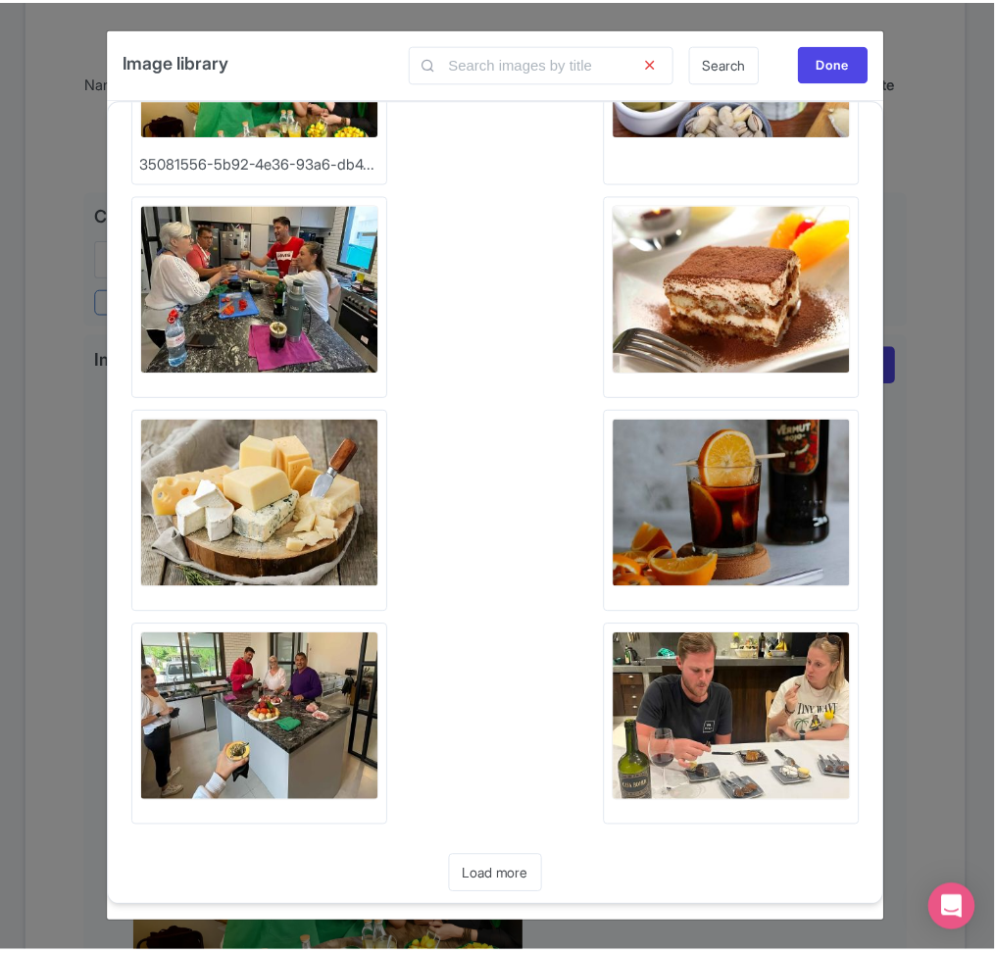
scroll to position [0, 0]
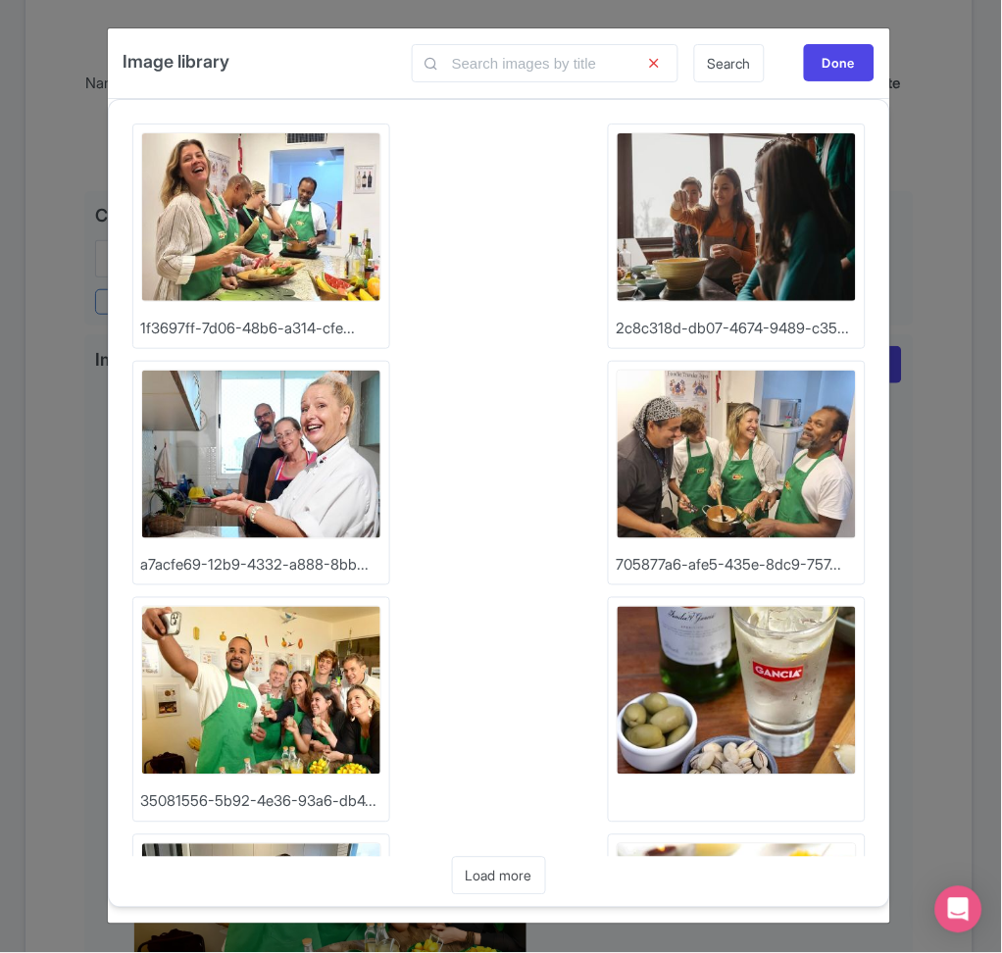
click at [924, 287] on div "Image library Search Done Upload Photos 1f3697ff-7d06-48b6-a314-cfe... Upload P…" at bounding box center [501, 476] width 1002 height 953
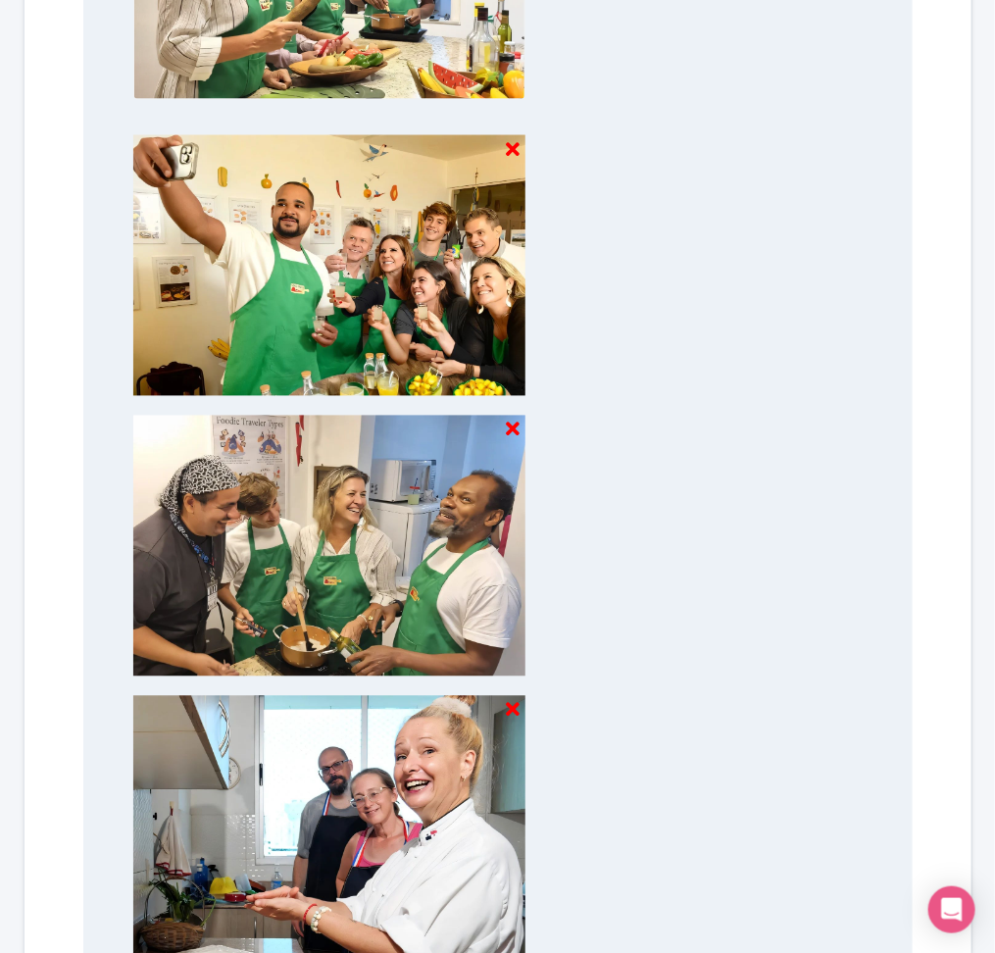
scroll to position [1133, 0]
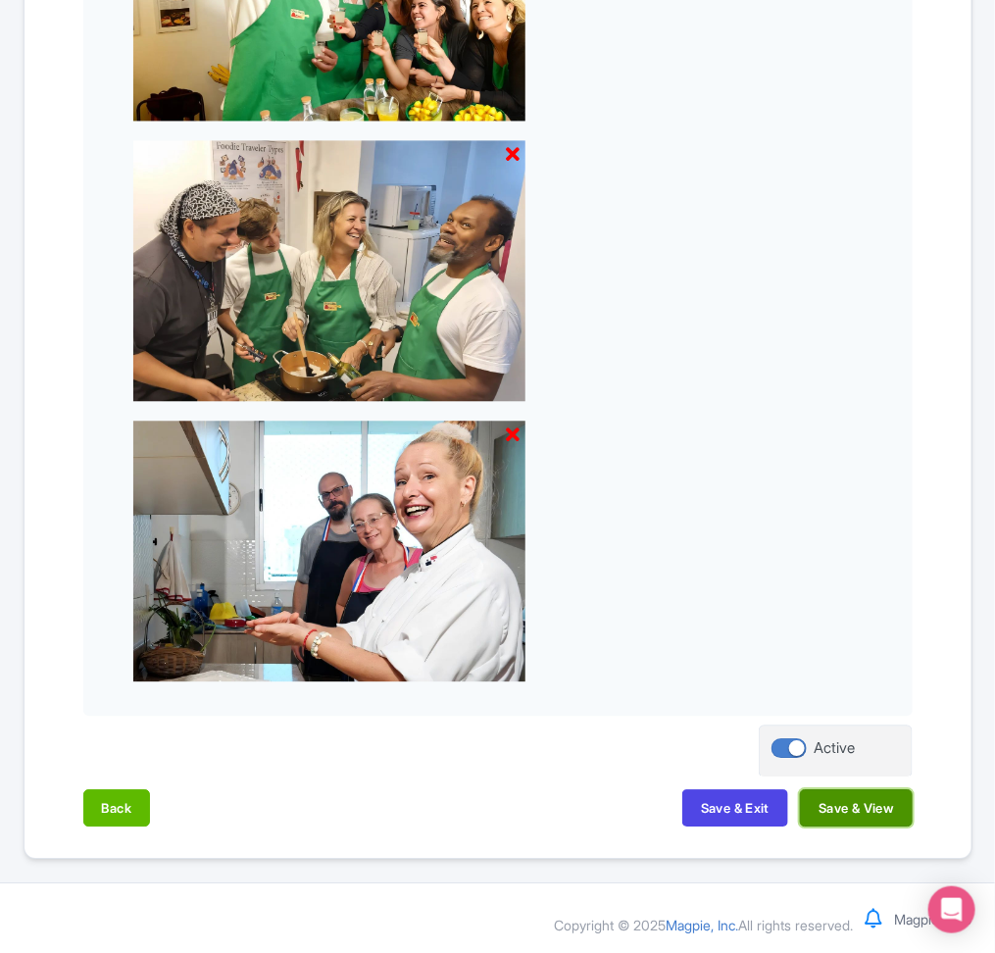
click at [855, 815] on button "Save & View" at bounding box center [856, 807] width 112 height 37
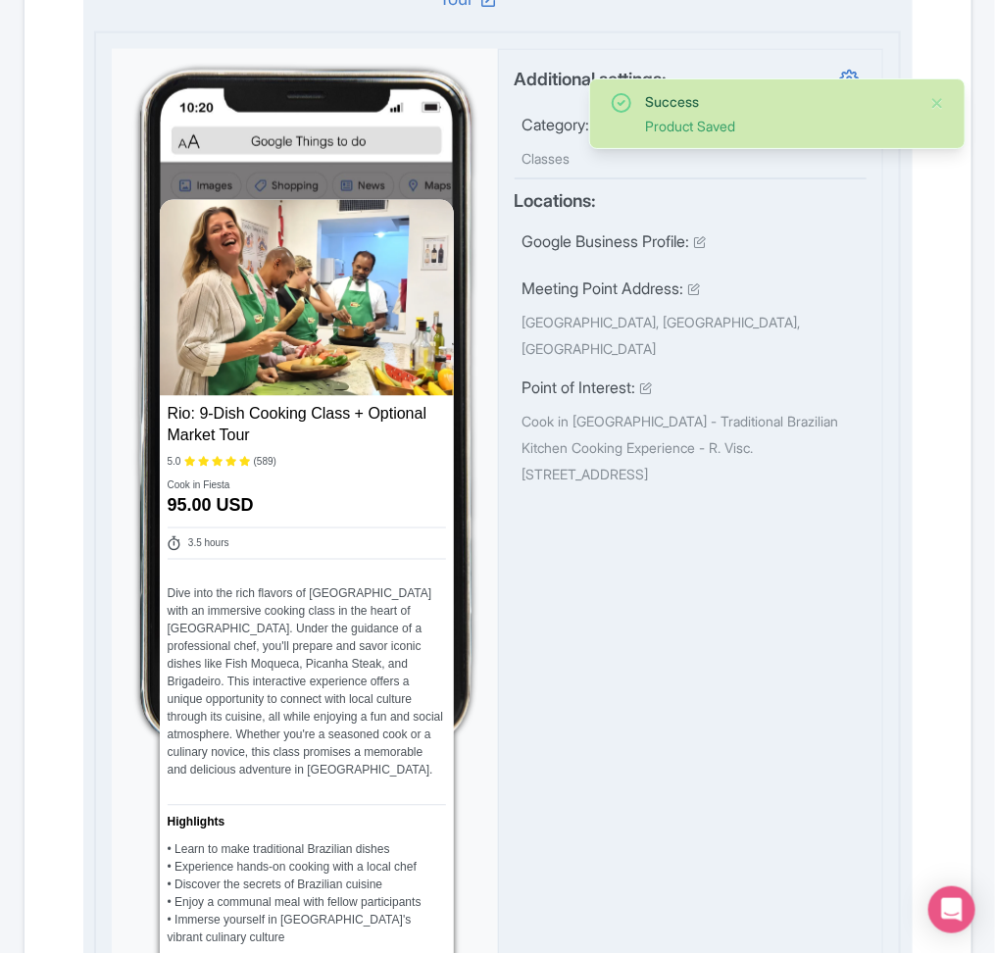
scroll to position [710, 0]
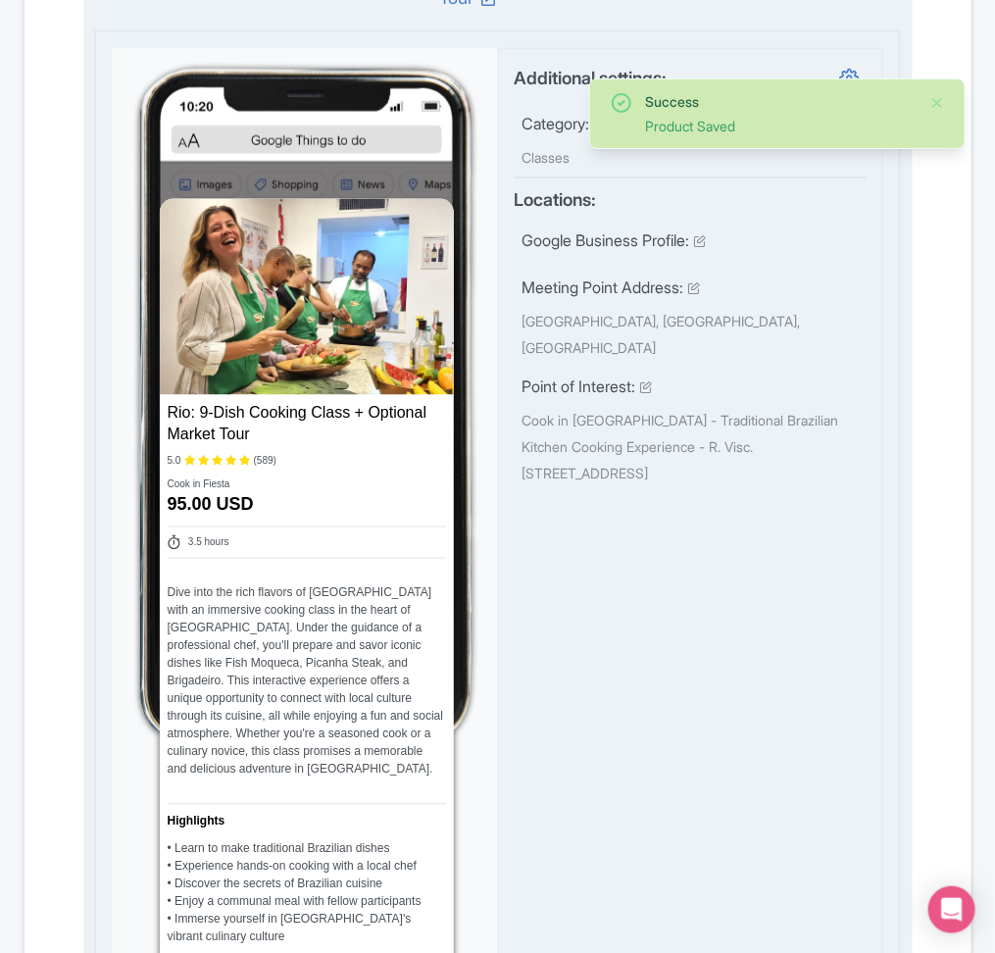
click at [523, 531] on div "Additional settings: Category: Classes Locations: Google Business Profile: Meet…" at bounding box center [691, 702] width 386 height 1309
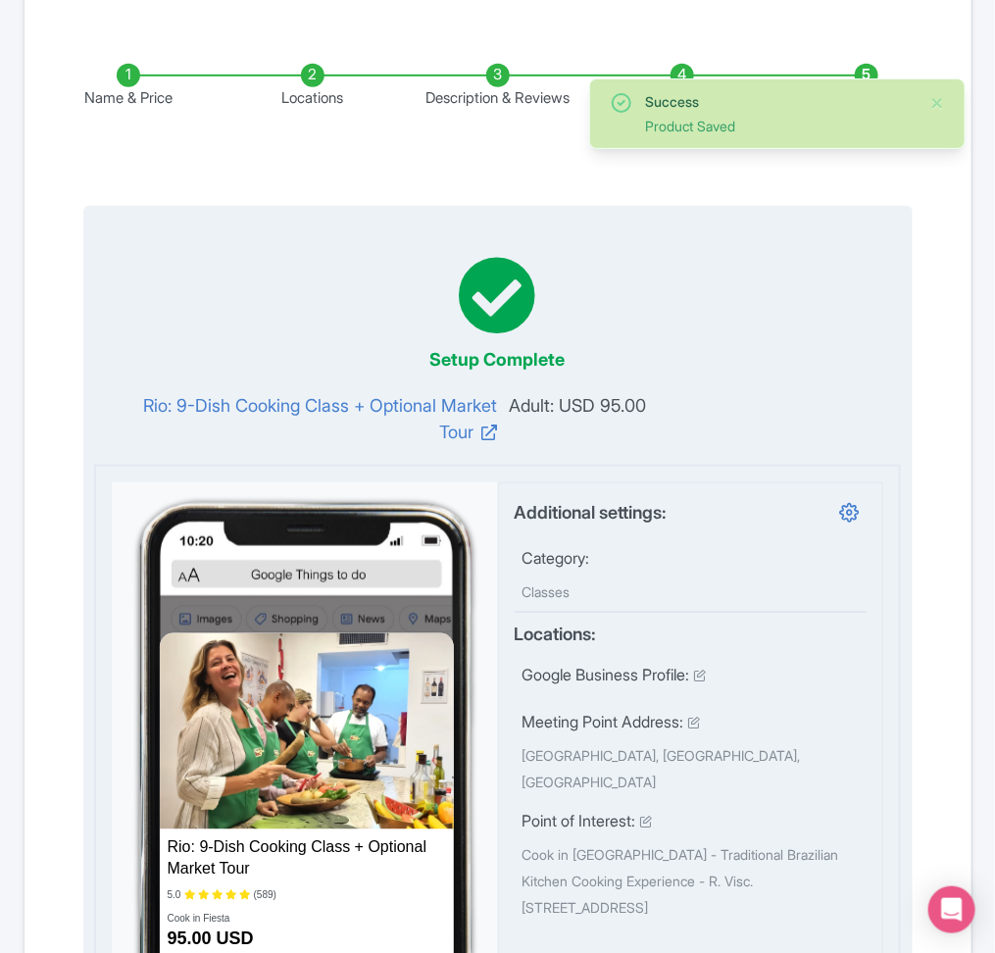
scroll to position [0, 0]
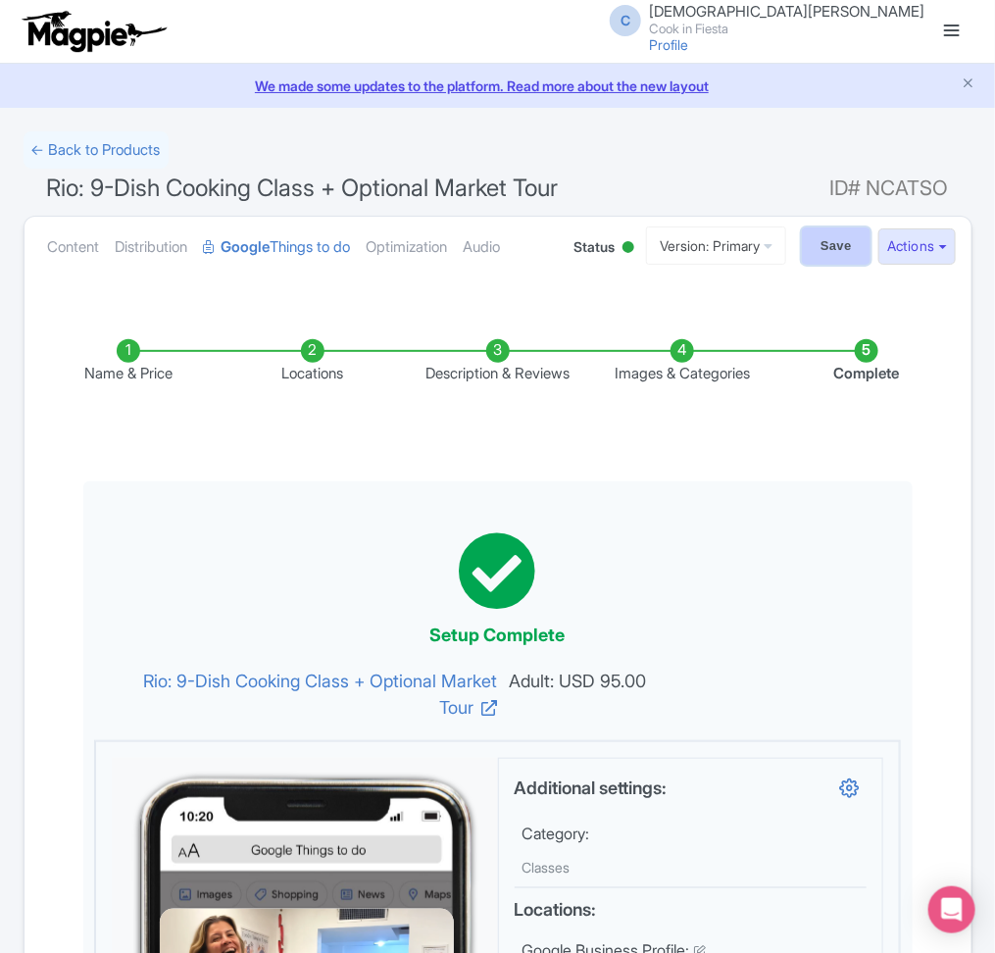
click at [849, 257] on input "Save" at bounding box center [836, 245] width 69 height 37
type input "Saving..."
click at [123, 159] on link "← Back to Products" at bounding box center [96, 150] width 145 height 38
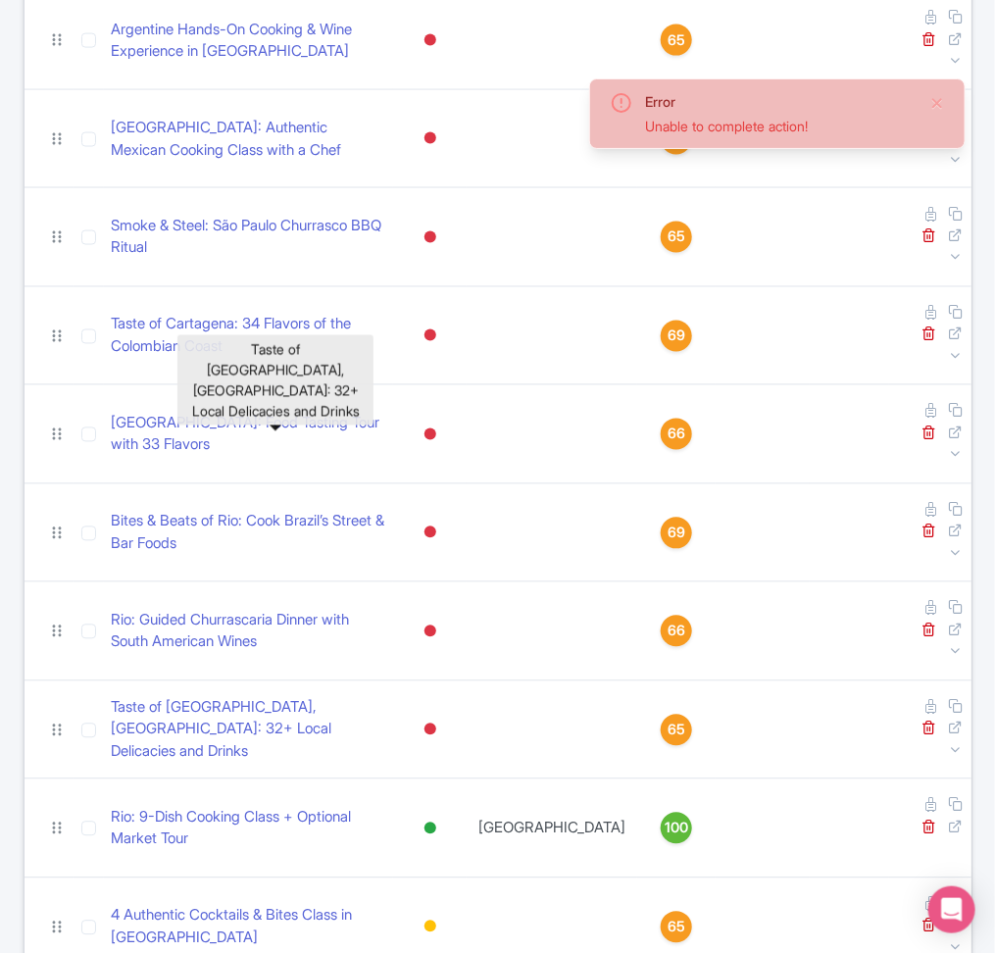
scroll to position [848, 0]
